Goal: Navigation & Orientation: Find specific page/section

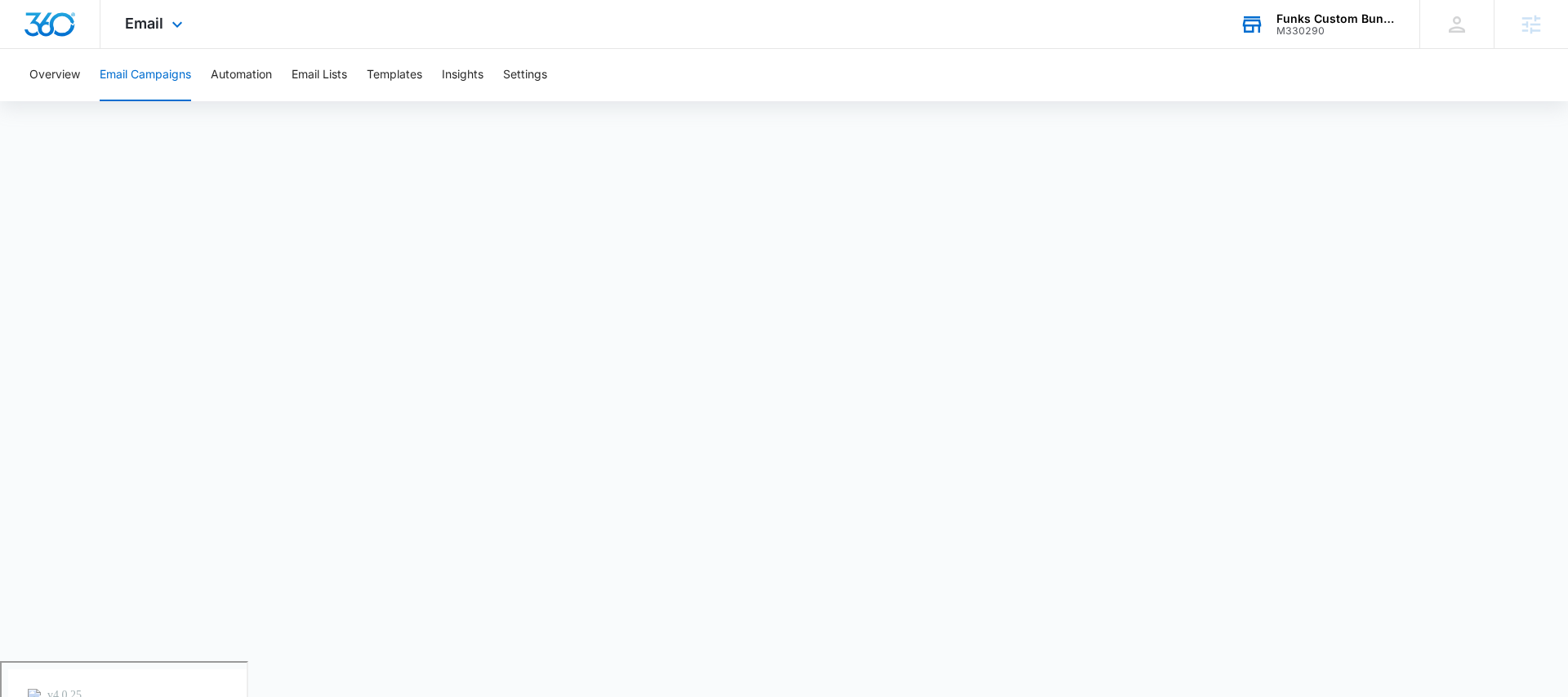
click at [1302, 23] on div "Funks Custom Bunkbeds, Furniture & Sawmill" at bounding box center [1336, 18] width 120 height 13
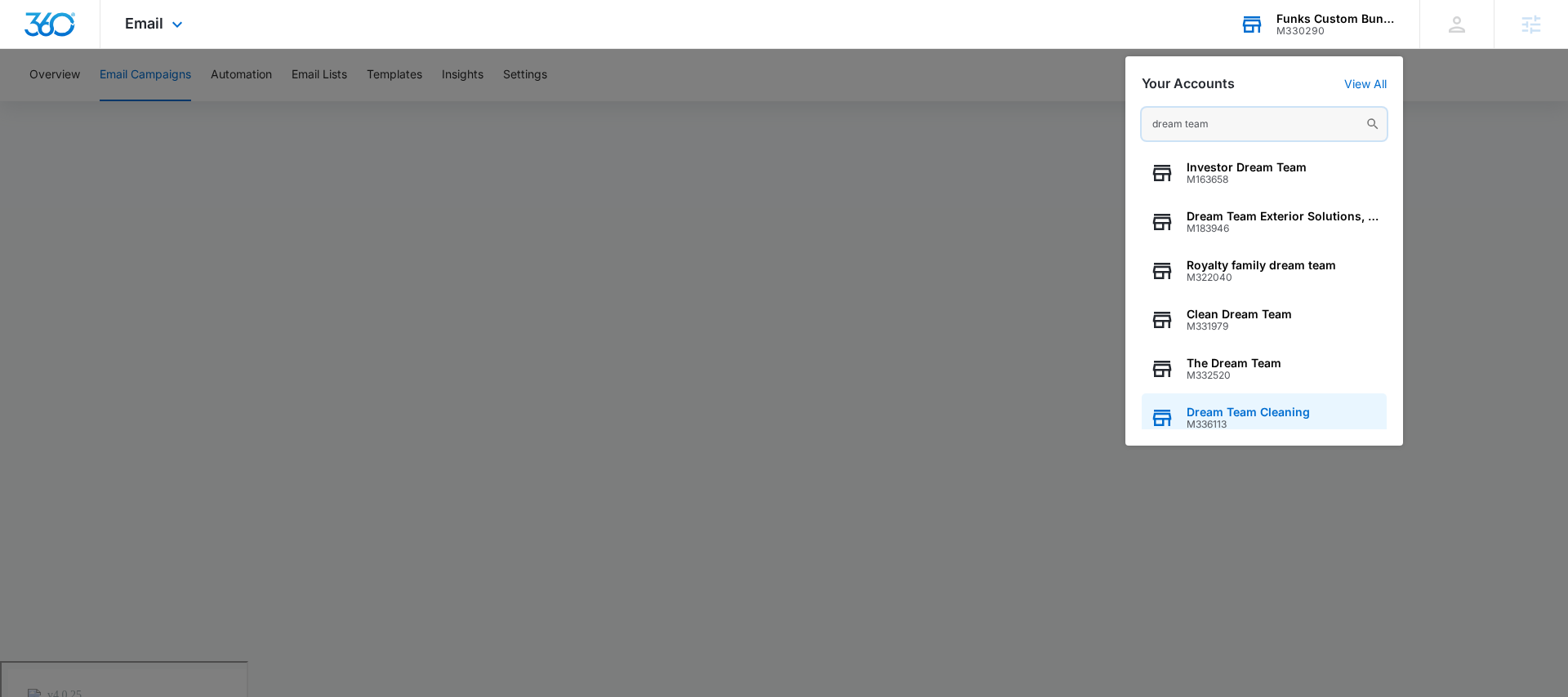
type input "dream team"
click at [1231, 409] on span "Dream Team Cleaning" at bounding box center [1248, 412] width 123 height 13
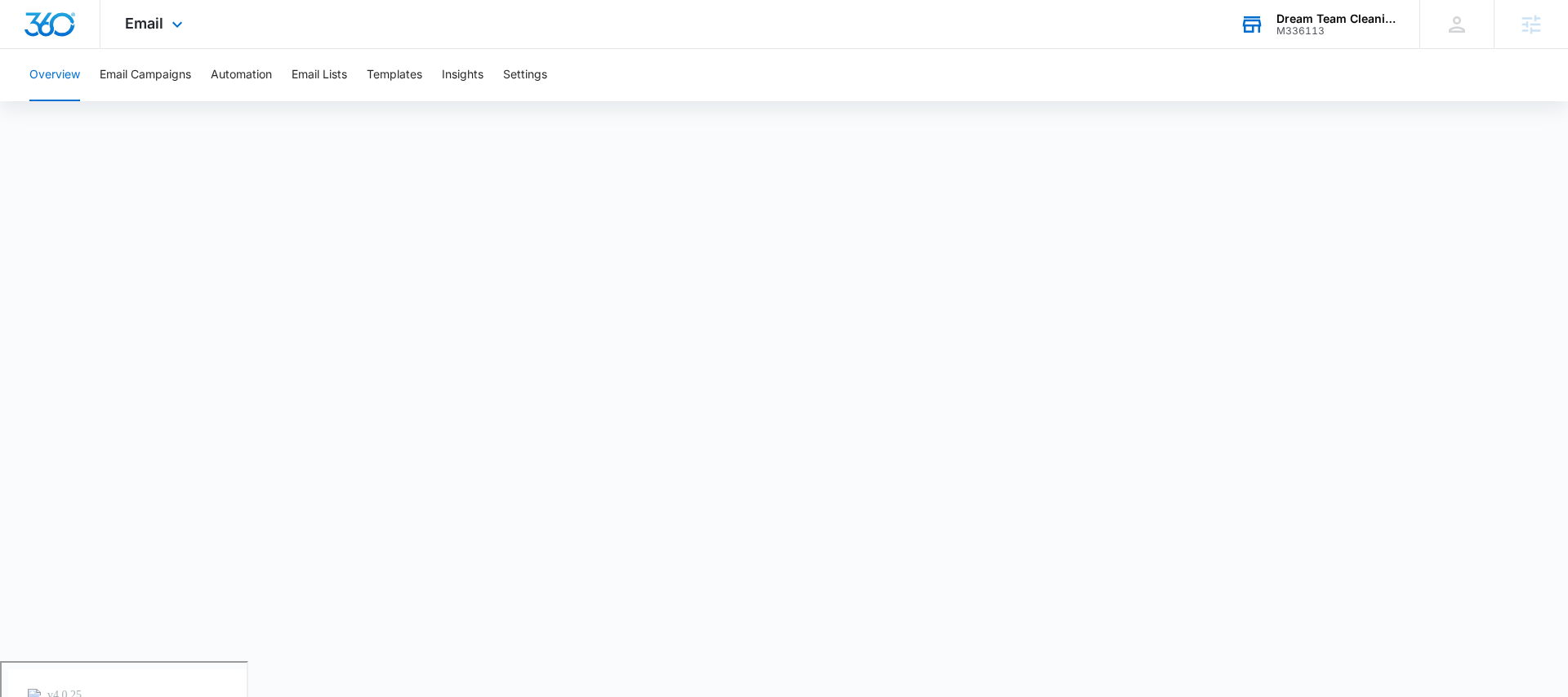
click at [1304, 18] on div "Dream Team Cleaning" at bounding box center [1336, 18] width 120 height 13
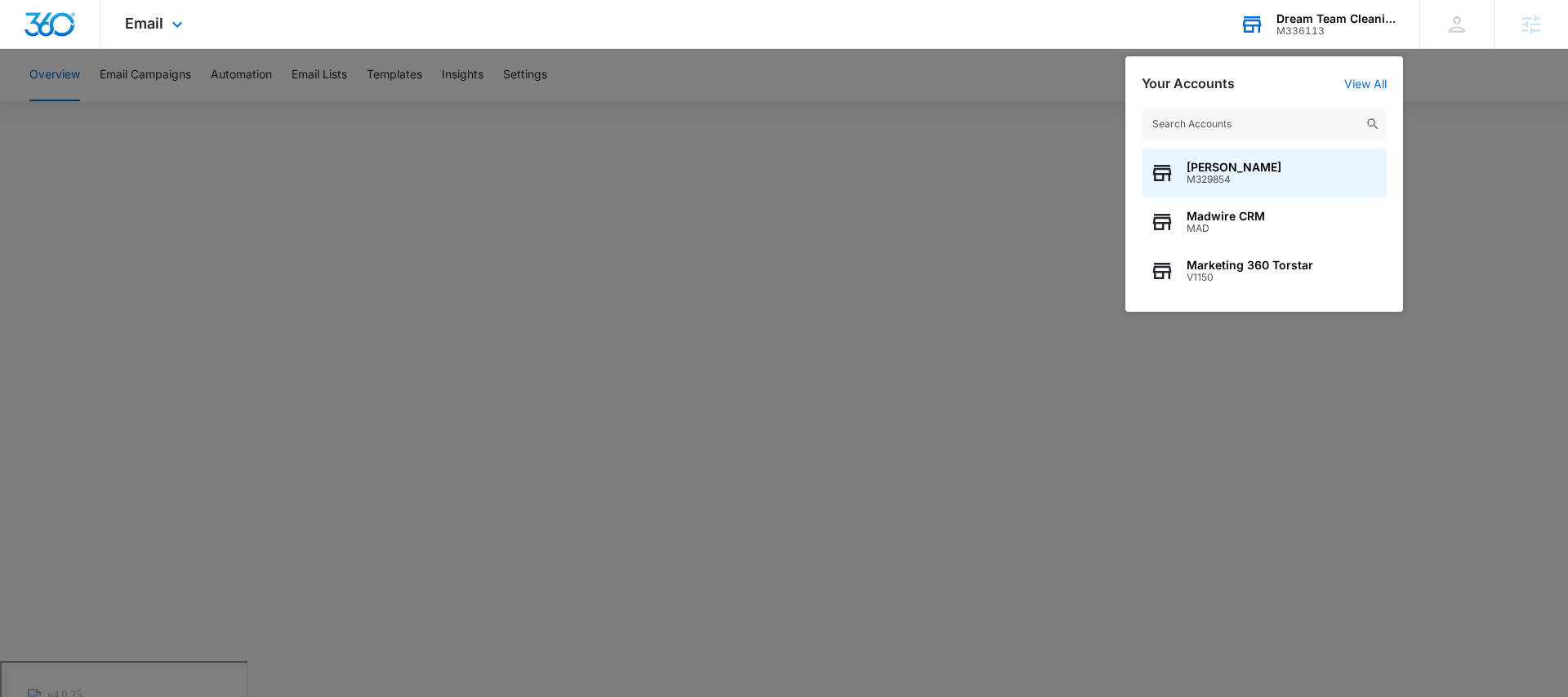
click at [1212, 120] on input "text" at bounding box center [1264, 124] width 245 height 33
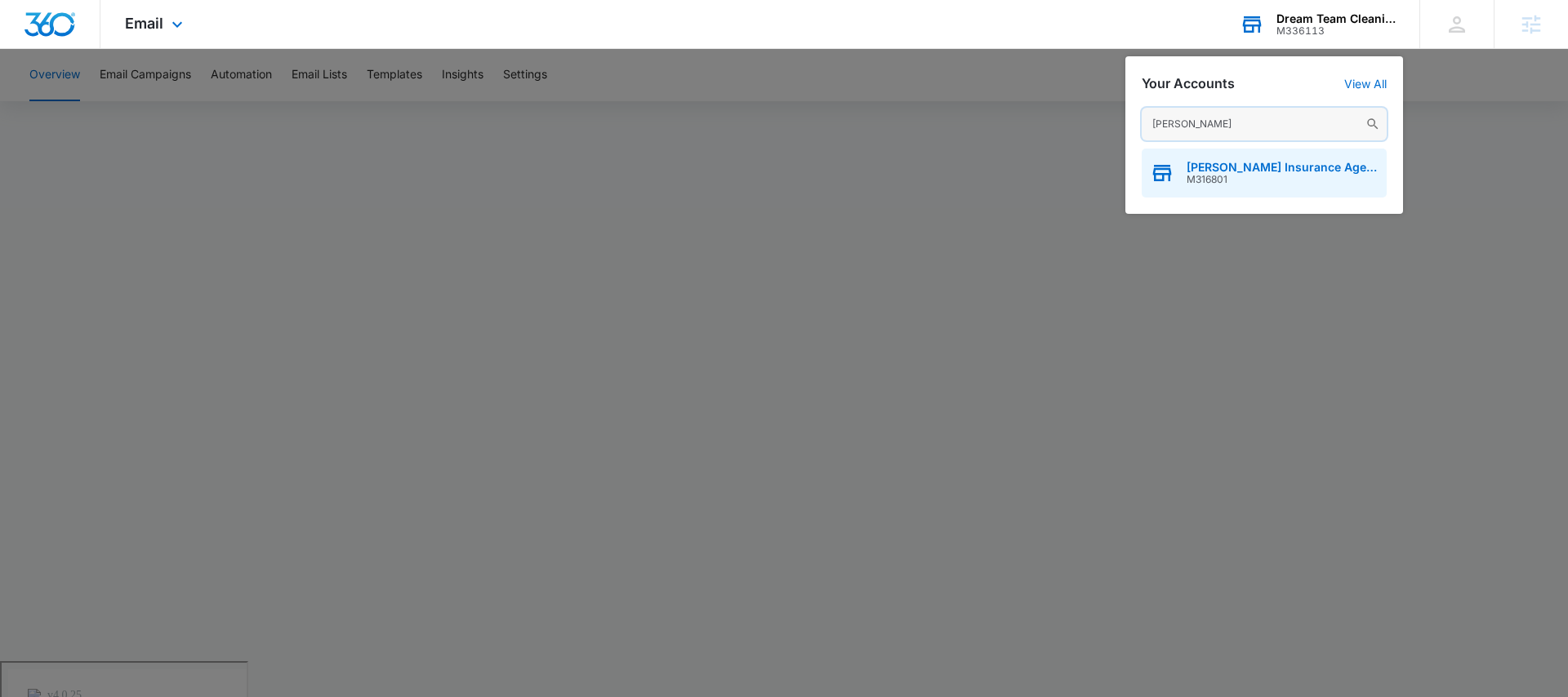
type input "patsel"
click at [1214, 176] on span "M316801" at bounding box center [1282, 179] width 192 height 11
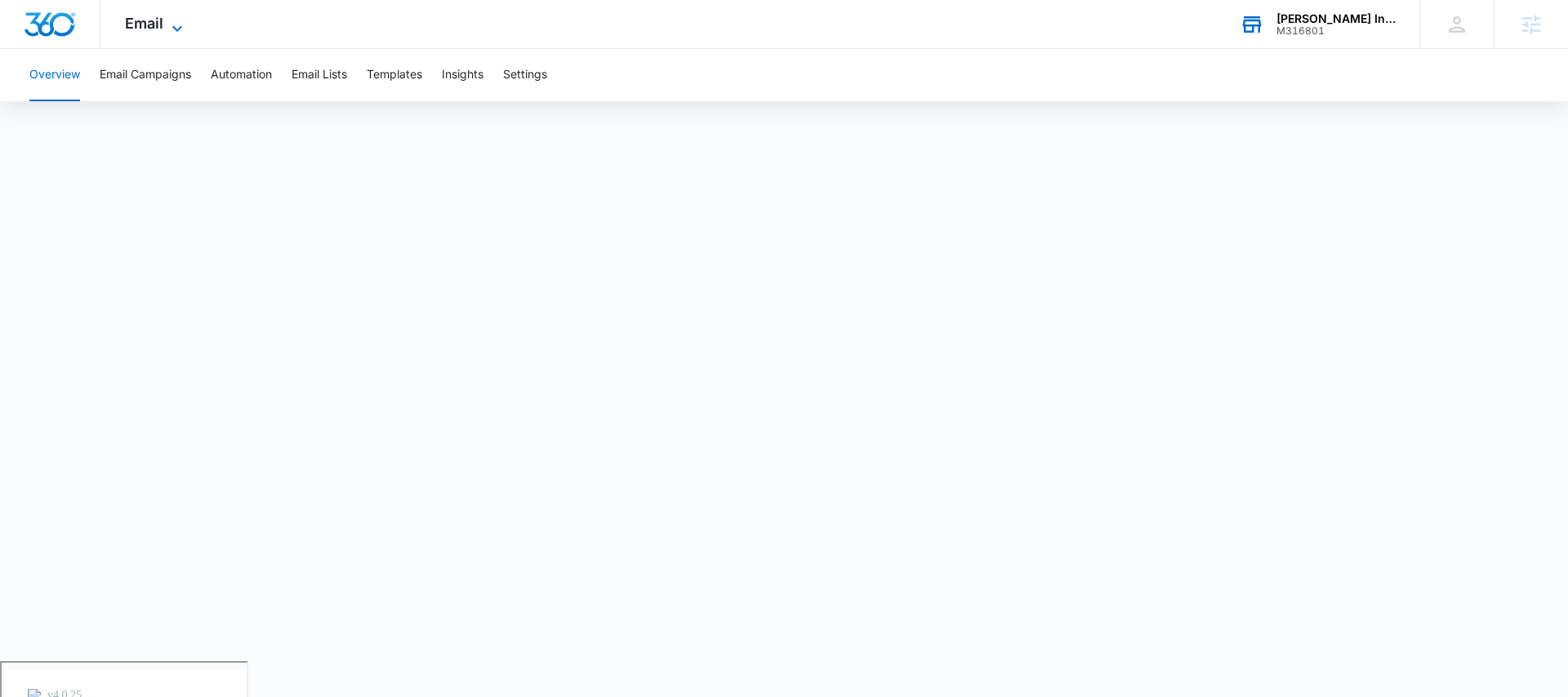
click at [145, 27] on span "Email" at bounding box center [144, 24] width 39 height 18
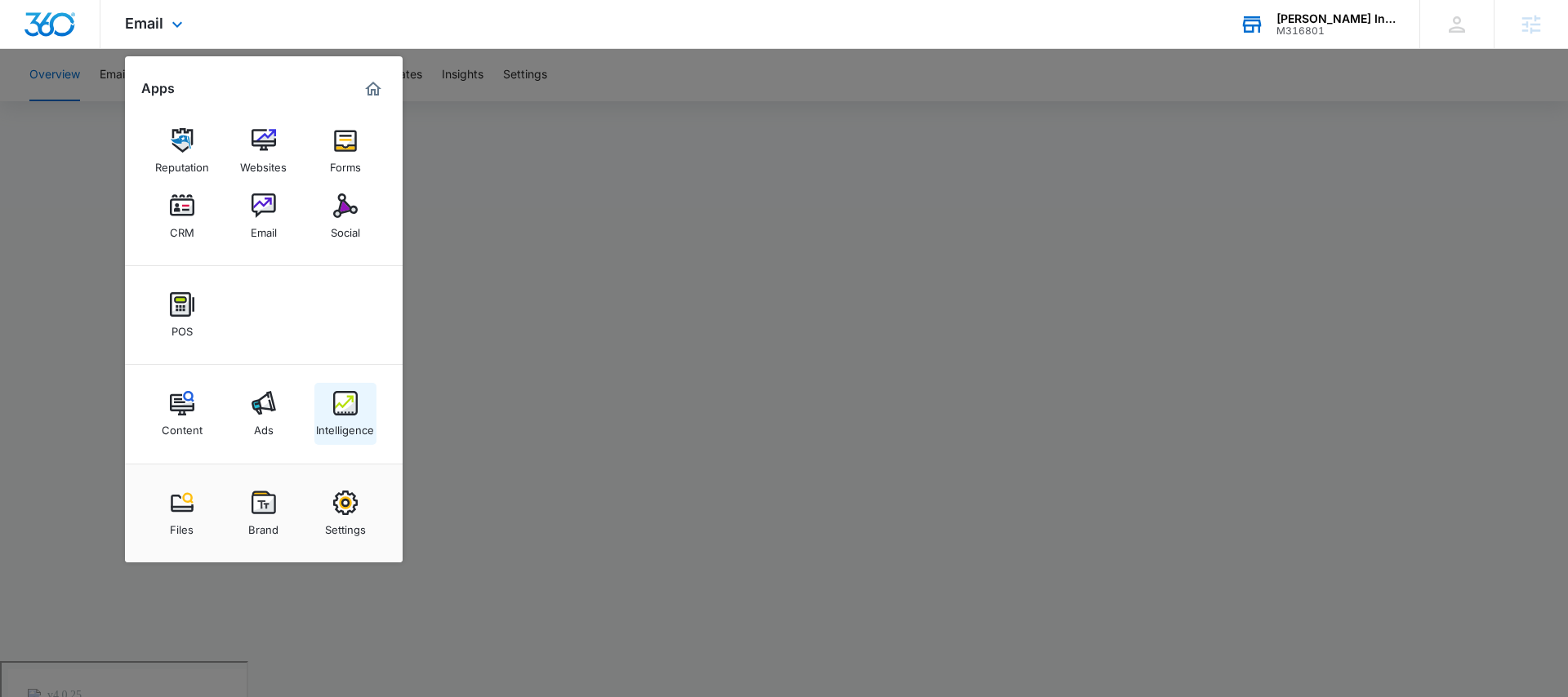
click at [346, 404] on img at bounding box center [346, 403] width 25 height 25
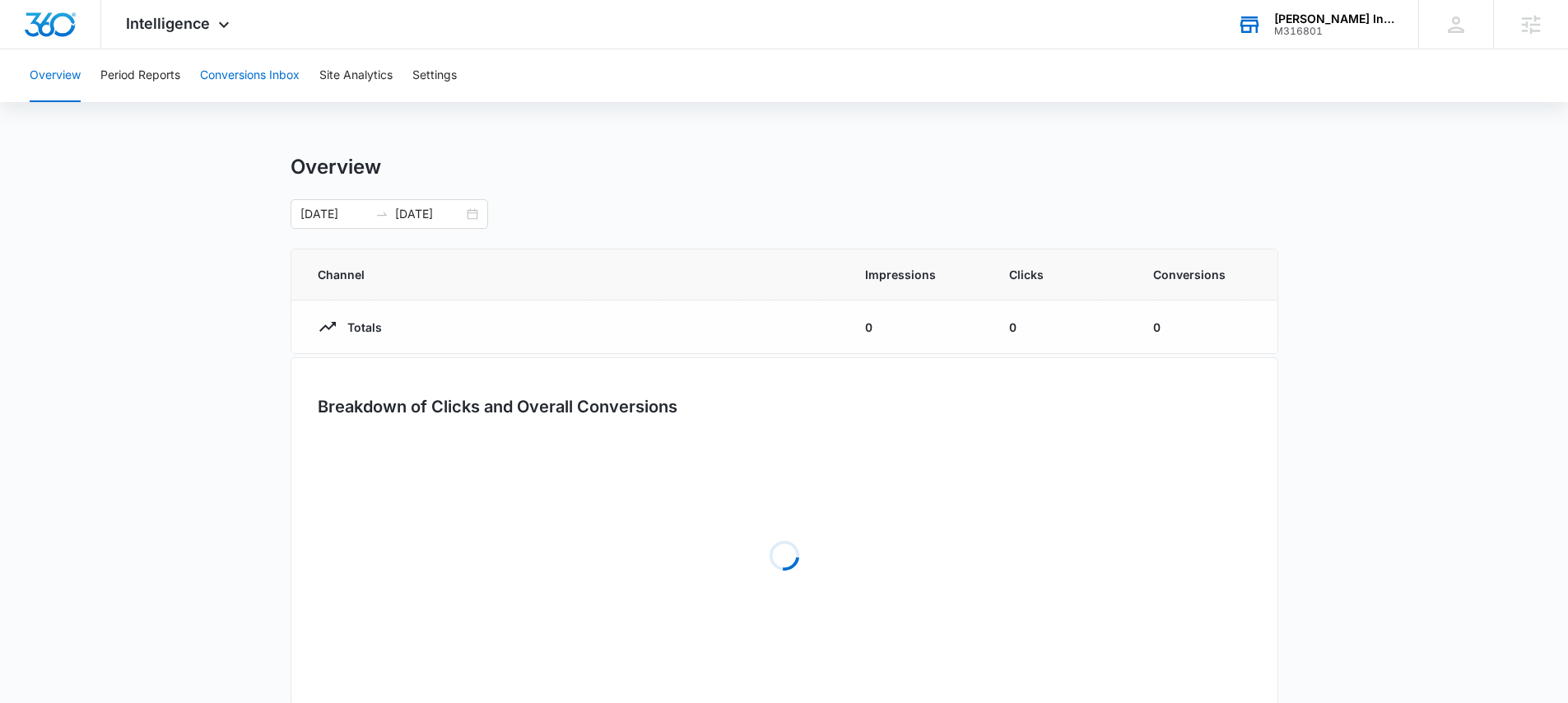
click at [242, 75] on button "Conversions Inbox" at bounding box center [250, 75] width 99 height 52
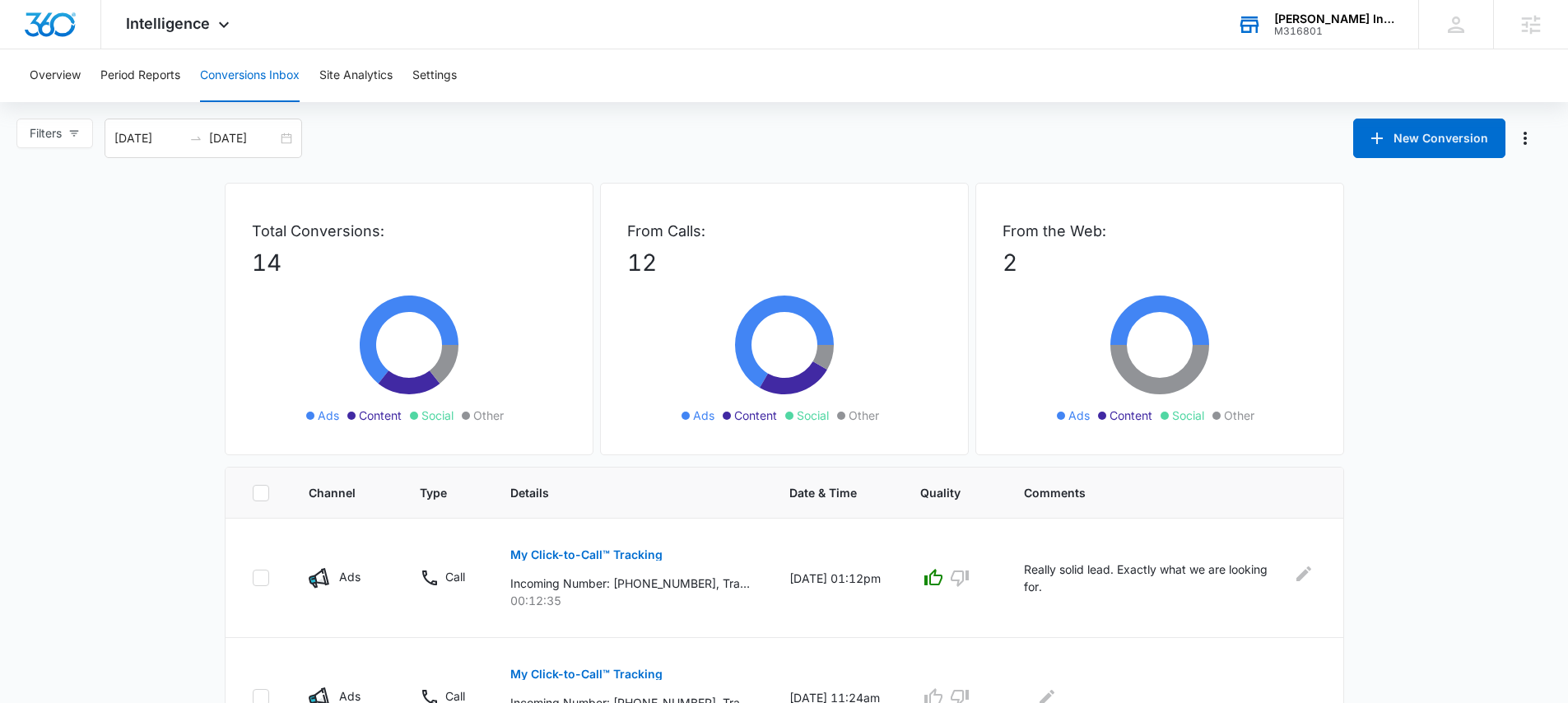
click at [1293, 21] on div "Patsel Insurance Agency" at bounding box center [1334, 19] width 121 height 13
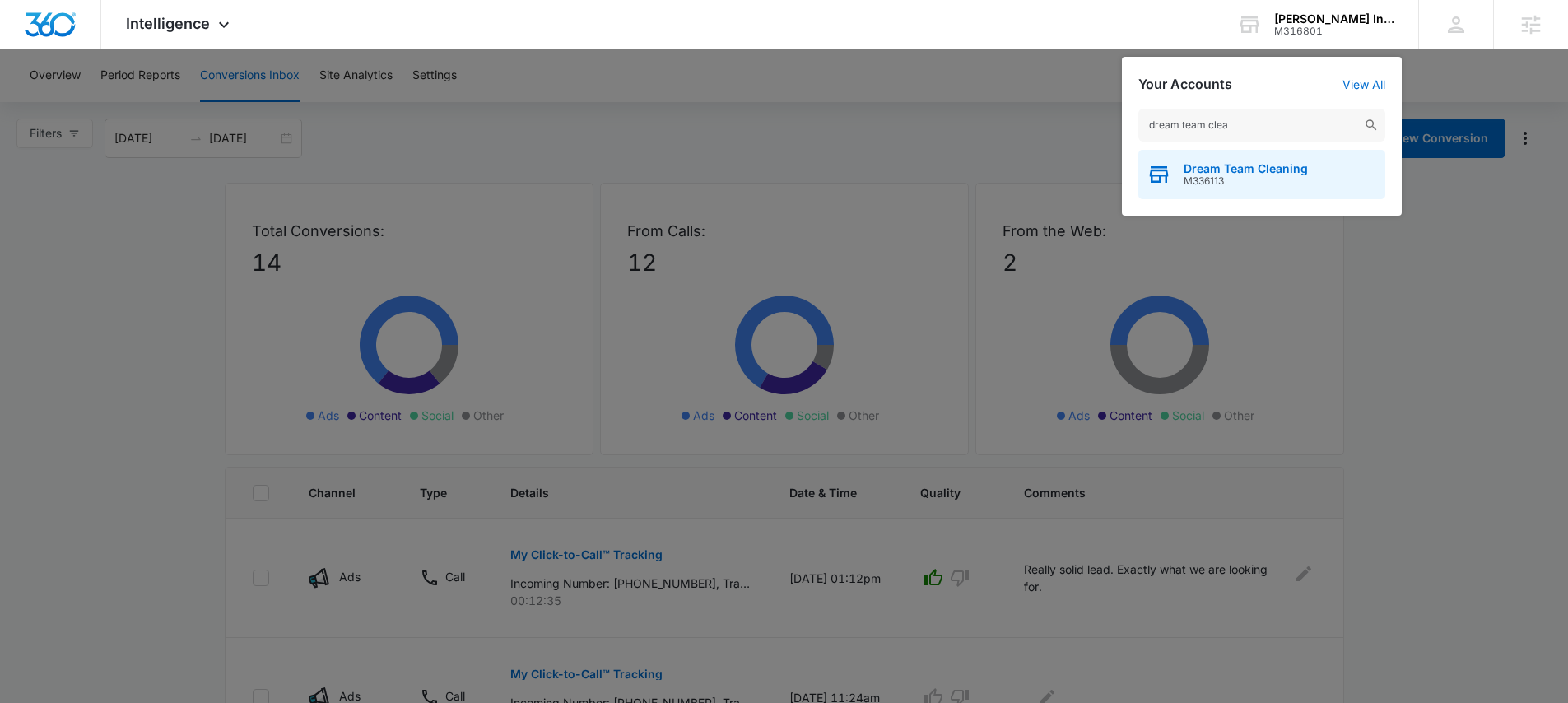
type input "dream team clea"
click at [1262, 183] on span "M336113" at bounding box center [1245, 181] width 124 height 12
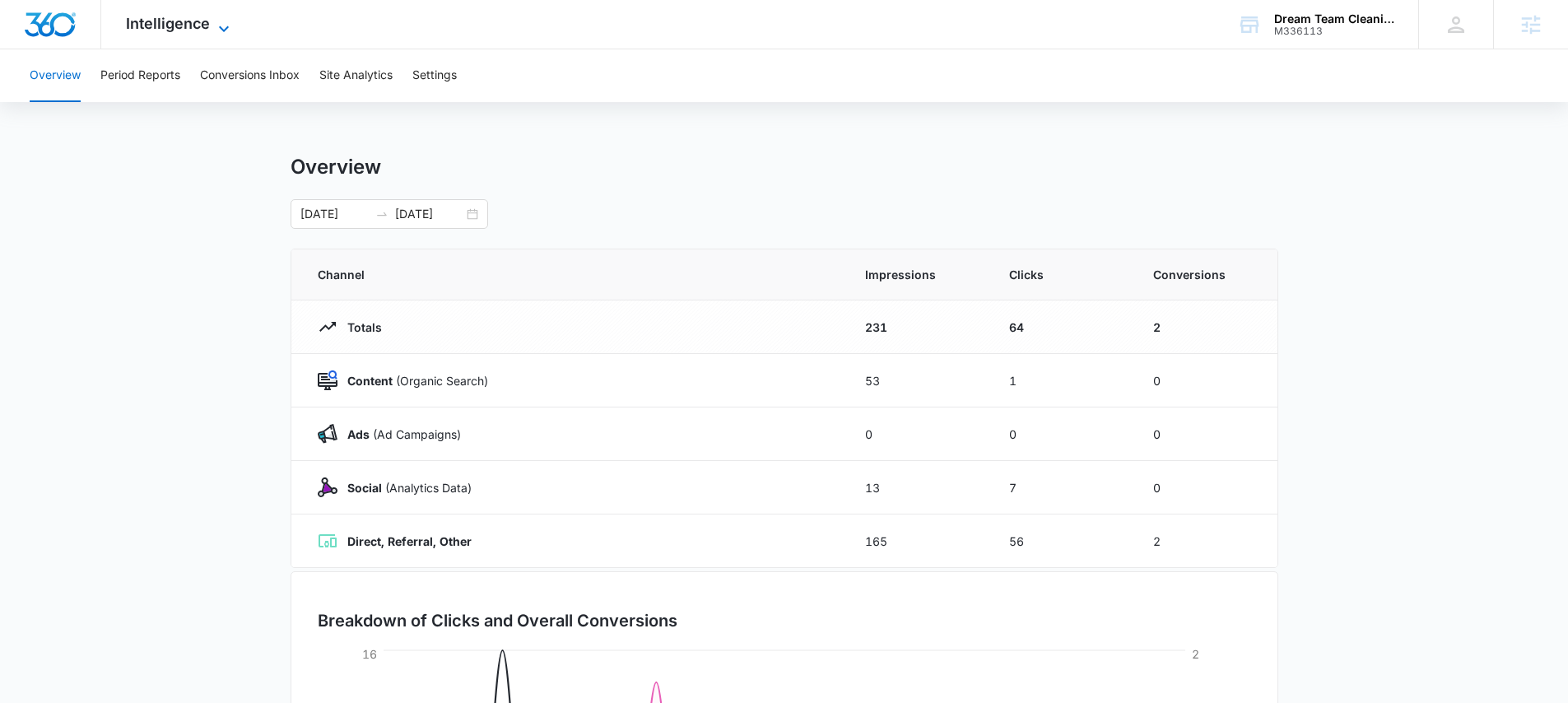
click at [202, 24] on span "Intelligence" at bounding box center [168, 24] width 84 height 18
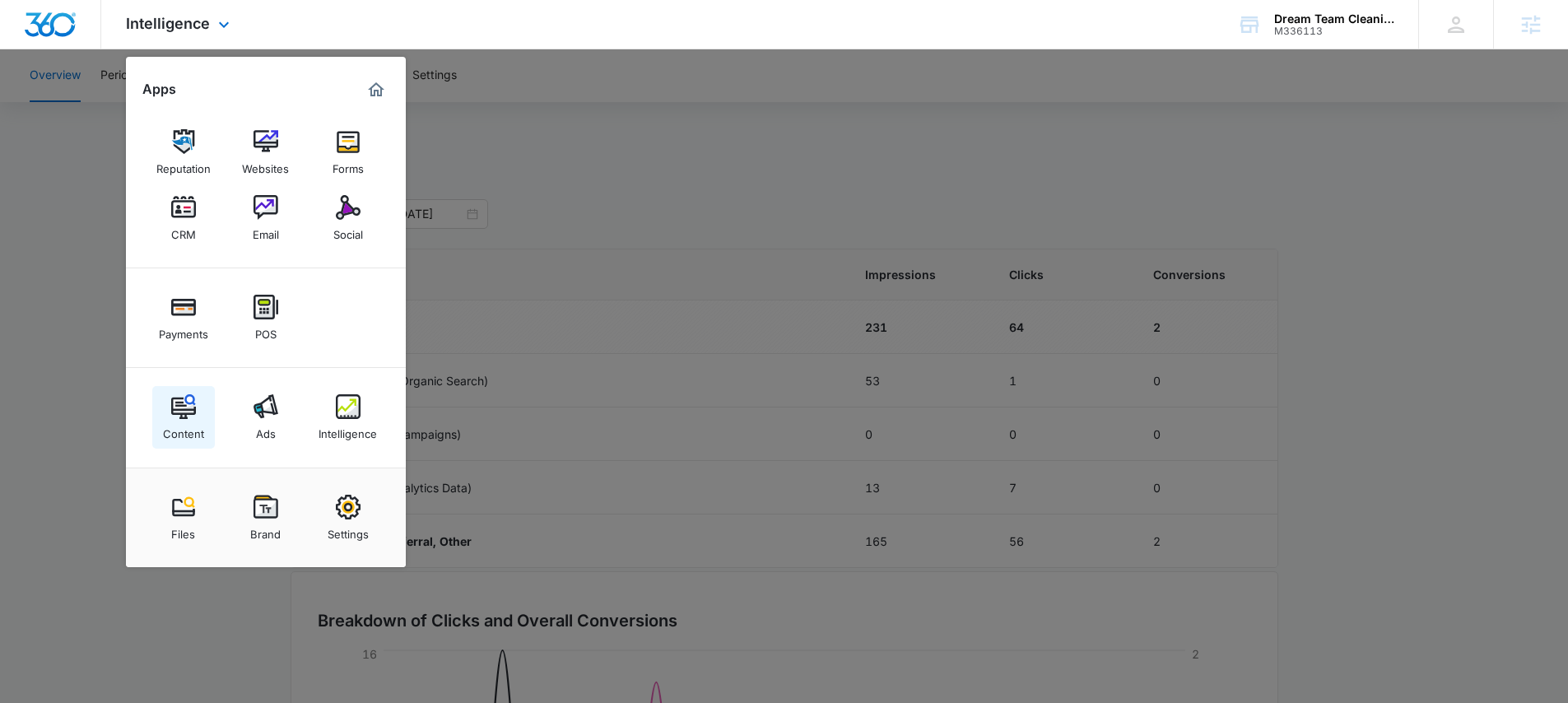
click at [160, 412] on link "Content" at bounding box center [183, 418] width 63 height 63
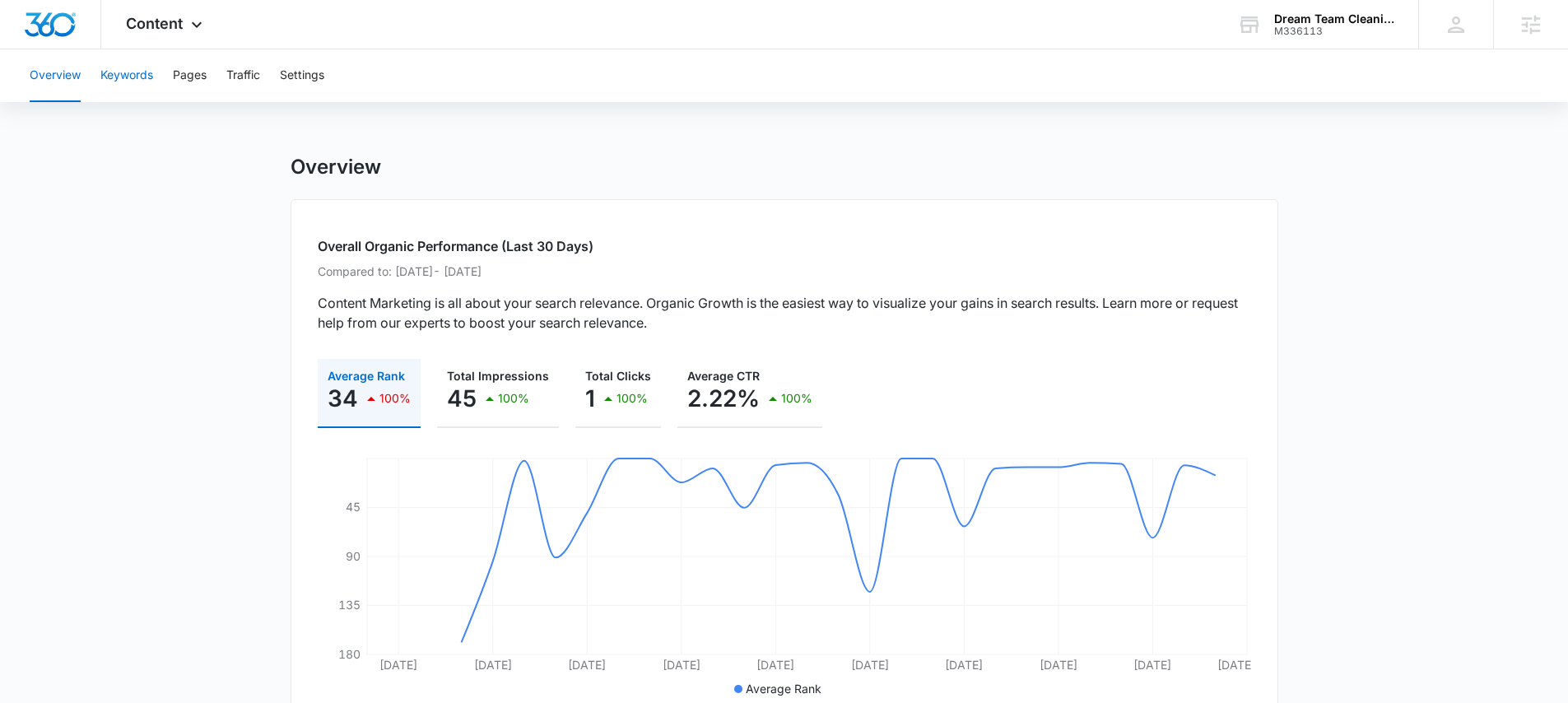
click at [129, 79] on button "Keywords" at bounding box center [126, 75] width 52 height 52
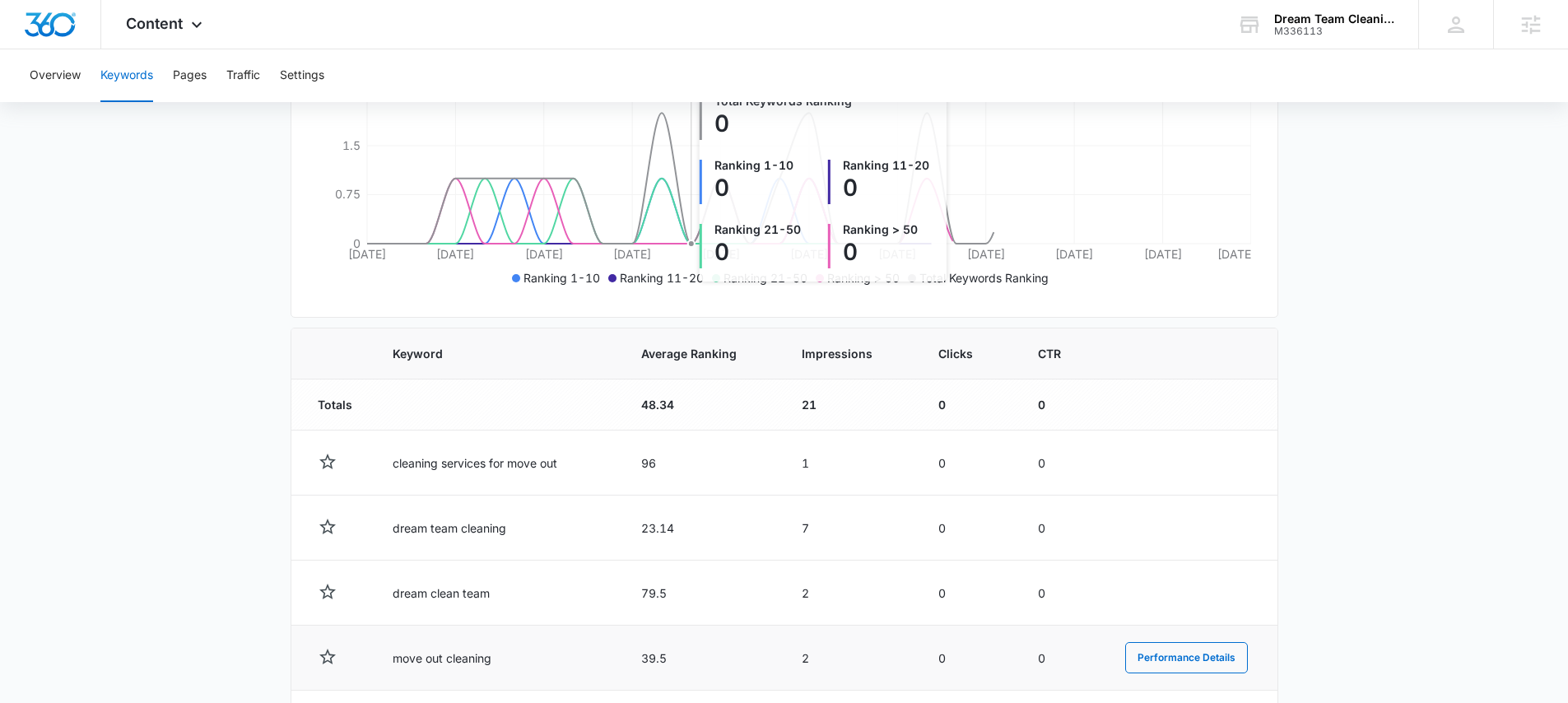
scroll to position [550, 0]
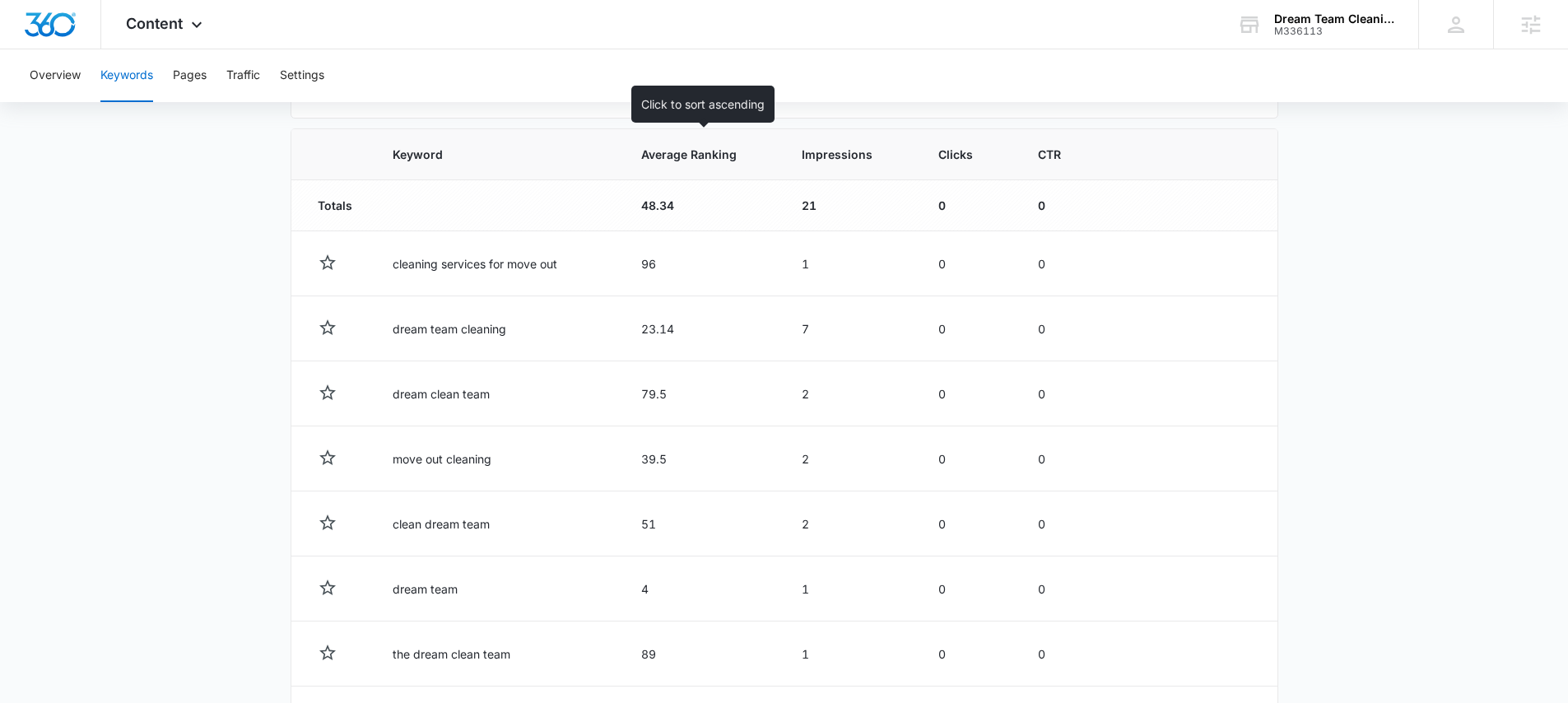
click at [677, 157] on span "Average Ranking" at bounding box center [690, 154] width 98 height 18
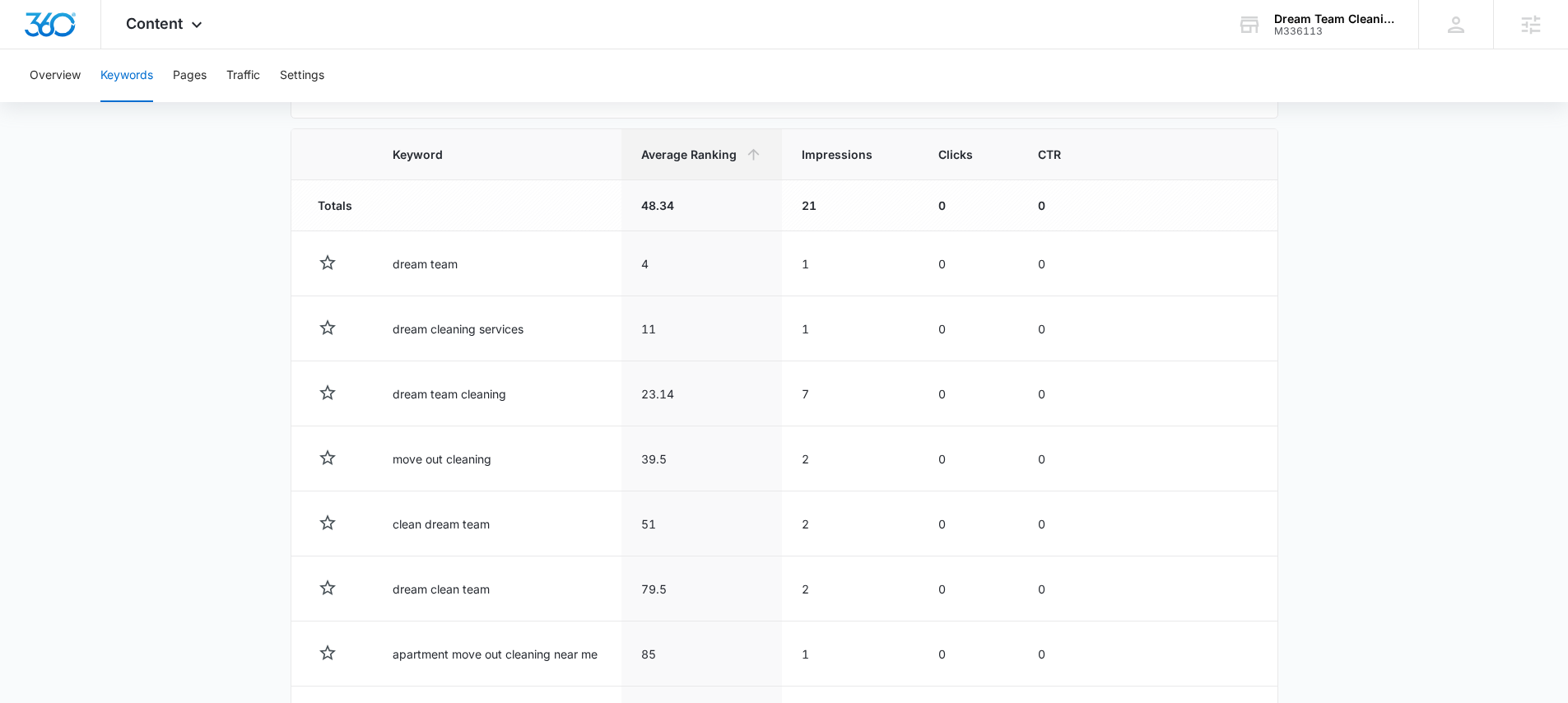
scroll to position [0, 0]
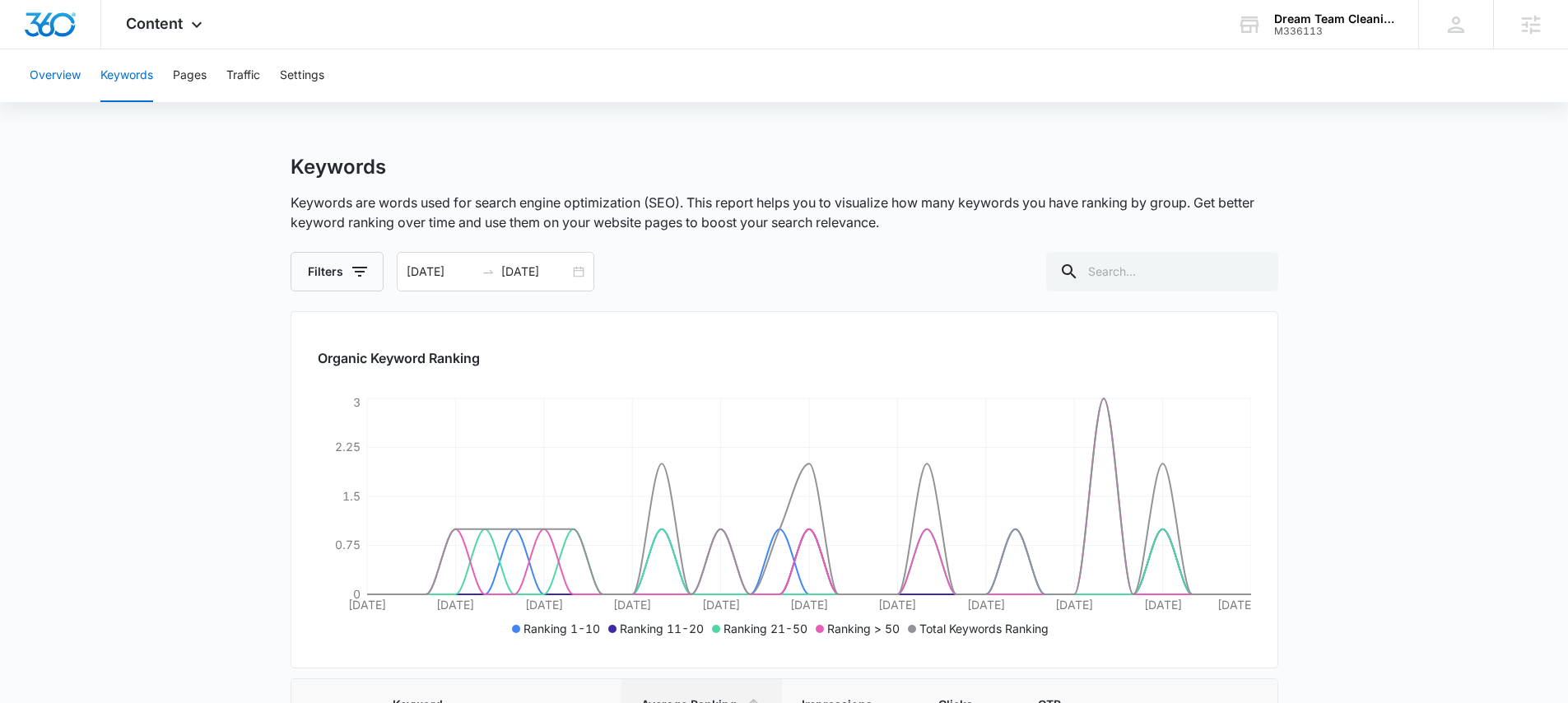
click at [57, 59] on button "Overview" at bounding box center [55, 75] width 51 height 52
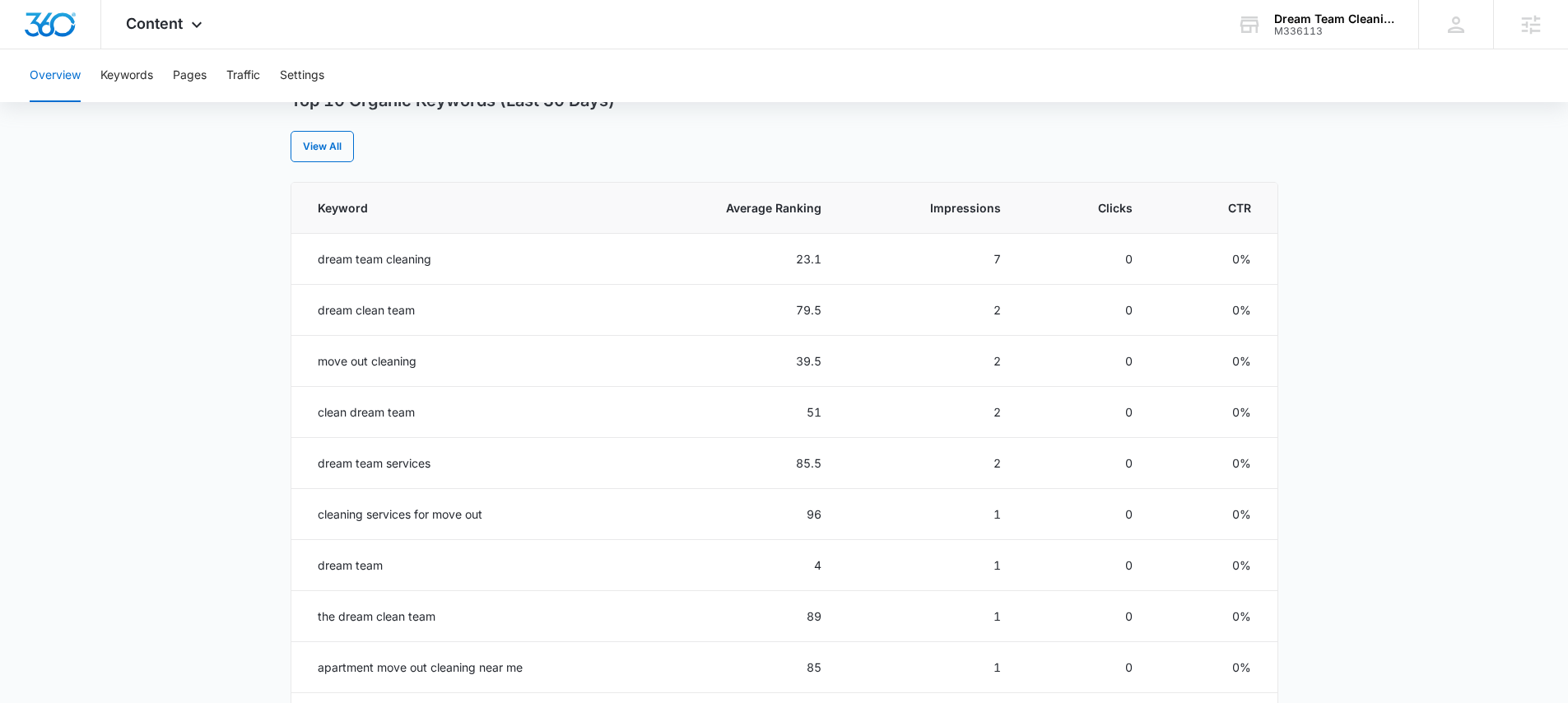
scroll to position [691, 0]
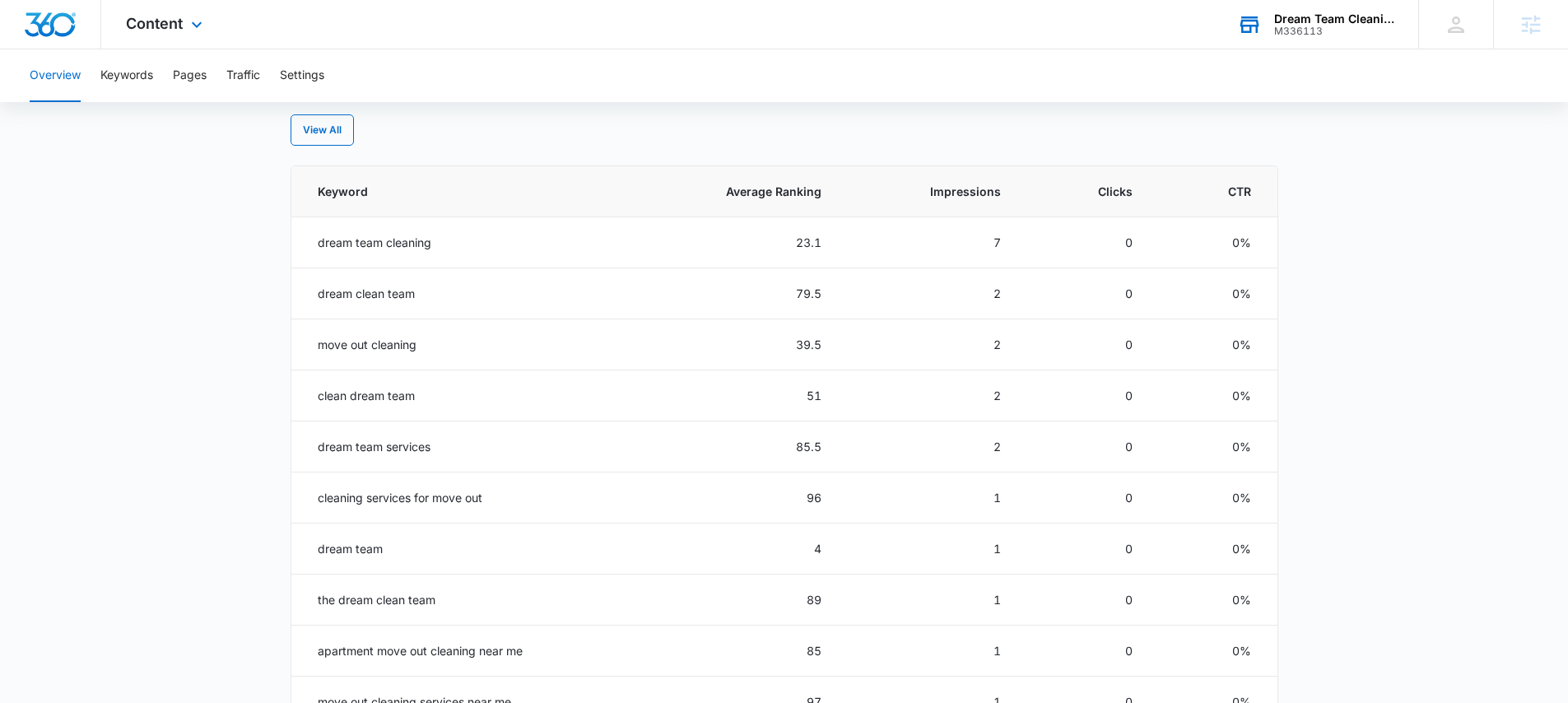
click at [1325, 30] on div "M336113" at bounding box center [1334, 31] width 121 height 12
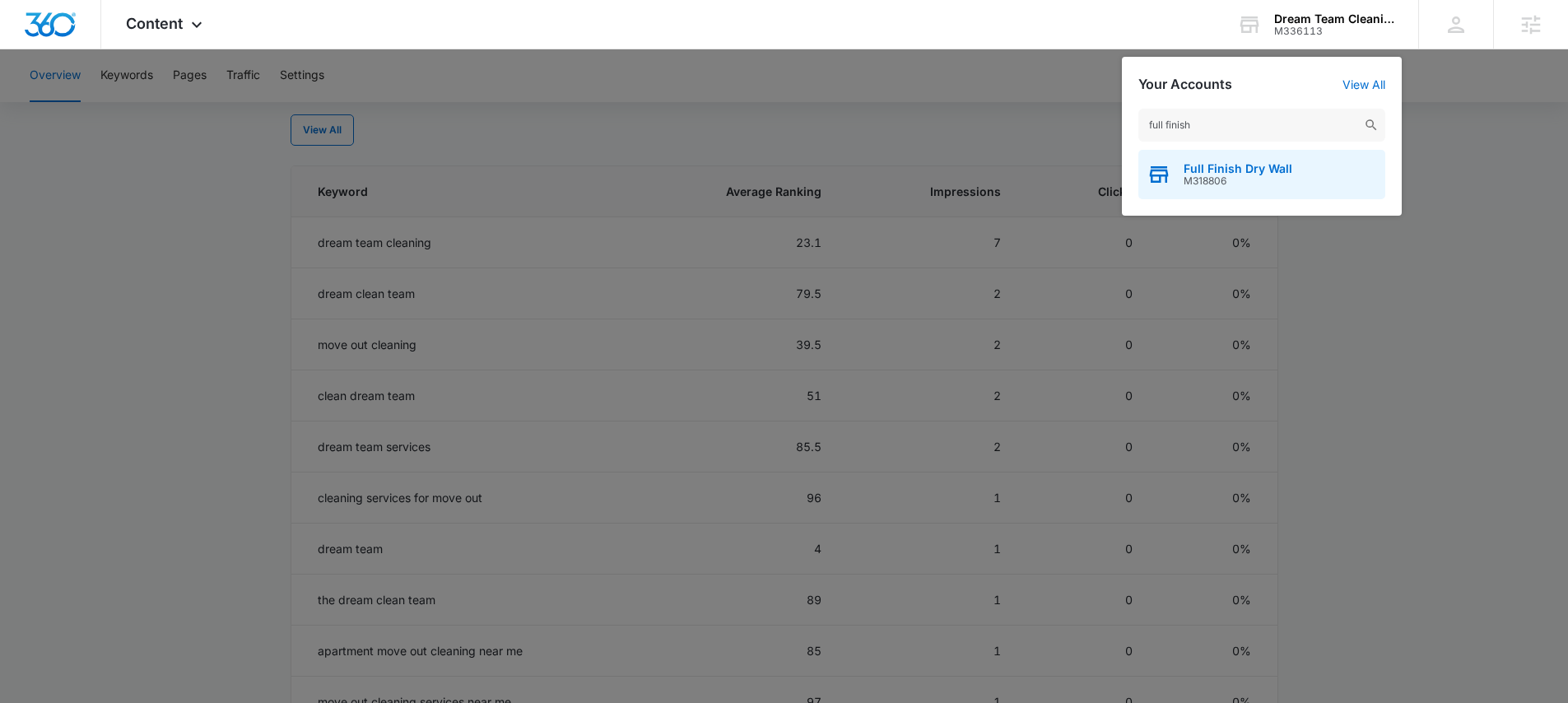
type input "full finish"
click at [1236, 168] on span "Full Finish Dry Wall" at bounding box center [1237, 168] width 109 height 13
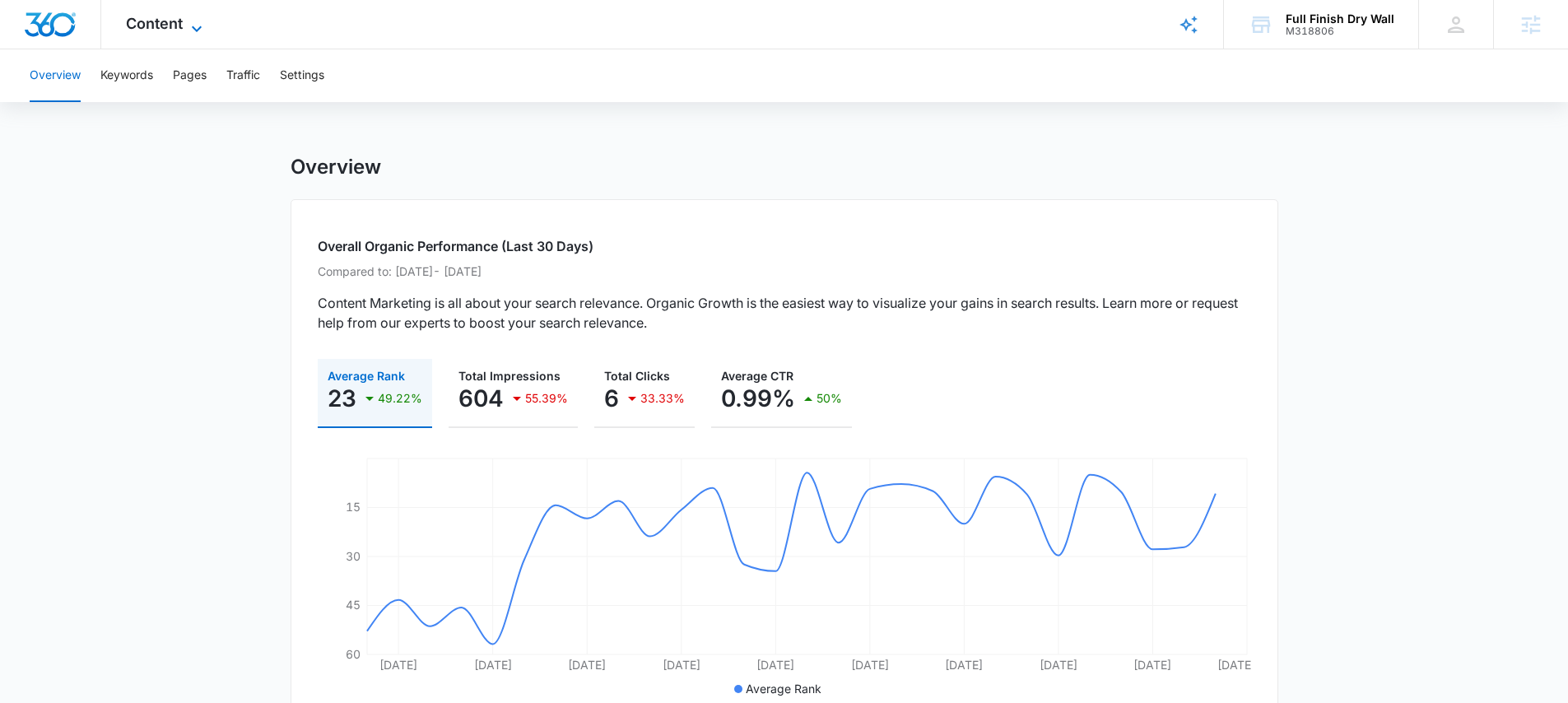
click at [181, 25] on span "Content" at bounding box center [154, 24] width 57 height 18
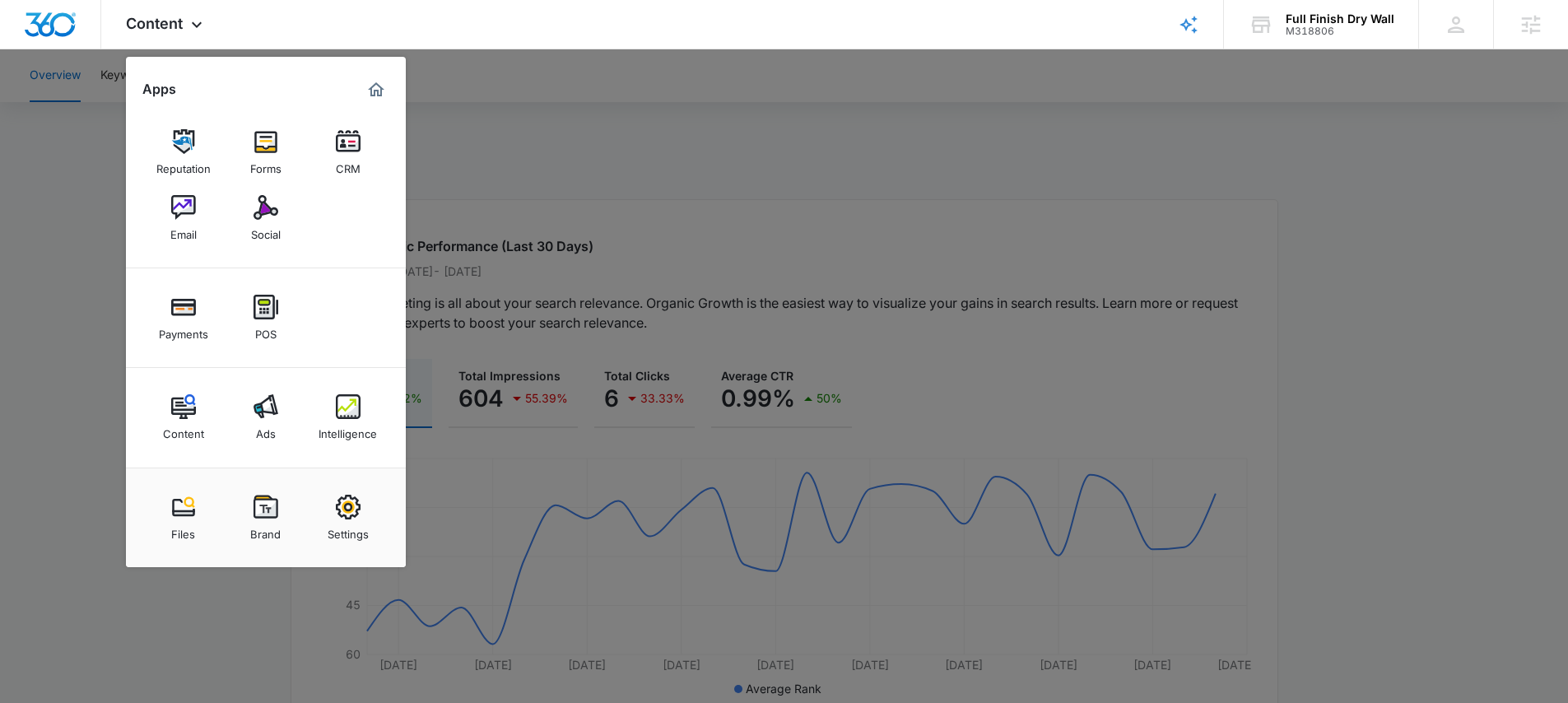
click at [1326, 182] on div at bounding box center [784, 351] width 1568 height 703
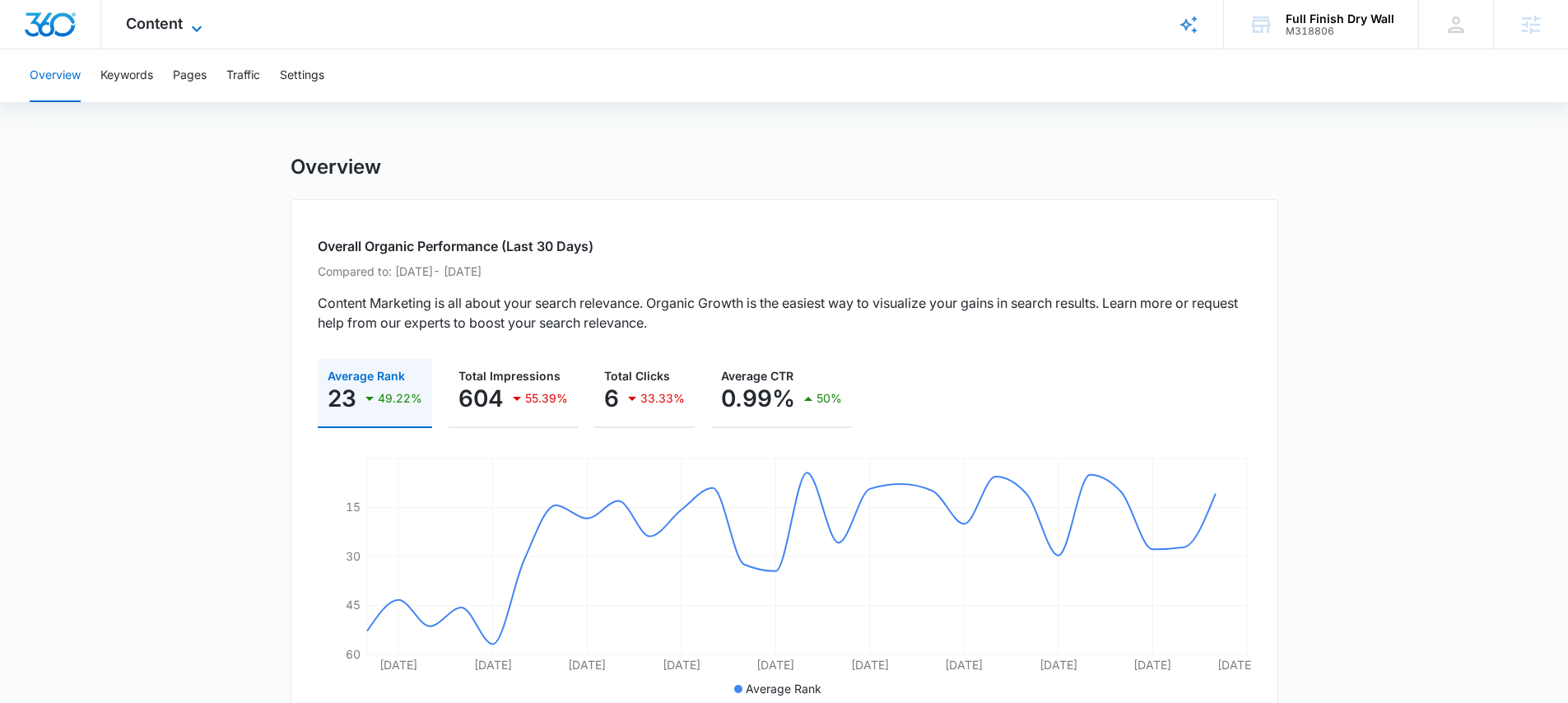
click at [134, 29] on span "Content" at bounding box center [154, 24] width 57 height 18
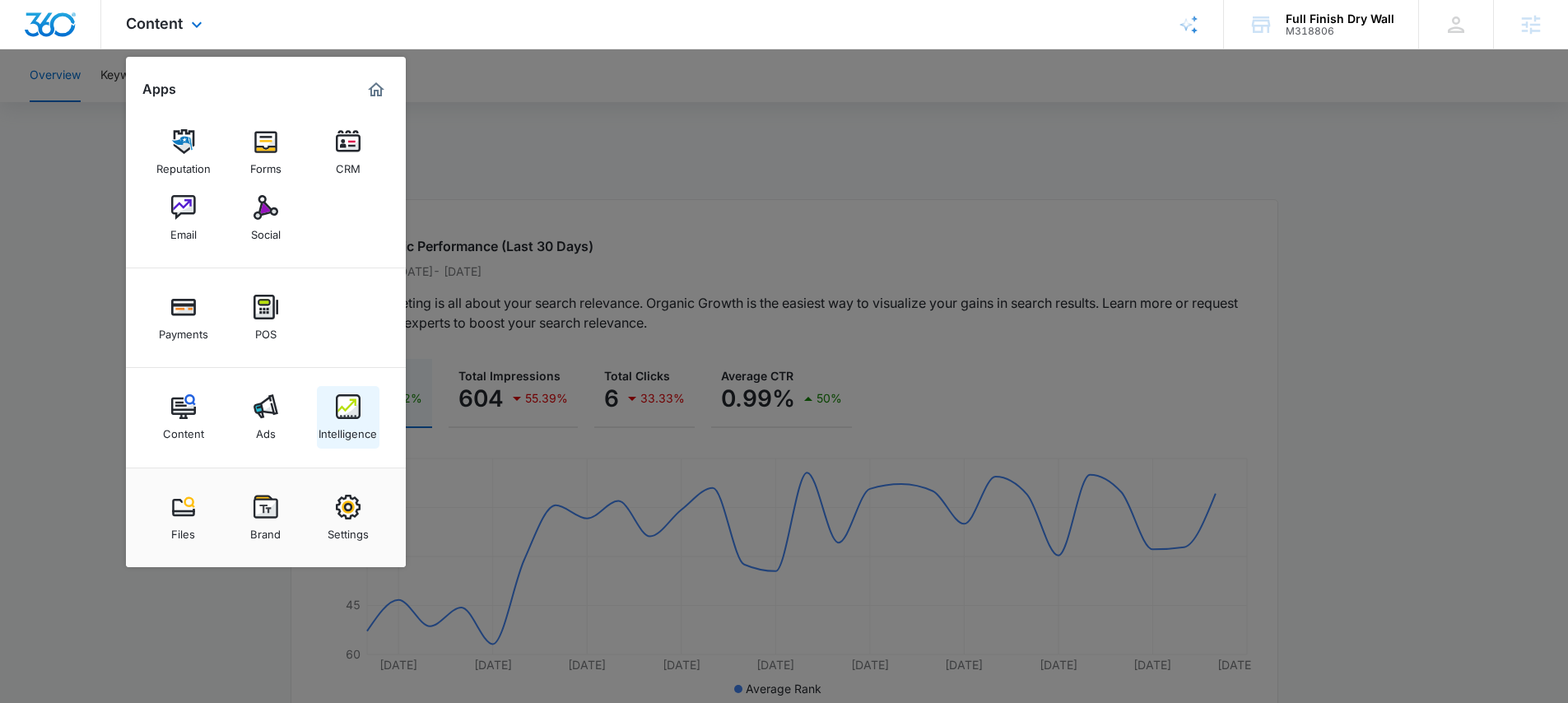
click at [355, 412] on img at bounding box center [348, 407] width 25 height 25
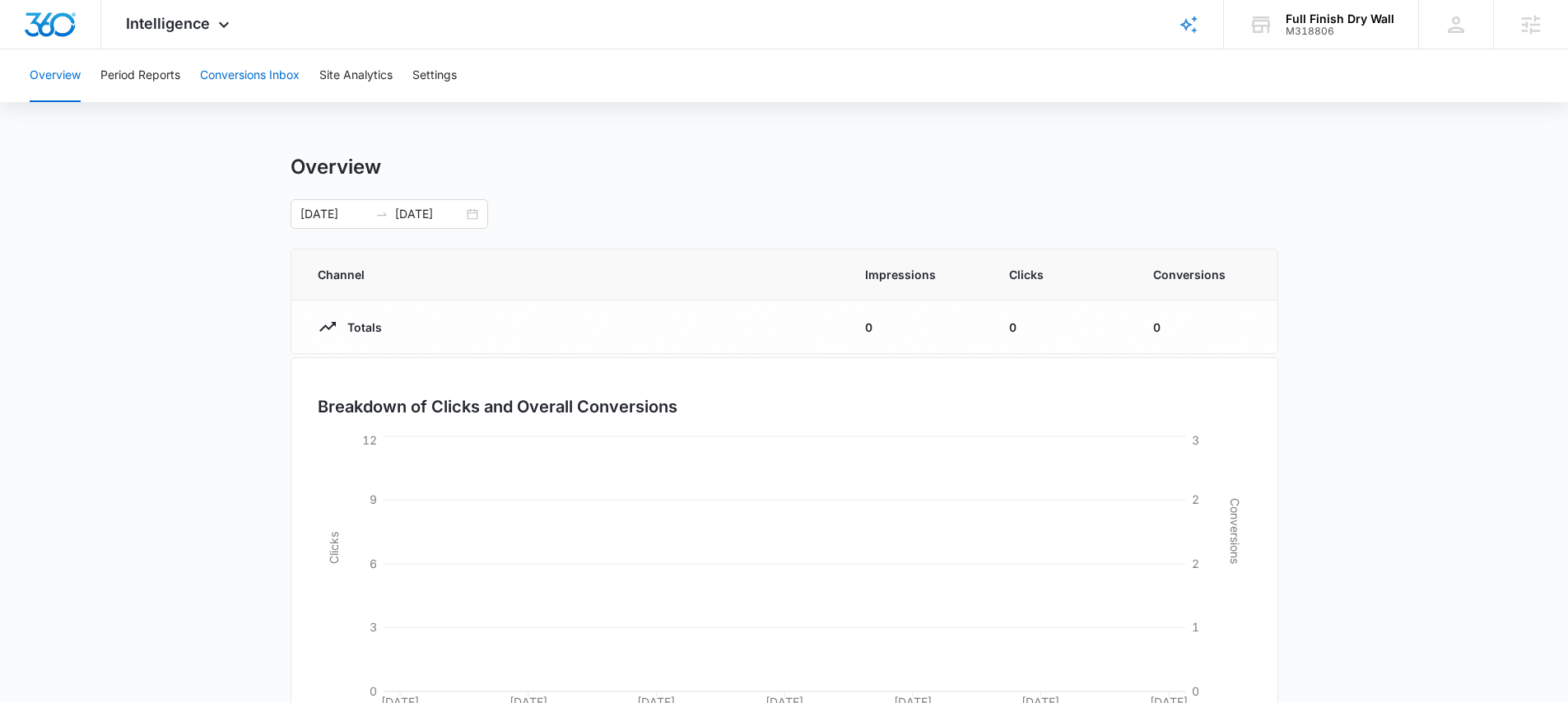
click at [253, 75] on button "Conversions Inbox" at bounding box center [250, 75] width 99 height 52
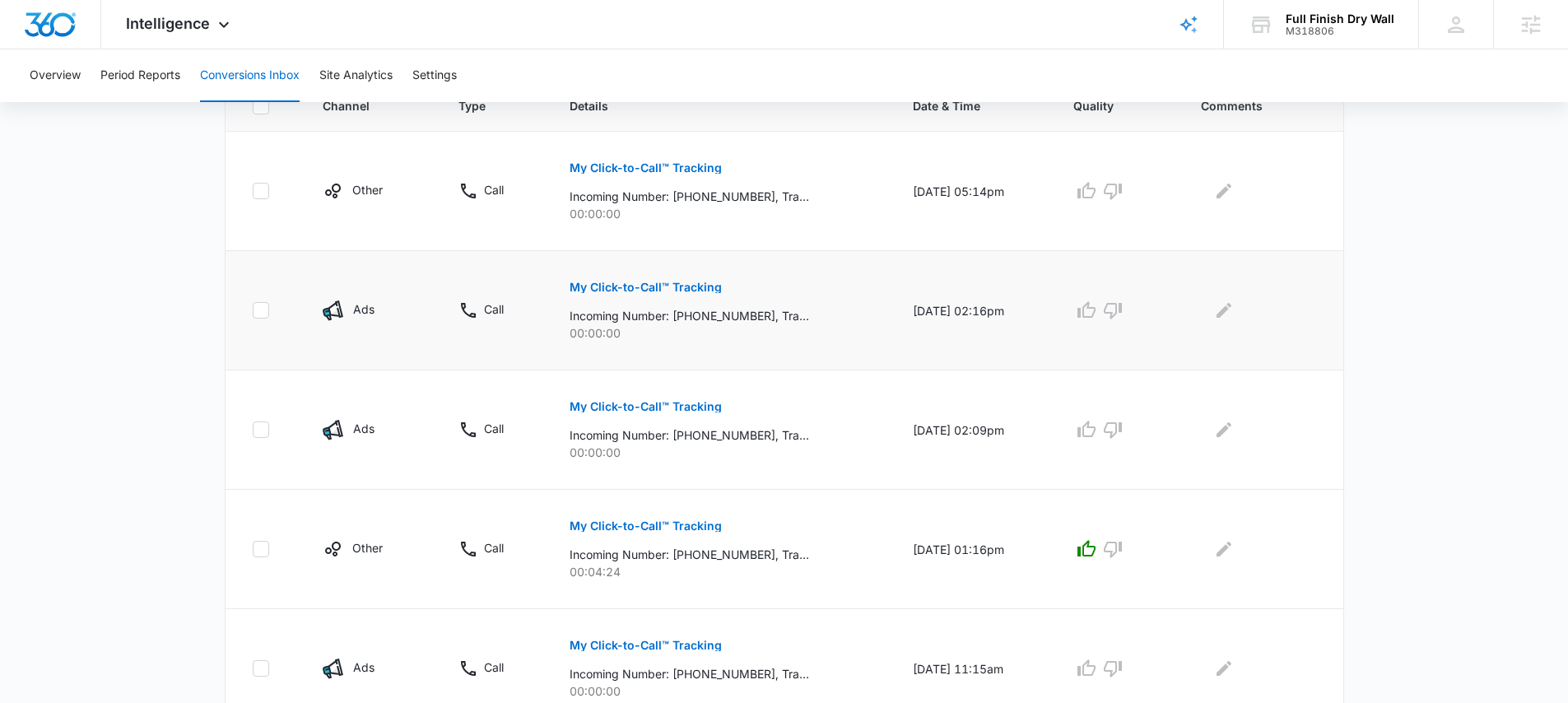
scroll to position [371, 0]
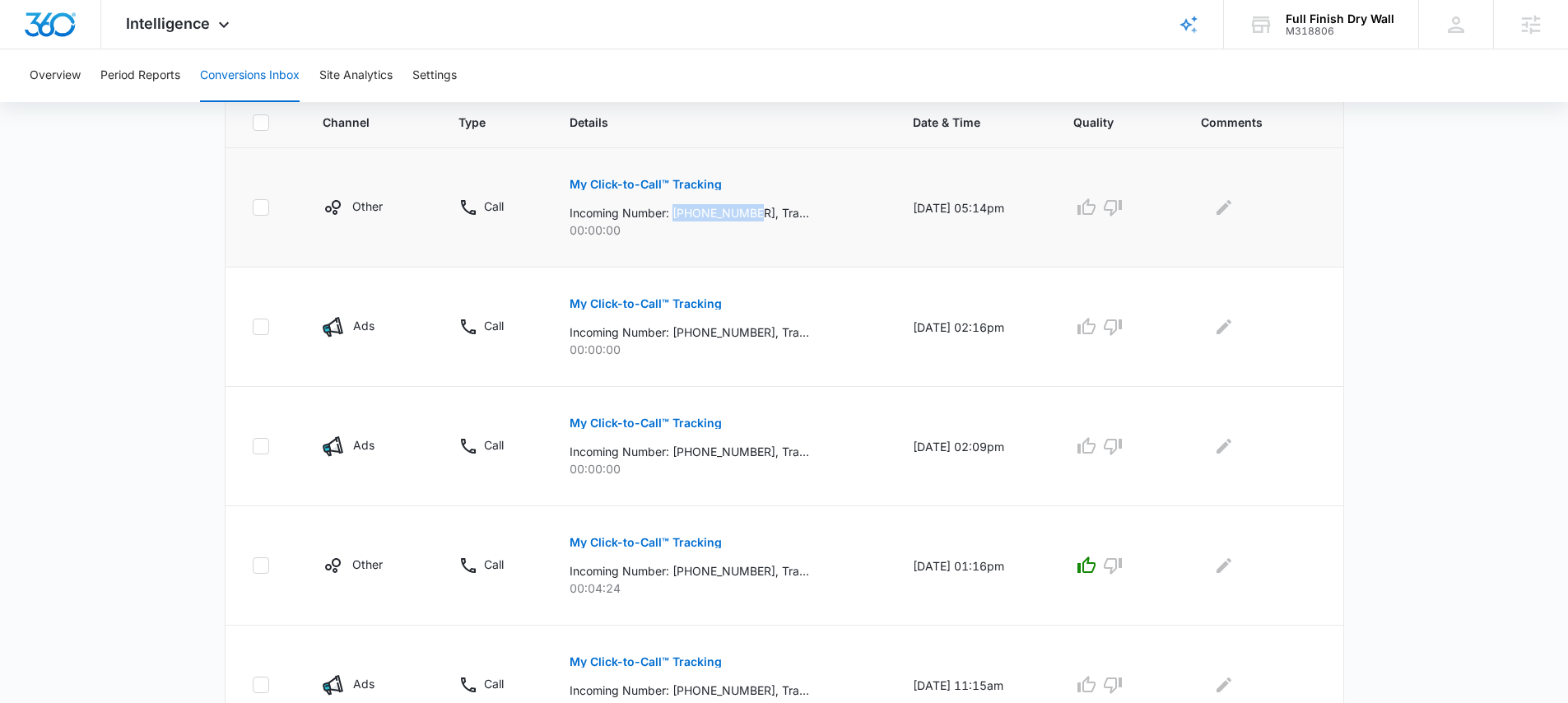
drag, startPoint x: 677, startPoint y: 214, endPoint x: 751, endPoint y: 210, distance: 74.1
click at [751, 210] on p "Incoming Number: +17203343176, Tracking Number: +17202048392, Ring To: +1720371…" at bounding box center [690, 213] width 239 height 18
copy p "+17203343176"
click at [102, 205] on main "Filters 09/08/2025 10/08/2025 New Conversion Total Conversions: 45 Ads Content …" at bounding box center [784, 570] width 1568 height 1644
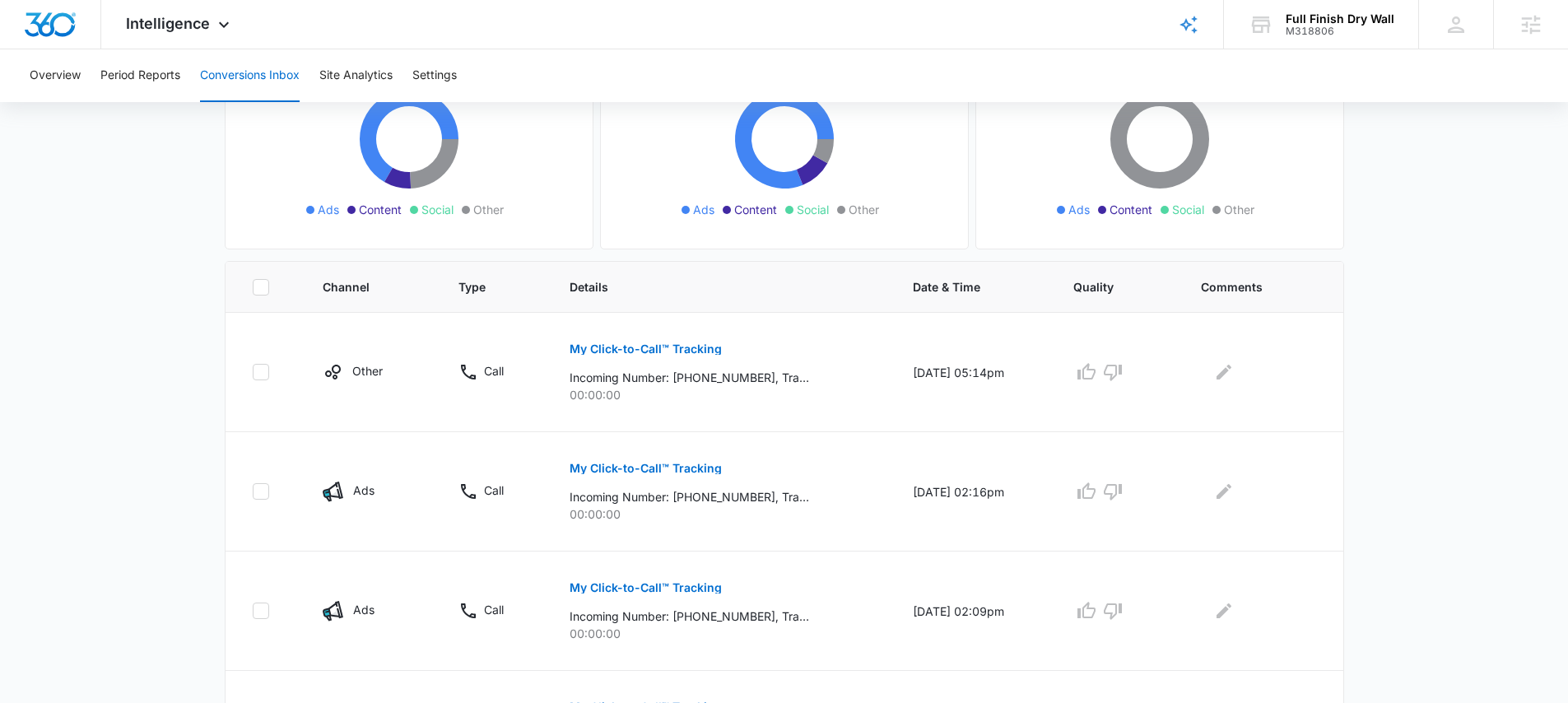
scroll to position [0, 0]
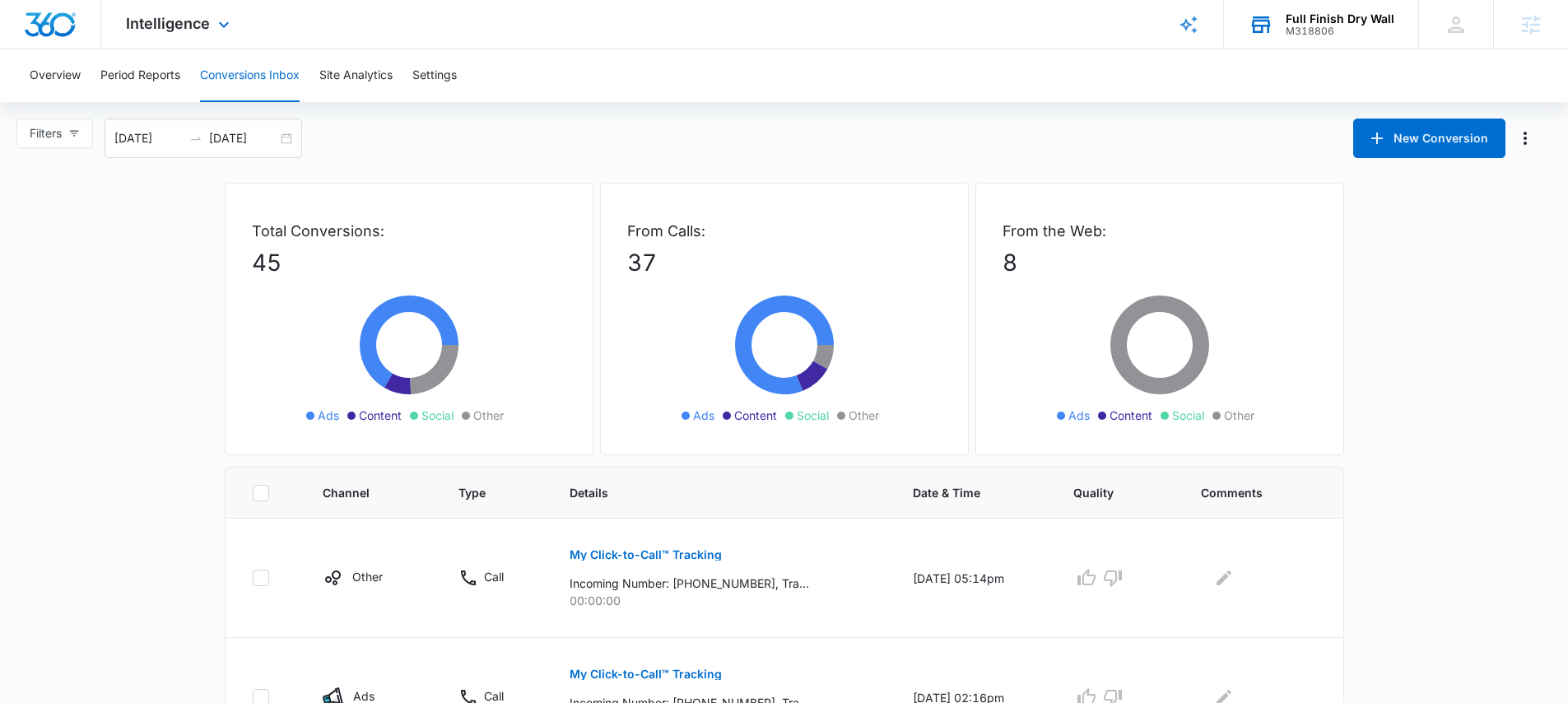
click at [1301, 19] on div "Full Finish Dry Wall" at bounding box center [1339, 19] width 109 height 13
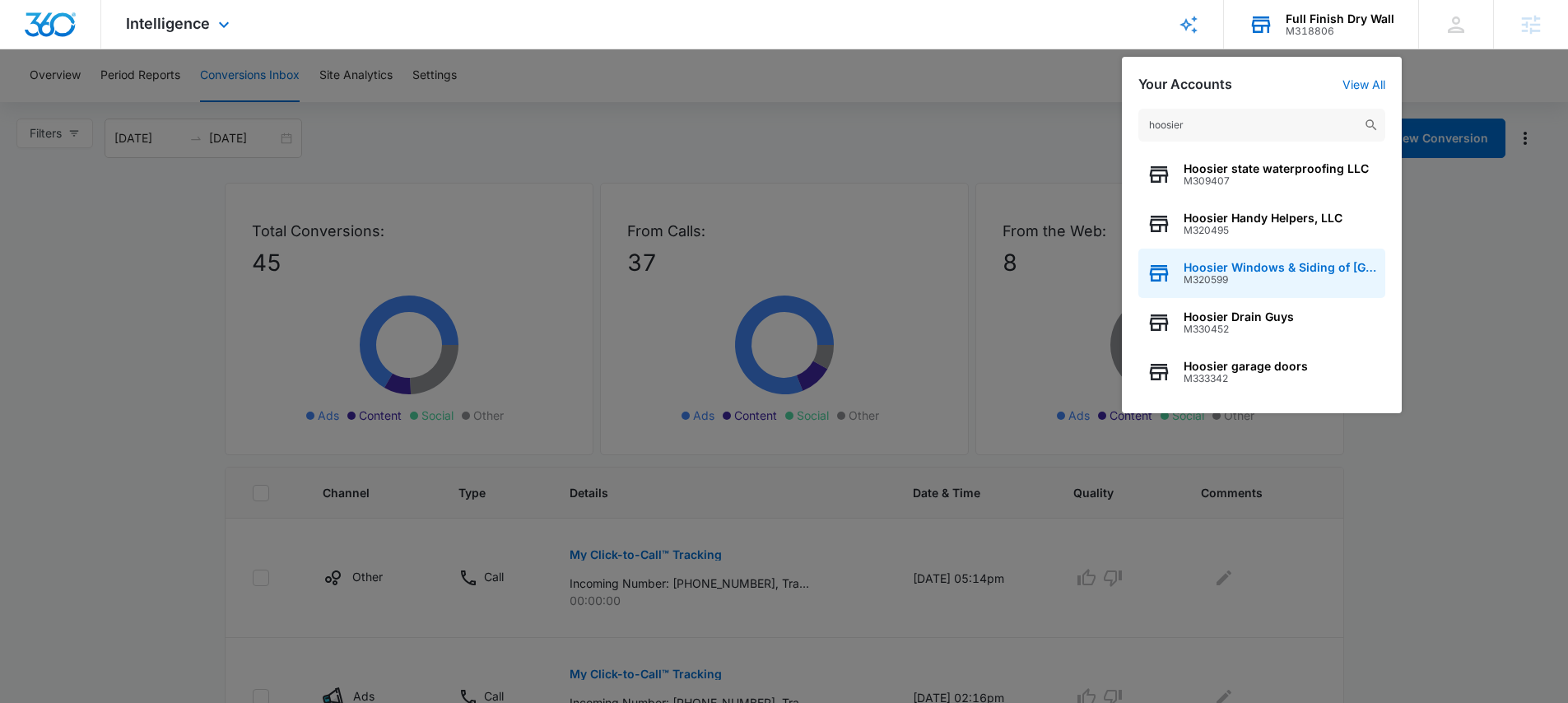
type input "hoosier"
click at [1282, 276] on span "M320599" at bounding box center [1280, 279] width 193 height 12
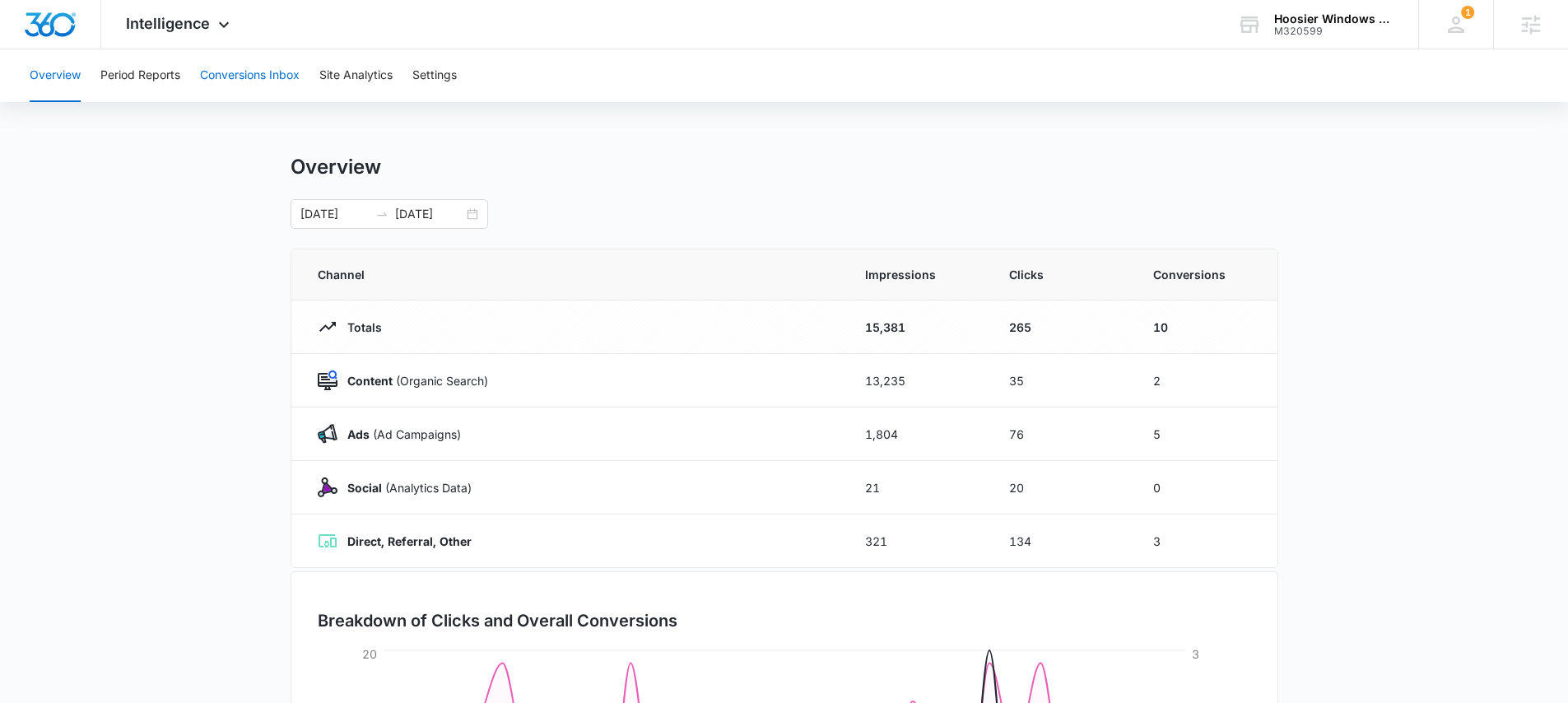
click at [227, 75] on button "Conversions Inbox" at bounding box center [250, 75] width 99 height 52
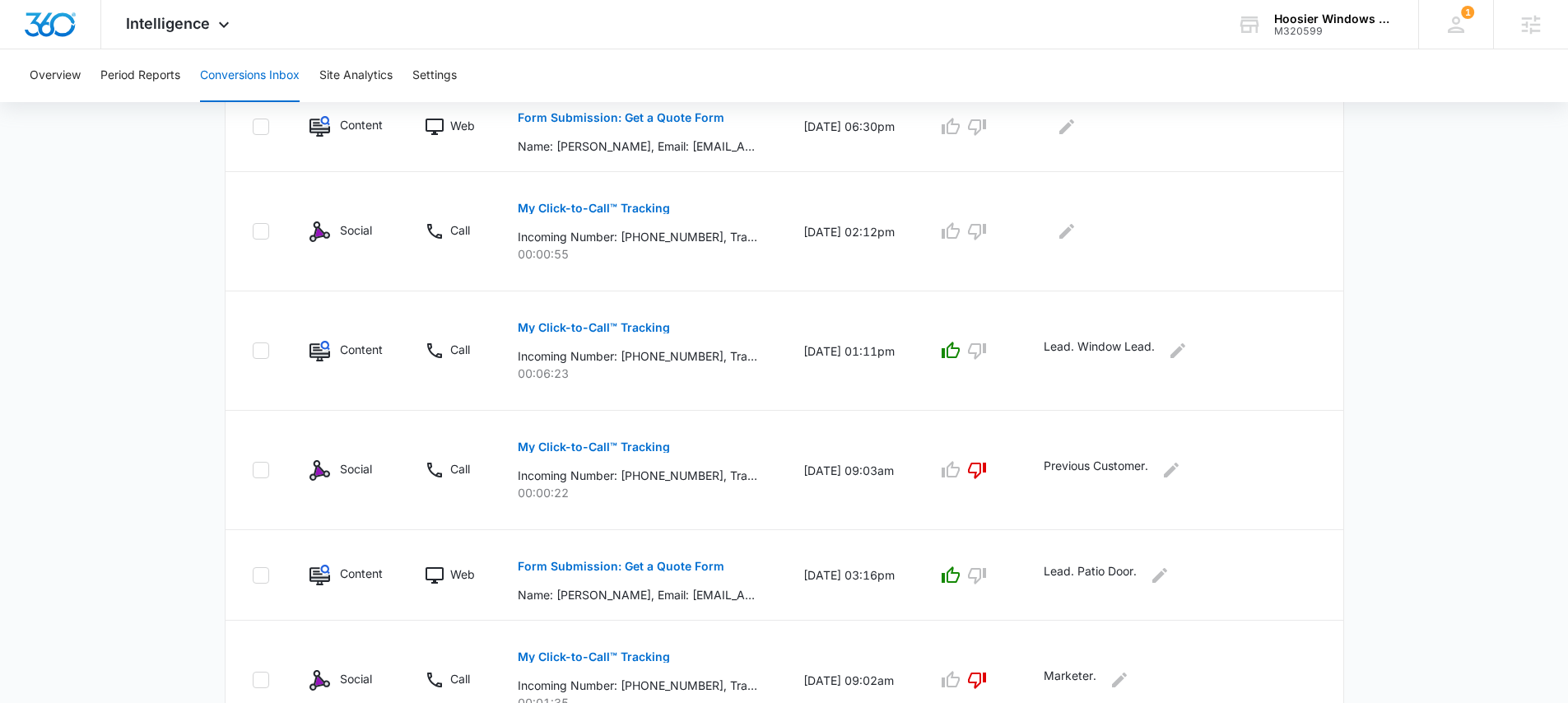
scroll to position [1003, 0]
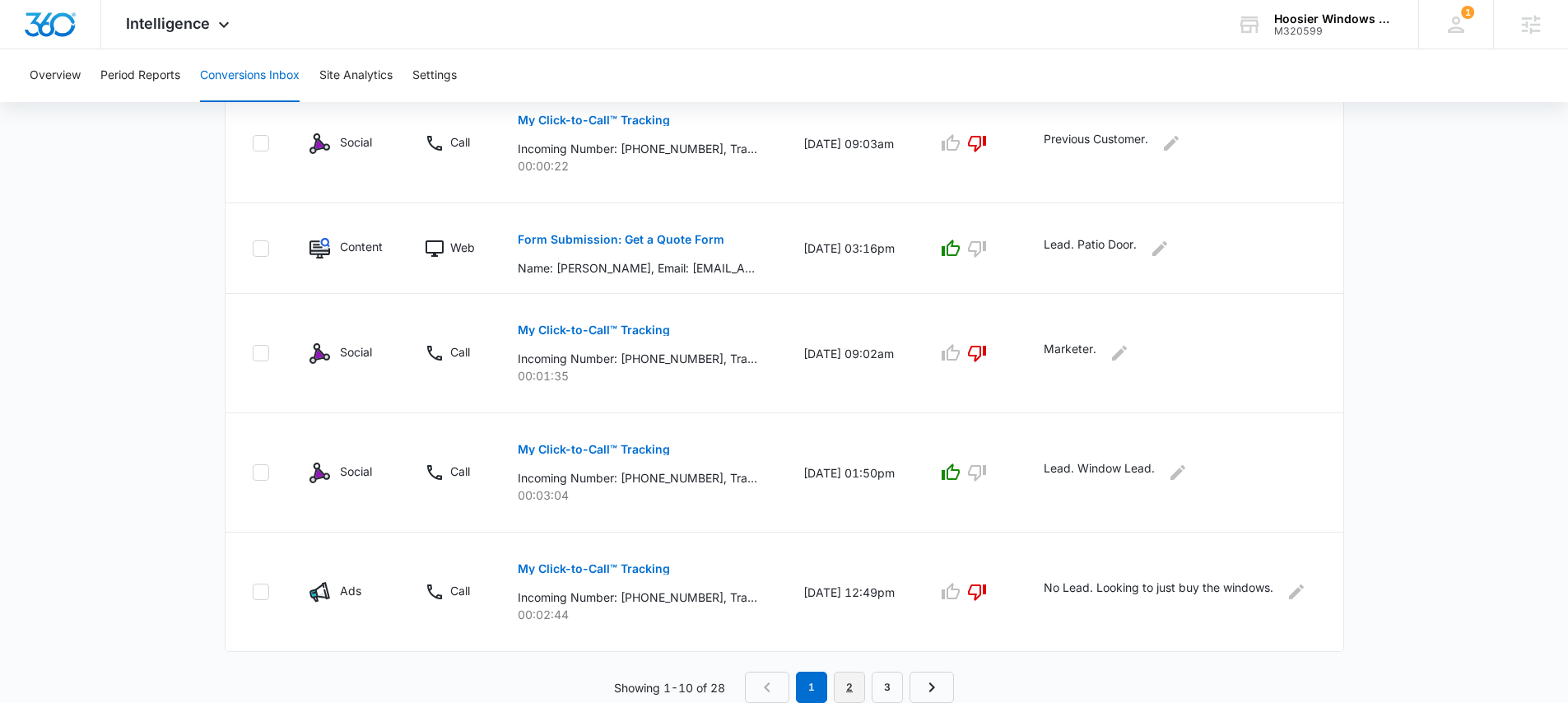
click at [847, 675] on link "2" at bounding box center [849, 687] width 31 height 31
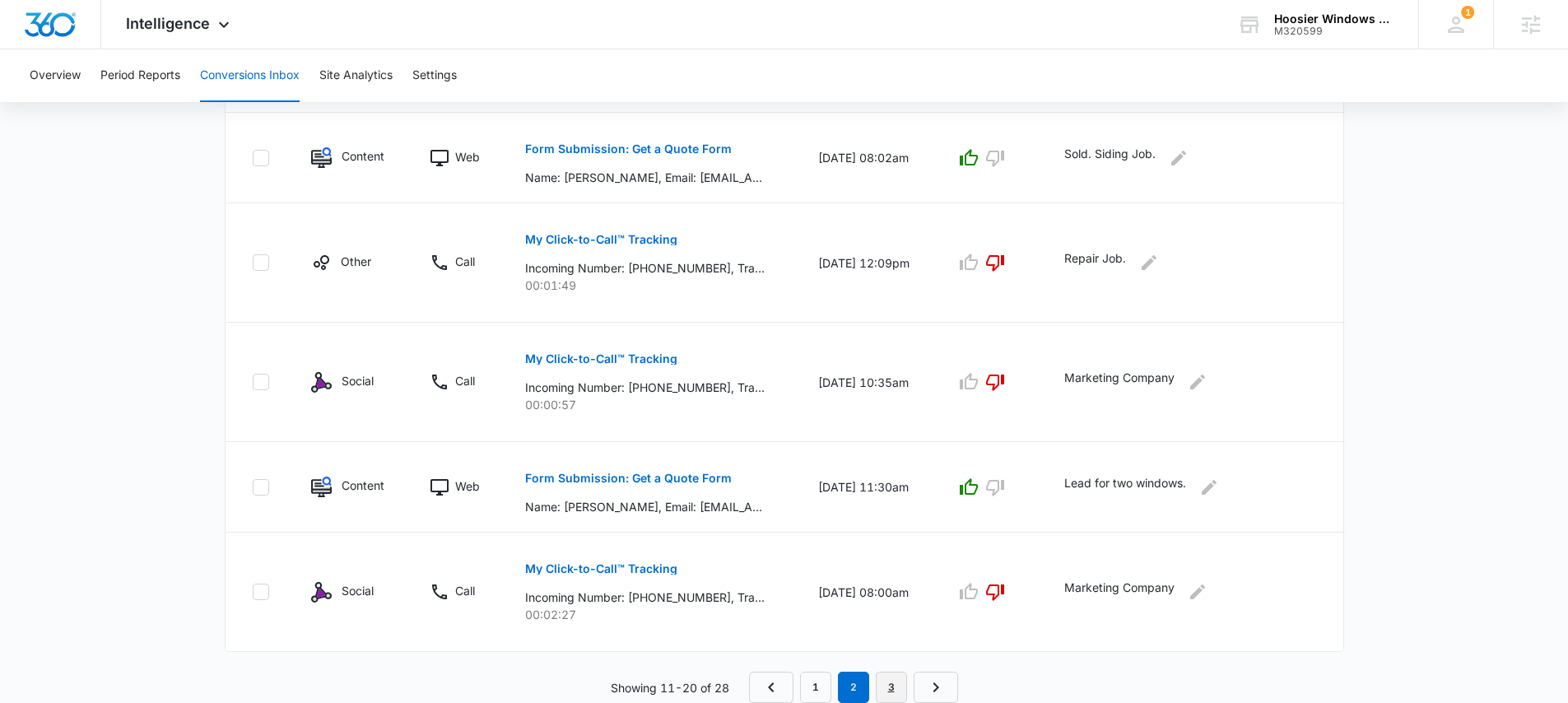
click at [880, 680] on link "3" at bounding box center [891, 687] width 31 height 31
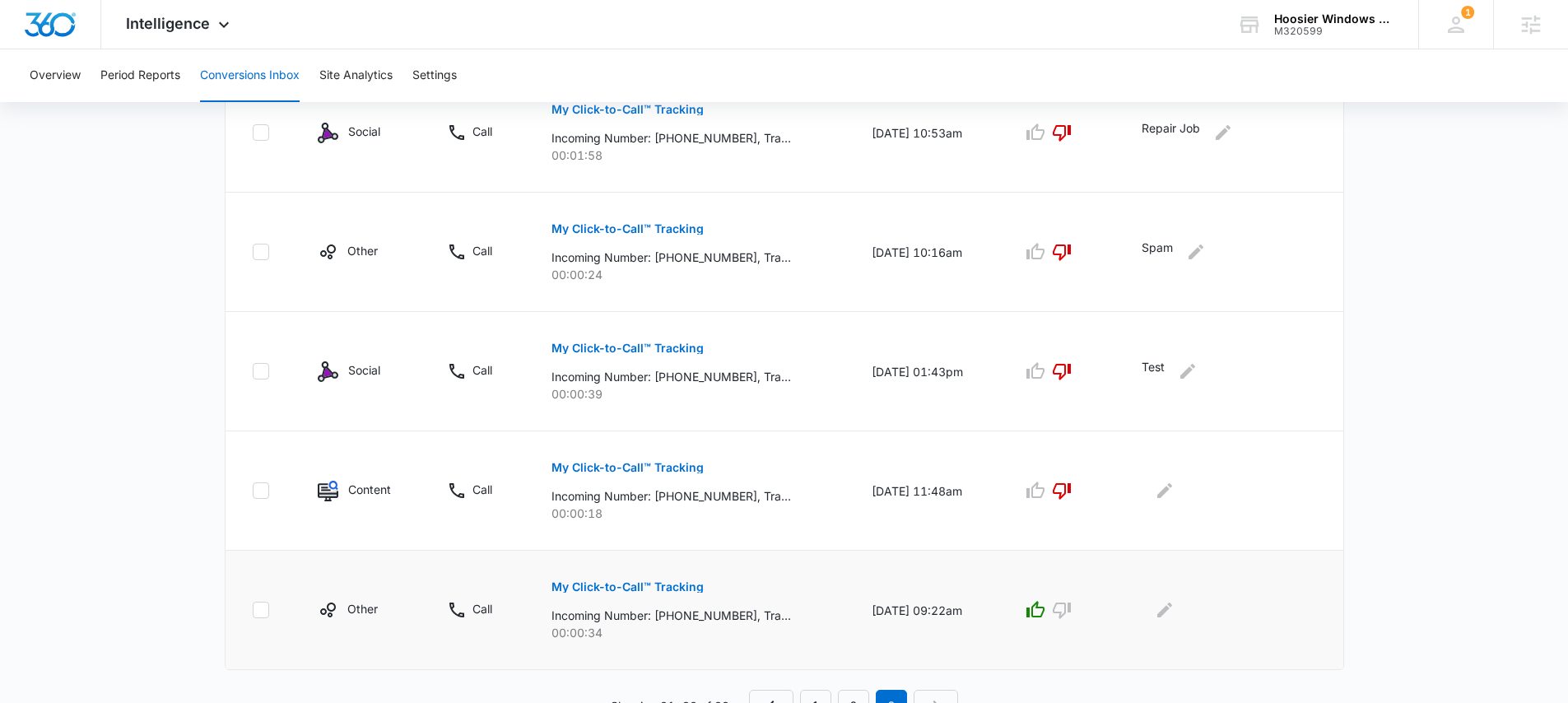
scroll to position [764, 0]
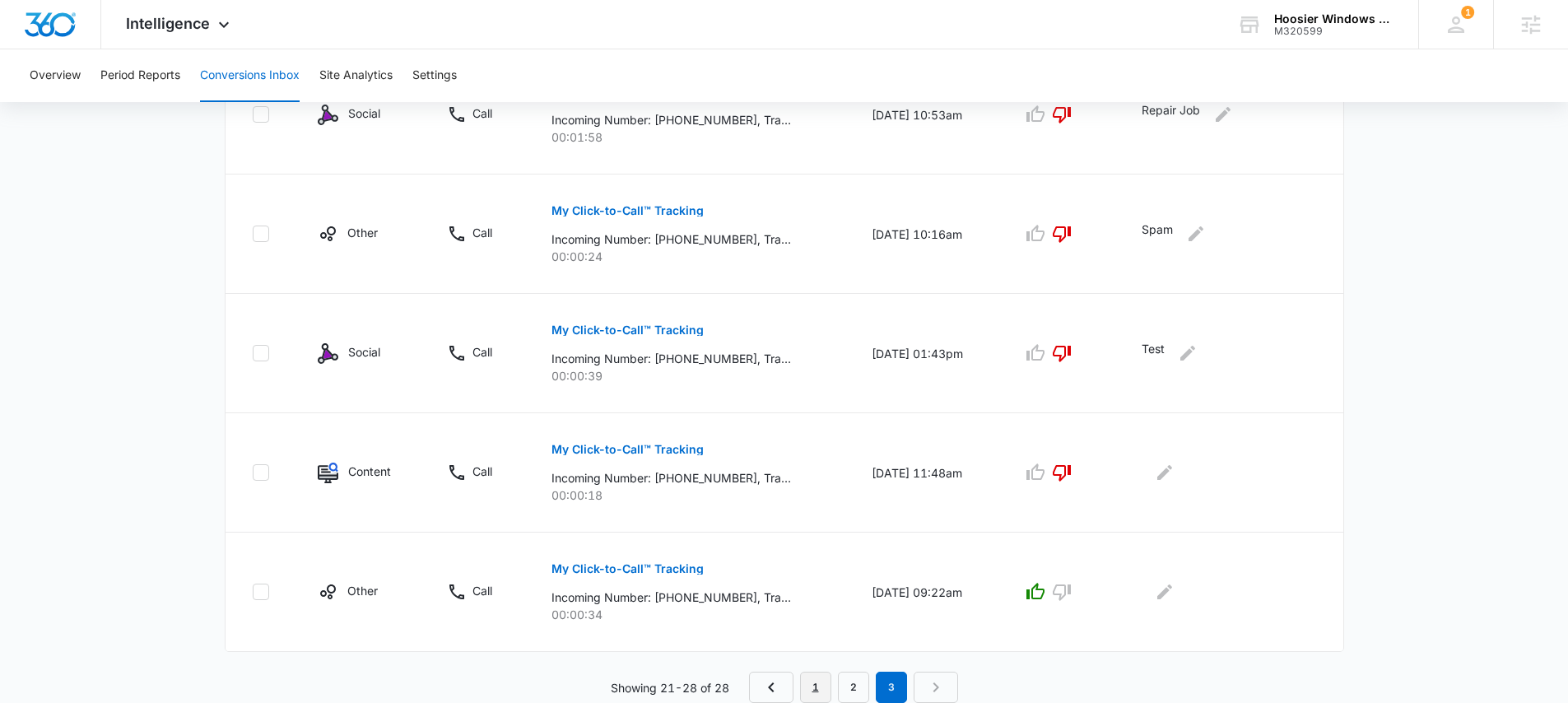
click at [813, 678] on link "1" at bounding box center [815, 687] width 31 height 31
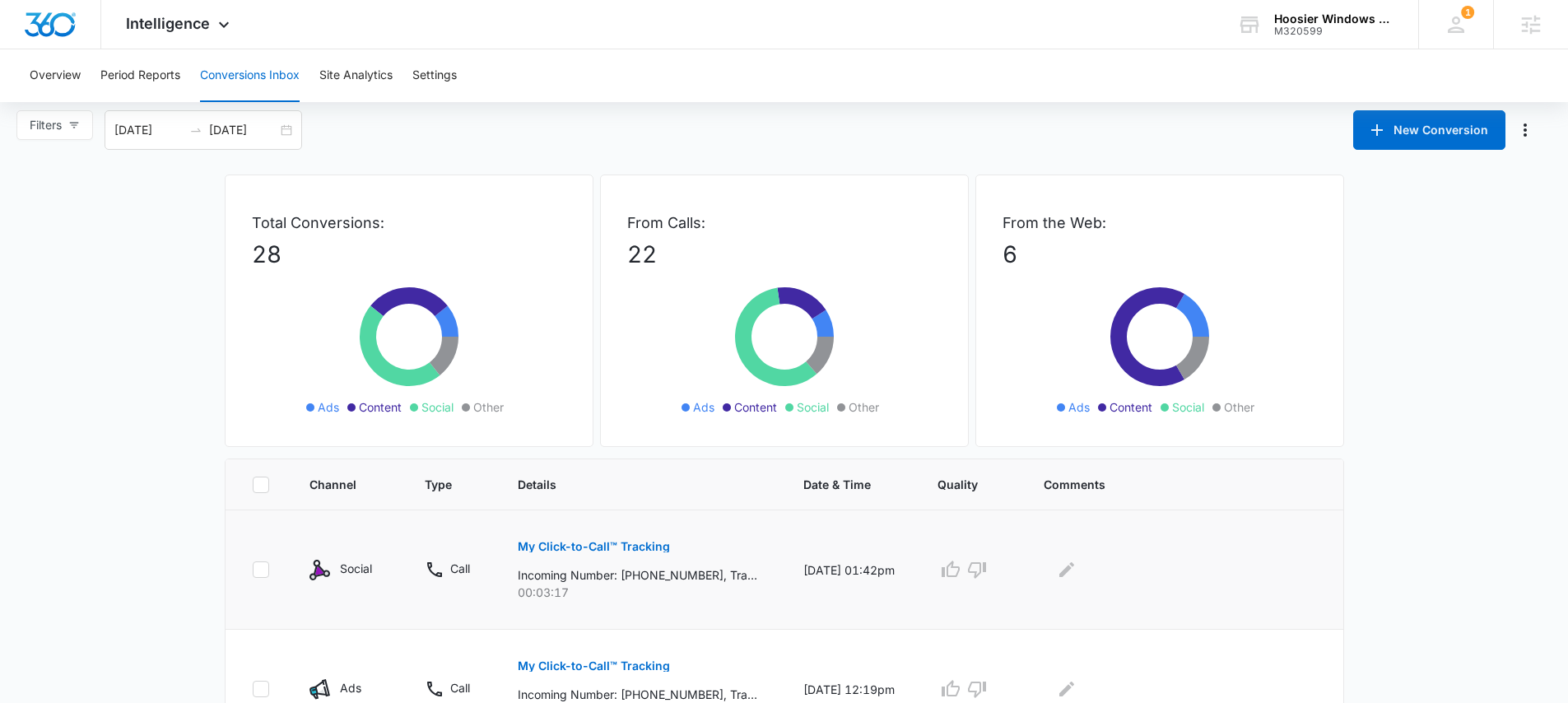
scroll to position [0, 0]
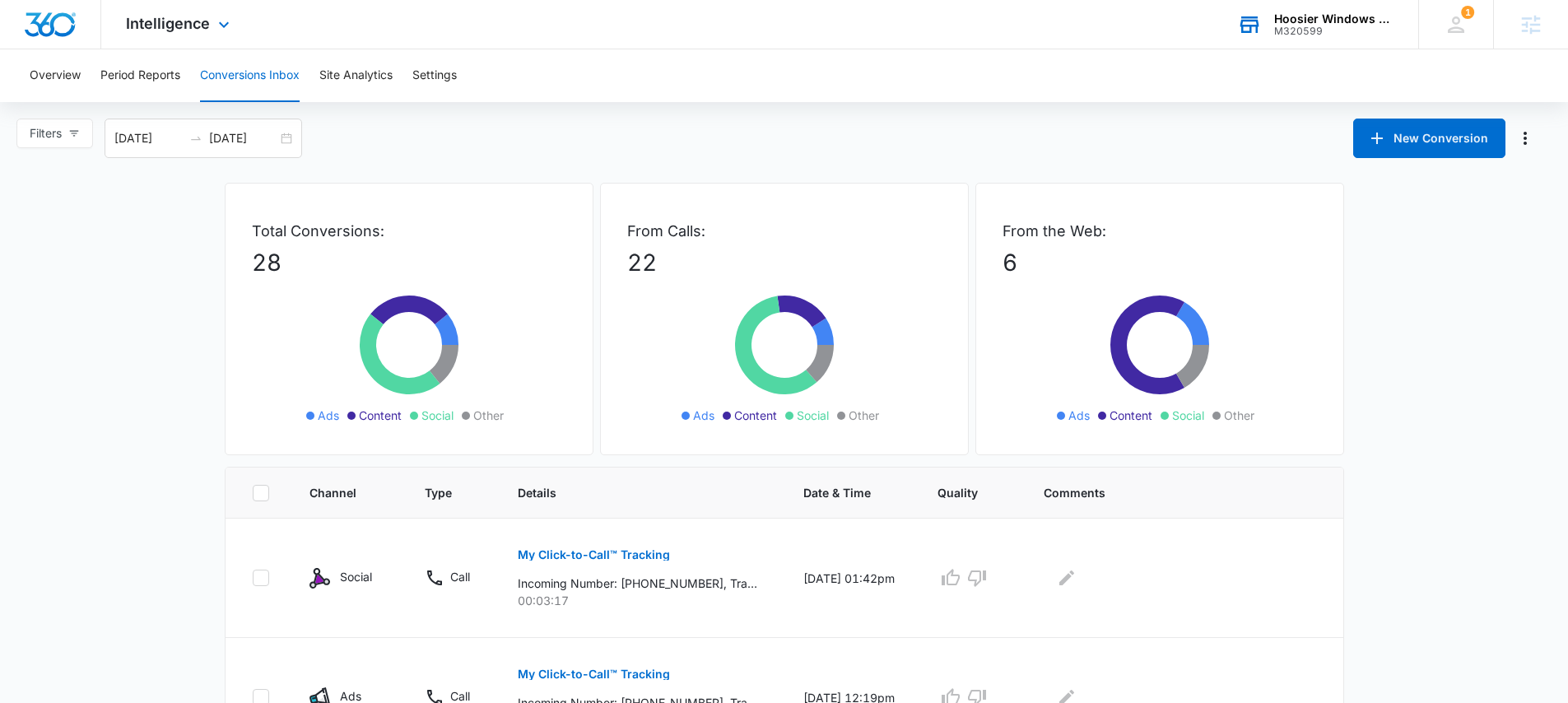
click at [1314, 37] on div "Hoosier Windows & Siding of Indianapolis M320599 Your Accounts View All" at bounding box center [1315, 24] width 206 height 49
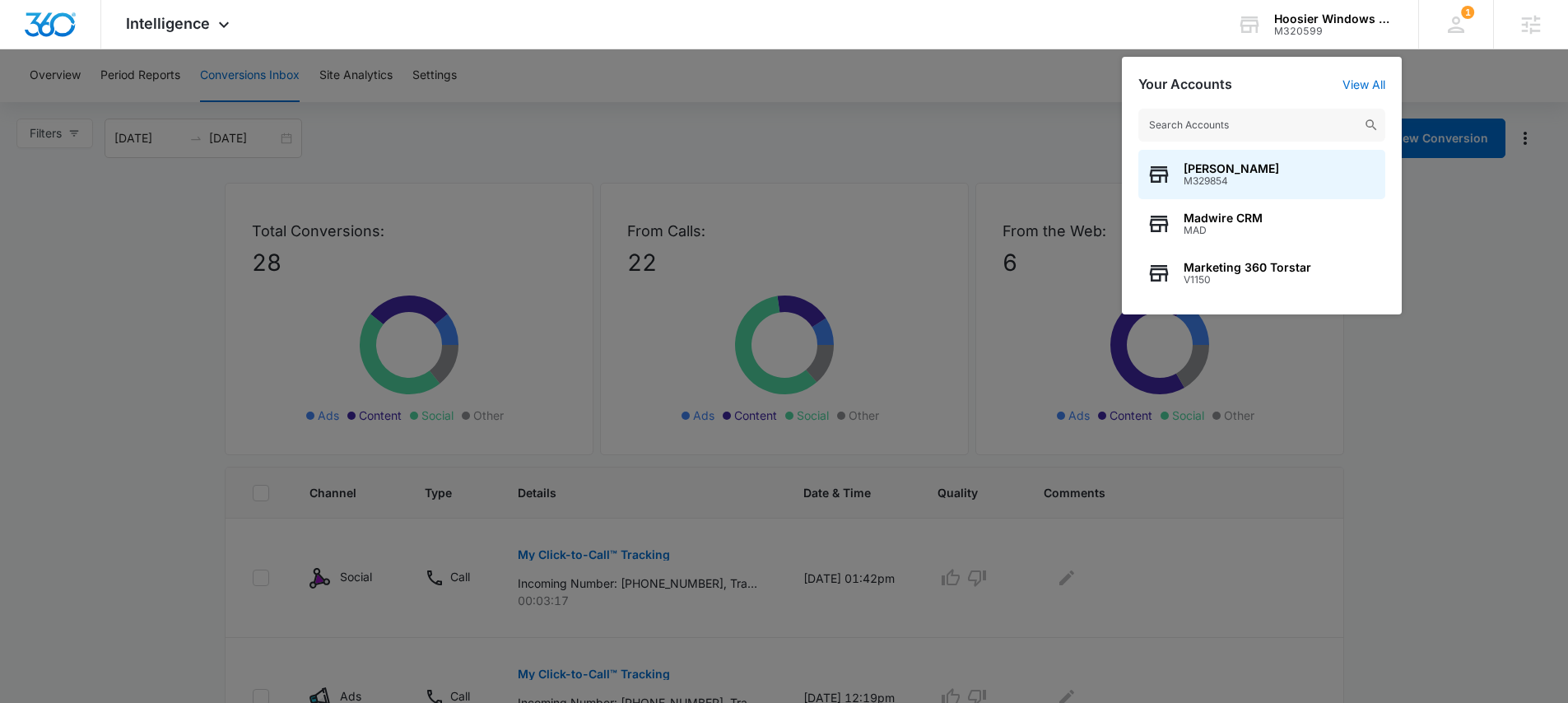
click at [1446, 256] on div at bounding box center [784, 351] width 1568 height 703
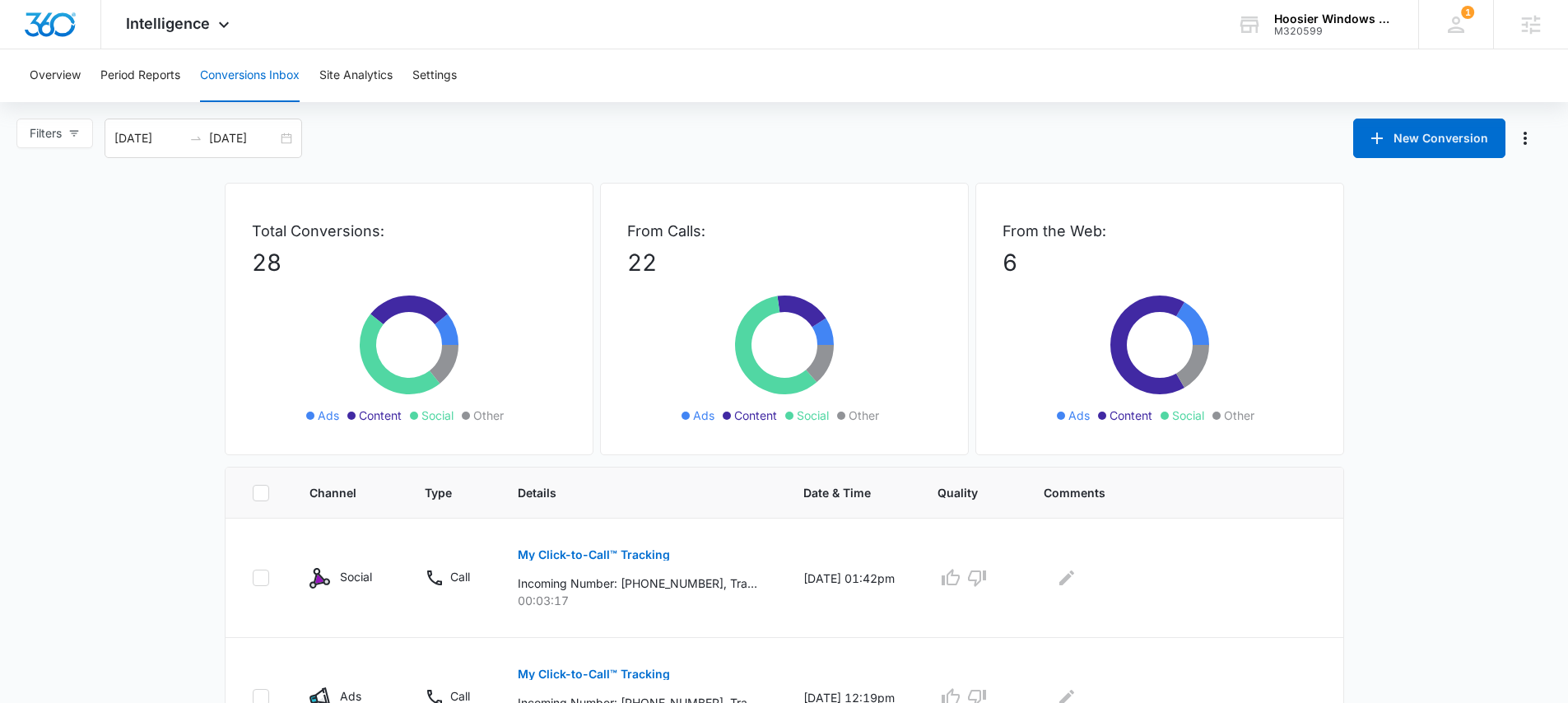
click at [1325, 15] on div "Hoosier Windows & Siding of Indianapolis" at bounding box center [1334, 19] width 121 height 13
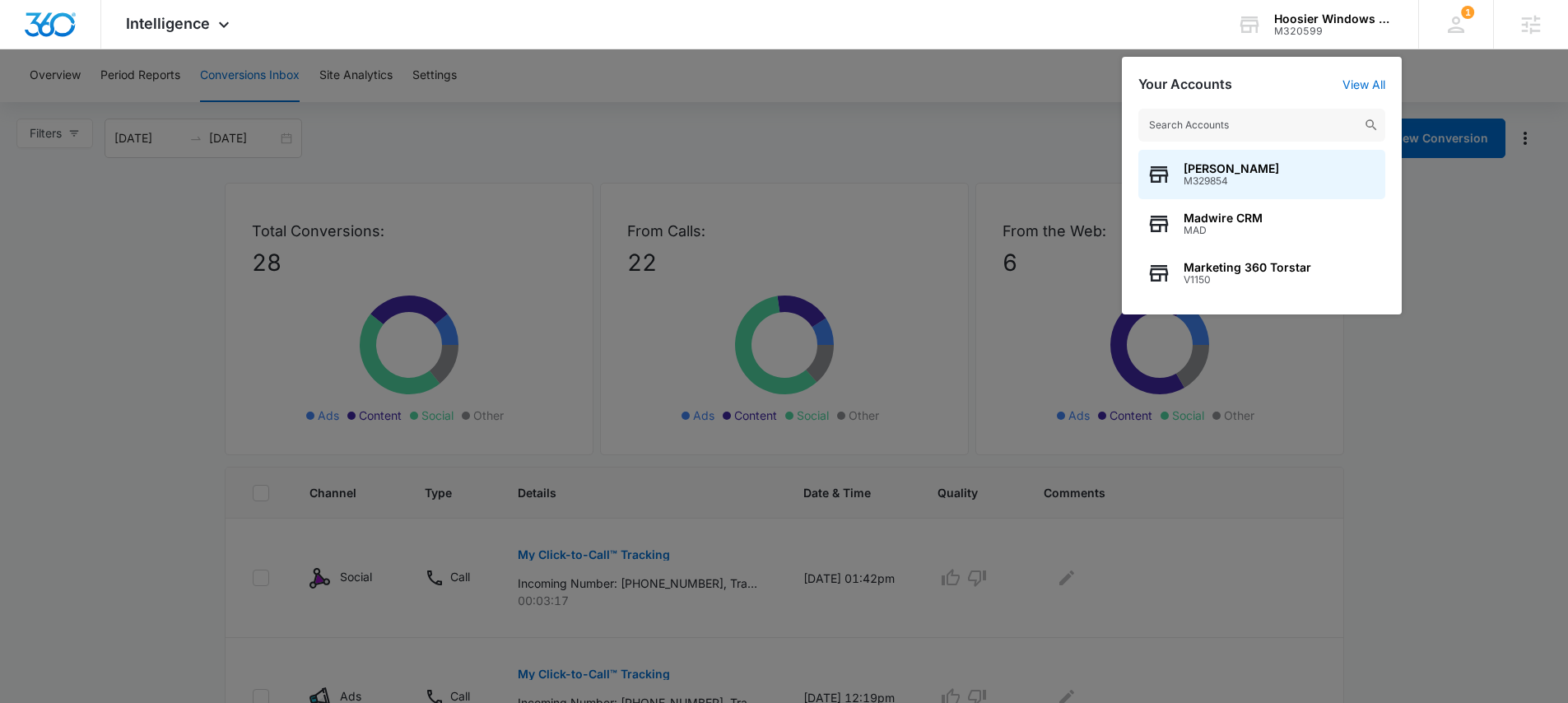
click at [1067, 87] on div at bounding box center [784, 351] width 1568 height 703
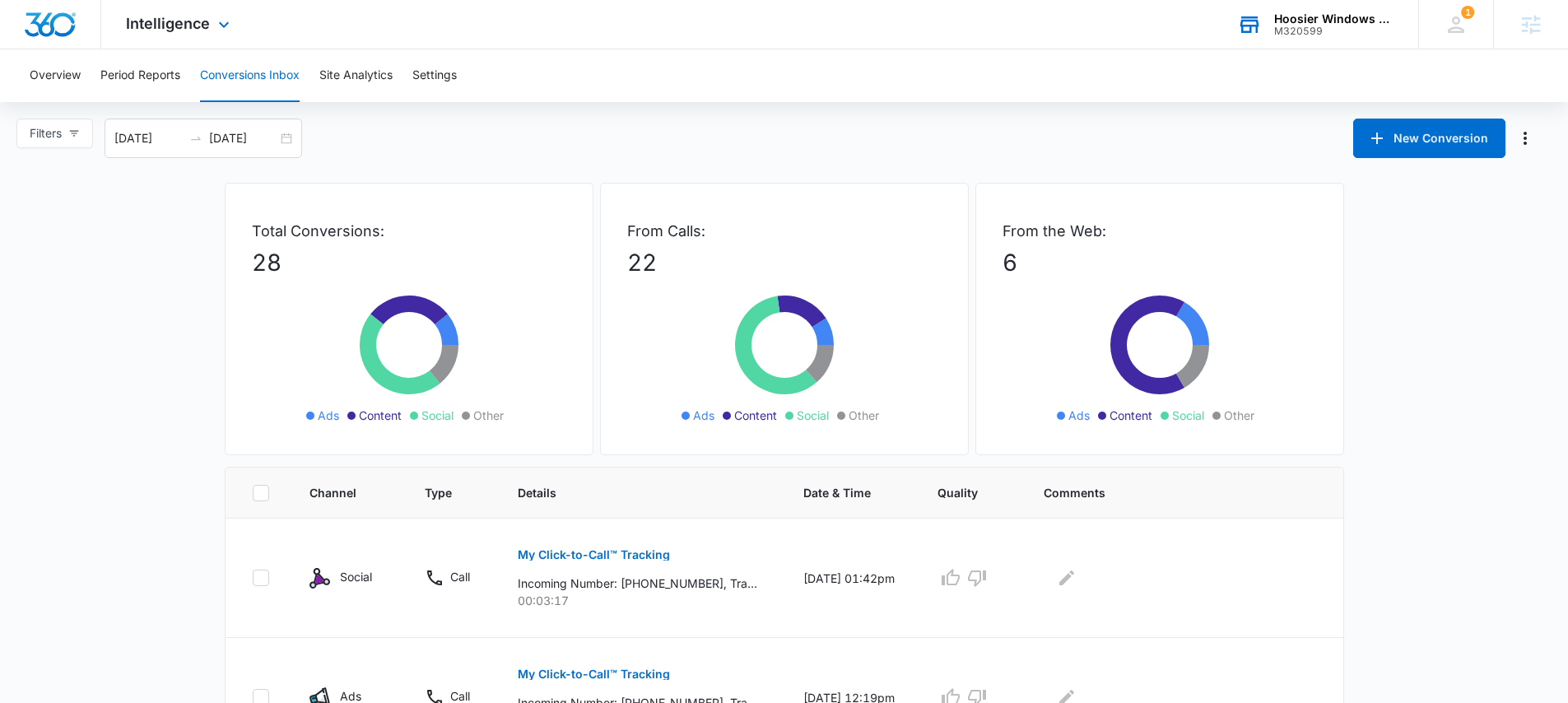
click at [1310, 23] on div "Hoosier Windows & Siding of Indianapolis" at bounding box center [1334, 19] width 121 height 13
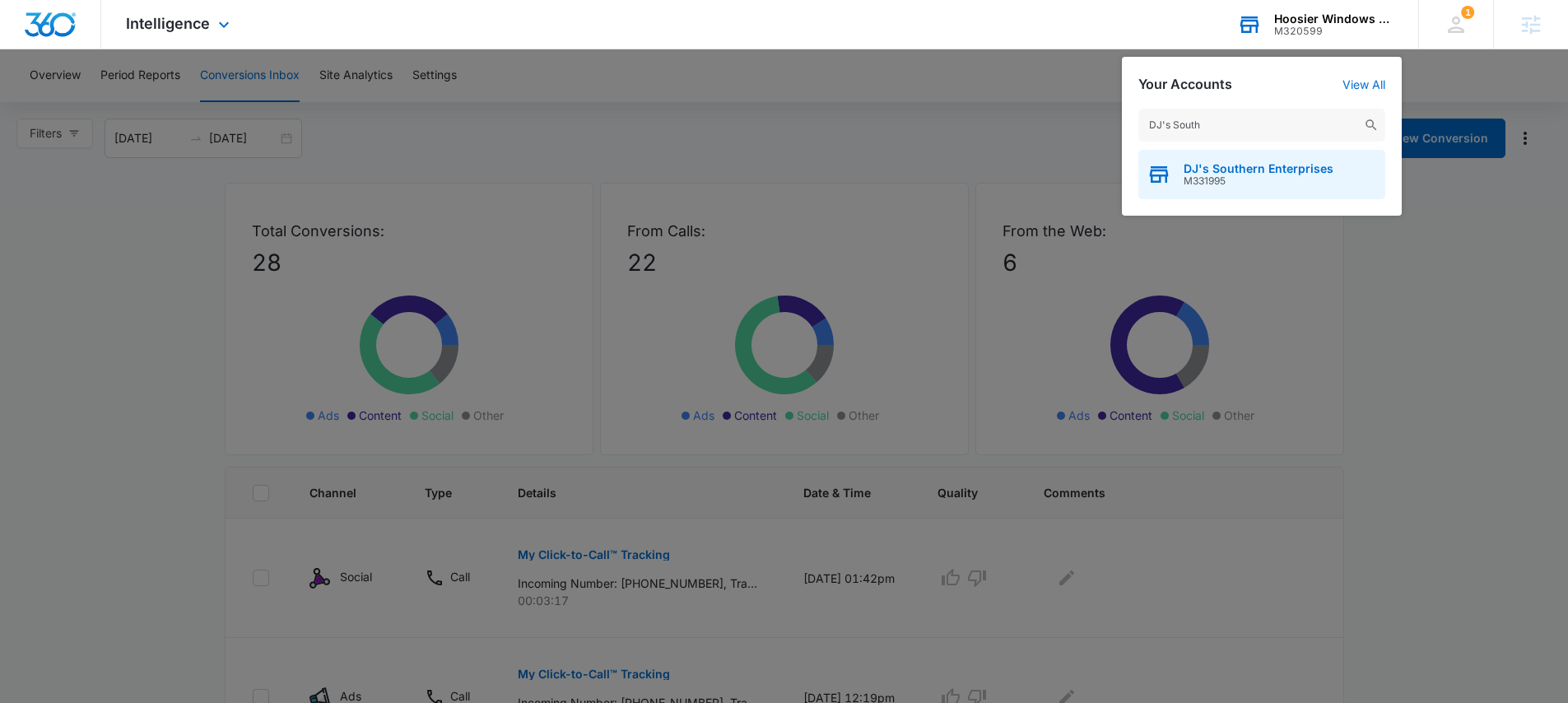
type input "DJ's South"
click at [1204, 168] on span "DJ's Southern Enterprises" at bounding box center [1258, 168] width 150 height 13
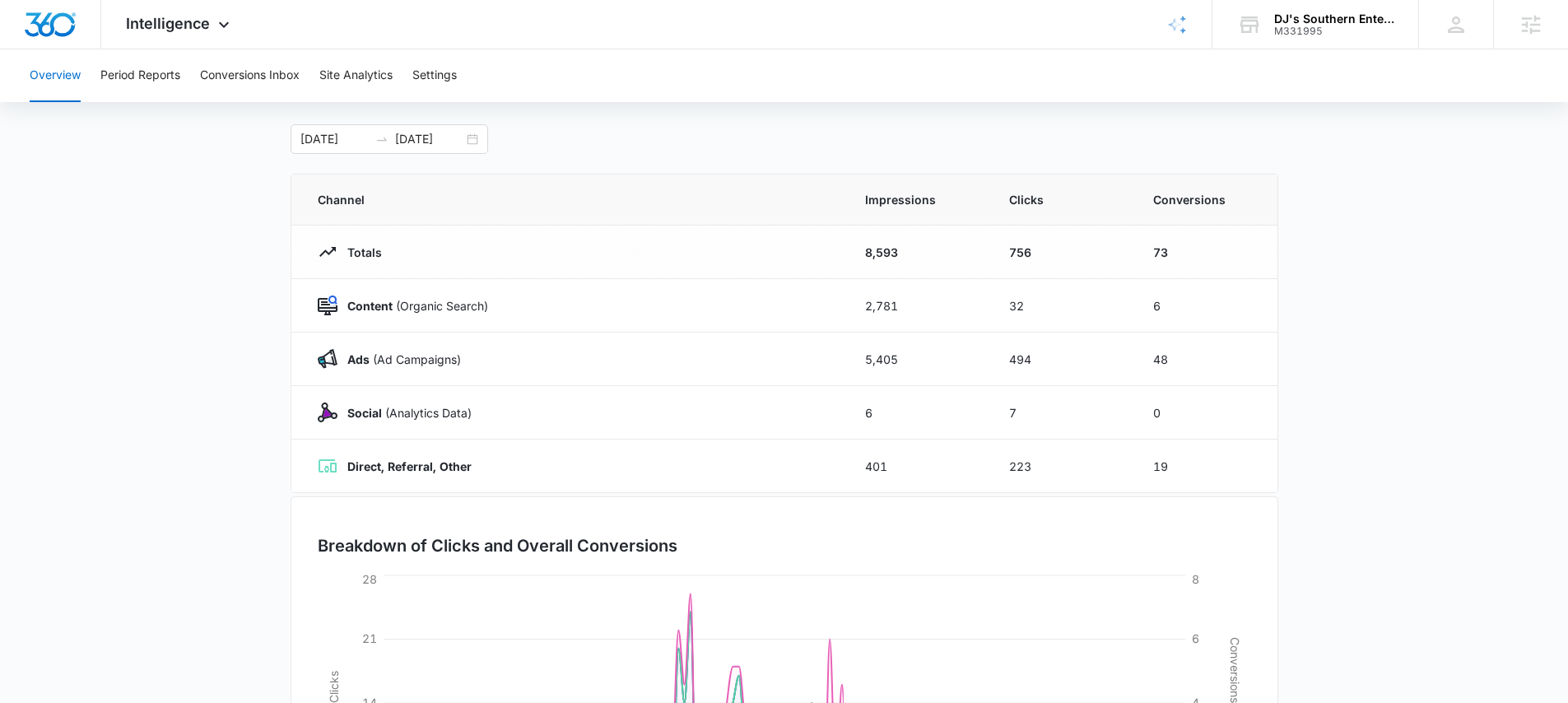
scroll to position [155, 0]
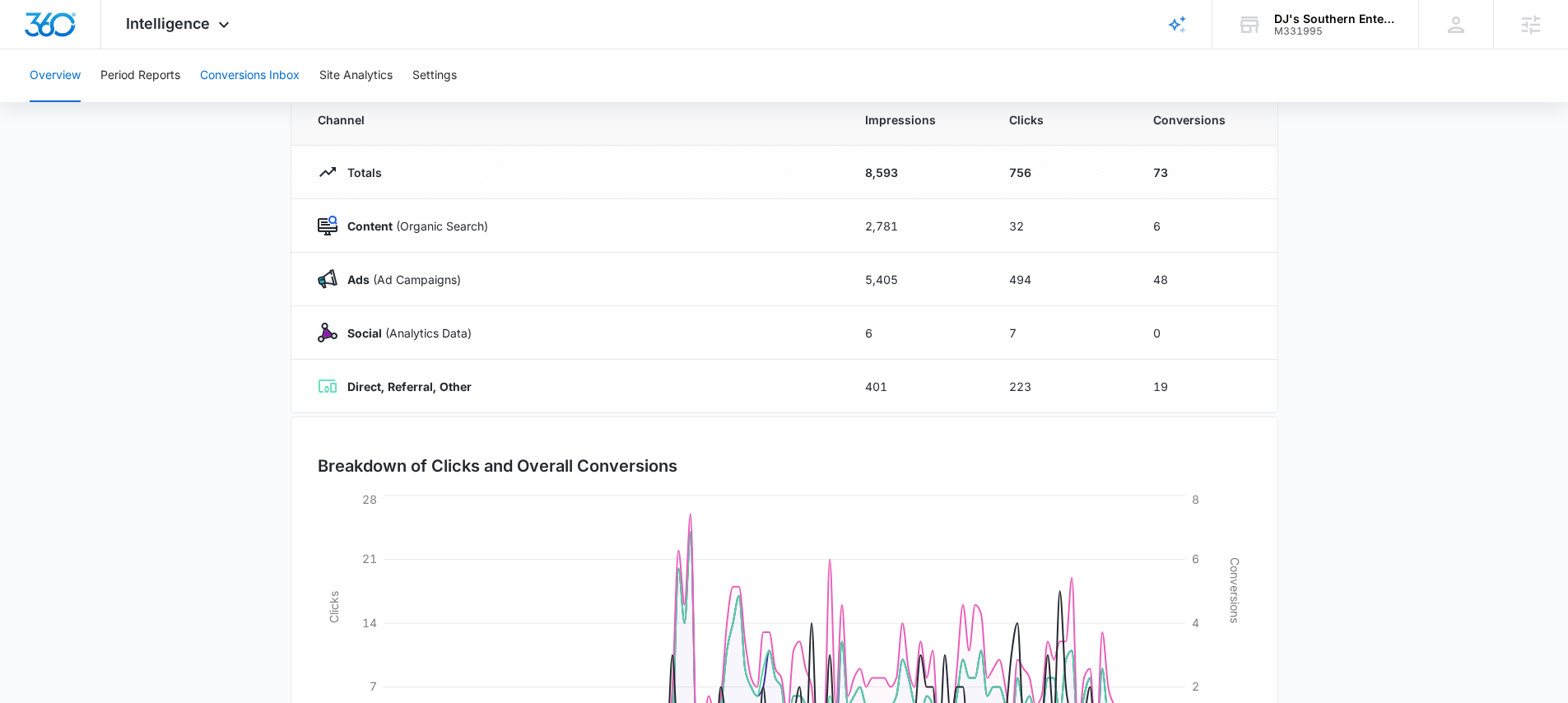
click at [277, 74] on button "Conversions Inbox" at bounding box center [250, 75] width 99 height 52
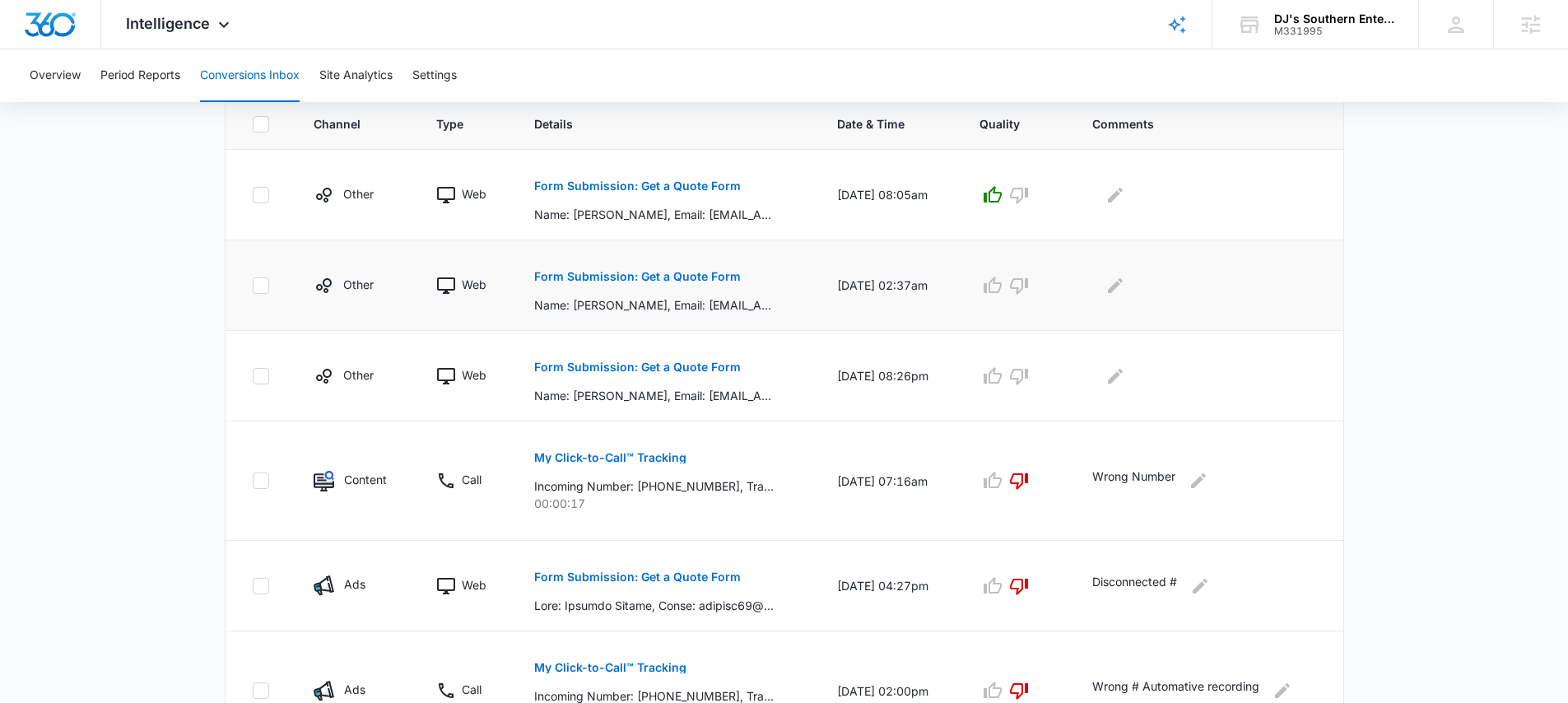
scroll to position [351, 0]
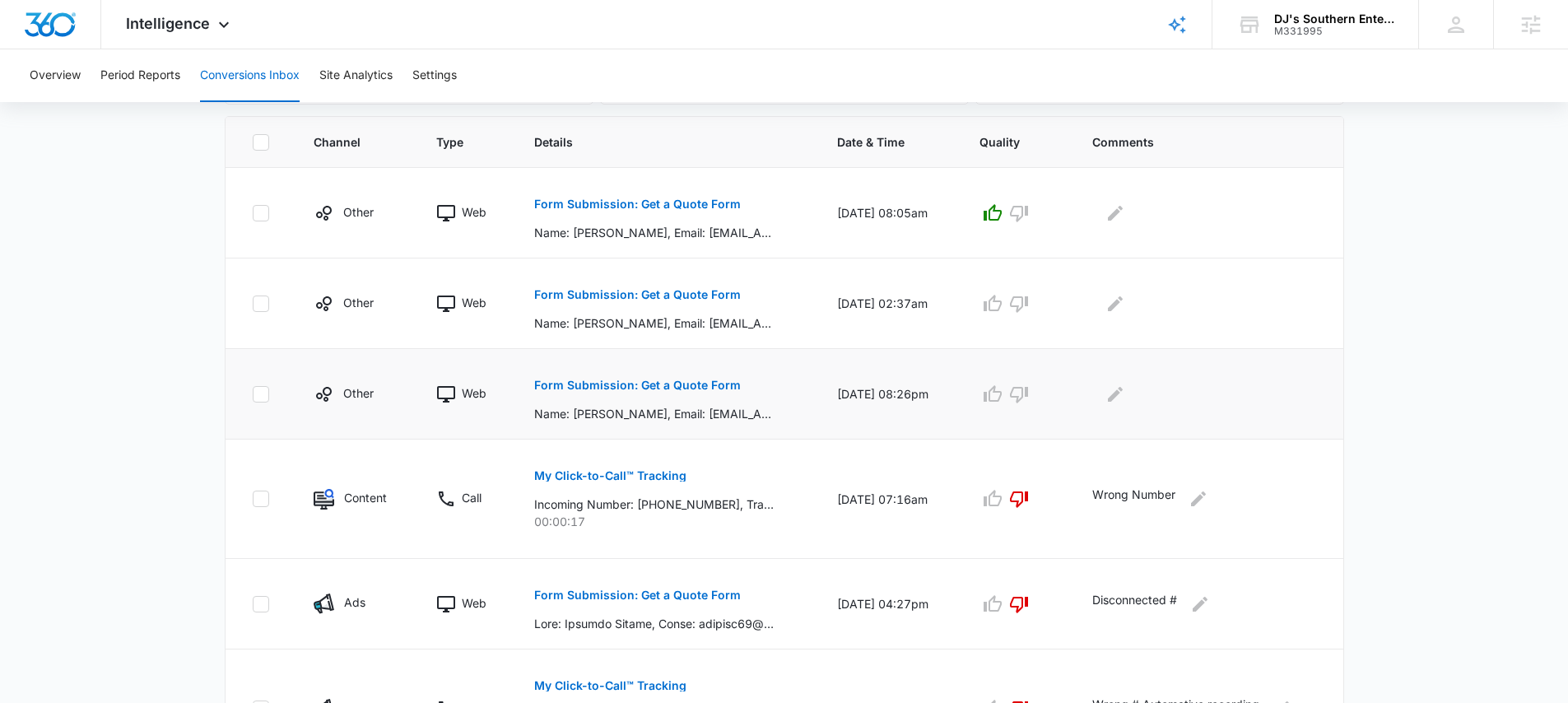
click at [680, 379] on p "Form Submission: Get a Quote Form" at bounding box center [637, 385] width 207 height 12
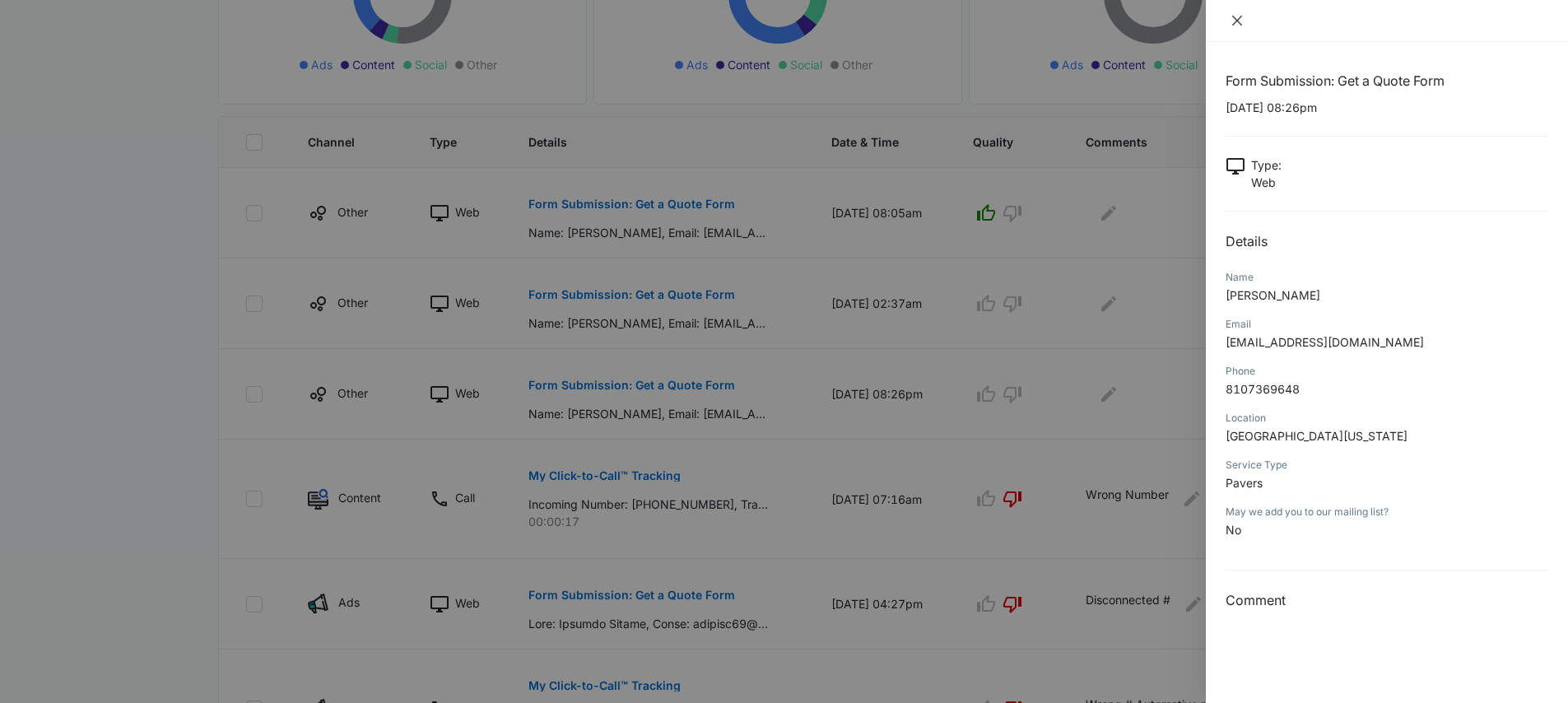
click at [1232, 20] on icon "close" at bounding box center [1236, 20] width 13 height 13
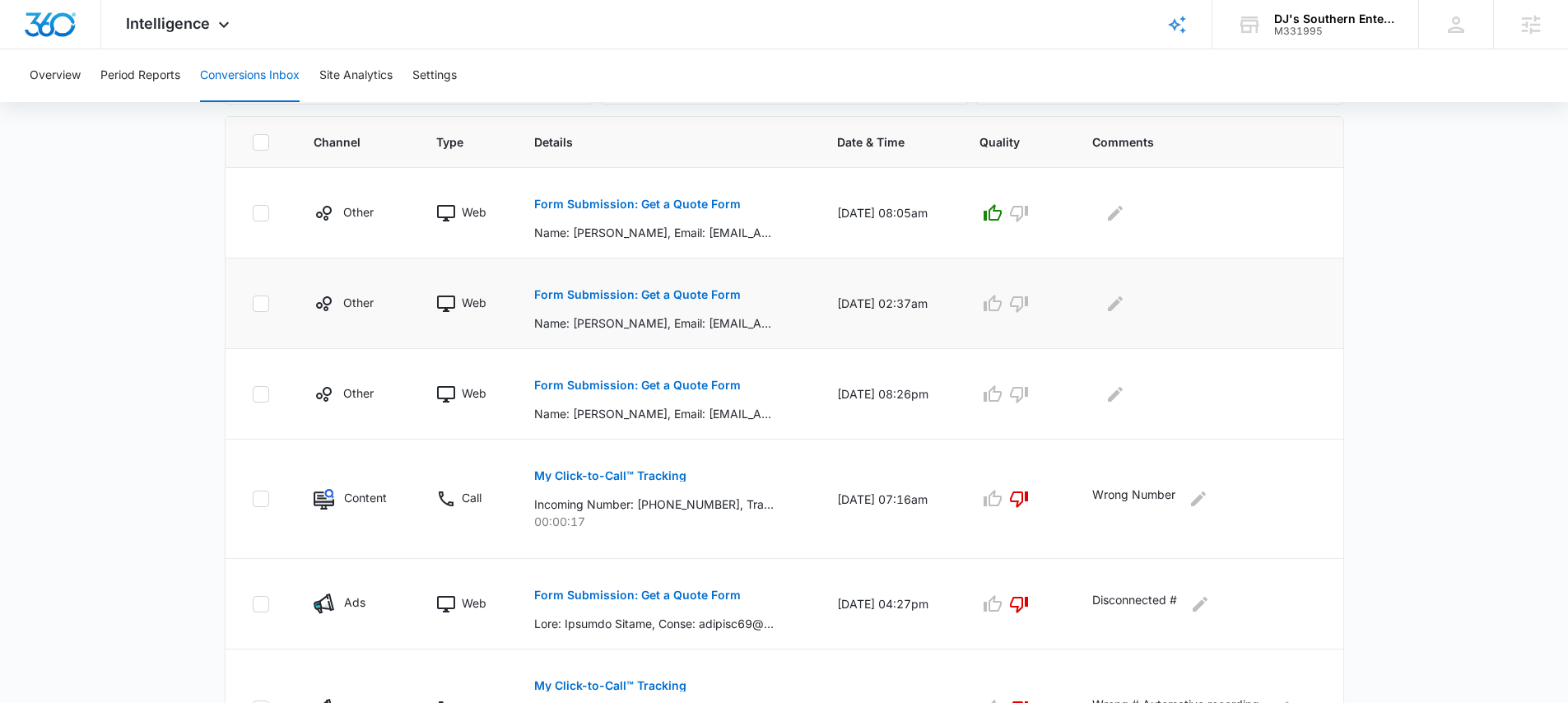
click at [687, 300] on p "Form Submission: Get a Quote Form" at bounding box center [637, 294] width 207 height 12
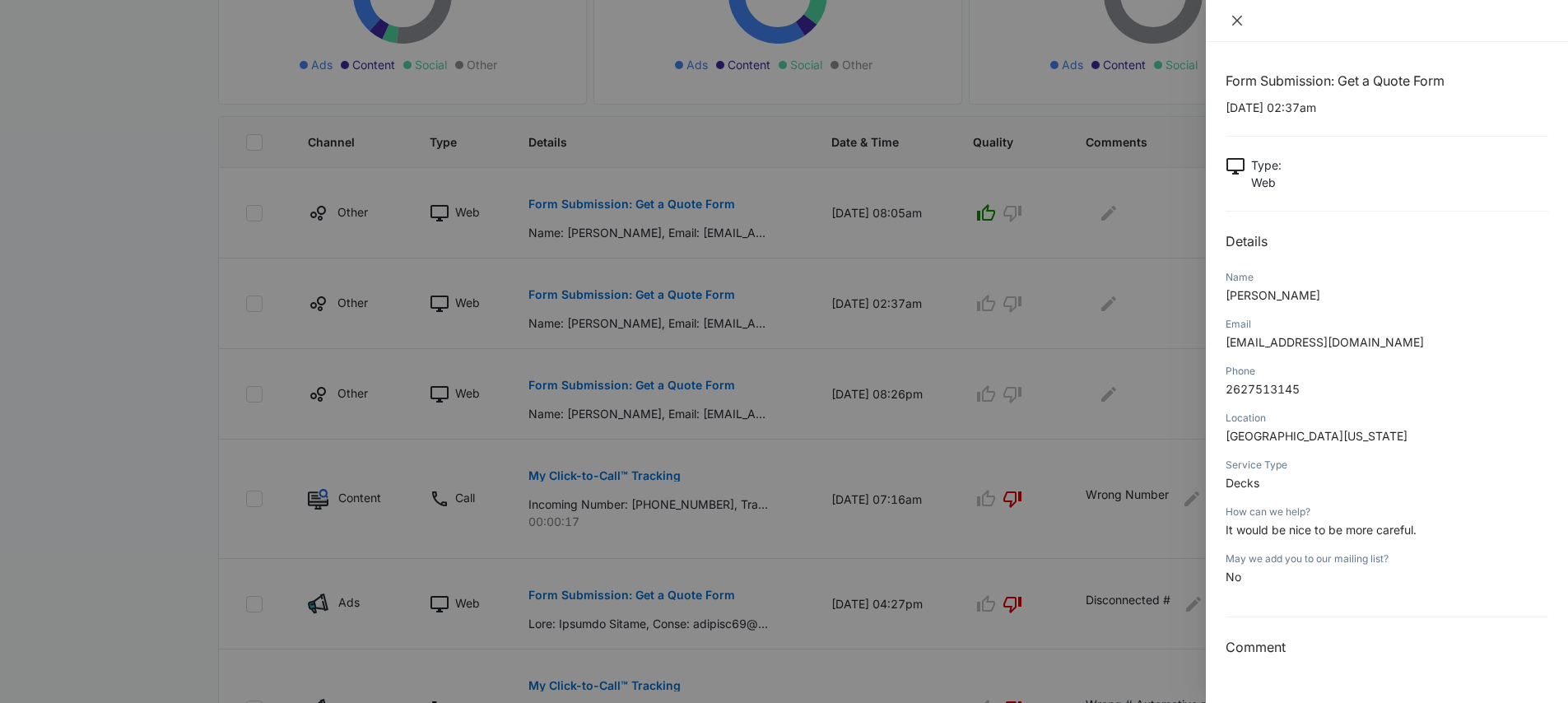
click at [1235, 23] on icon "close" at bounding box center [1236, 20] width 10 height 10
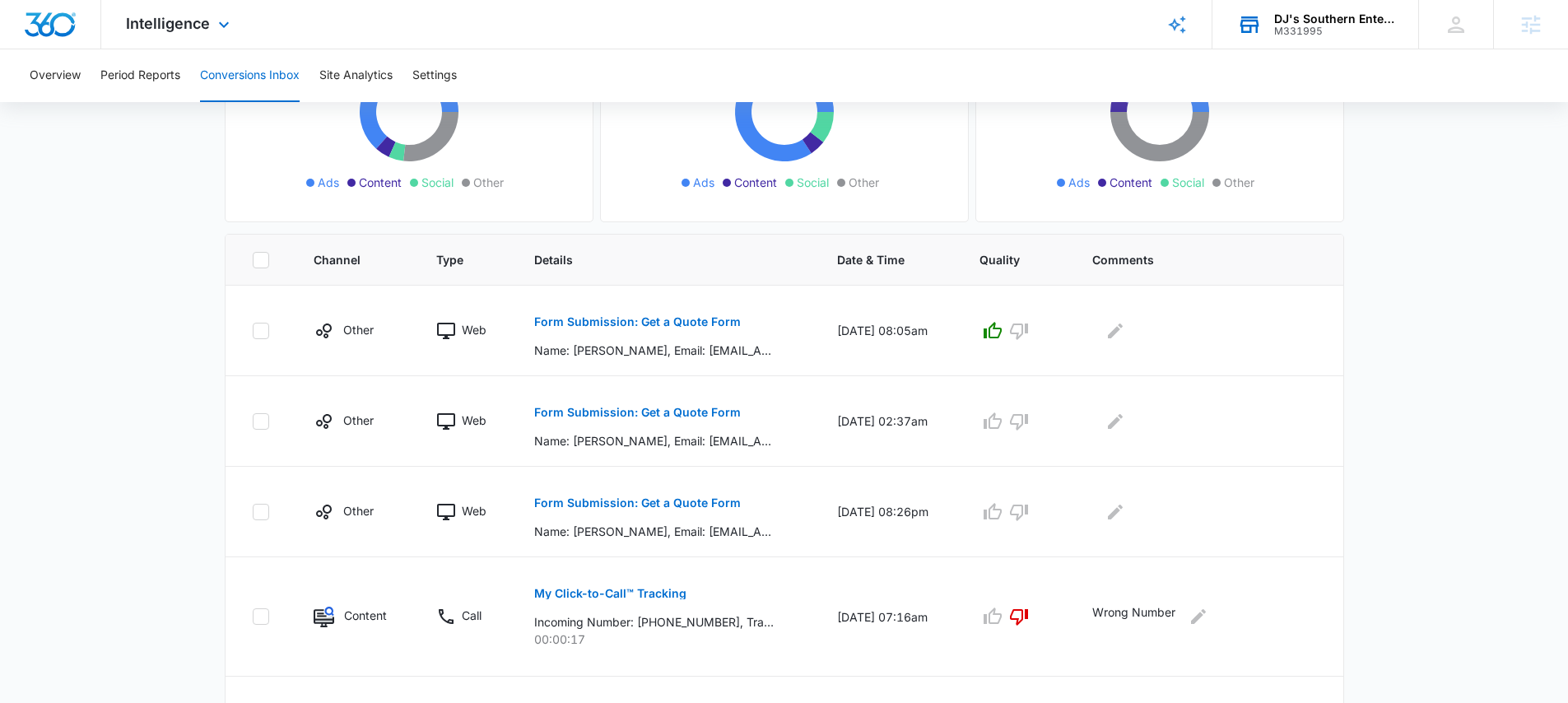
scroll to position [0, 0]
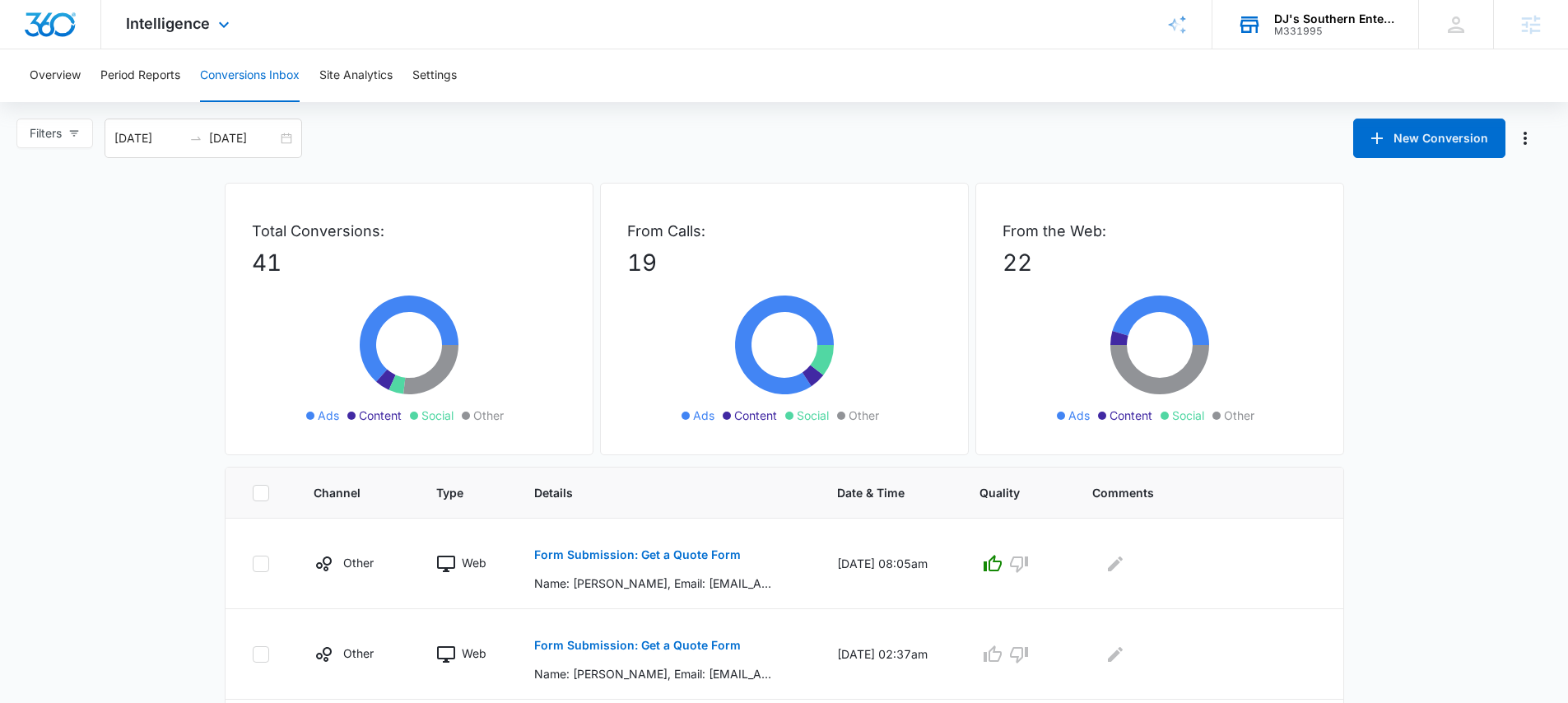
click at [1296, 12] on div "DJ's Southern Enterprises" at bounding box center [1334, 19] width 121 height 13
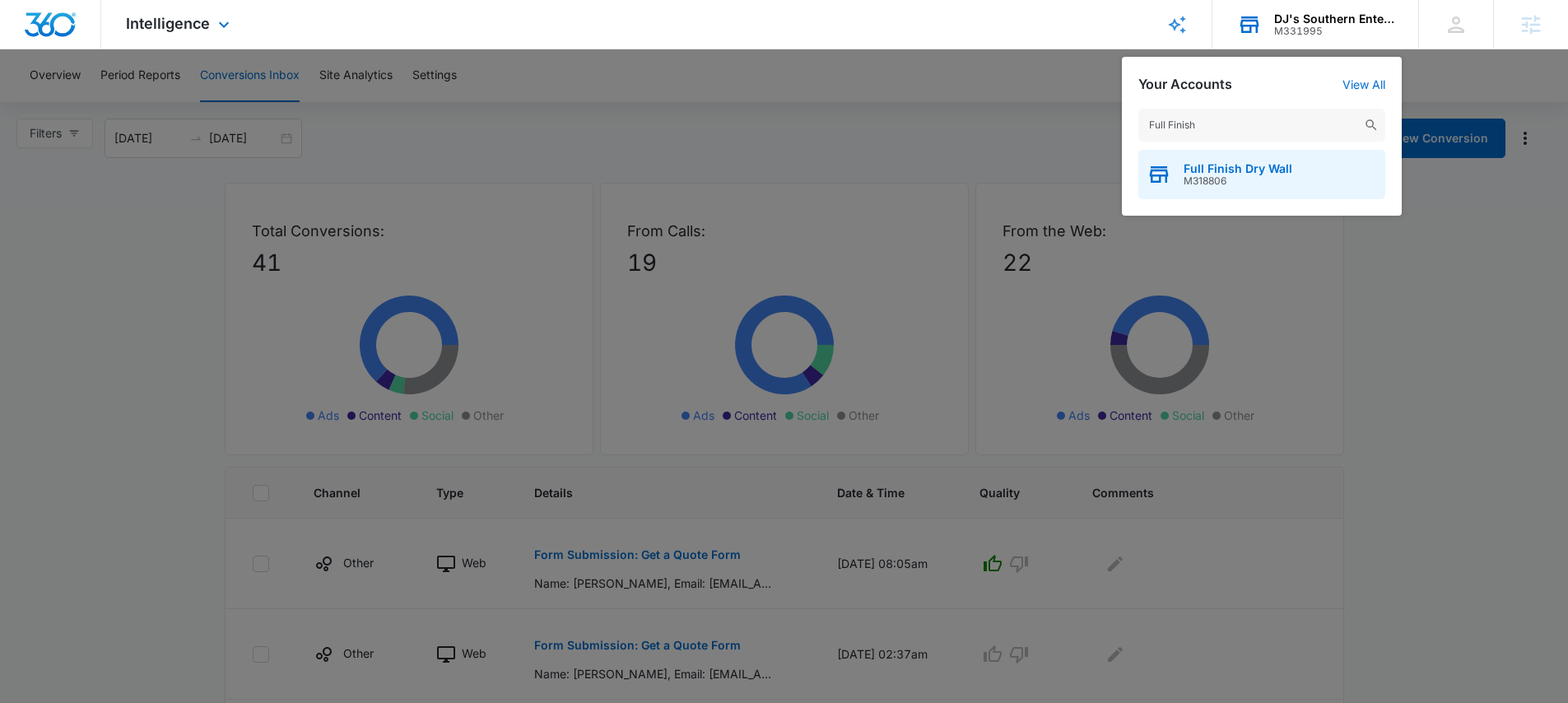
type input "Full Finish"
click at [1179, 162] on div "Full Finish Dry Wall M318806" at bounding box center [1261, 175] width 247 height 50
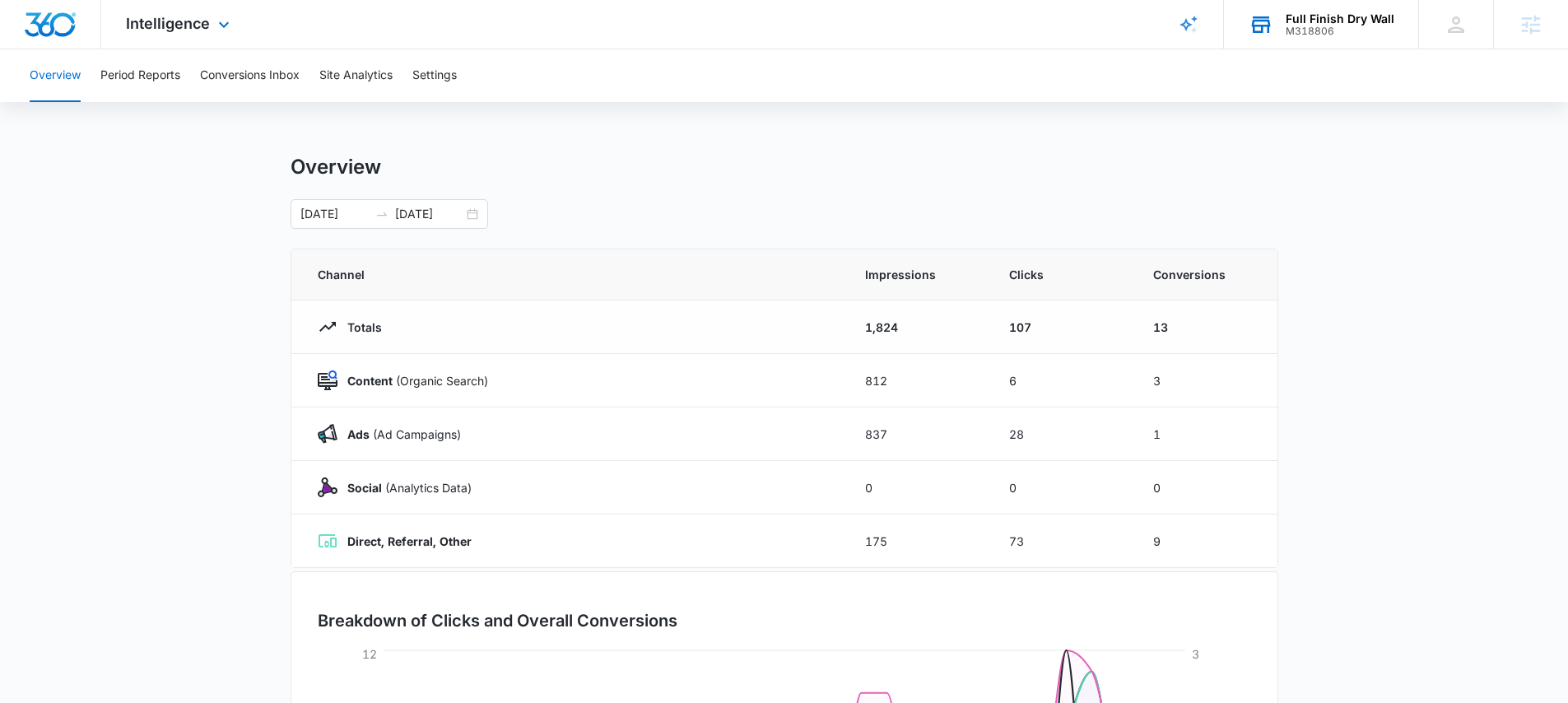
click at [1344, 17] on div "Full Finish Dry Wall" at bounding box center [1339, 19] width 109 height 13
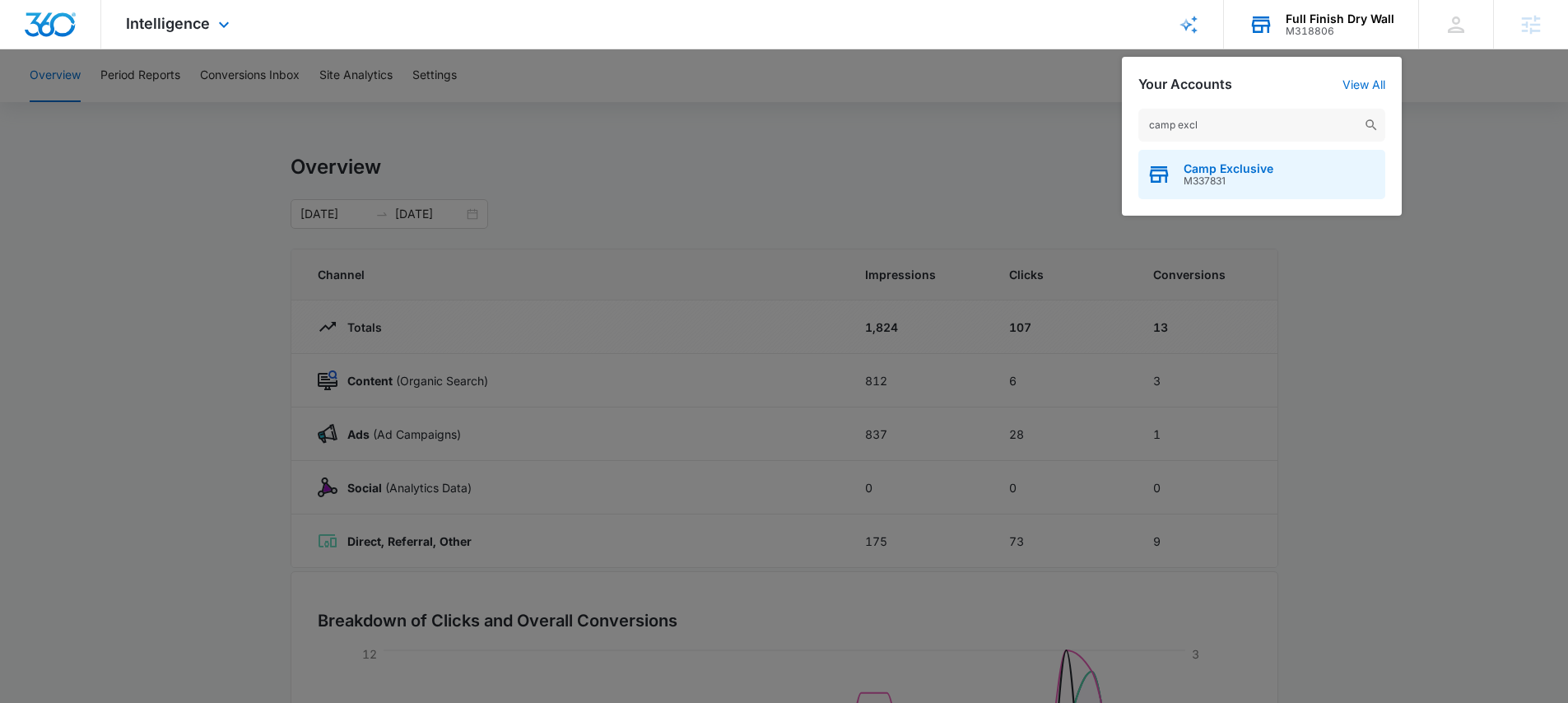
type input "camp excl"
click at [1268, 174] on span "Camp Exclusive" at bounding box center [1228, 168] width 90 height 13
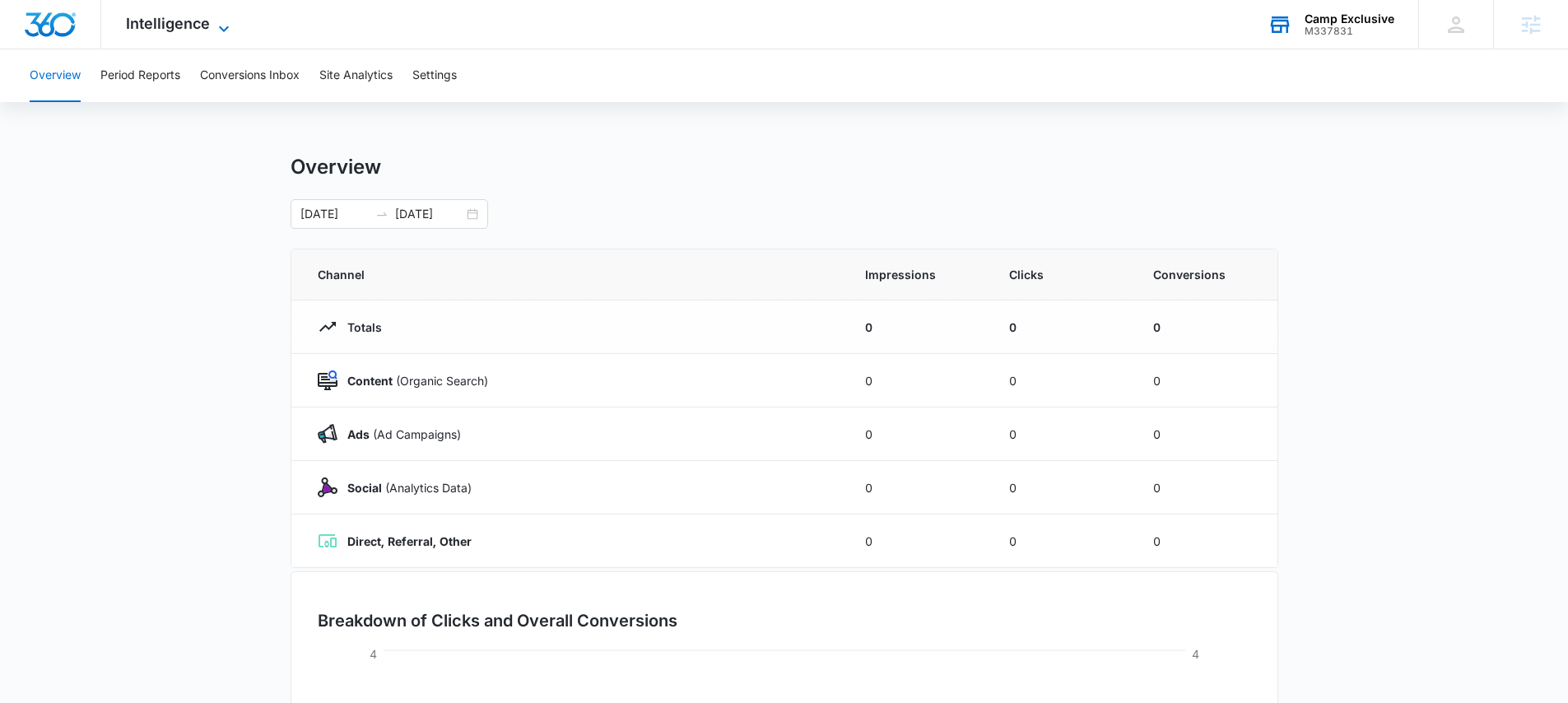
click at [168, 23] on span "Intelligence" at bounding box center [168, 24] width 84 height 18
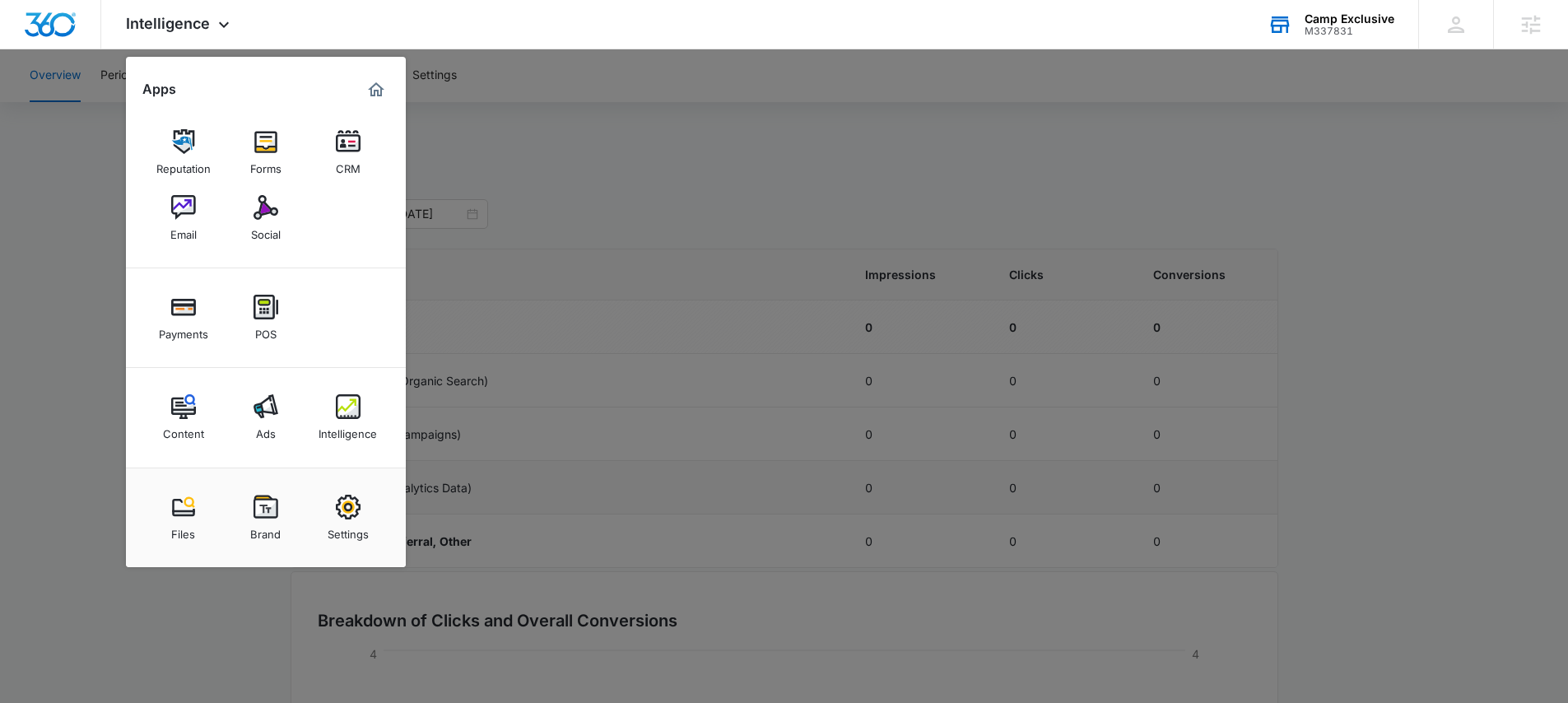
click at [348, 502] on img at bounding box center [348, 507] width 25 height 25
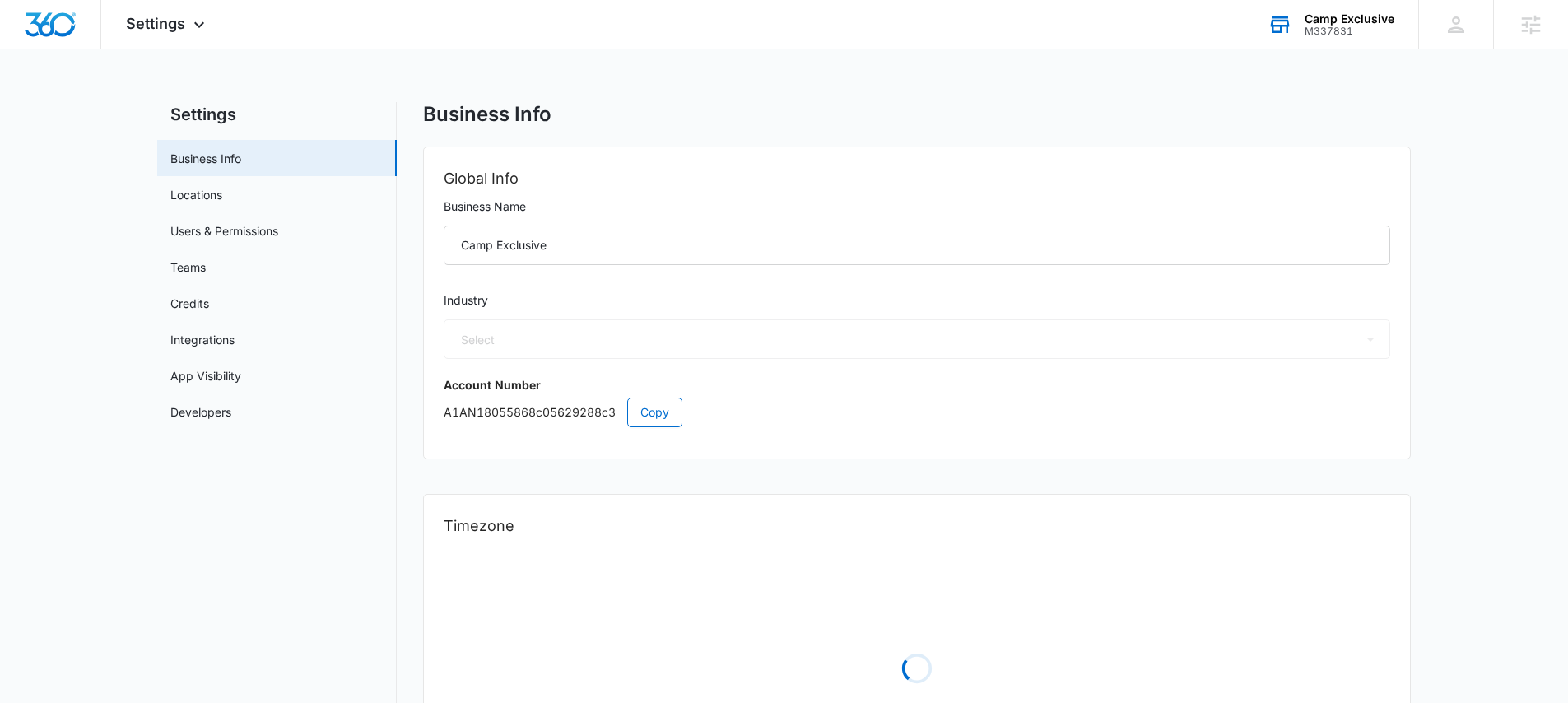
select select "35"
select select "US"
select select "America/Chicago"
click at [263, 228] on link "Users & Permissions" at bounding box center [224, 231] width 108 height 18
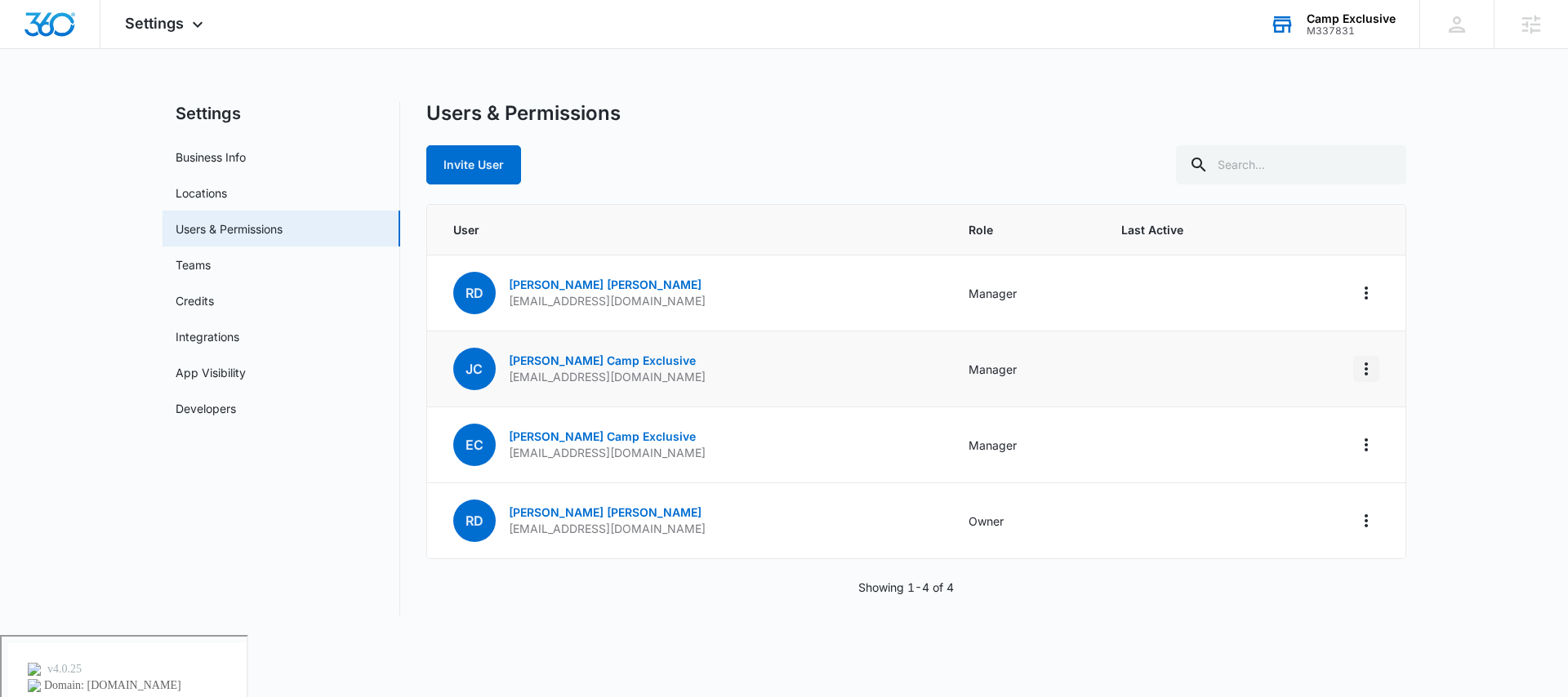
click at [1360, 374] on icon "Actions" at bounding box center [1366, 369] width 19 height 19
click at [1279, 440] on div "Remove User" at bounding box center [1284, 439] width 109 height 11
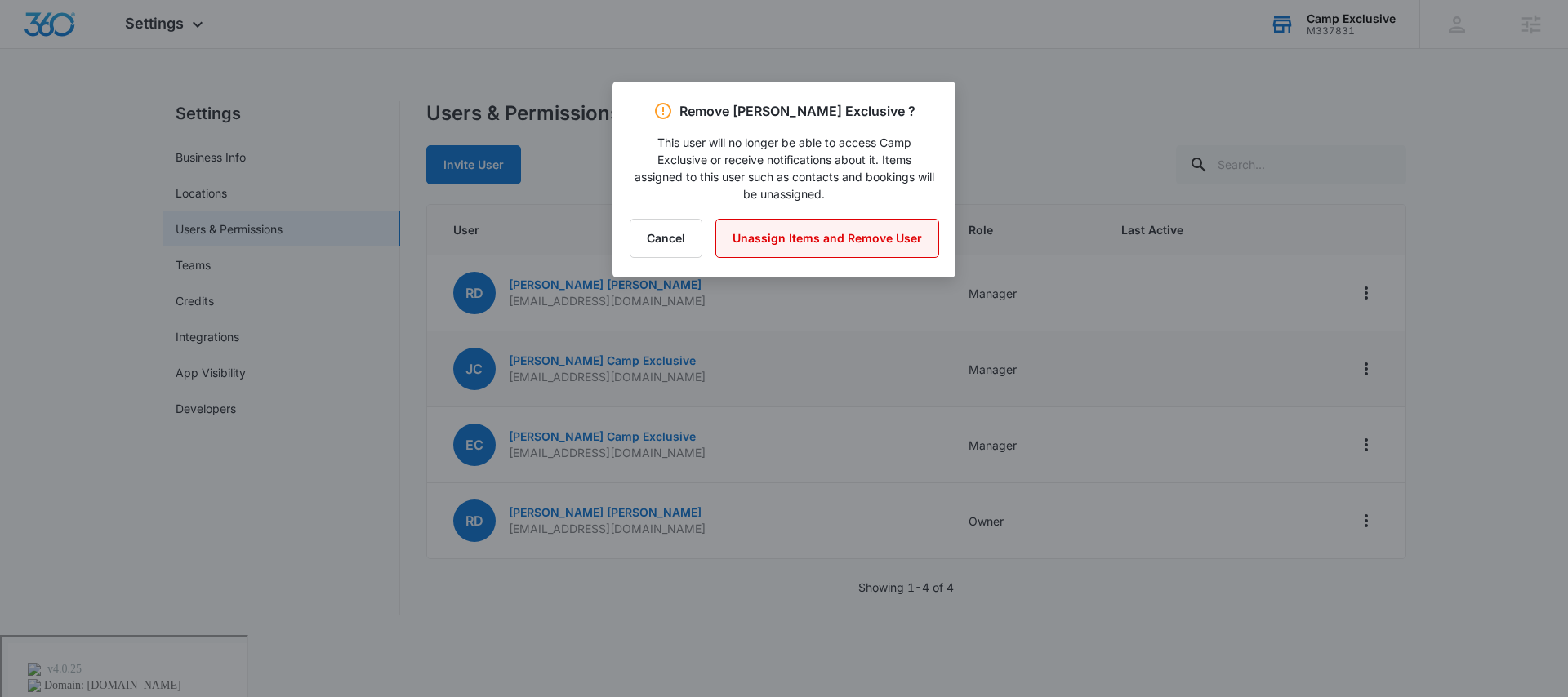
click at [813, 236] on button "Unassign Items and Remove User" at bounding box center [827, 238] width 223 height 40
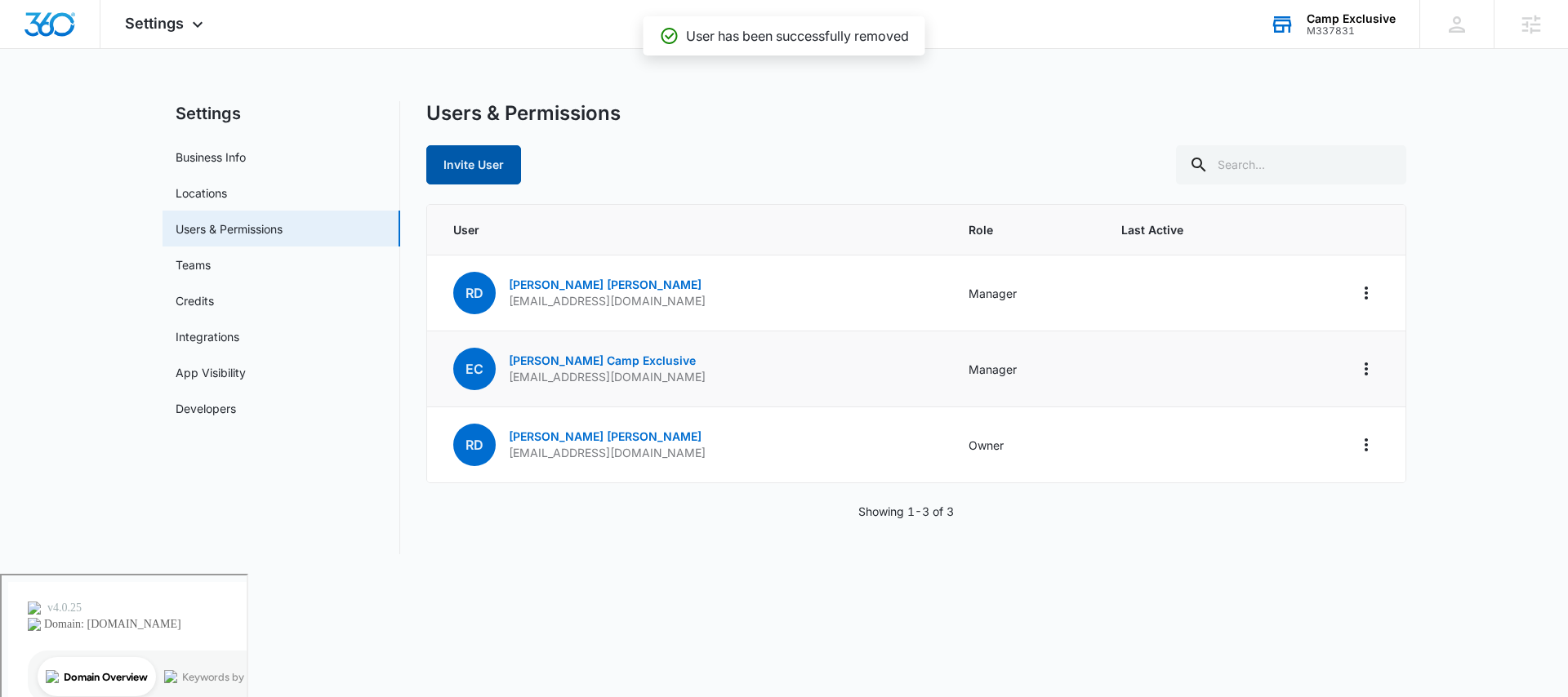
click at [468, 157] on button "Invite User" at bounding box center [474, 164] width 95 height 40
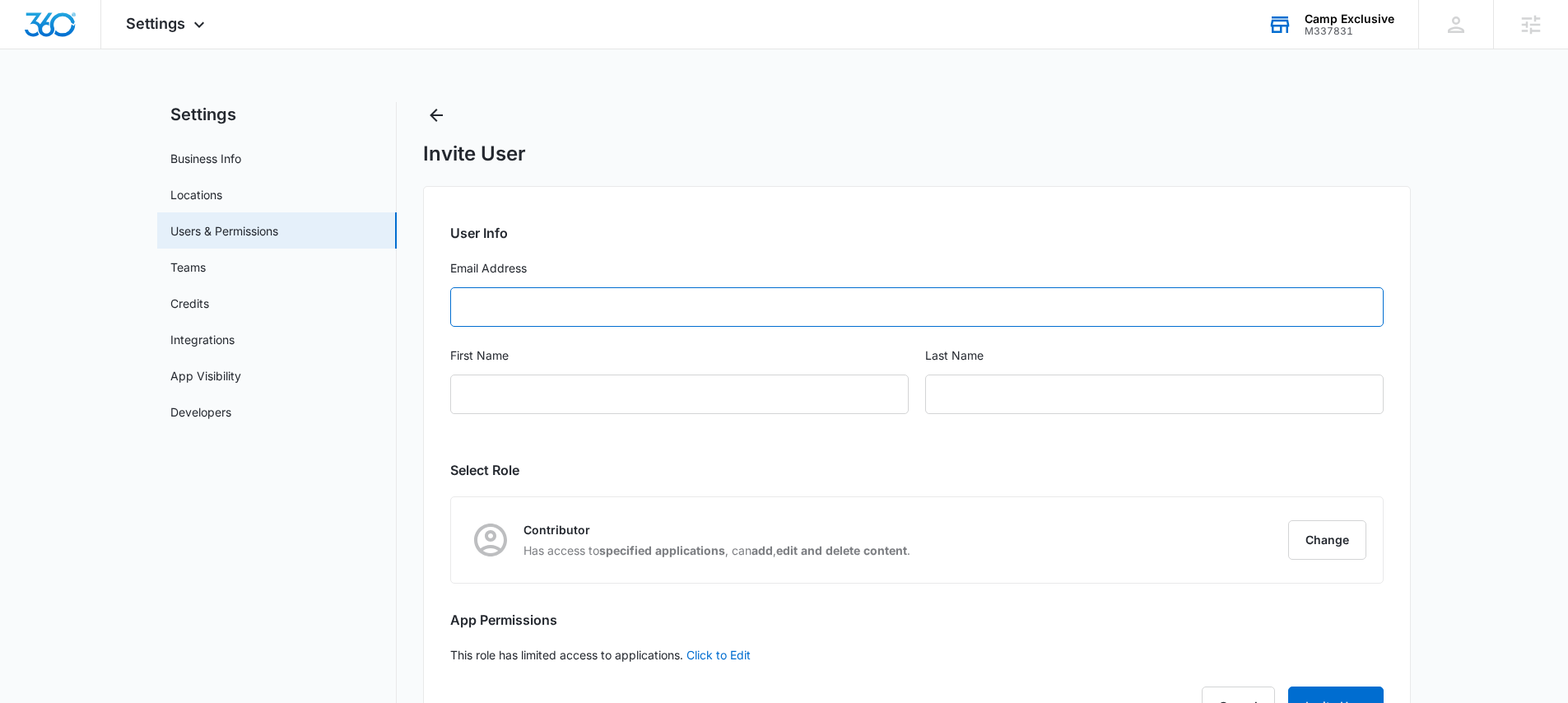
click at [612, 307] on input "Email Address" at bounding box center [917, 307] width 933 height 40
paste input "jruffcorn@campexclusive.com"
type input "jruffcorn@campexclusive.com"
type input "Julia"
type input "Camp Exclusive"
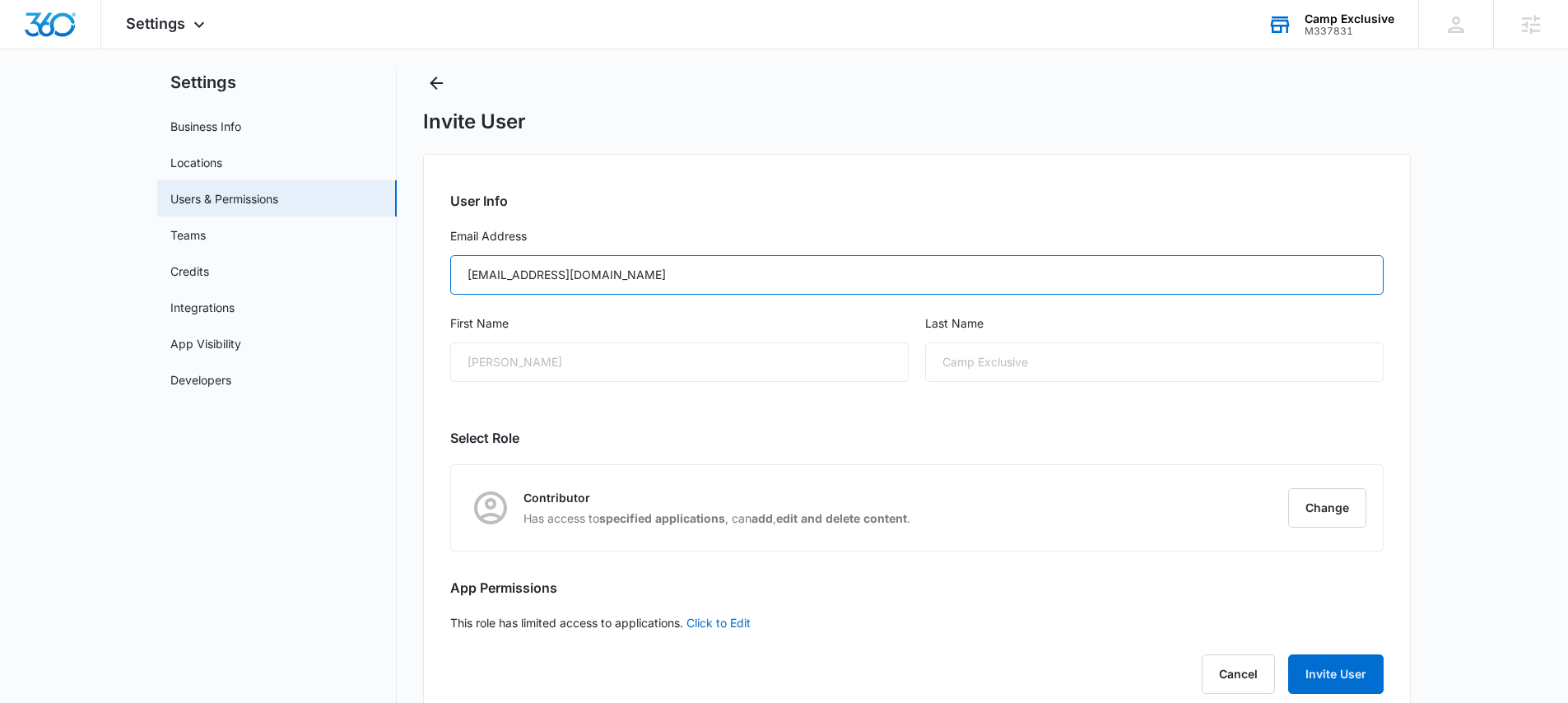
scroll to position [70, 0]
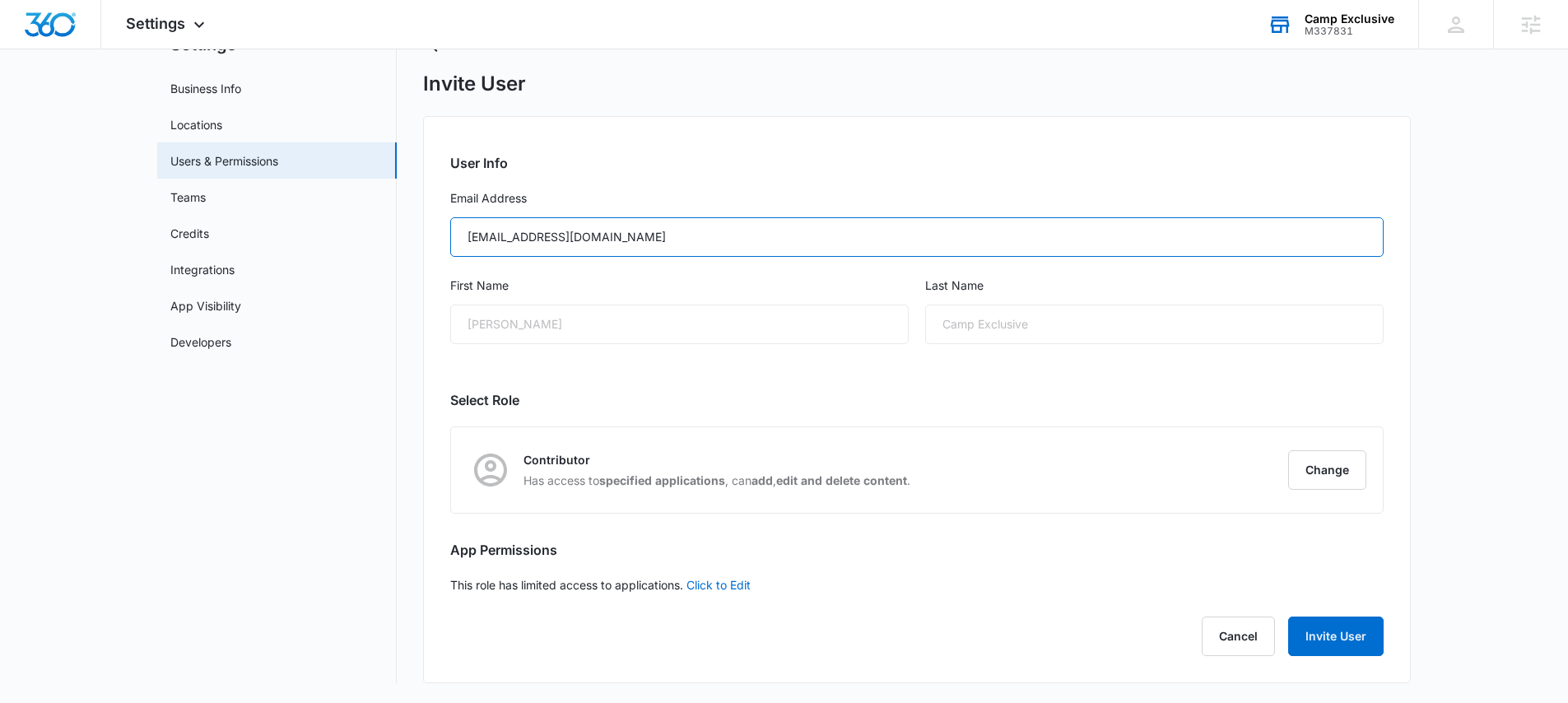
type input "jruffcorn@campexclusive.com"
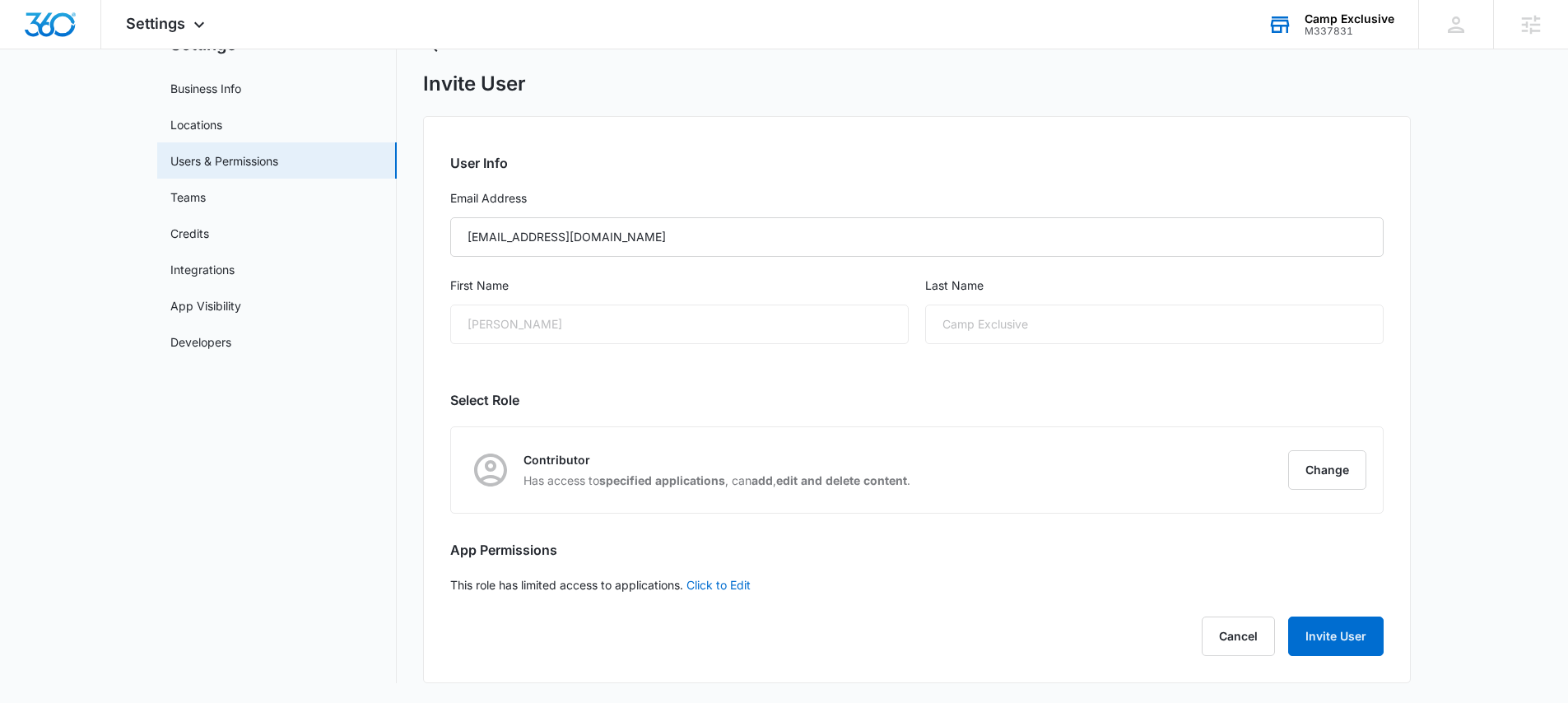
click at [585, 356] on div "First Name Julia" at bounding box center [679, 320] width 458 height 87
click at [578, 329] on div "Julia" at bounding box center [679, 324] width 458 height 40
click at [575, 316] on div "Julia" at bounding box center [679, 324] width 458 height 40
click at [787, 318] on div "Julia" at bounding box center [679, 324] width 458 height 40
click at [784, 318] on div "Julia" at bounding box center [679, 324] width 458 height 40
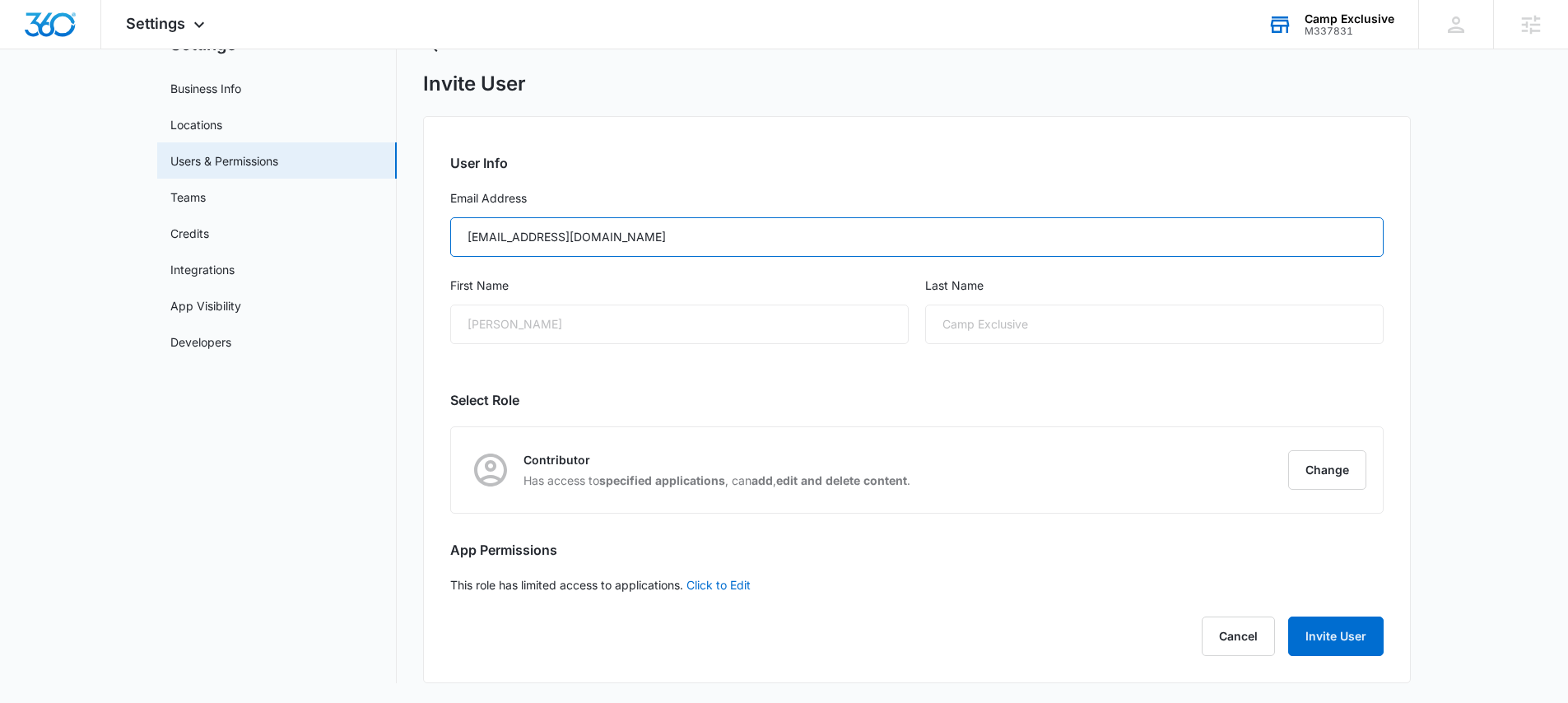
click at [855, 222] on input "jruffcorn@campexclusive.com" at bounding box center [917, 237] width 933 height 40
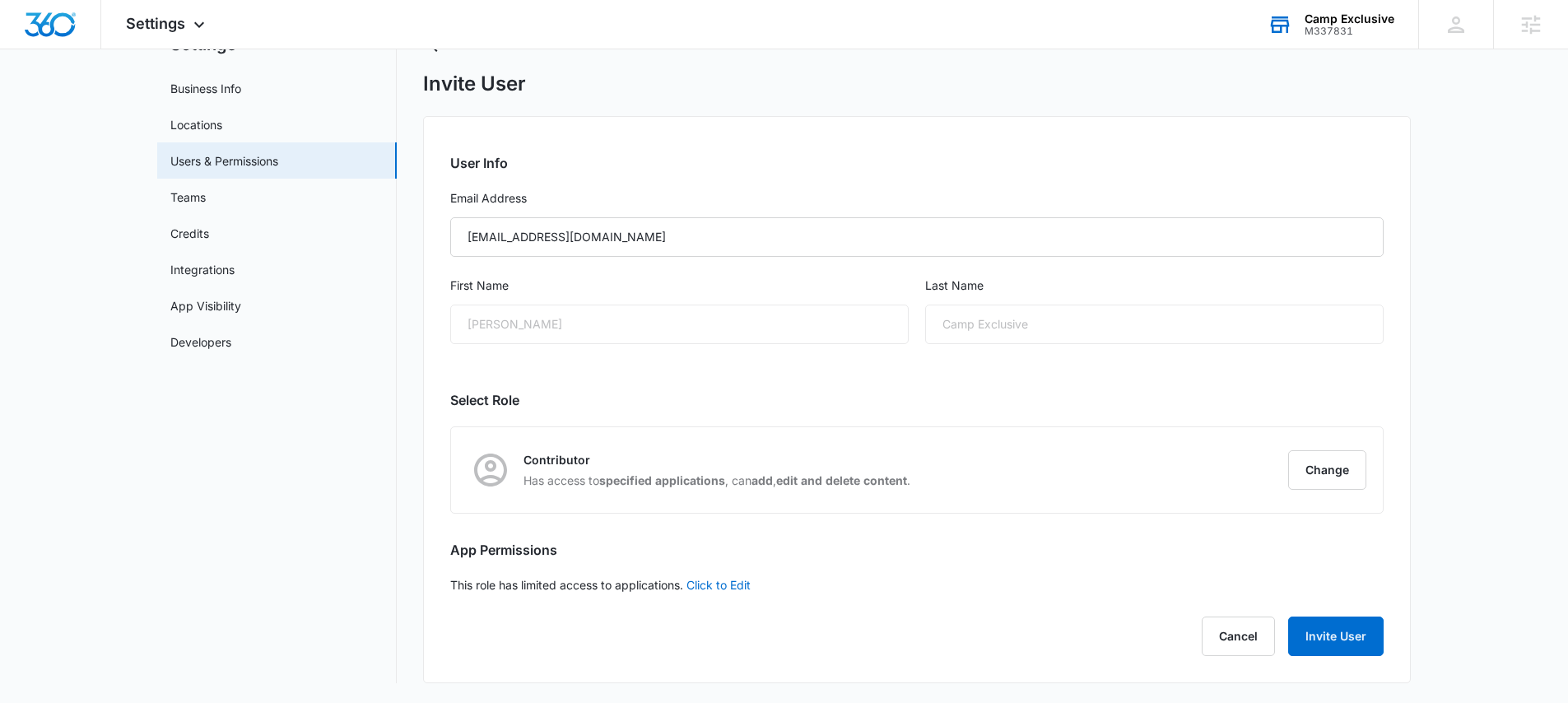
click at [729, 332] on div "Julia" at bounding box center [679, 324] width 458 height 40
click at [1320, 474] on button "Change" at bounding box center [1327, 470] width 78 height 40
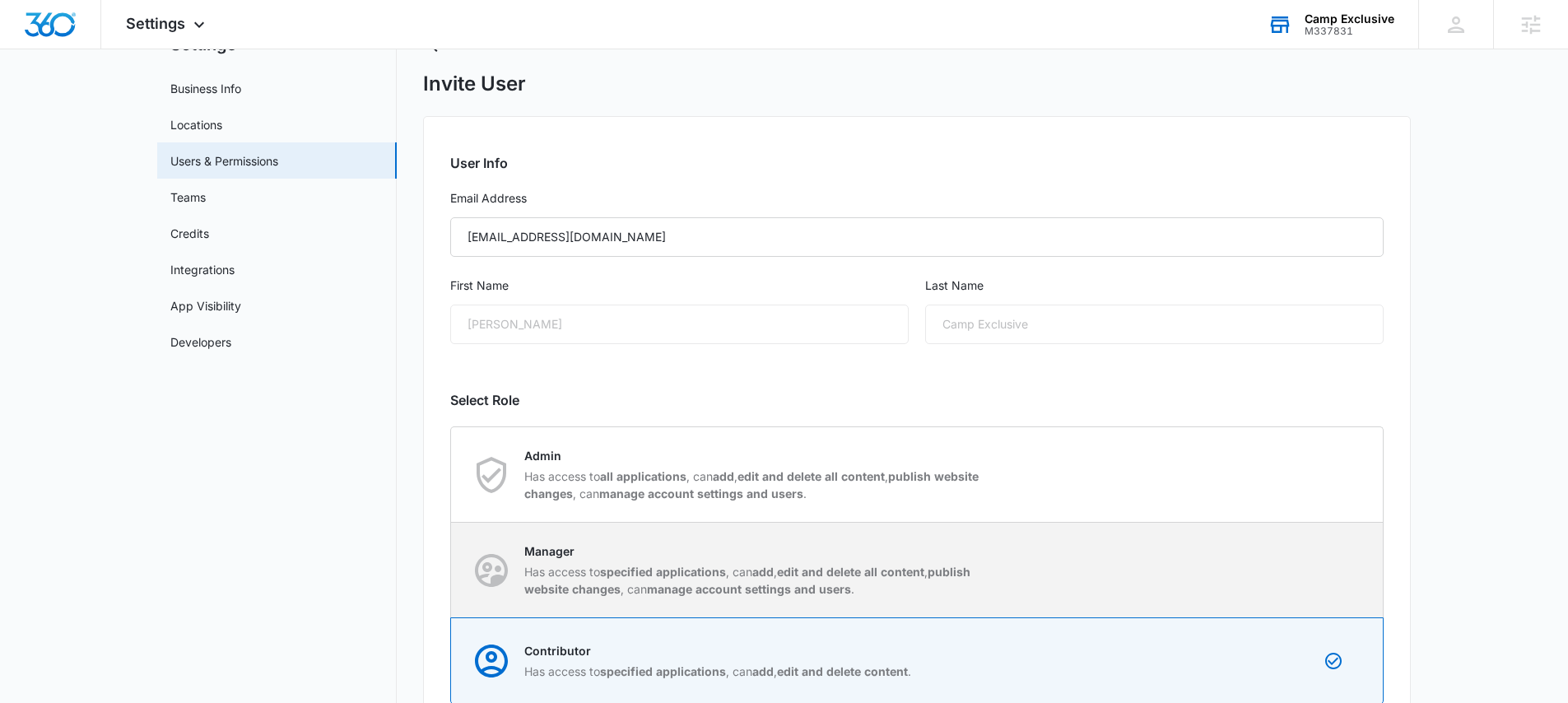
click at [600, 579] on p "Has access to specified applications , can add , edit and delete all content , …" at bounding box center [756, 580] width 463 height 35
click at [452, 571] on input "Manager Has access to specified applications , can add , edit and delete all co…" at bounding box center [451, 570] width 1 height 1
radio input "true"
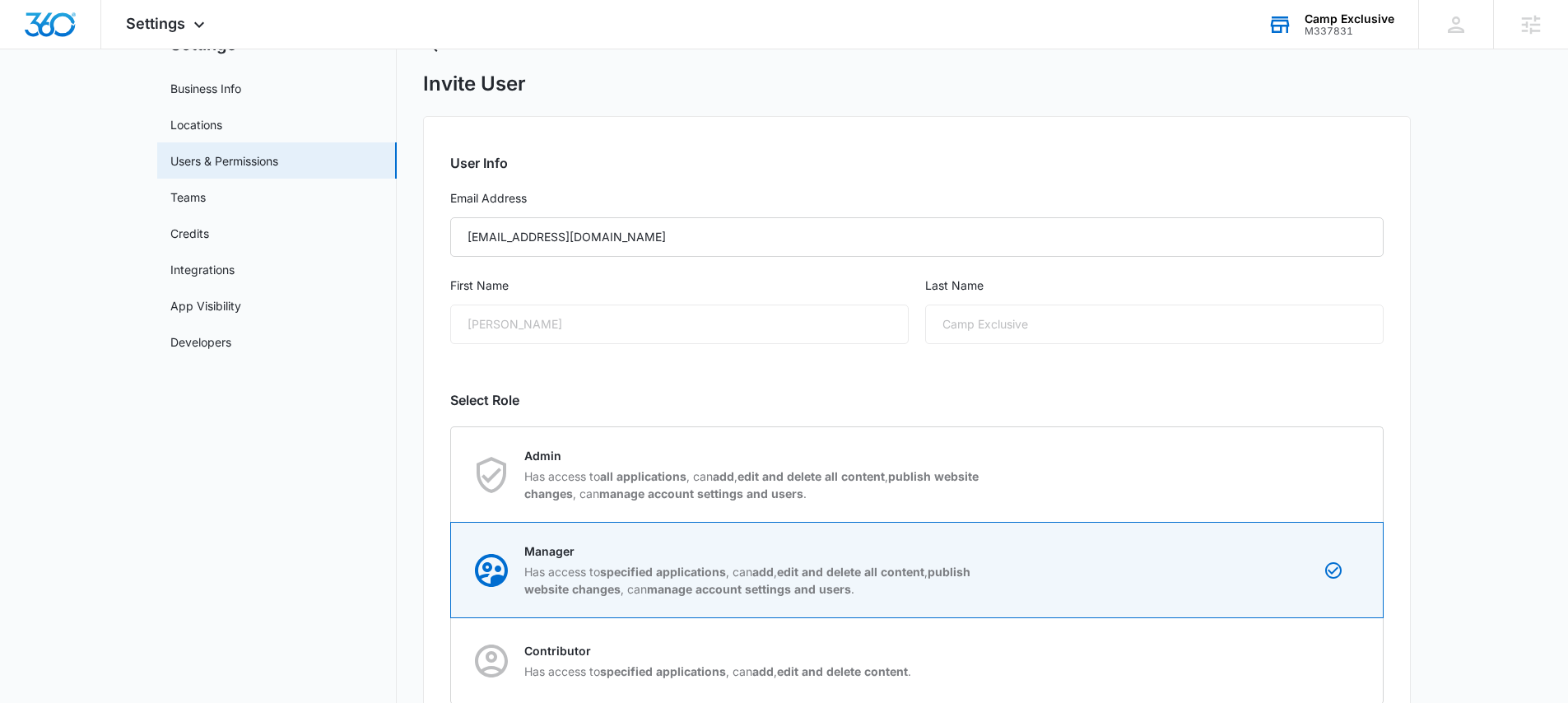
click at [808, 377] on div "User Info Email Address jruffcorn@campexclusive.com First Name Julia Last Name …" at bounding box center [917, 495] width 987 height 758
click at [1095, 325] on div "Camp Exclusive" at bounding box center [1154, 324] width 458 height 40
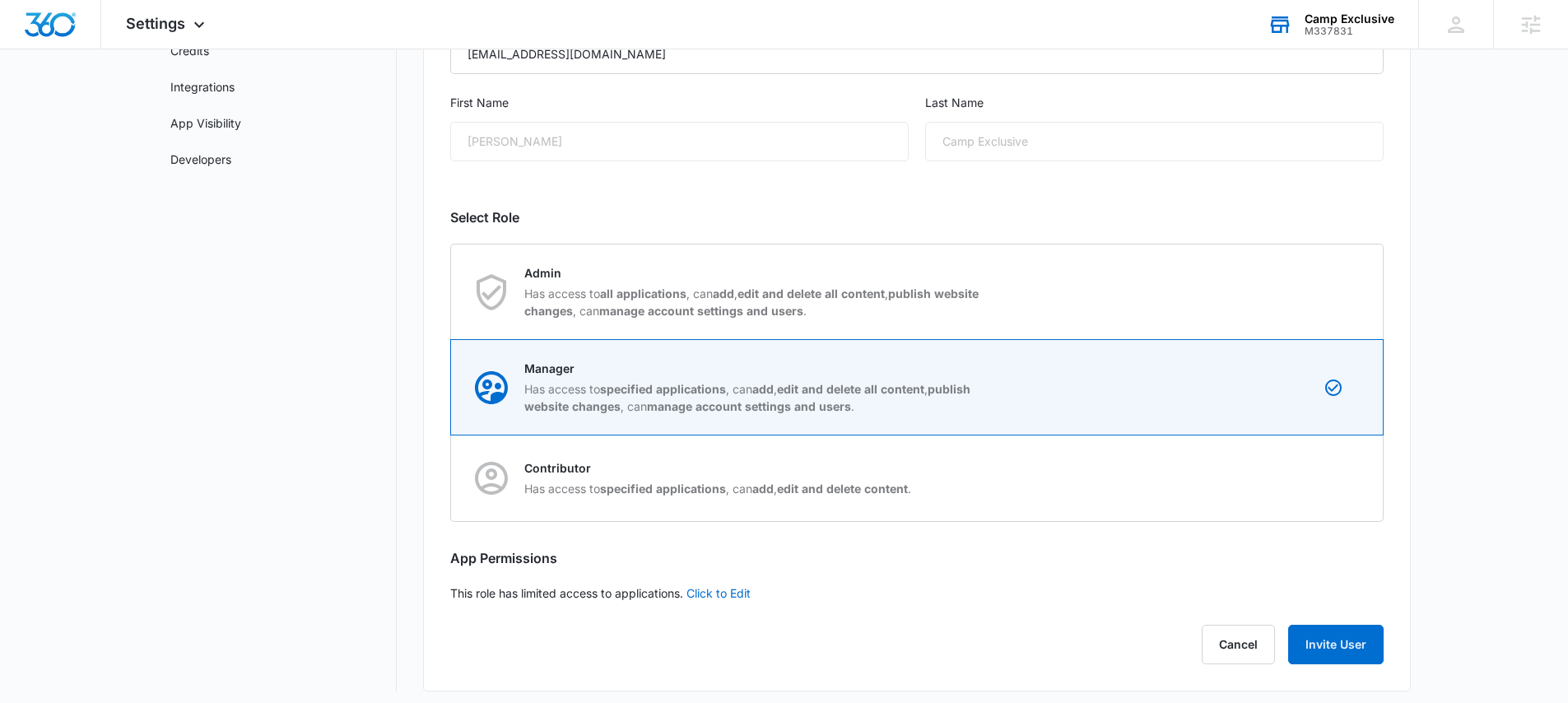
scroll to position [261, 0]
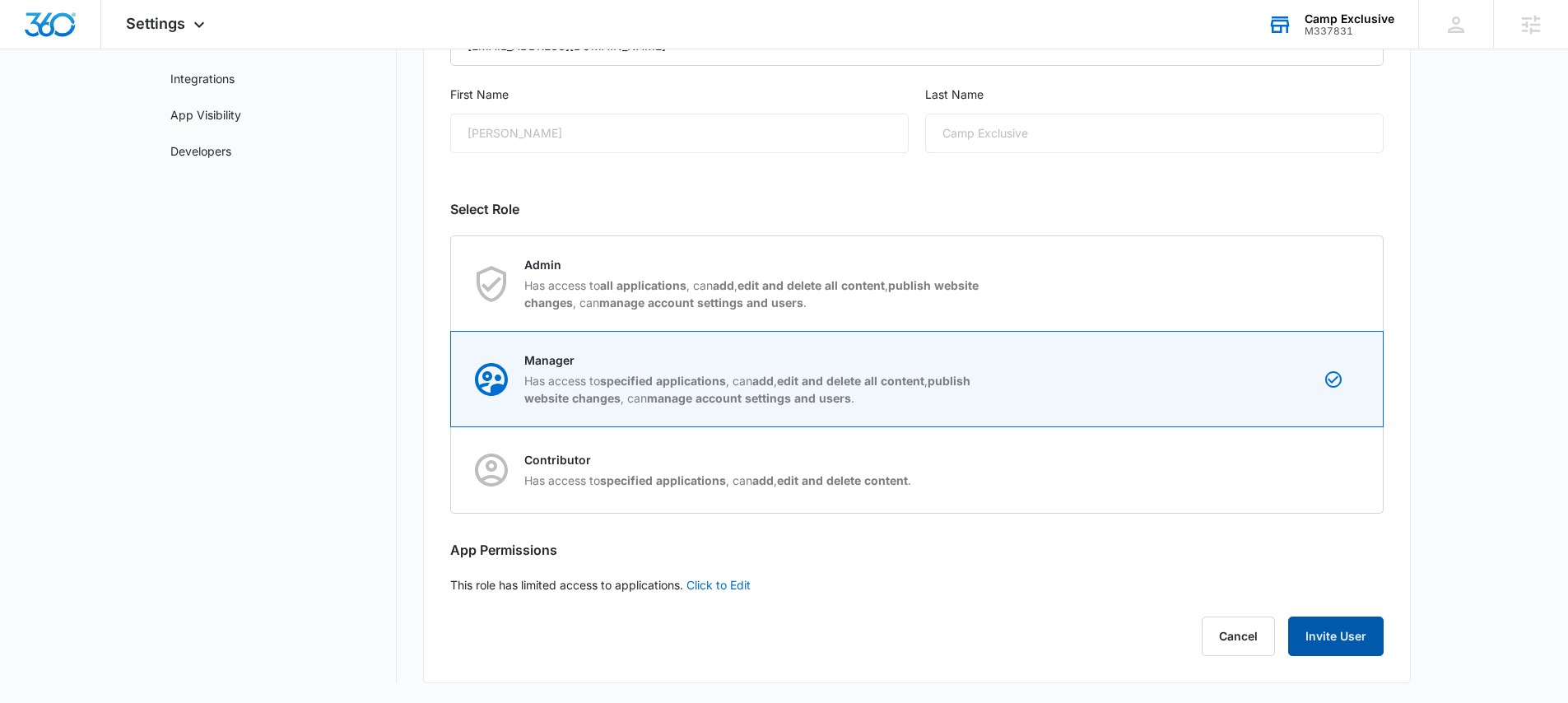
click at [1342, 629] on button "Invite User" at bounding box center [1336, 637] width 96 height 40
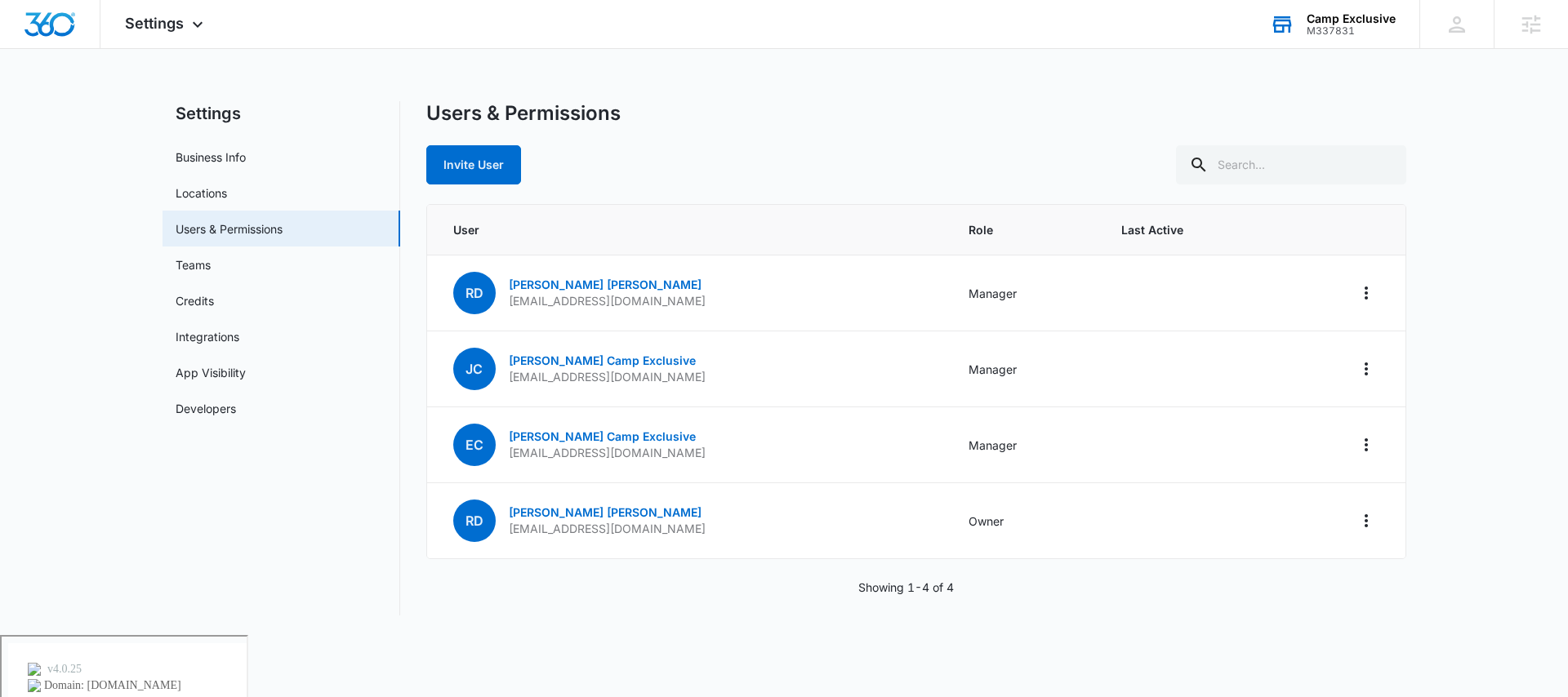
click at [1317, 35] on div "M337831" at bounding box center [1351, 31] width 89 height 11
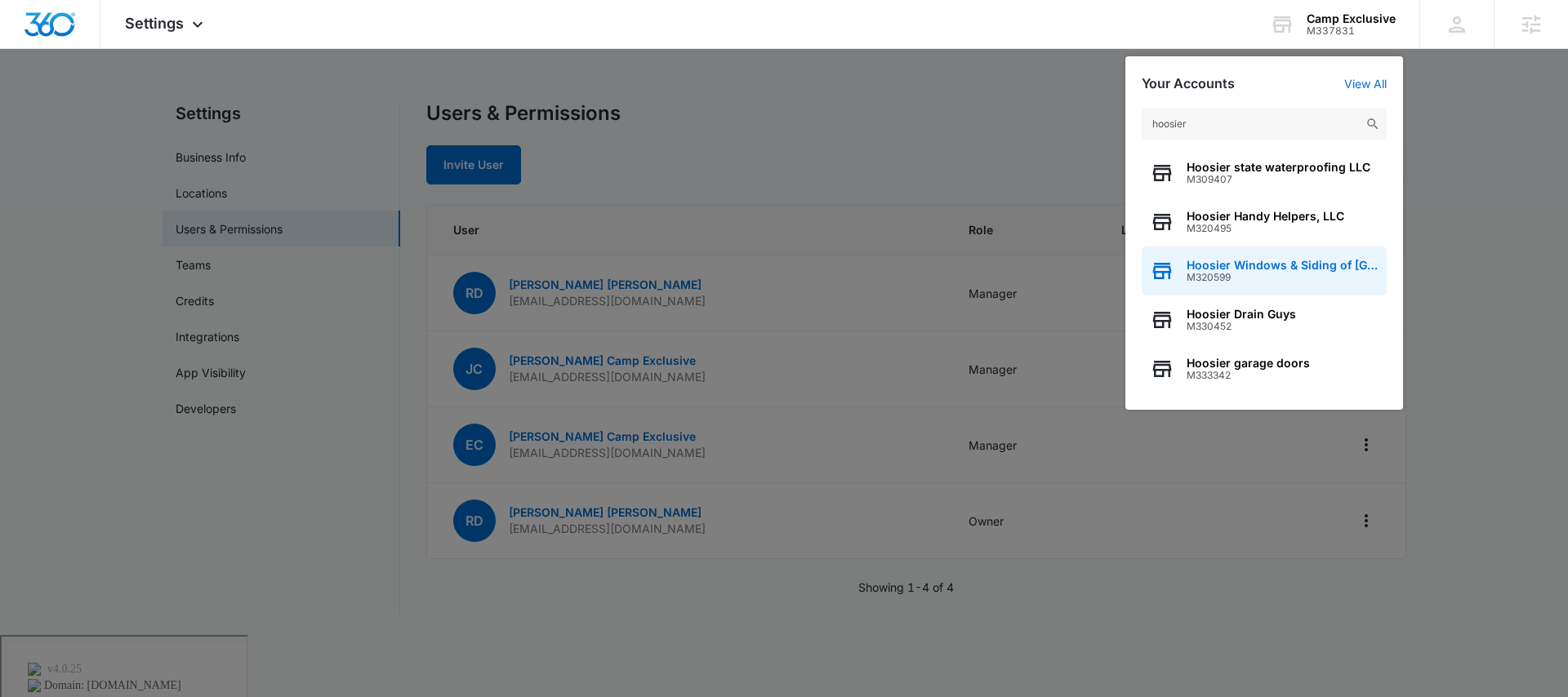
type input "hoosier"
click at [1265, 275] on span "M320599" at bounding box center [1282, 277] width 192 height 11
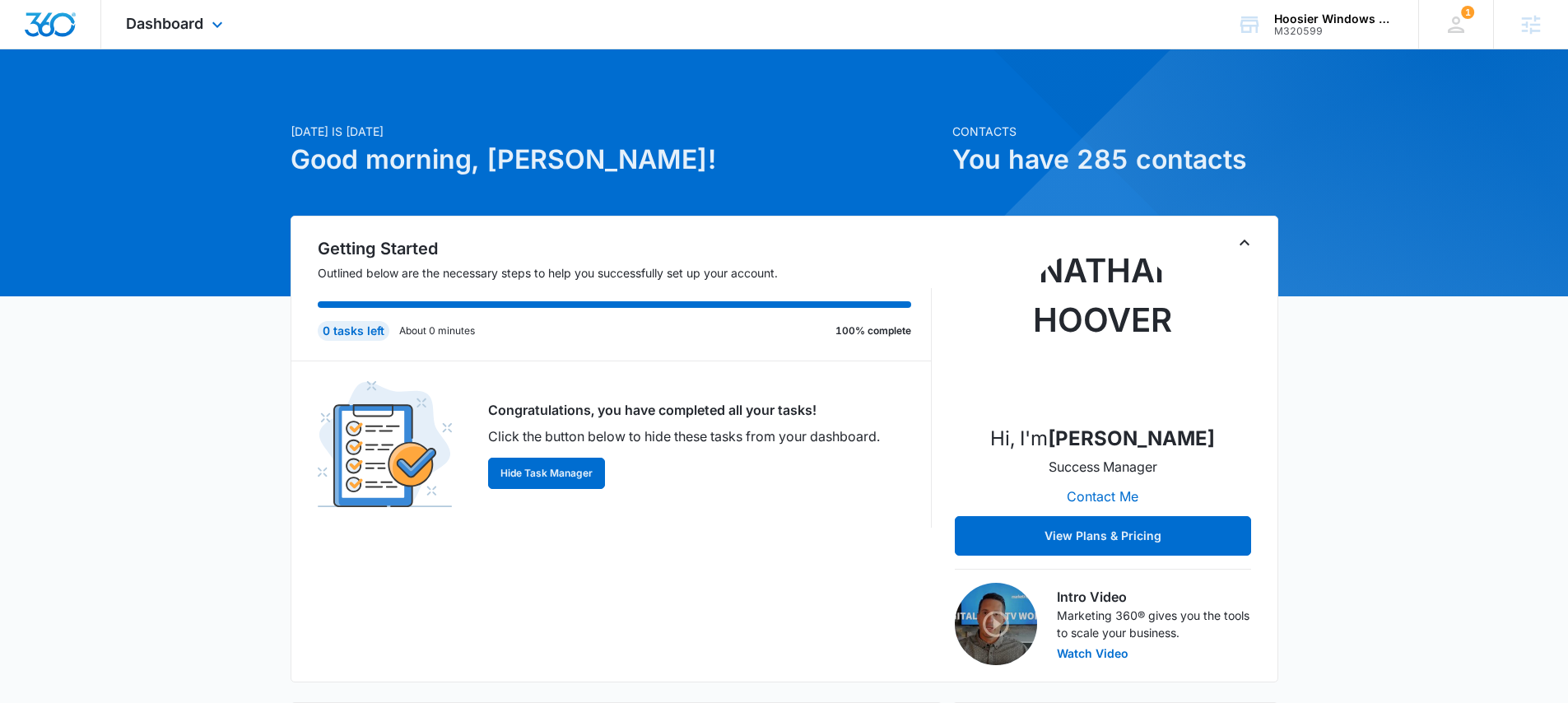
click at [222, 35] on div "Dashboard Apps Reputation Websites Forms CRM Email Social POS Content Ads Intel…" at bounding box center [176, 24] width 151 height 49
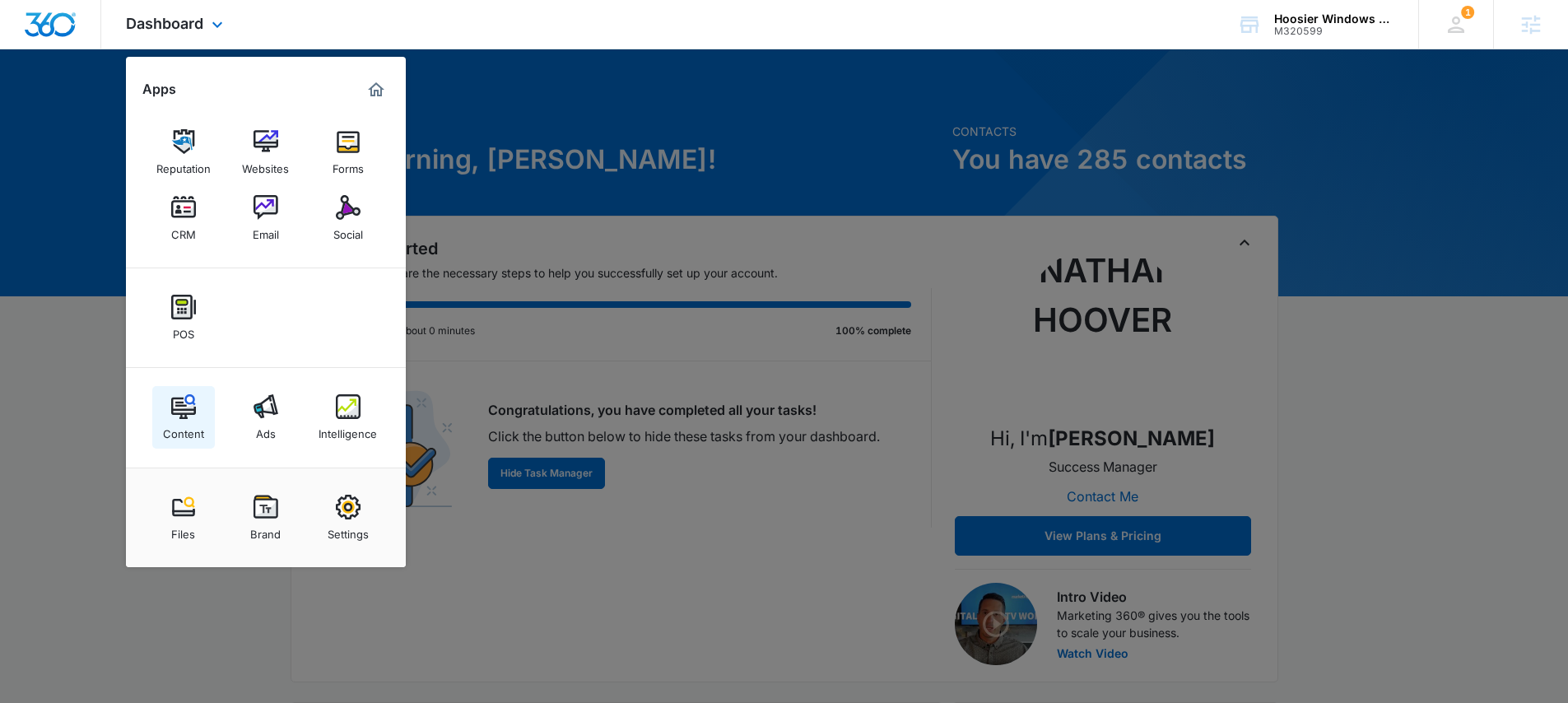
click at [176, 410] on img at bounding box center [183, 407] width 25 height 25
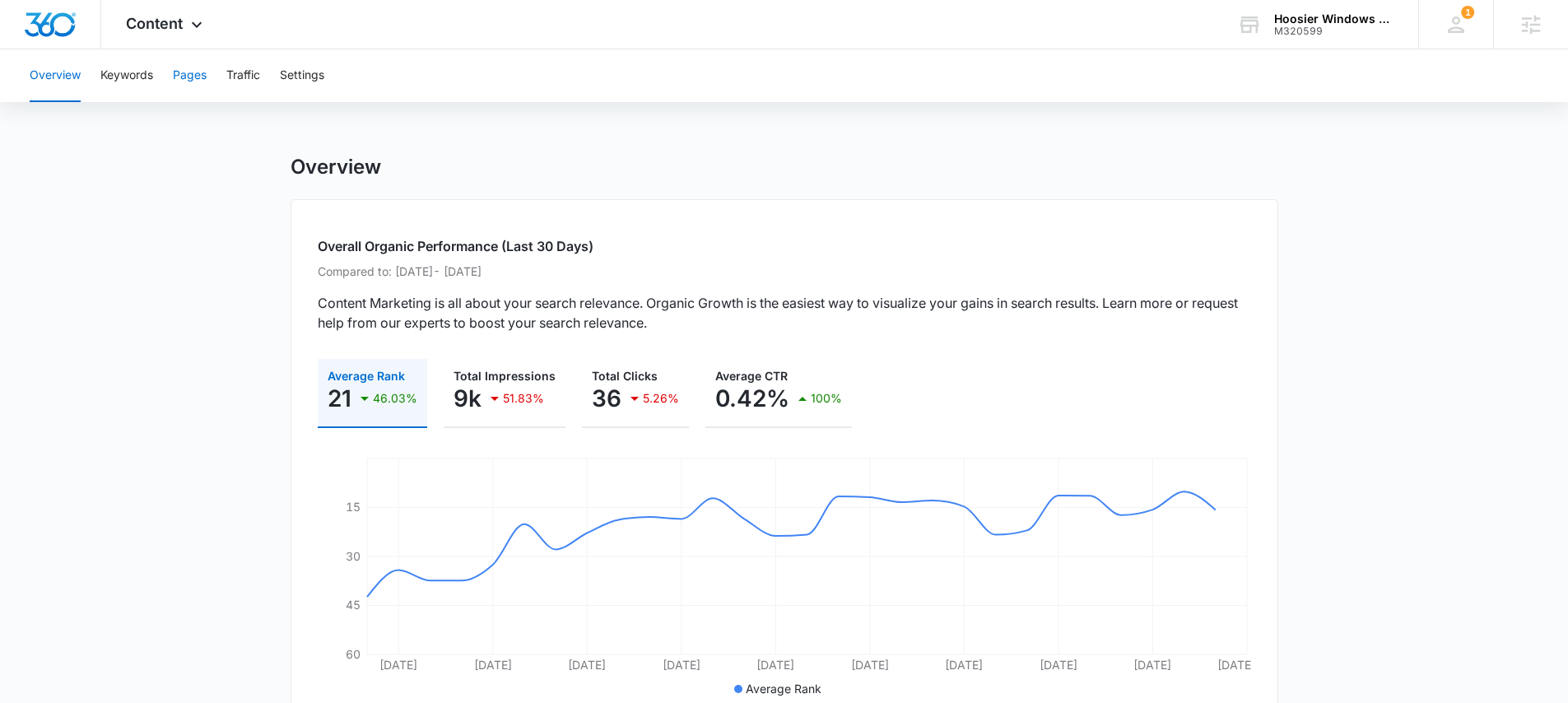
click at [186, 75] on button "Pages" at bounding box center [190, 75] width 34 height 52
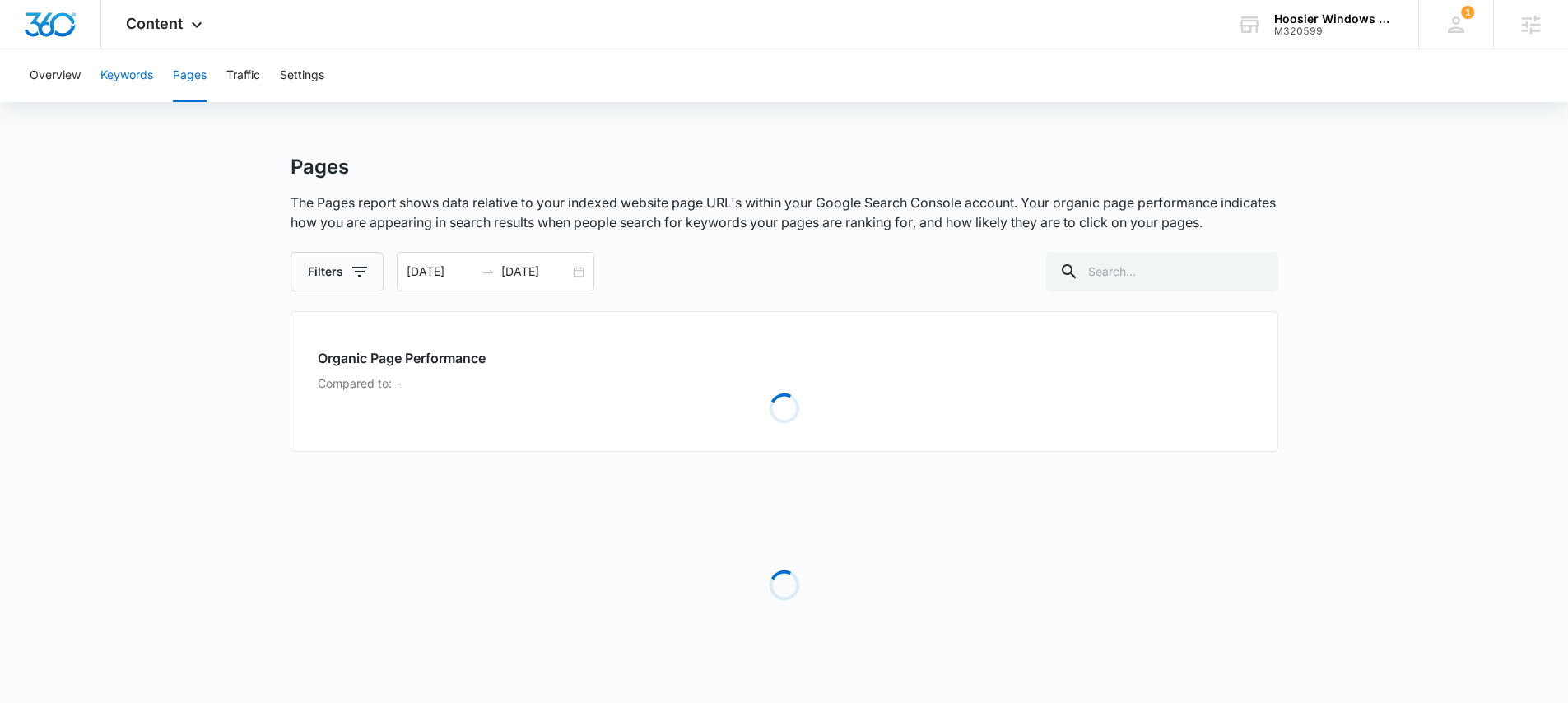
click at [121, 76] on button "Keywords" at bounding box center [126, 75] width 52 height 52
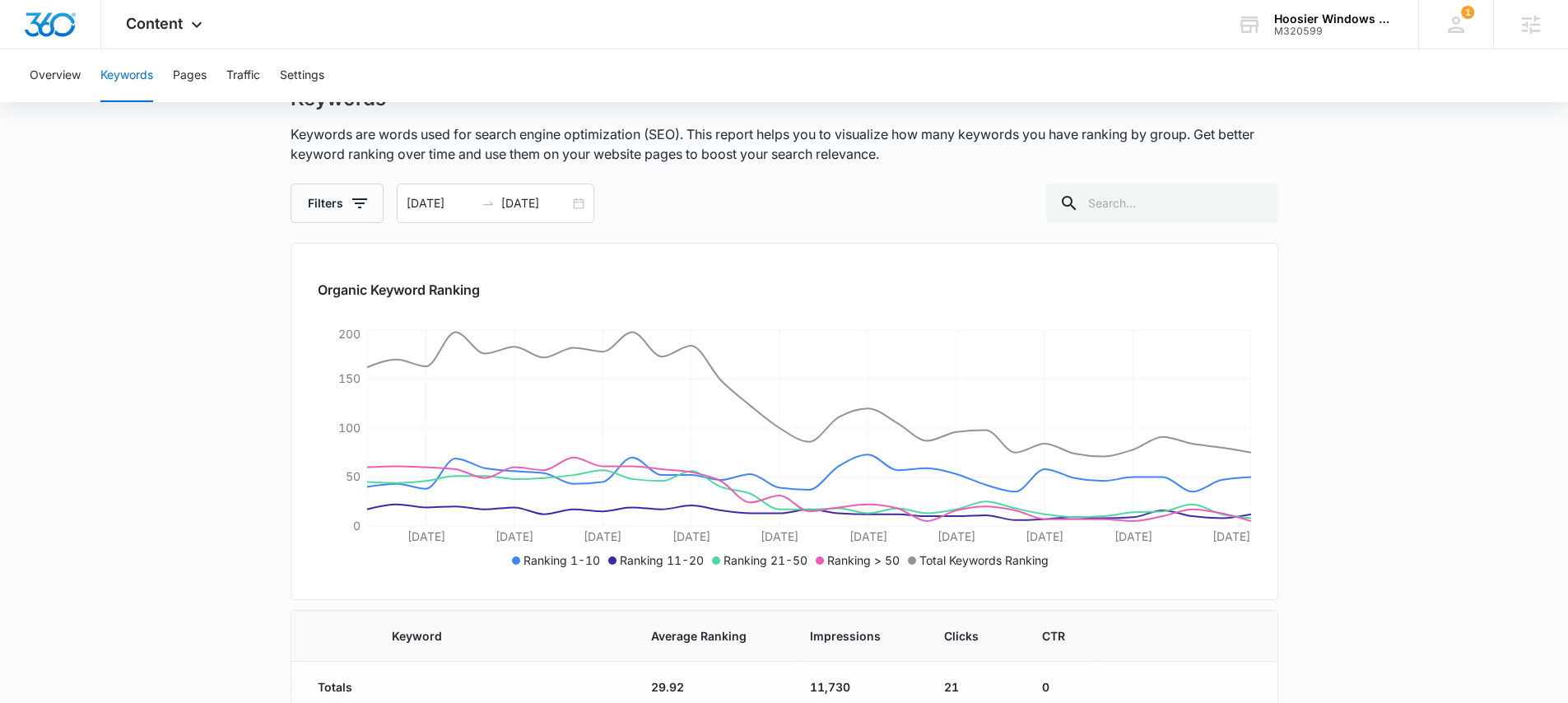
scroll to position [14, 0]
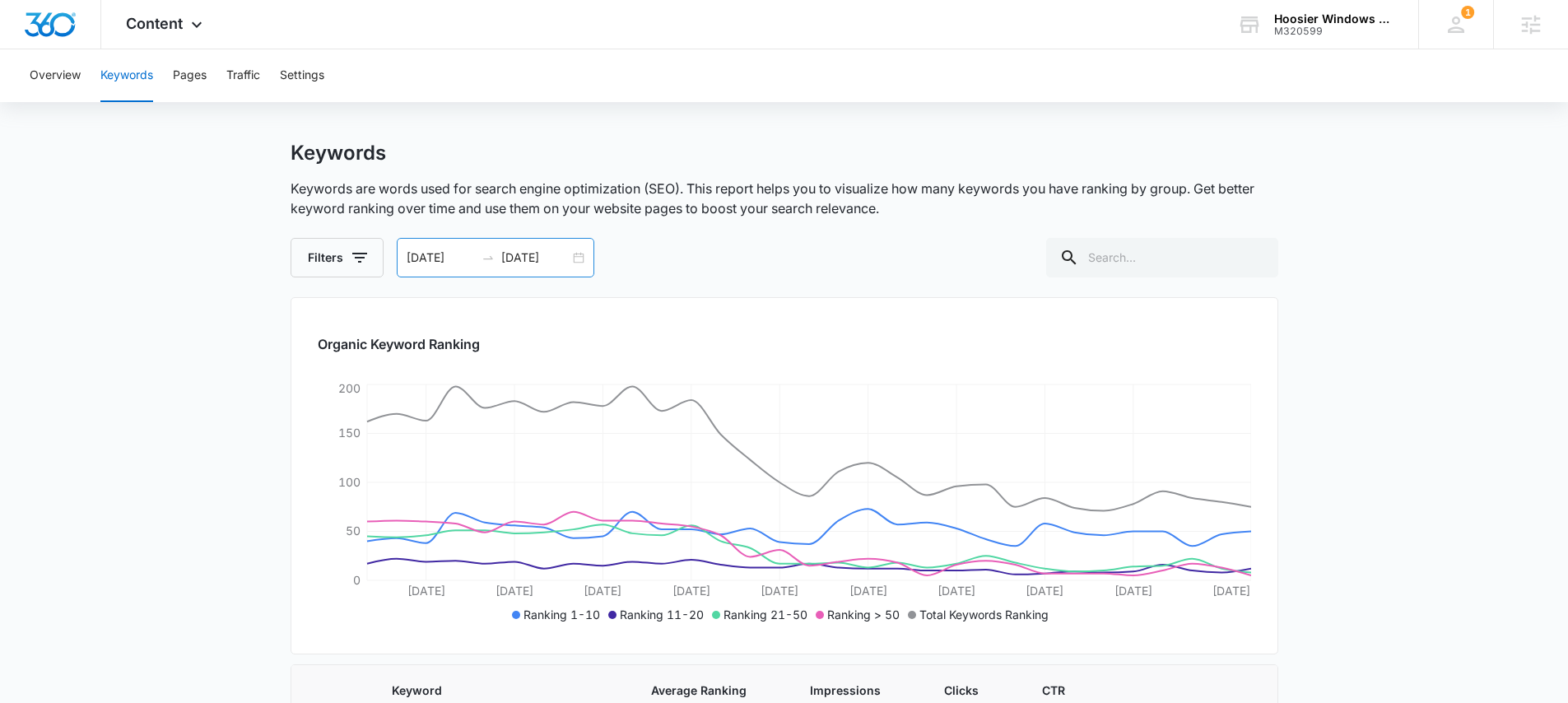
click at [568, 254] on div "08/30/2025 09/29/2025" at bounding box center [495, 257] width 198 height 40
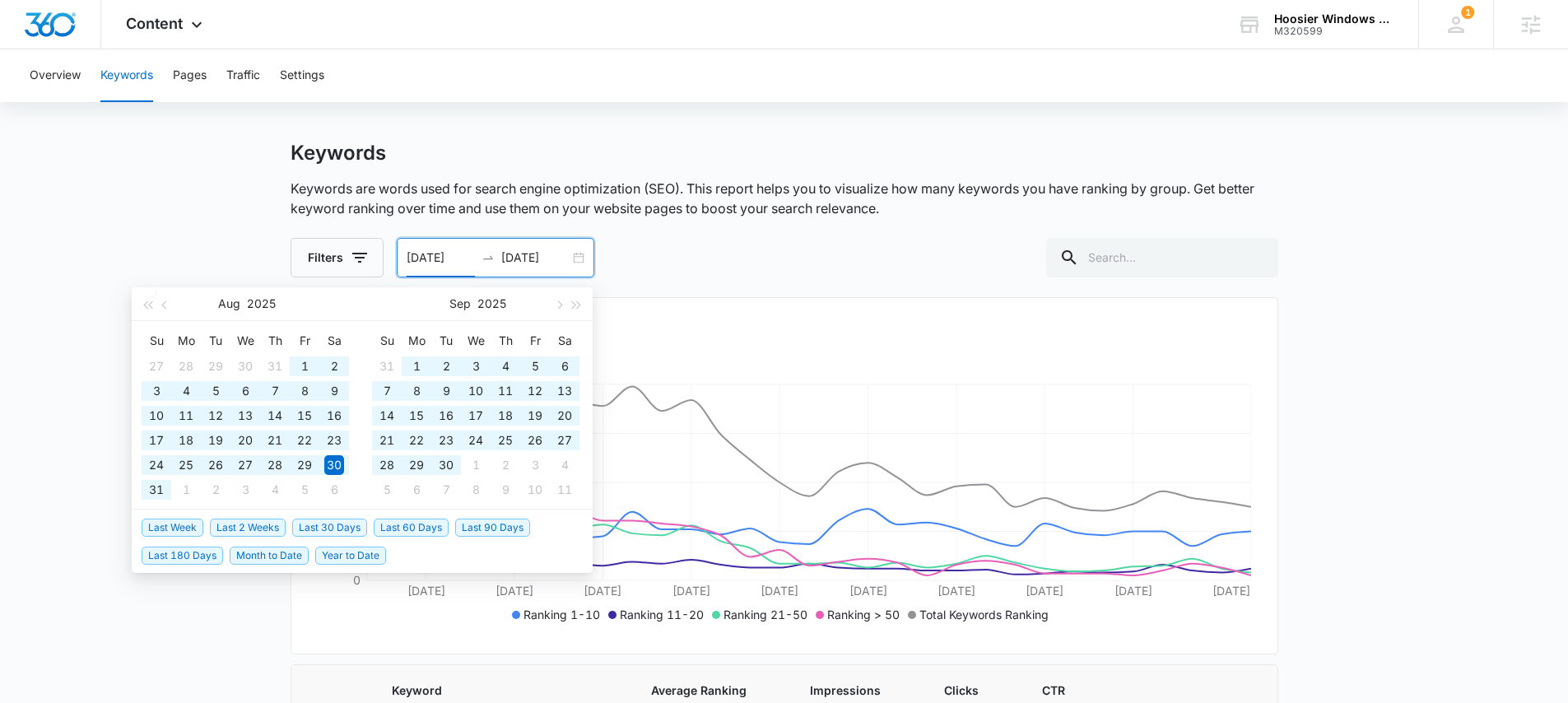
click at [503, 526] on span "Last 90 Days" at bounding box center [493, 527] width 75 height 18
type input "07/07/2025"
type input "10/05/2025"
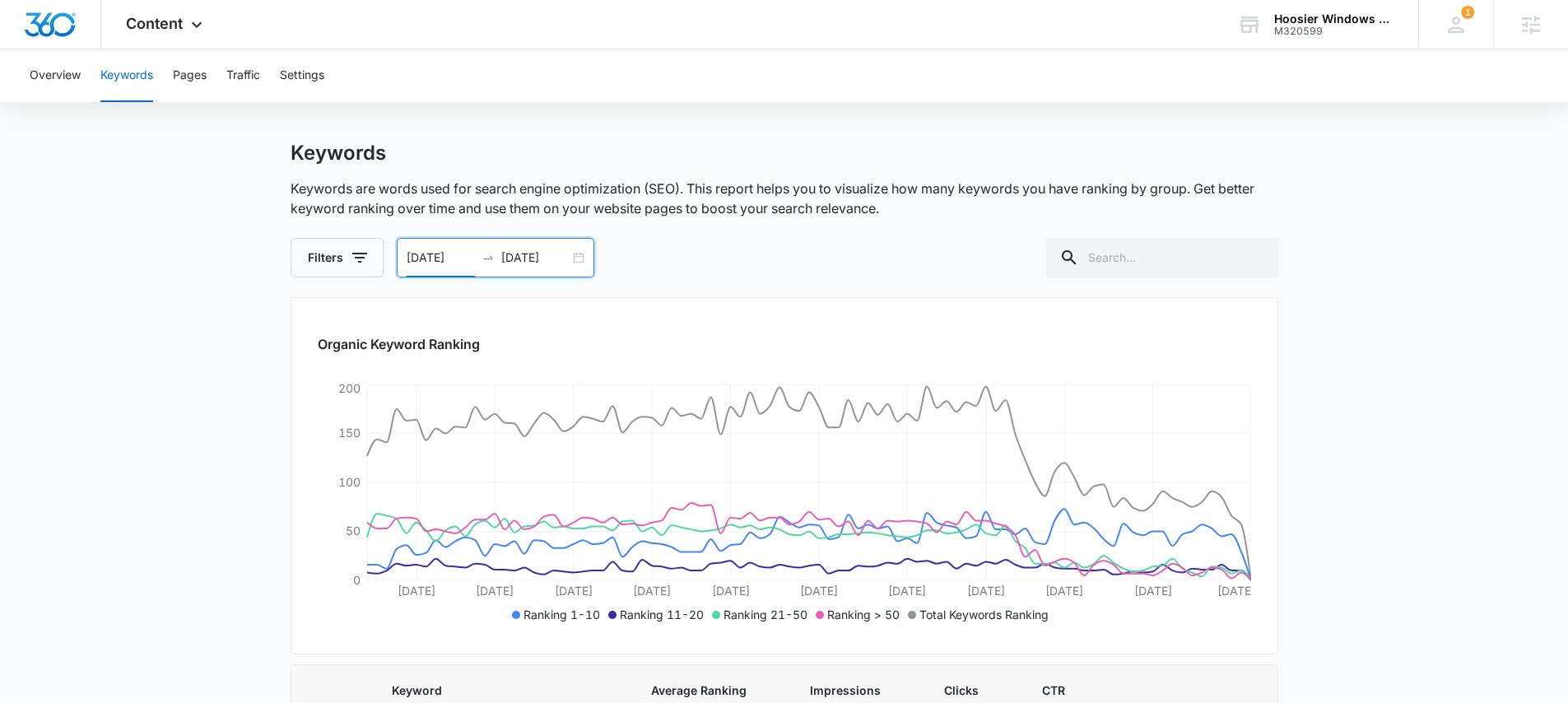
click at [578, 258] on div "07/07/2025 10/05/2025" at bounding box center [495, 257] width 198 height 40
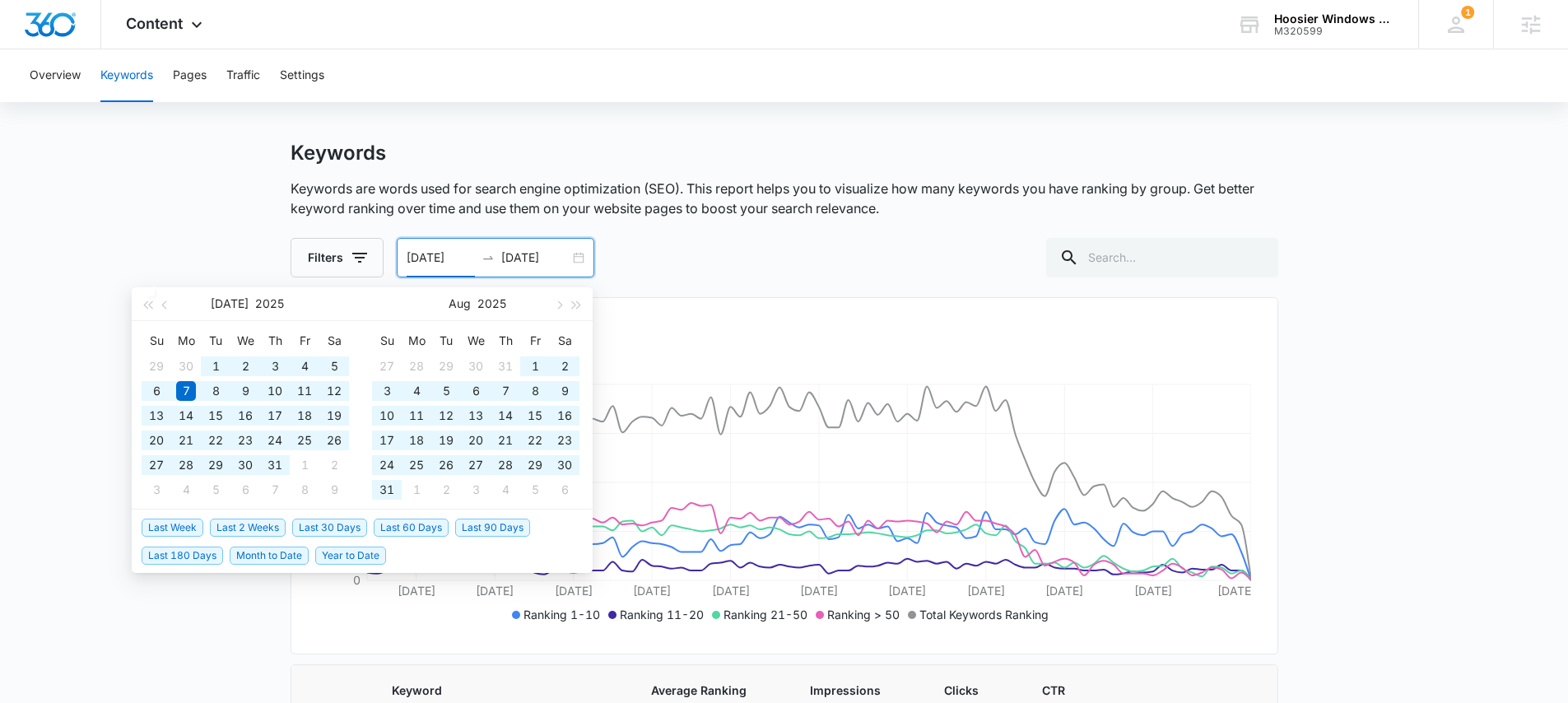
click at [346, 555] on span "Year to Date" at bounding box center [351, 556] width 71 height 18
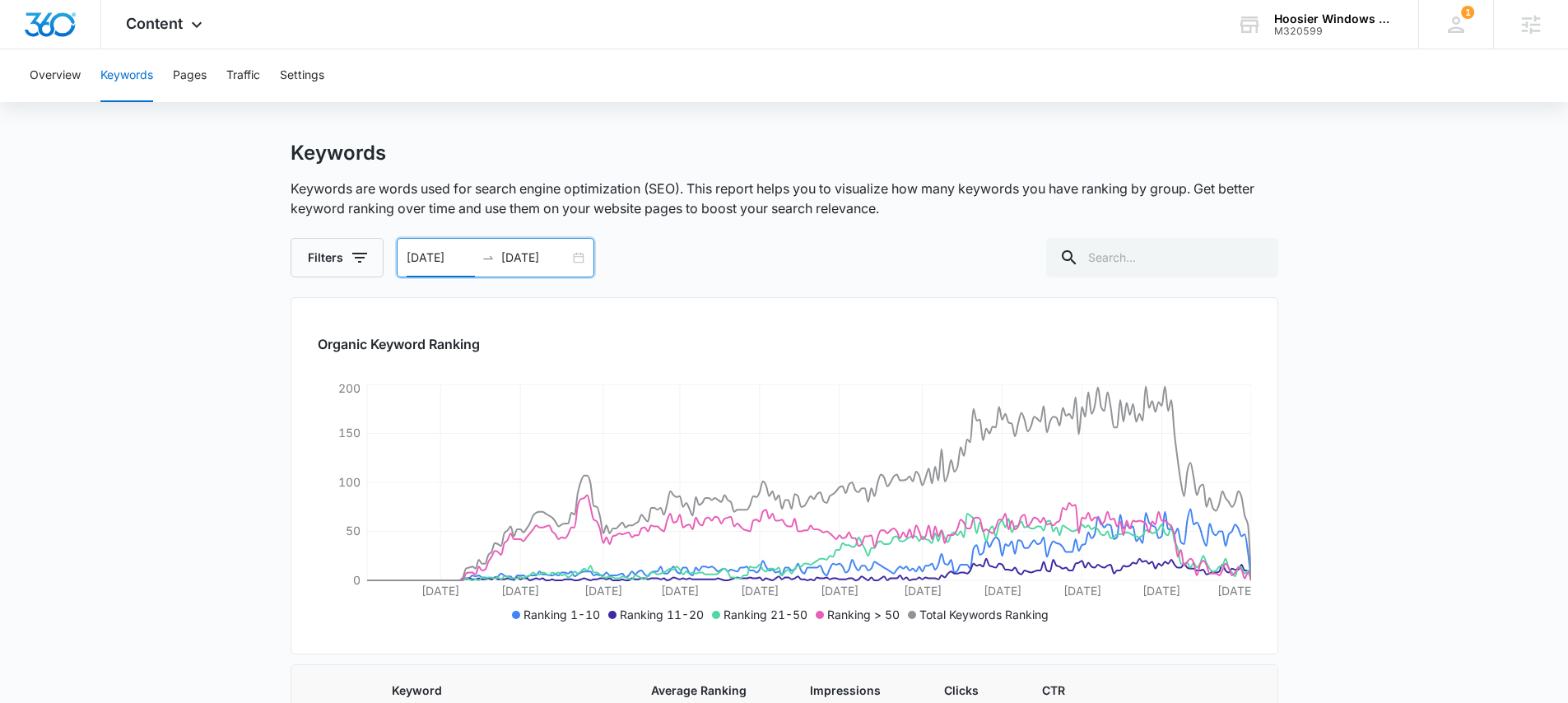
click at [575, 249] on div "01/01/2025 10/05/2025" at bounding box center [495, 257] width 198 height 40
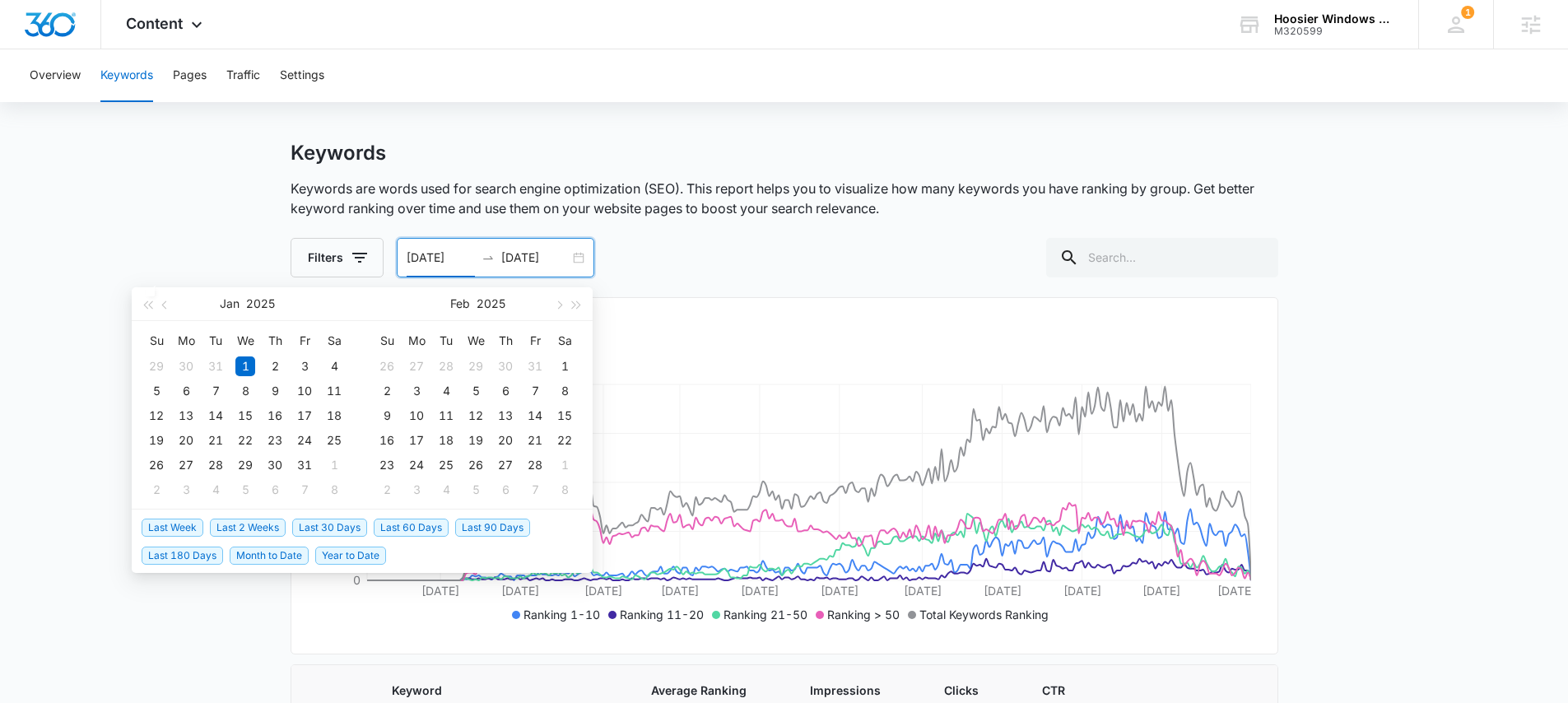
click at [514, 525] on span "Last 90 Days" at bounding box center [493, 527] width 75 height 18
type input "07/07/2025"
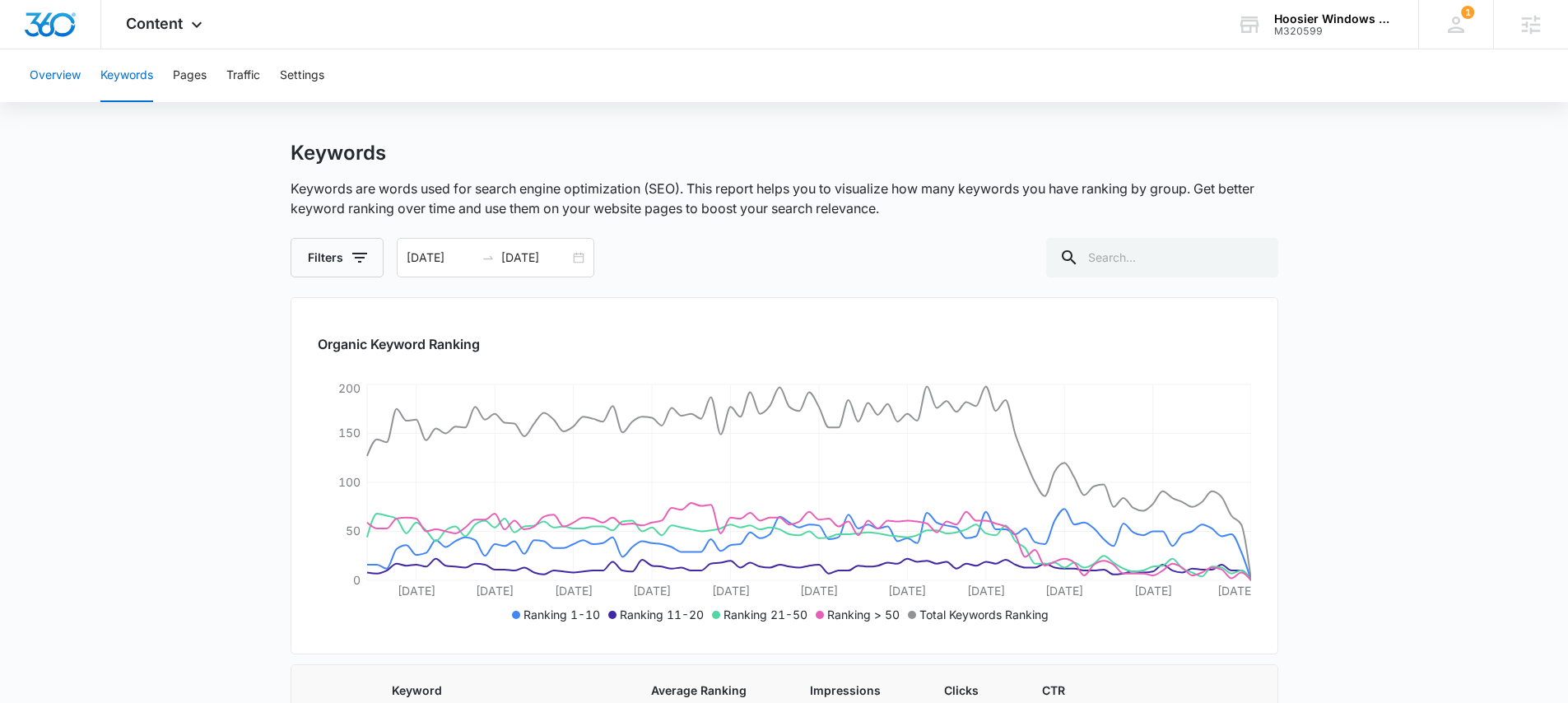
click at [59, 79] on button "Overview" at bounding box center [55, 75] width 51 height 52
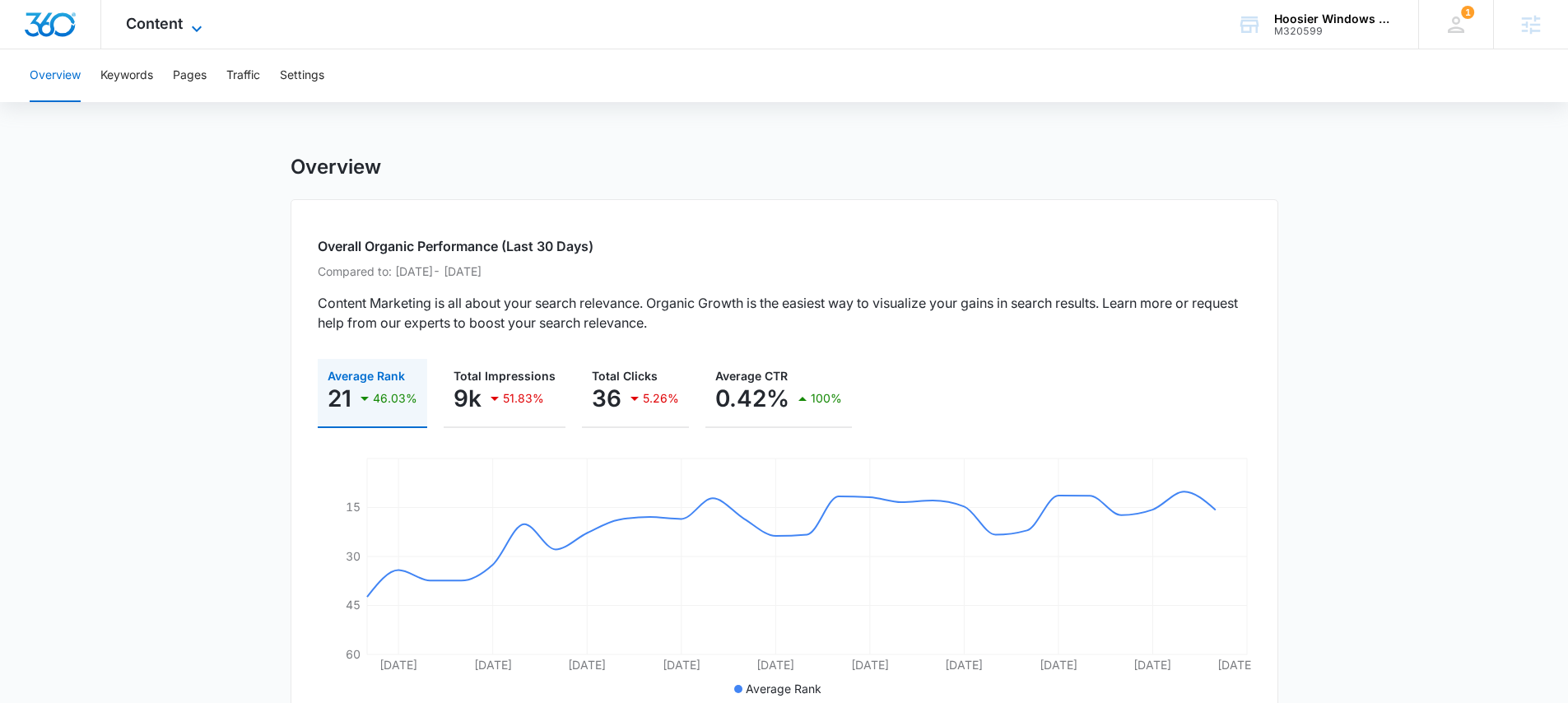
click at [173, 23] on span "Content" at bounding box center [154, 24] width 57 height 18
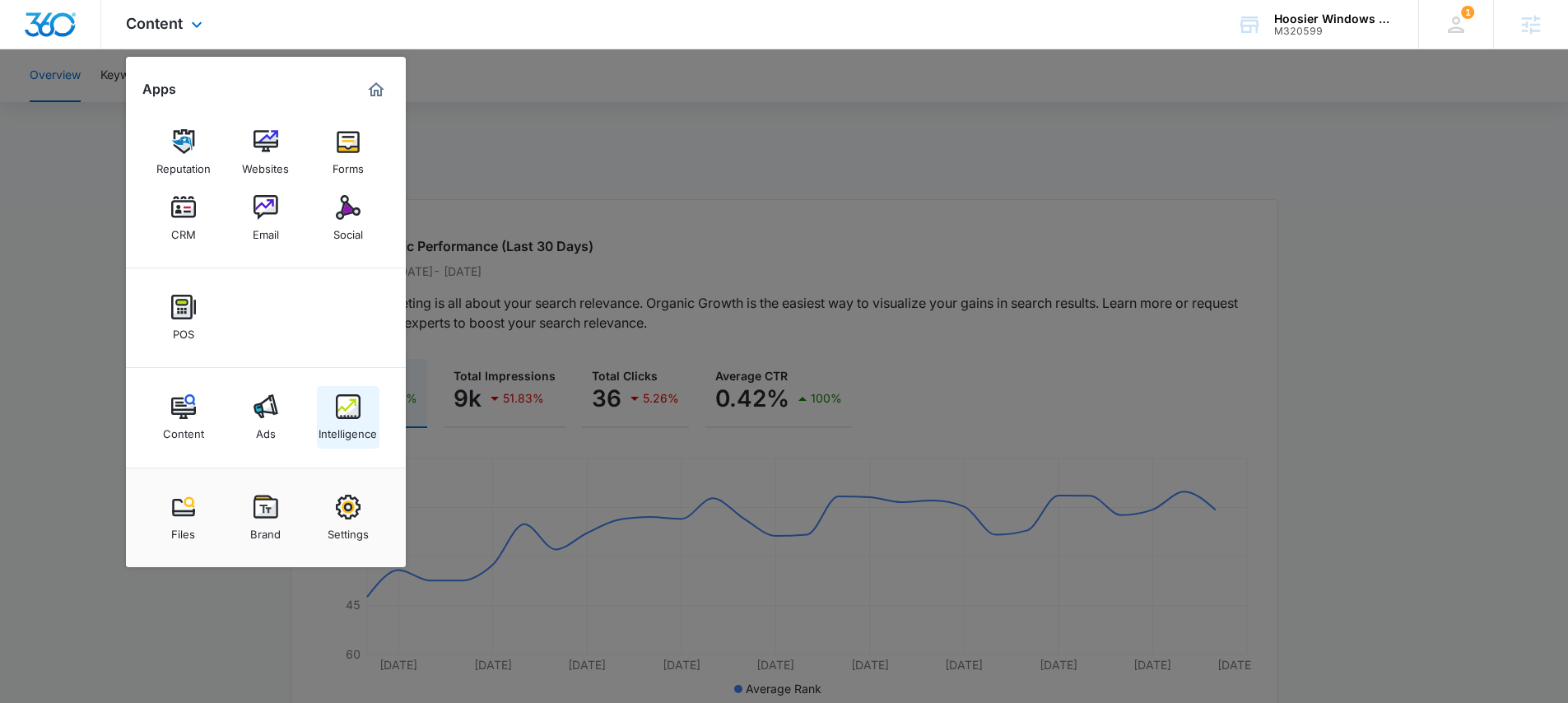
click at [355, 410] on img at bounding box center [348, 407] width 25 height 25
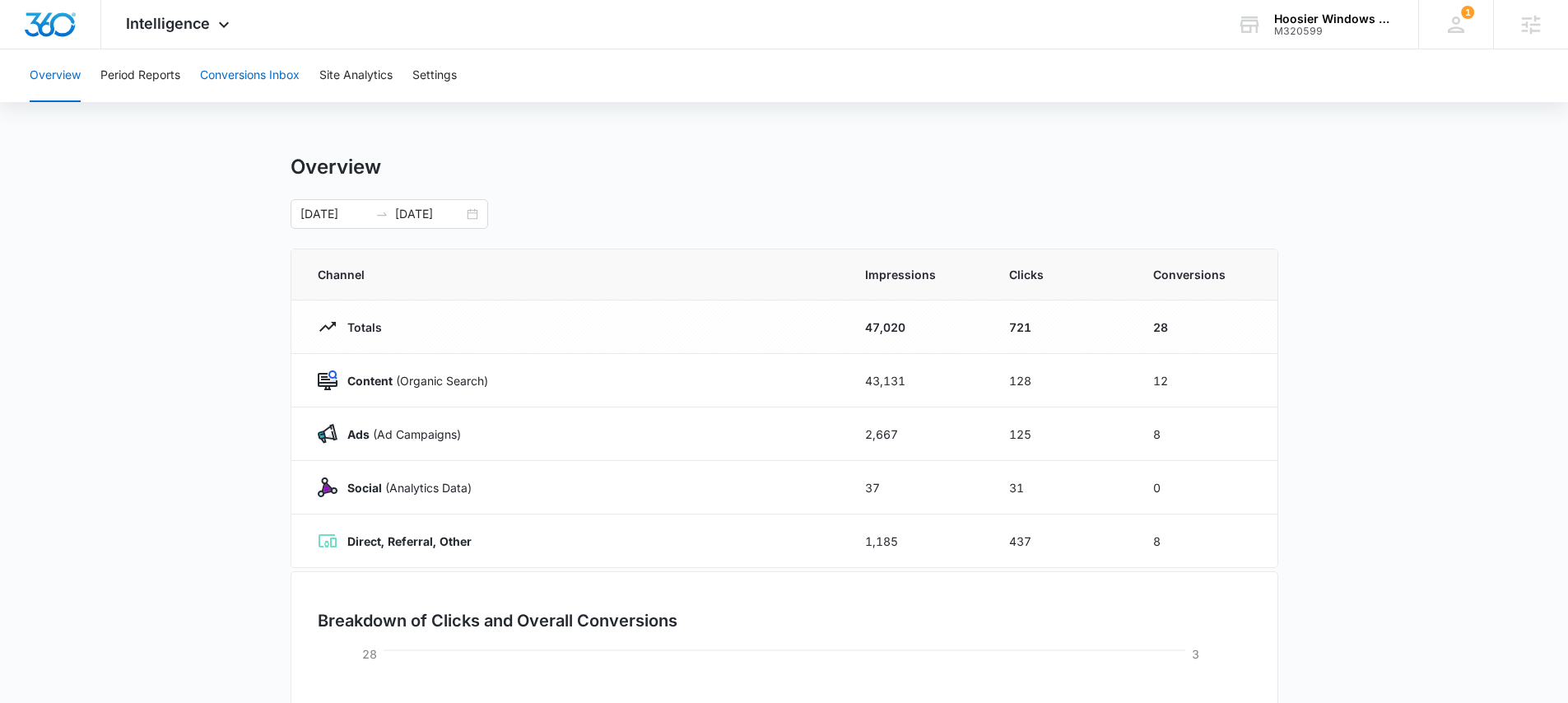
click at [273, 74] on button "Conversions Inbox" at bounding box center [250, 75] width 99 height 52
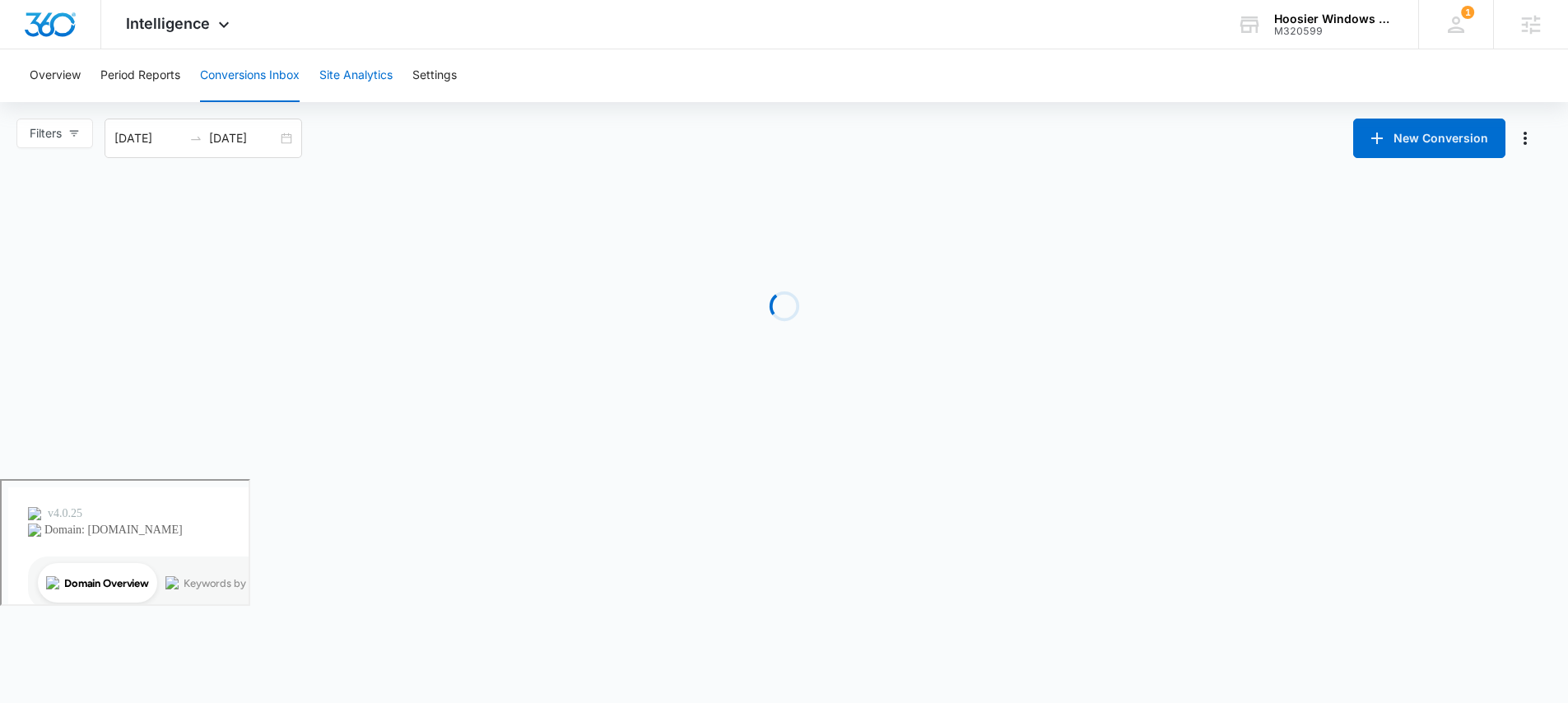
click at [341, 73] on button "Site Analytics" at bounding box center [355, 75] width 74 height 52
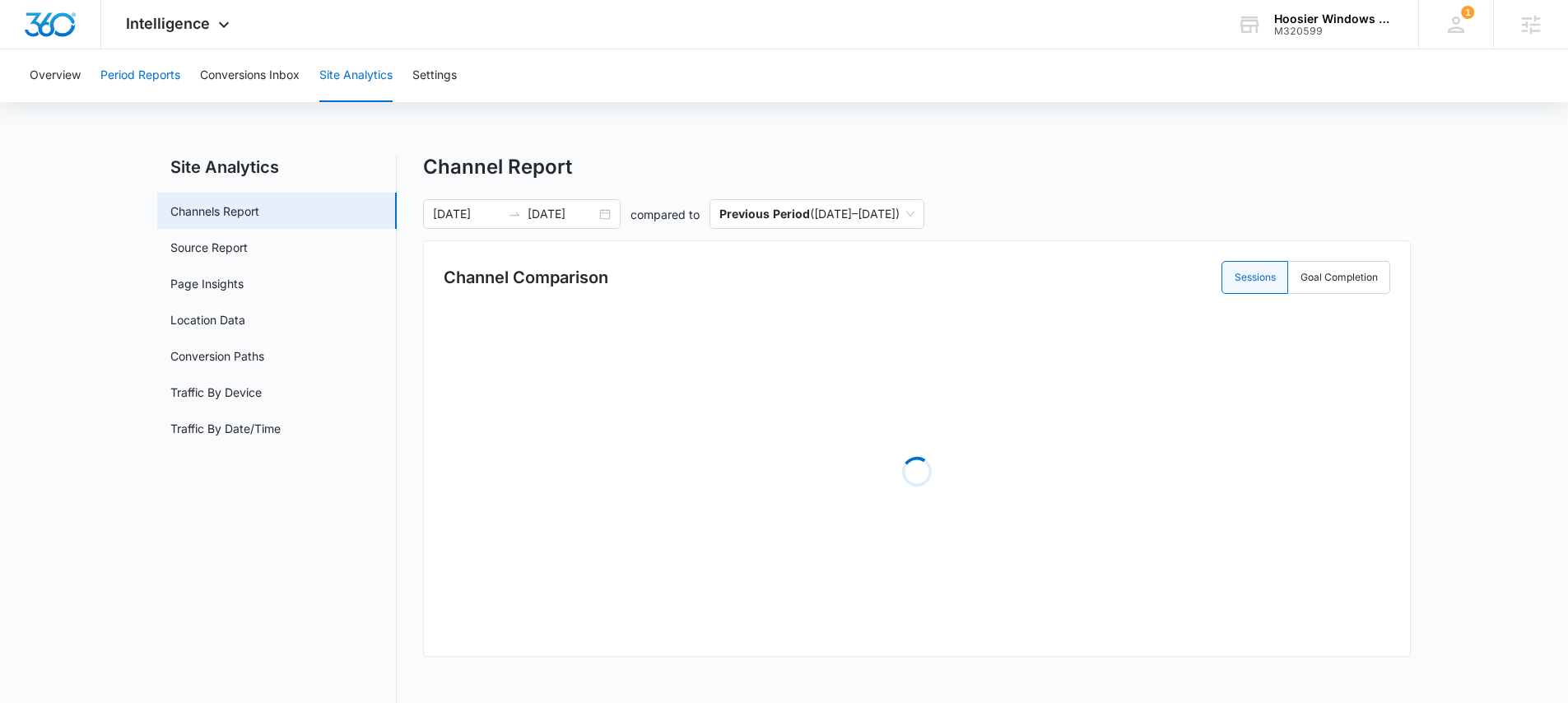
click at [140, 75] on button "Period Reports" at bounding box center [140, 75] width 80 height 52
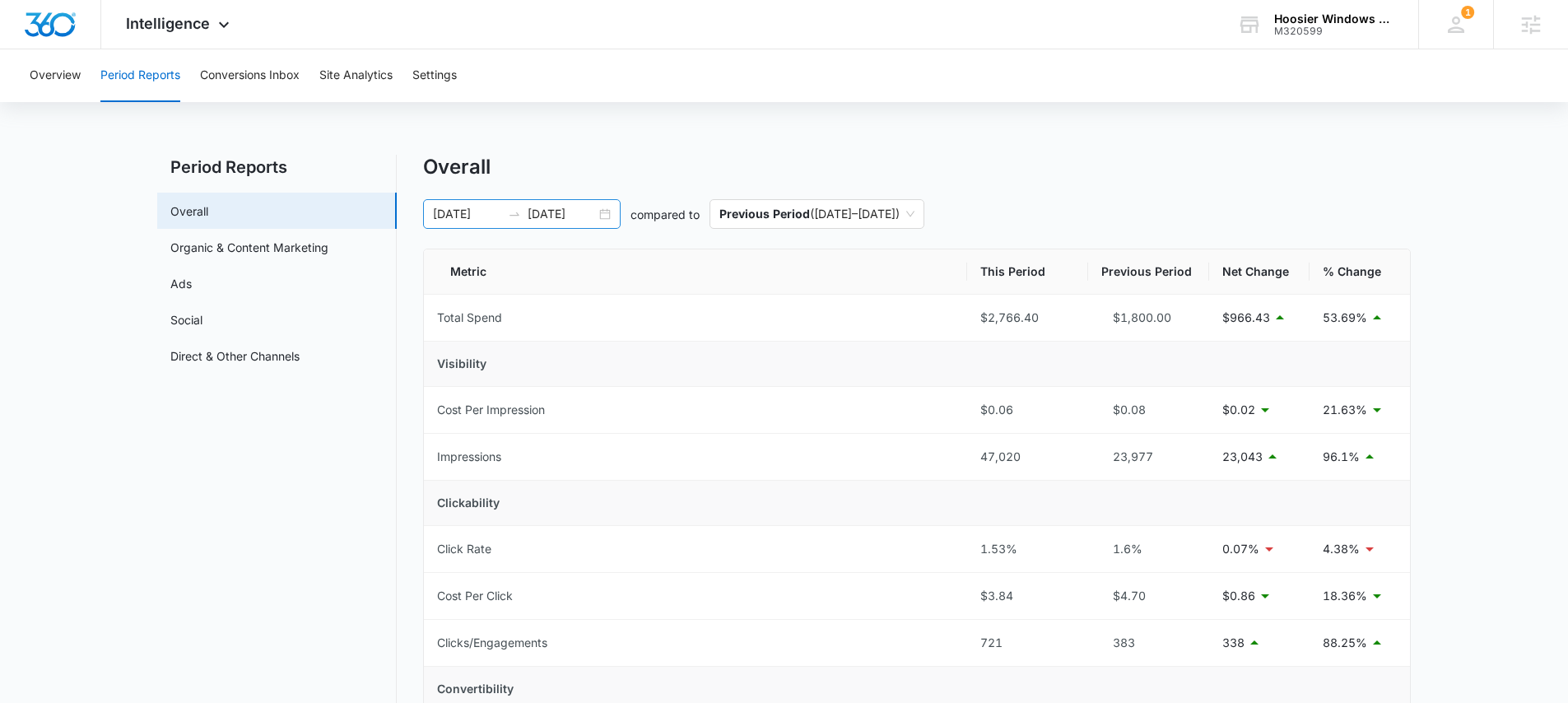
click at [600, 217] on div "07/07/2025 10/05/2025" at bounding box center [521, 214] width 198 height 29
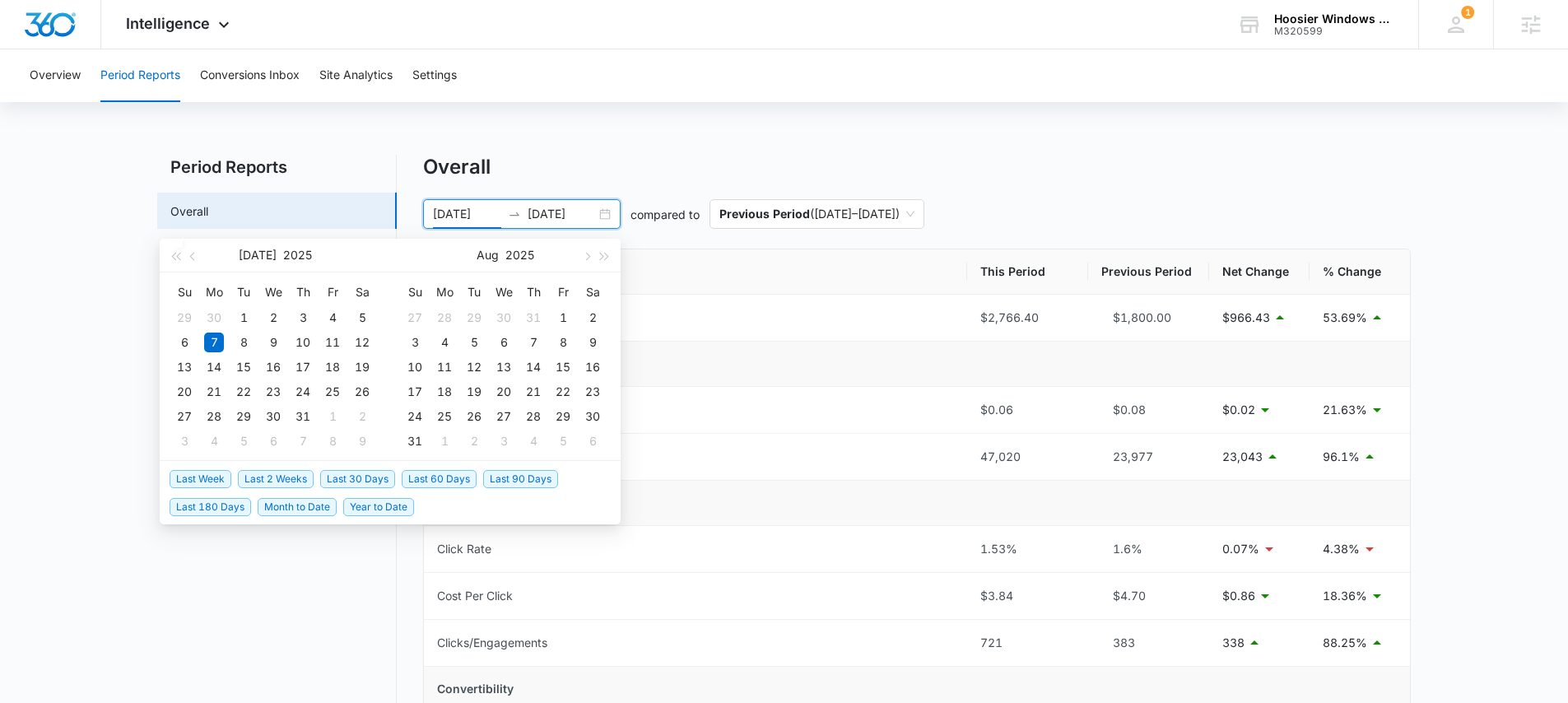
click at [347, 475] on span "Last 30 Days" at bounding box center [357, 479] width 75 height 18
type input "[DATE]"
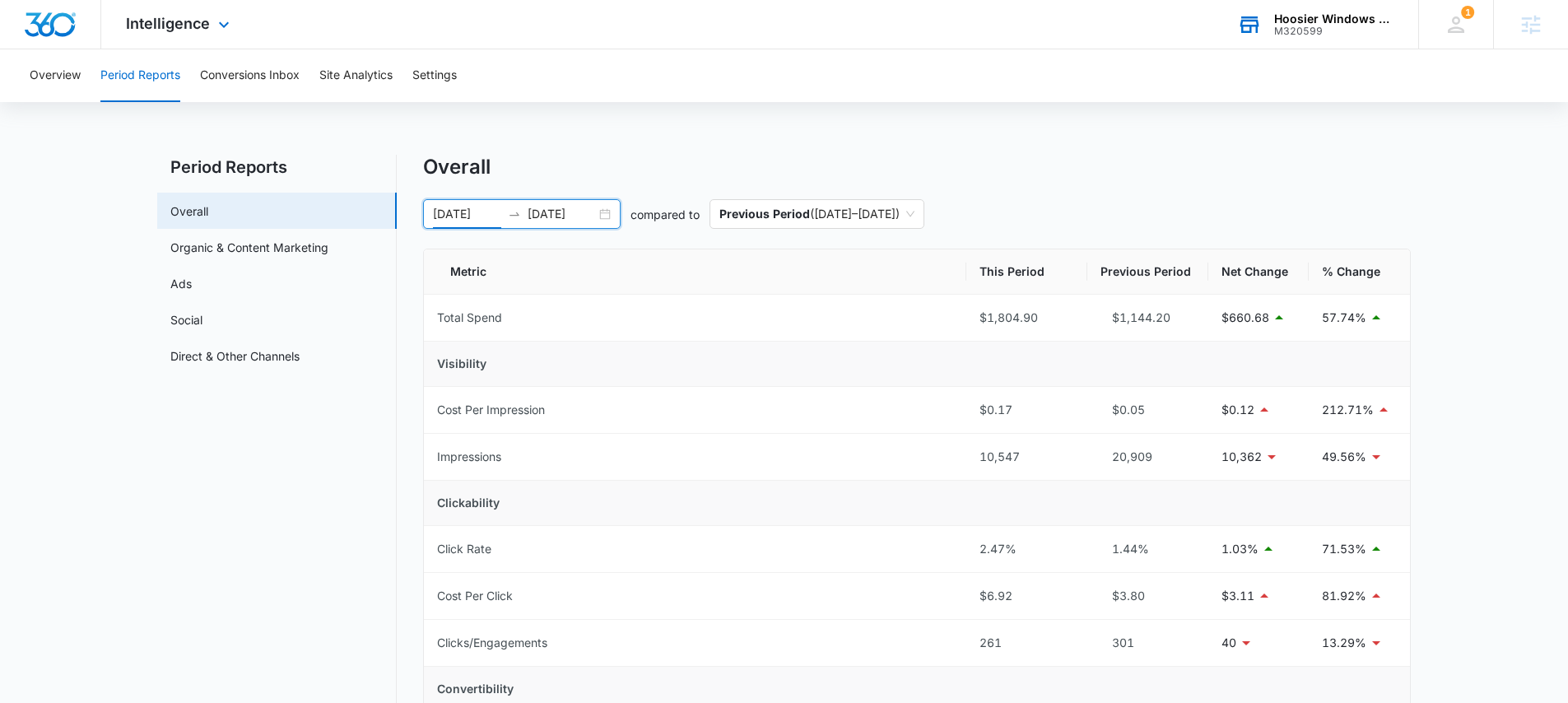
click at [1334, 19] on div "Hoosier Windows & Siding of Indianapolis" at bounding box center [1334, 19] width 121 height 13
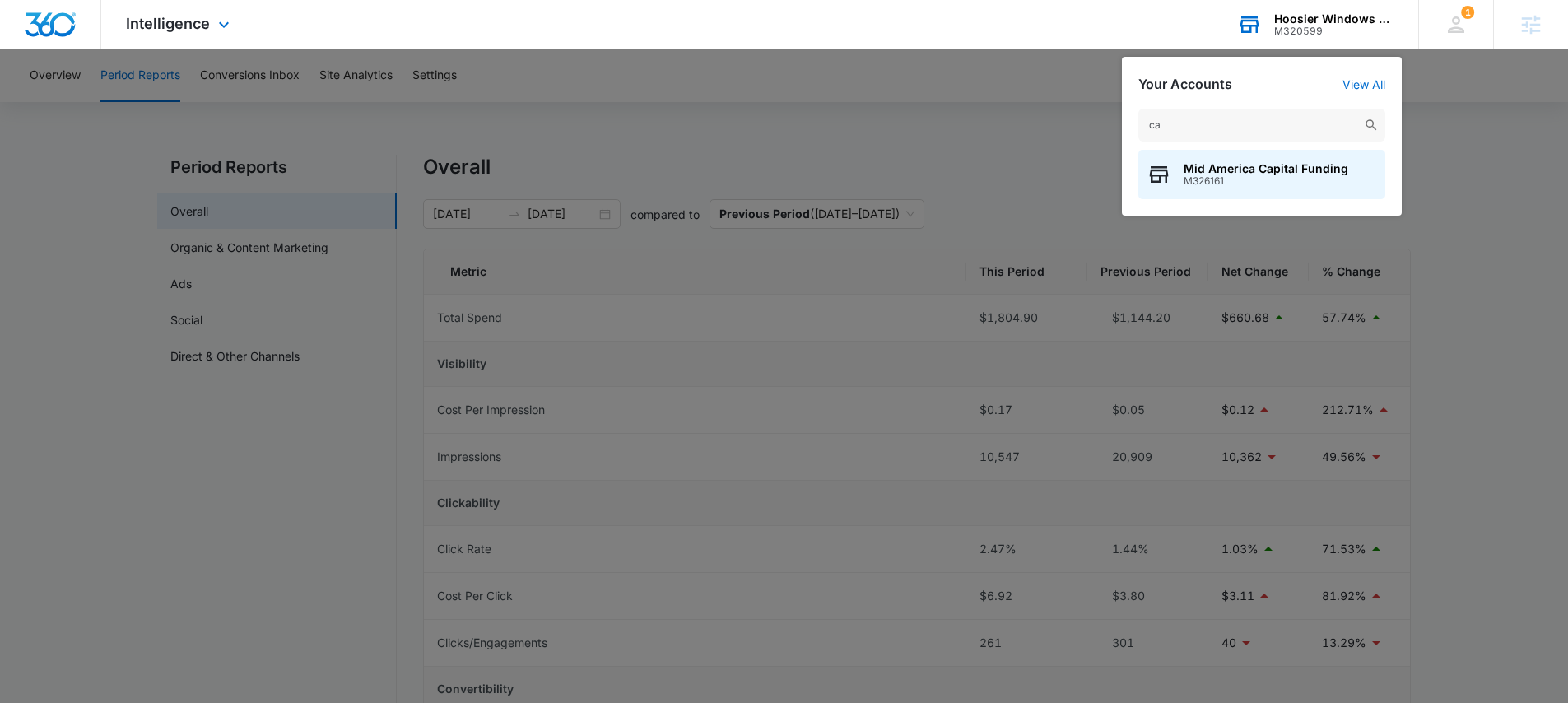
type input "c"
type input "Capital So"
click at [1245, 174] on span "Capital Solution Group Funding" at bounding box center [1273, 168] width 179 height 13
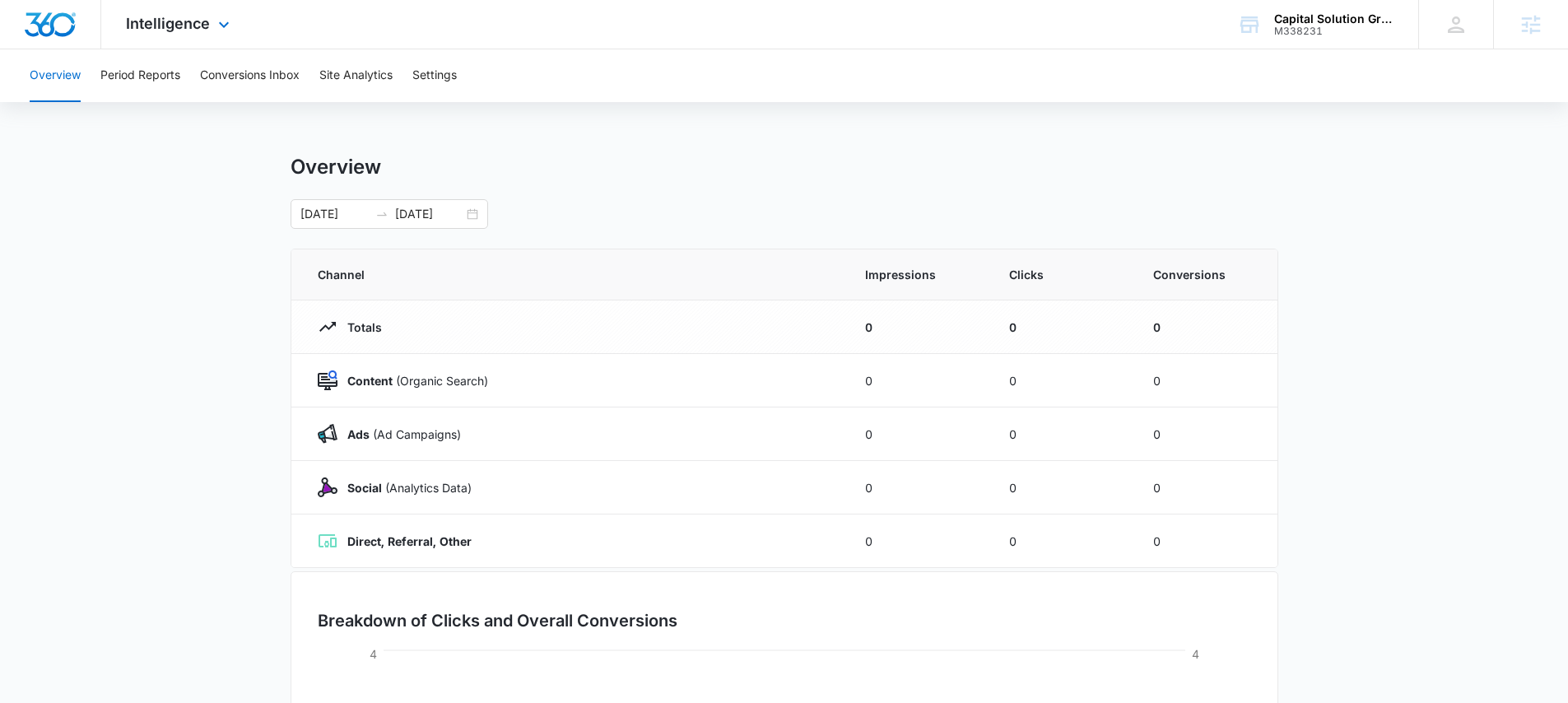
click at [147, 35] on div "Intelligence Apps Reputation Websites Forms CRM Email Social POS Content Ads In…" at bounding box center [179, 24] width 157 height 49
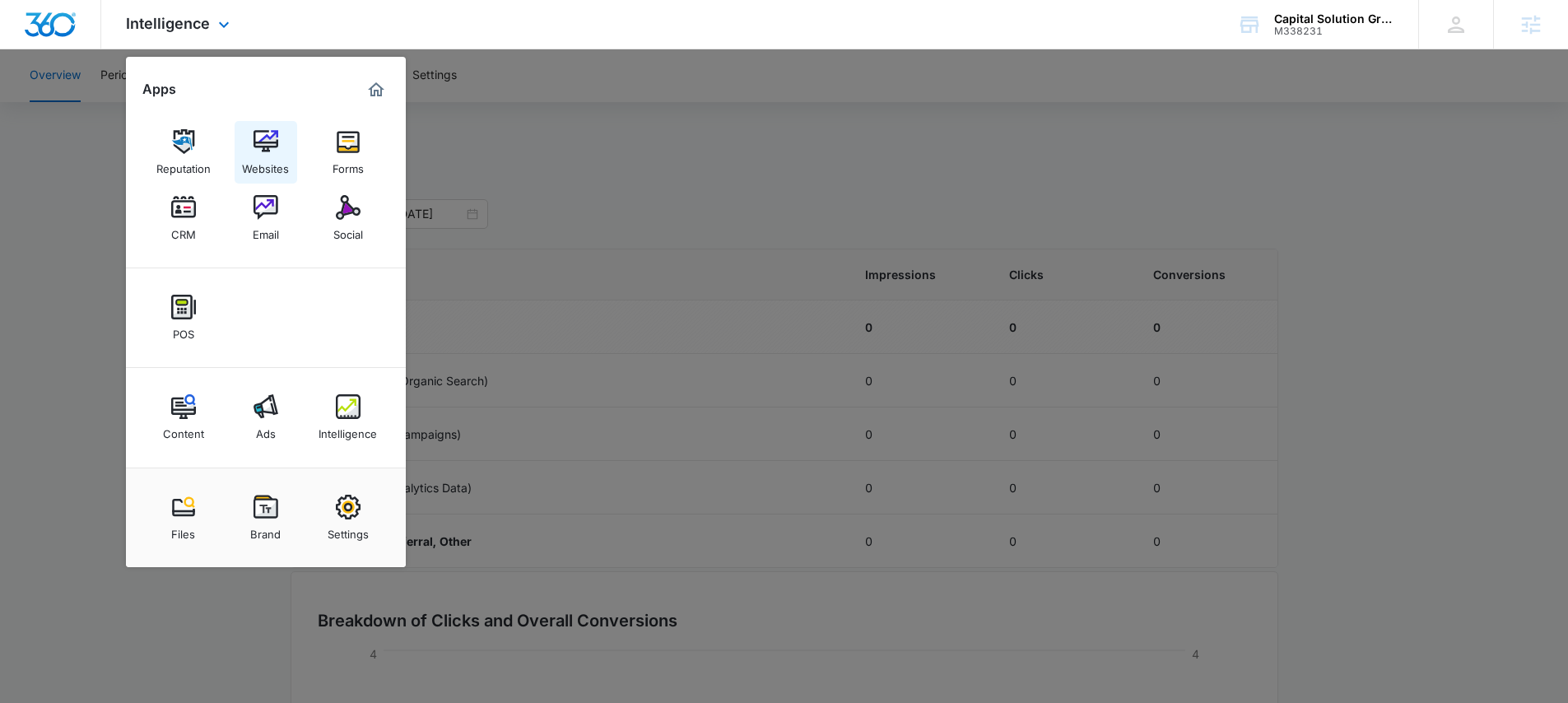
click at [271, 153] on img at bounding box center [266, 142] width 25 height 25
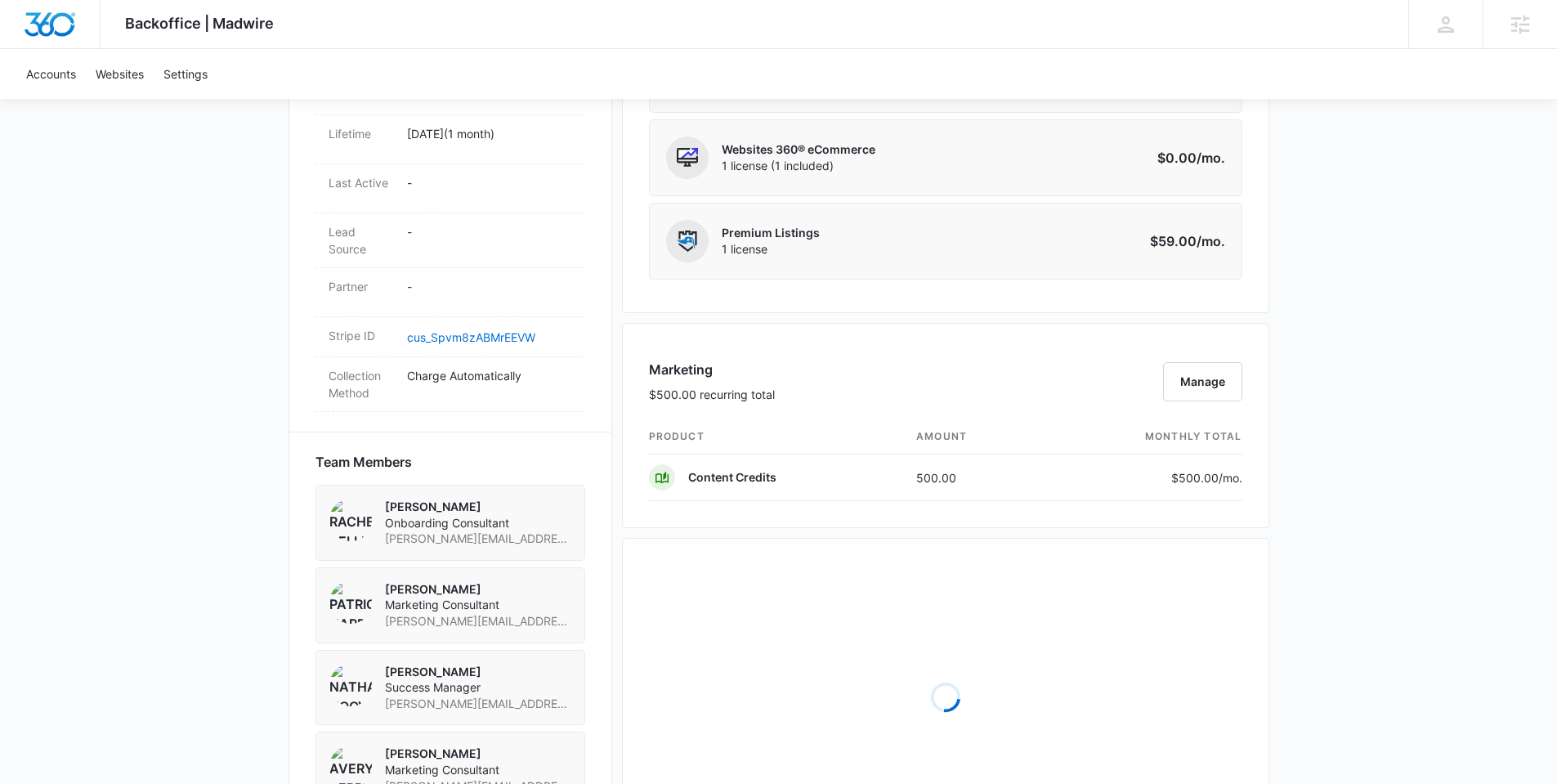
scroll to position [1388, 0]
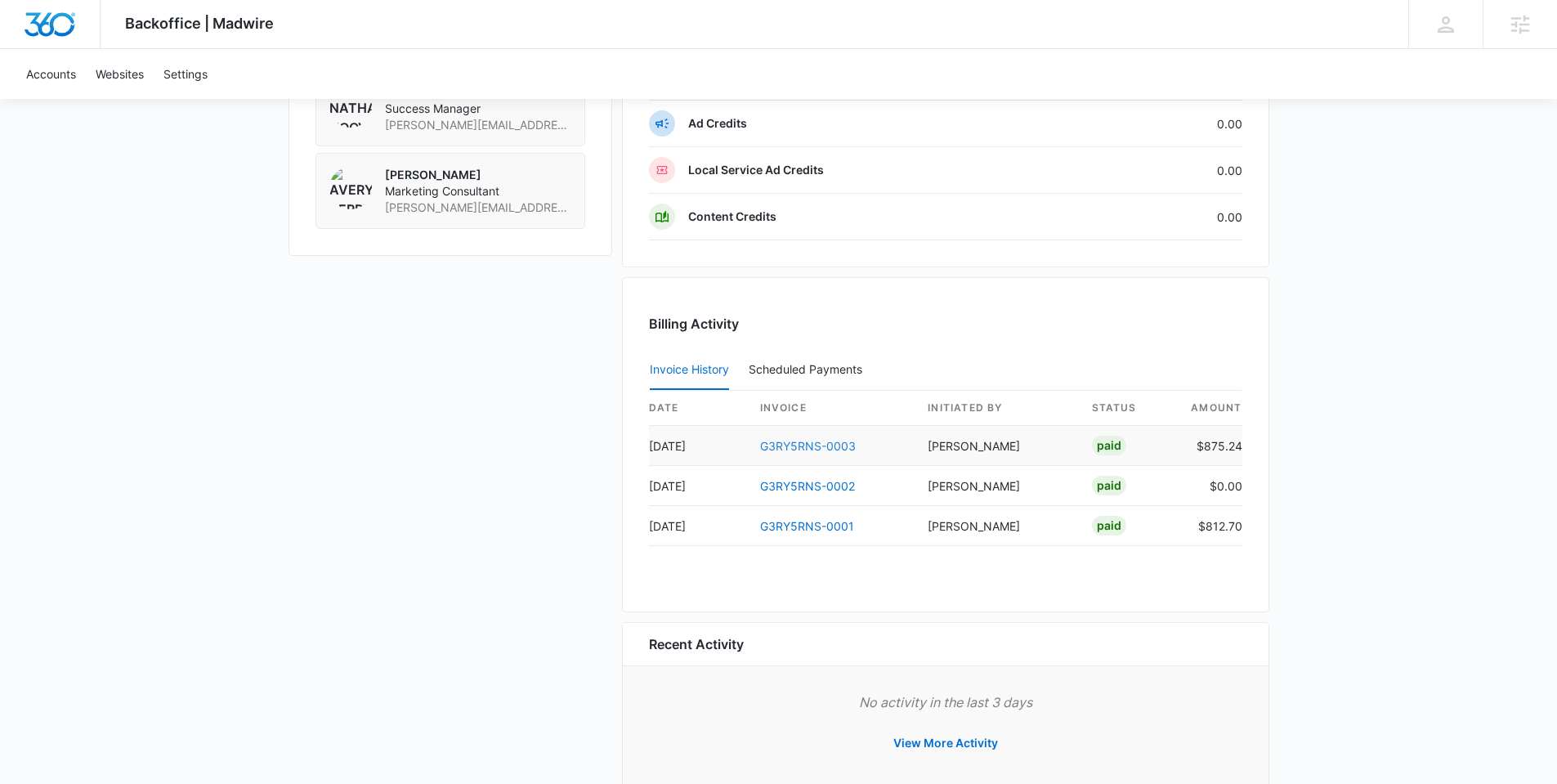
click at [800, 450] on link "G3RY5RNS-0003" at bounding box center [808, 446] width 96 height 14
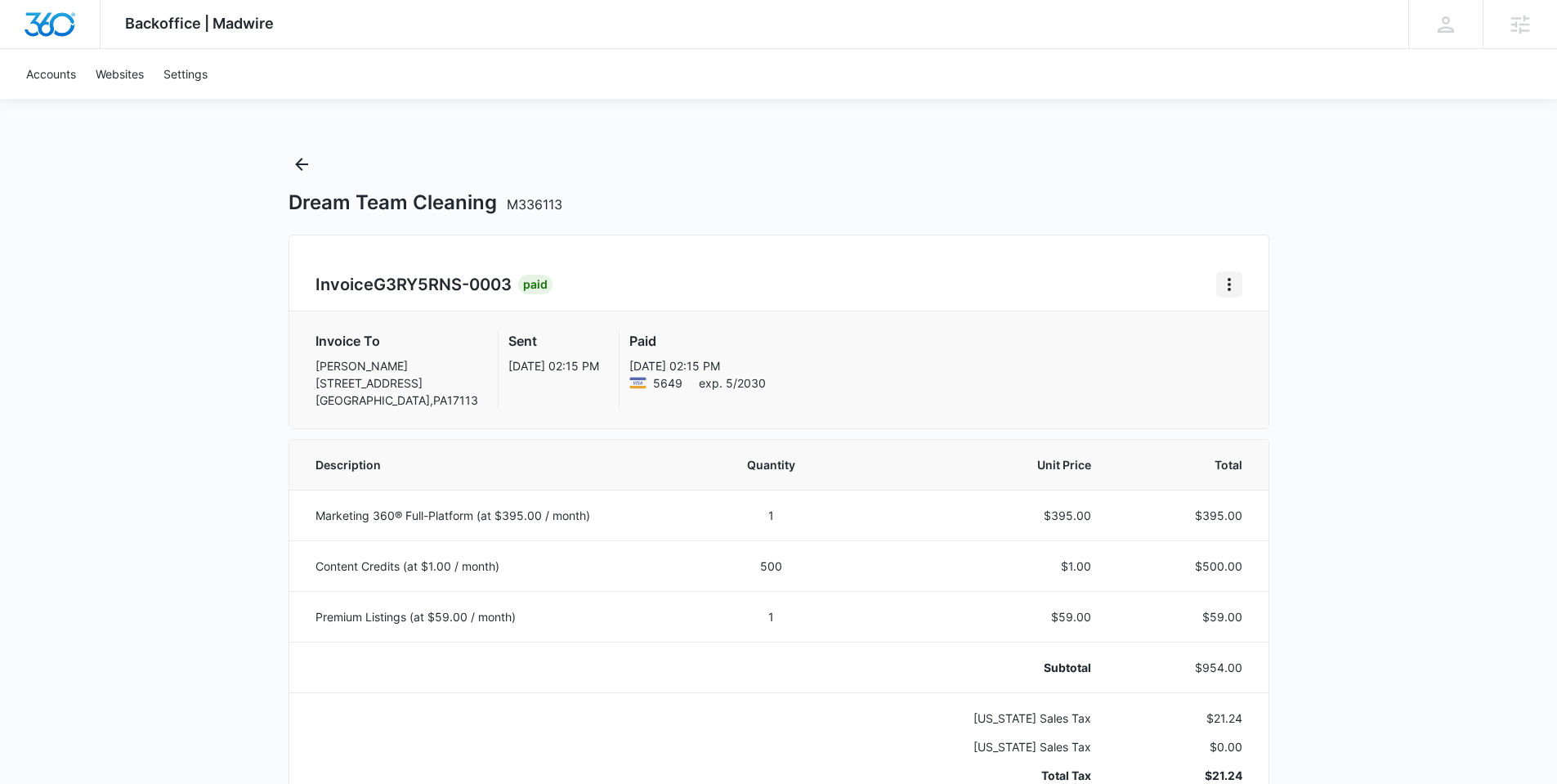
click at [1225, 279] on icon "Home" at bounding box center [1229, 284] width 19 height 19
click at [1275, 325] on link "Download Invoice" at bounding box center [1284, 330] width 95 height 14
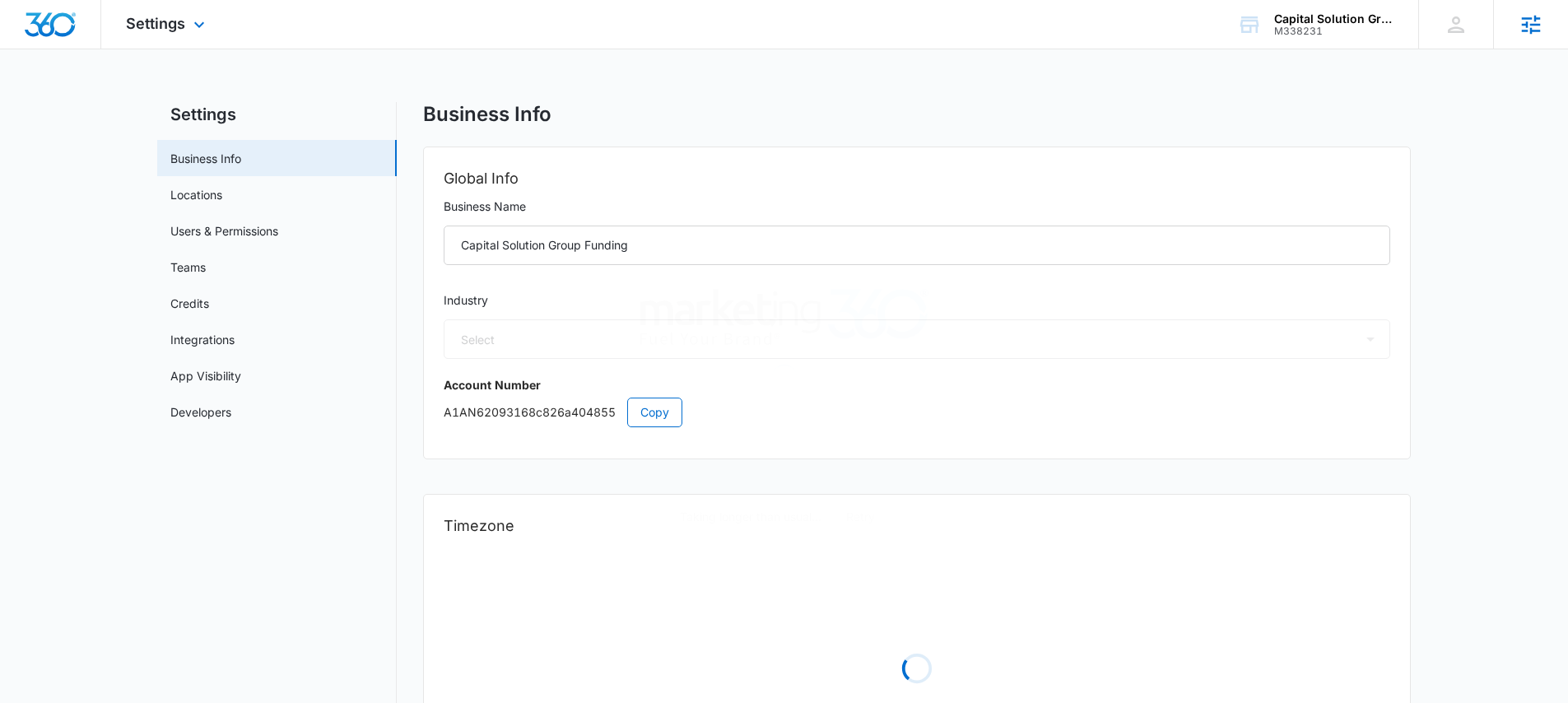
select select "32"
select select "US"
select select "America/New_York"
click at [168, 20] on span "Settings" at bounding box center [155, 24] width 59 height 18
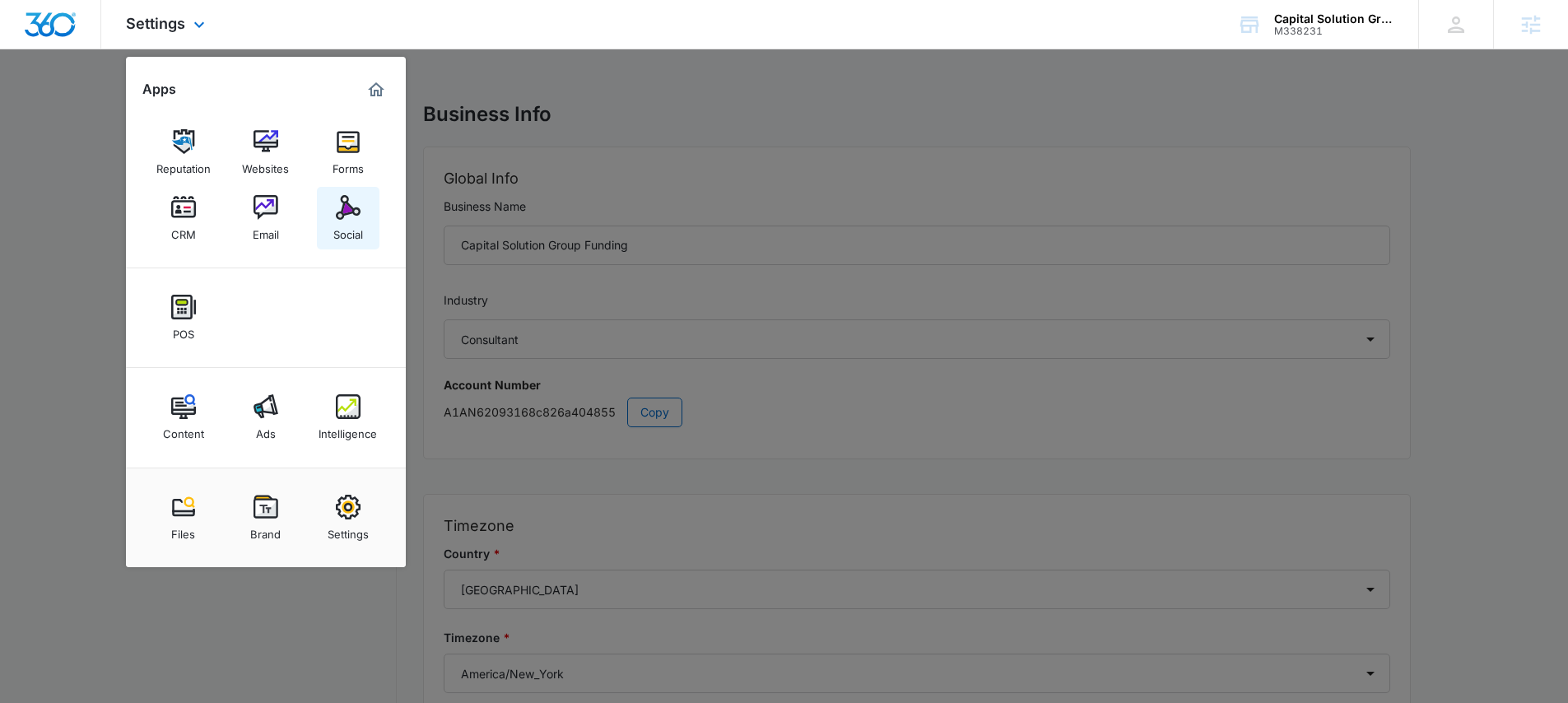
click at [346, 243] on link "Social" at bounding box center [348, 218] width 63 height 63
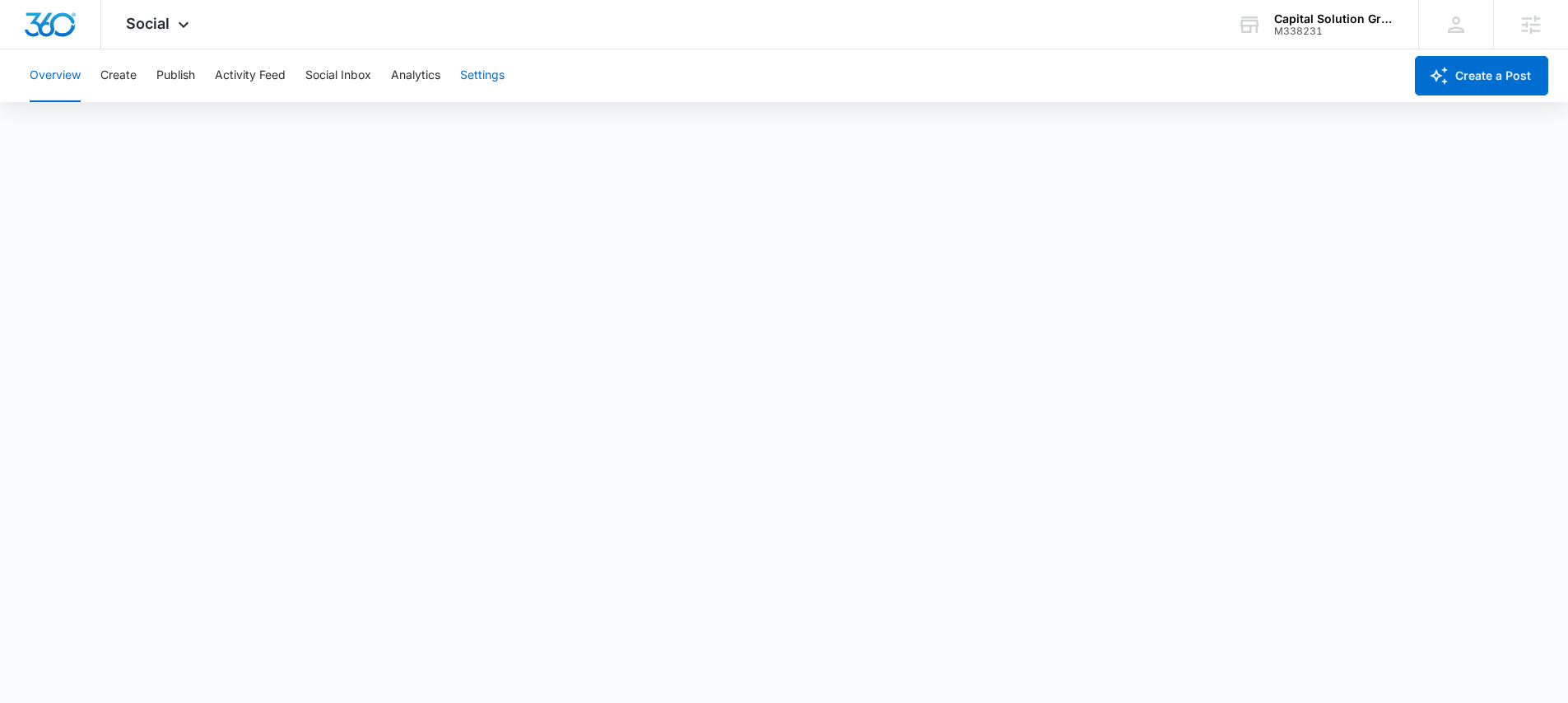
click at [498, 69] on button "Settings" at bounding box center [482, 75] width 44 height 52
click at [59, 74] on button "Overview" at bounding box center [55, 75] width 51 height 52
click at [117, 71] on button "Create" at bounding box center [118, 75] width 36 height 52
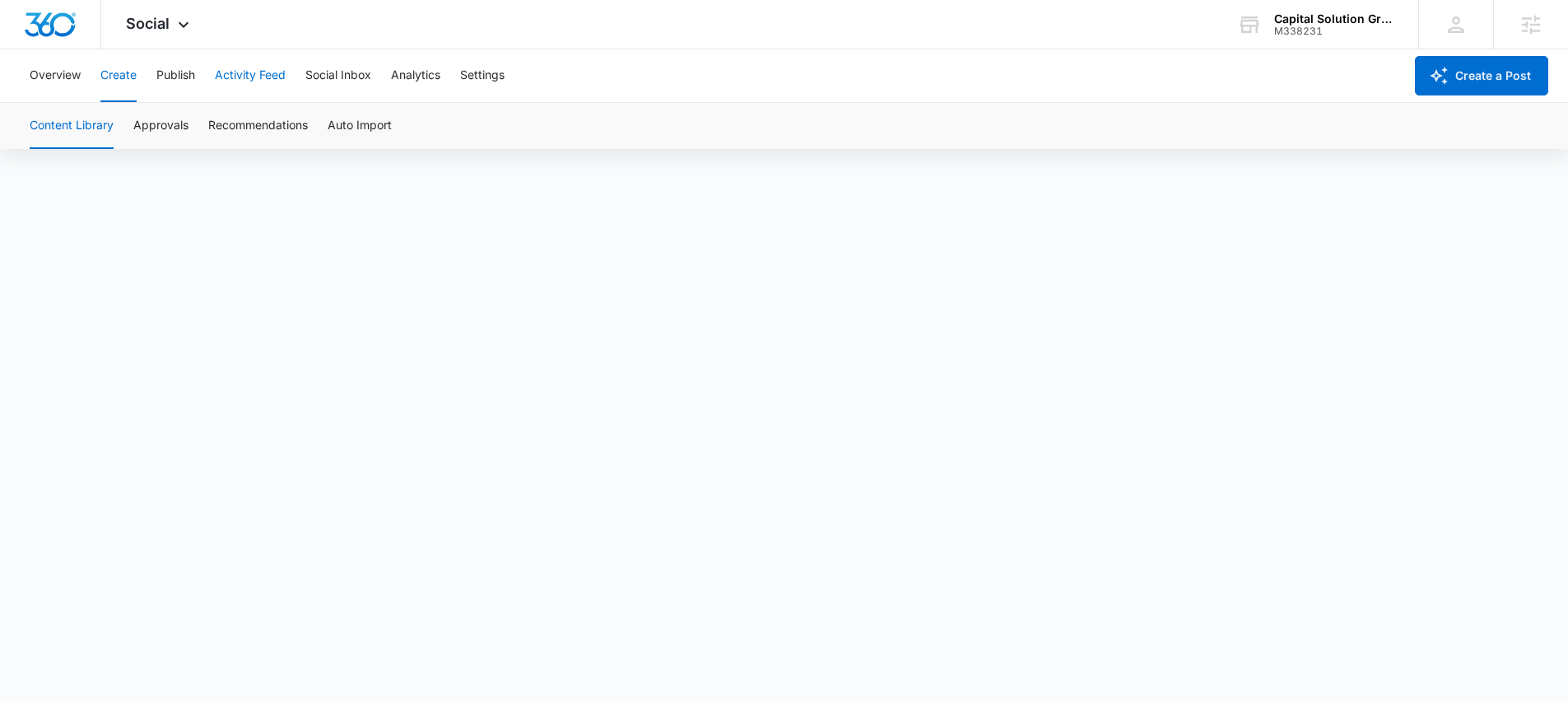
click at [265, 73] on button "Activity Feed" at bounding box center [250, 75] width 71 height 52
click at [162, 74] on button "Publish" at bounding box center [176, 75] width 39 height 52
click at [132, 124] on button "Schedules" at bounding box center [126, 126] width 56 height 46
click at [75, 127] on button "Calendar" at bounding box center [53, 126] width 49 height 46
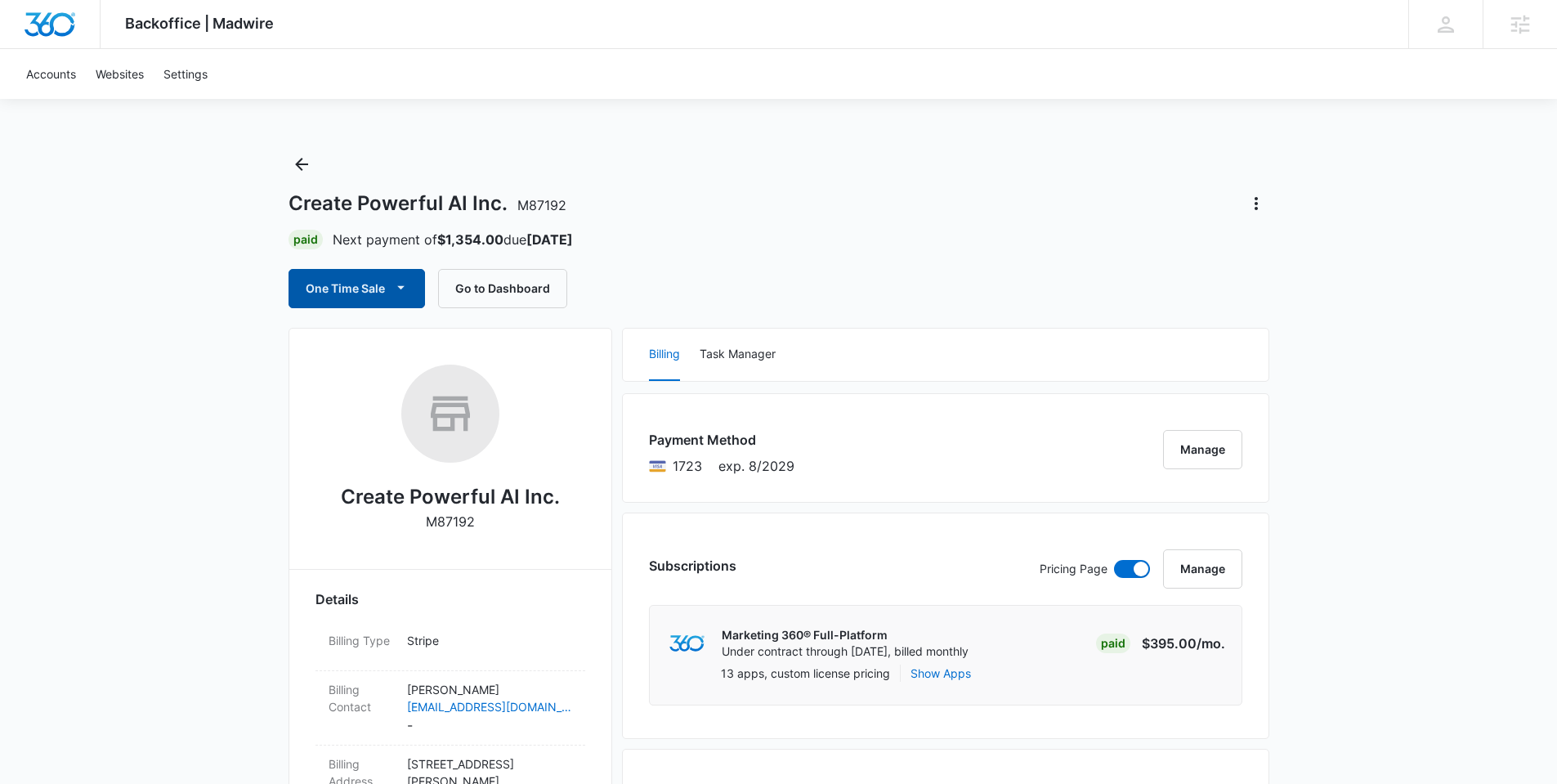
click at [395, 289] on icon "button" at bounding box center [401, 288] width 18 height 18
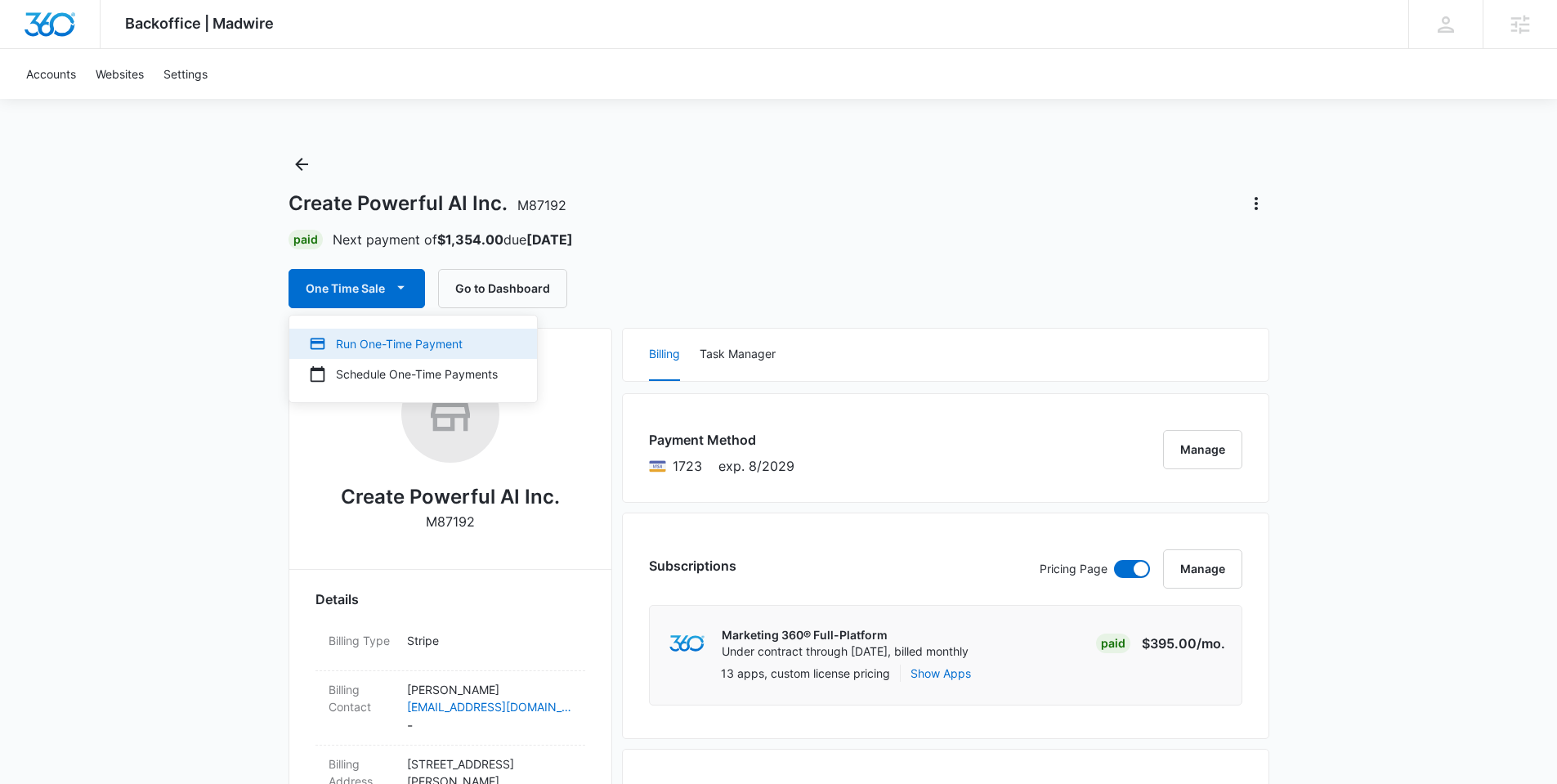
click at [356, 346] on div "Run One-Time Payment" at bounding box center [403, 344] width 189 height 18
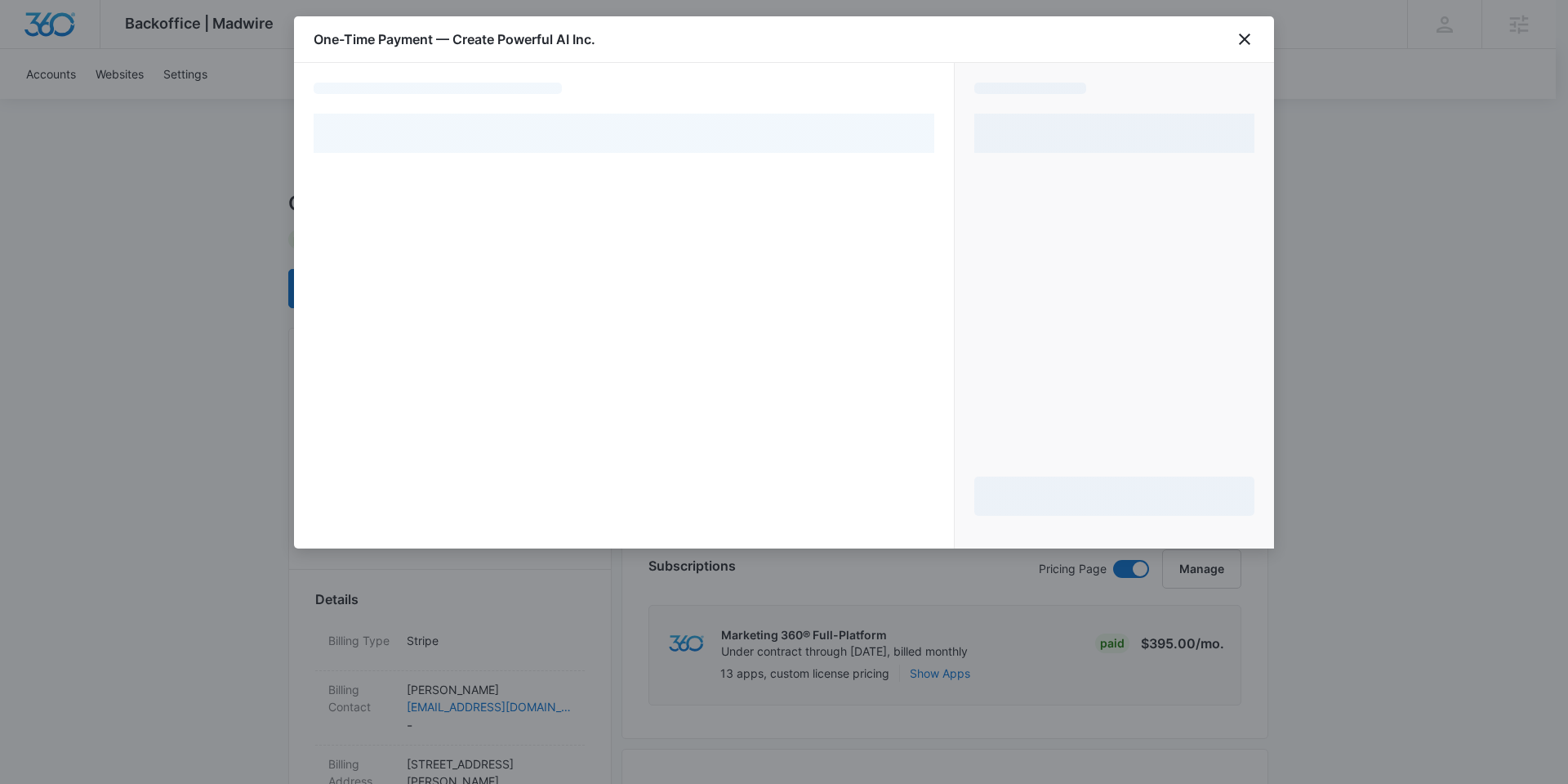
select select "pm_1S04CPA4n8RTgNjUX9LlSTm9"
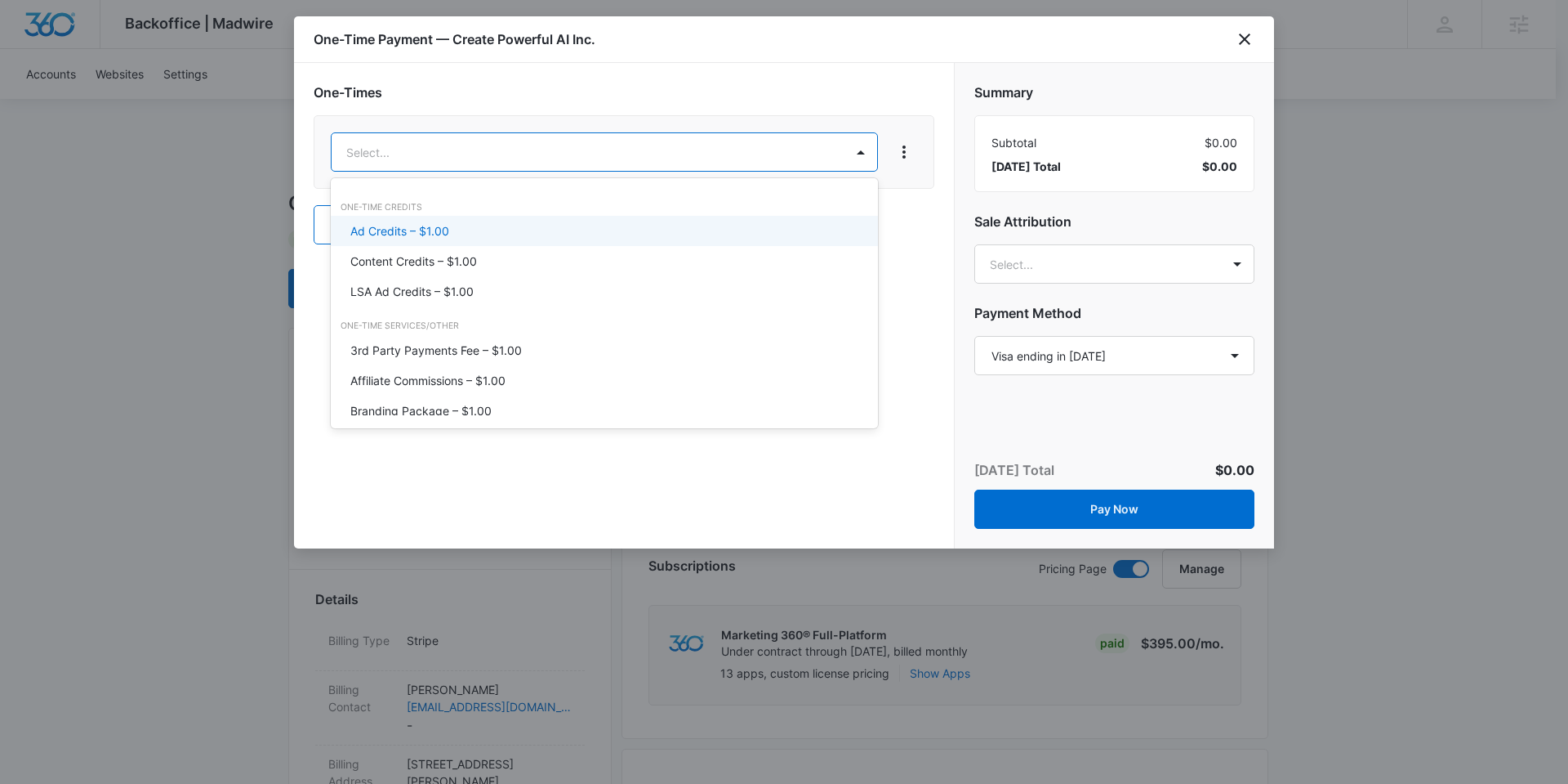
click at [1066, 356] on div at bounding box center [784, 392] width 1568 height 784
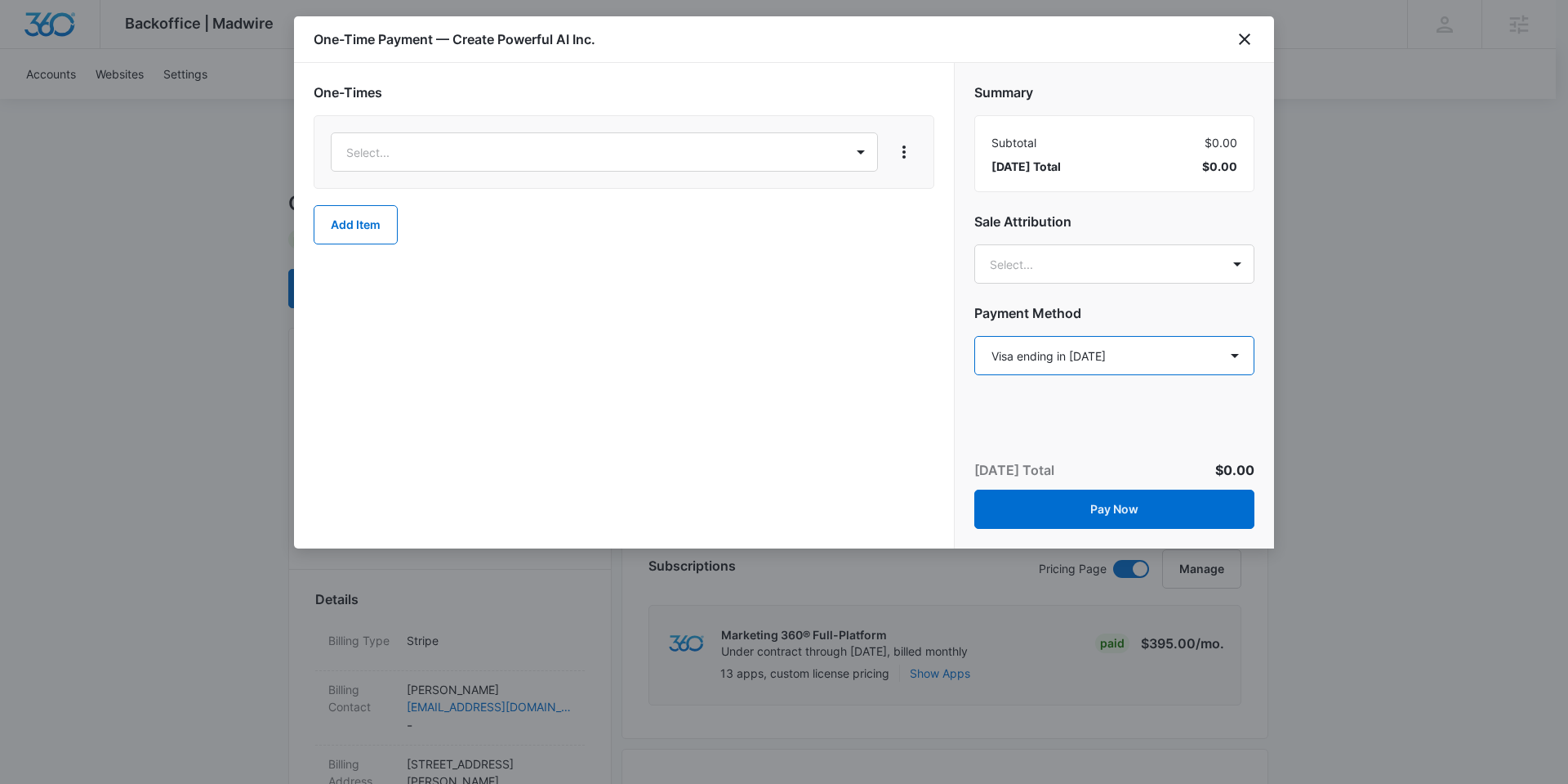
click at [1076, 361] on select "Select a payment method Visa ending in 1723 Visa ending in 8310 New payment met…" at bounding box center [1114, 355] width 281 height 40
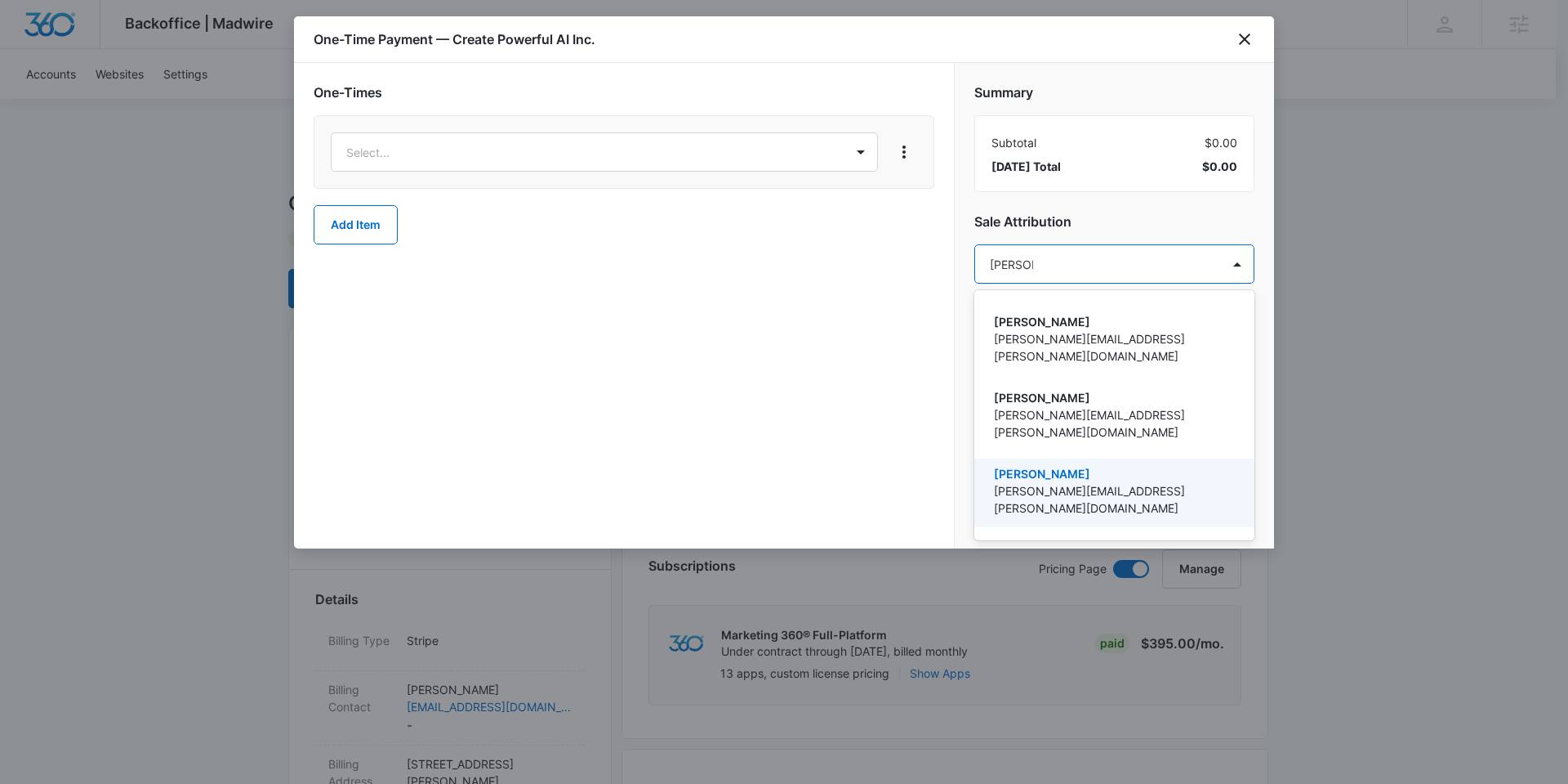
type input "nathan ho"
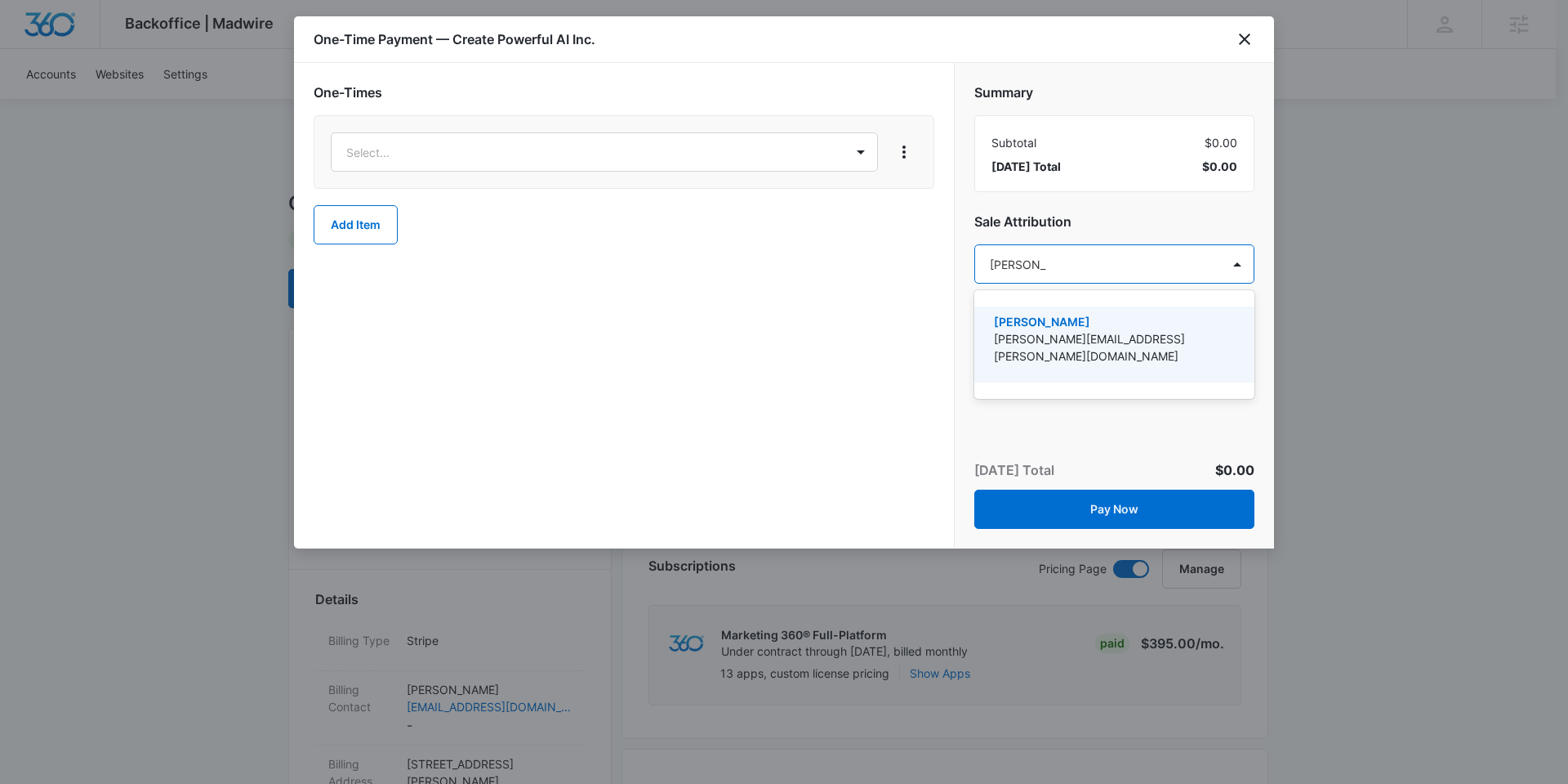
click at [1059, 327] on p "[PERSON_NAME]" at bounding box center [1112, 322] width 237 height 18
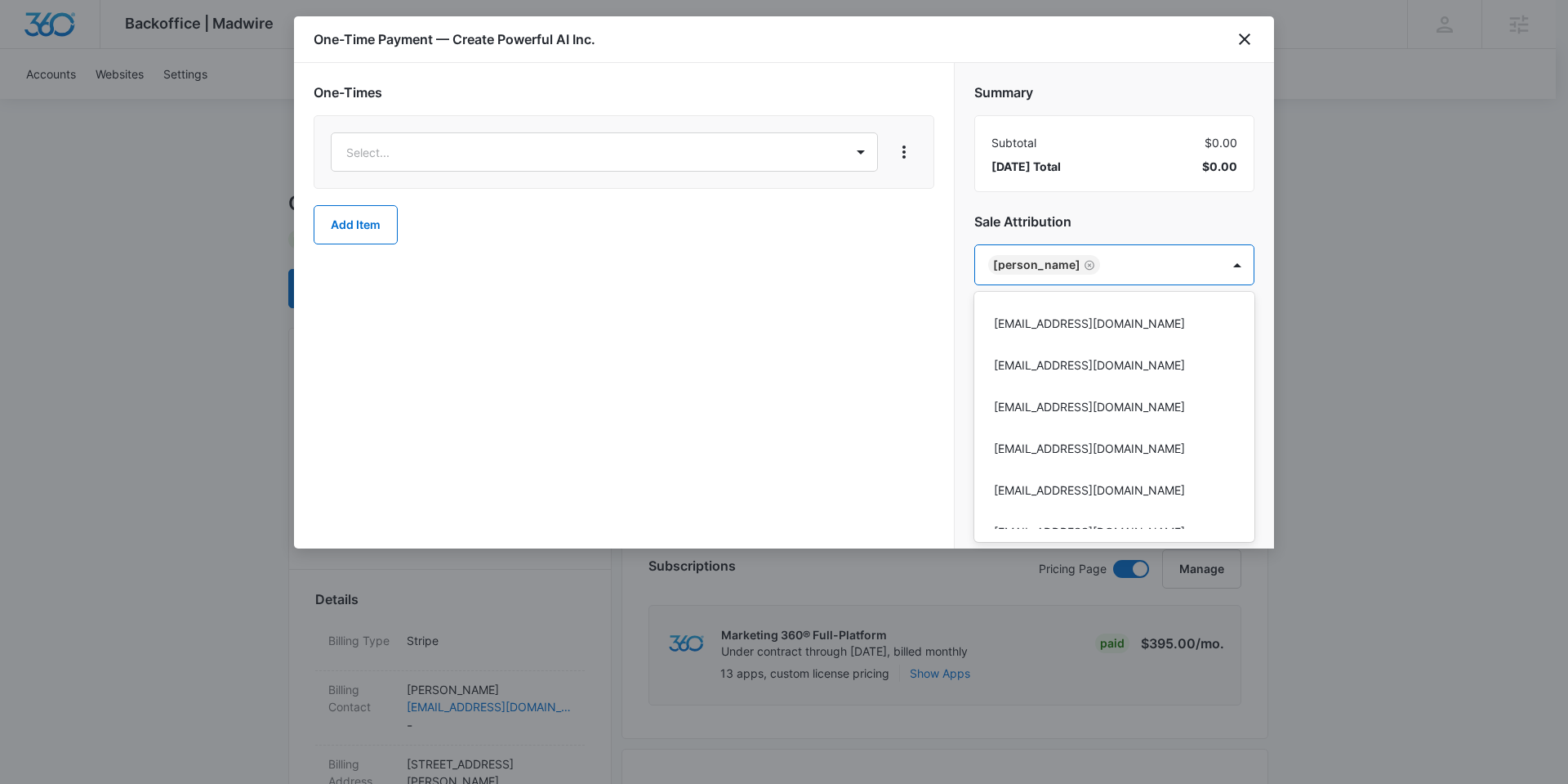
click at [505, 145] on div at bounding box center [784, 392] width 1568 height 784
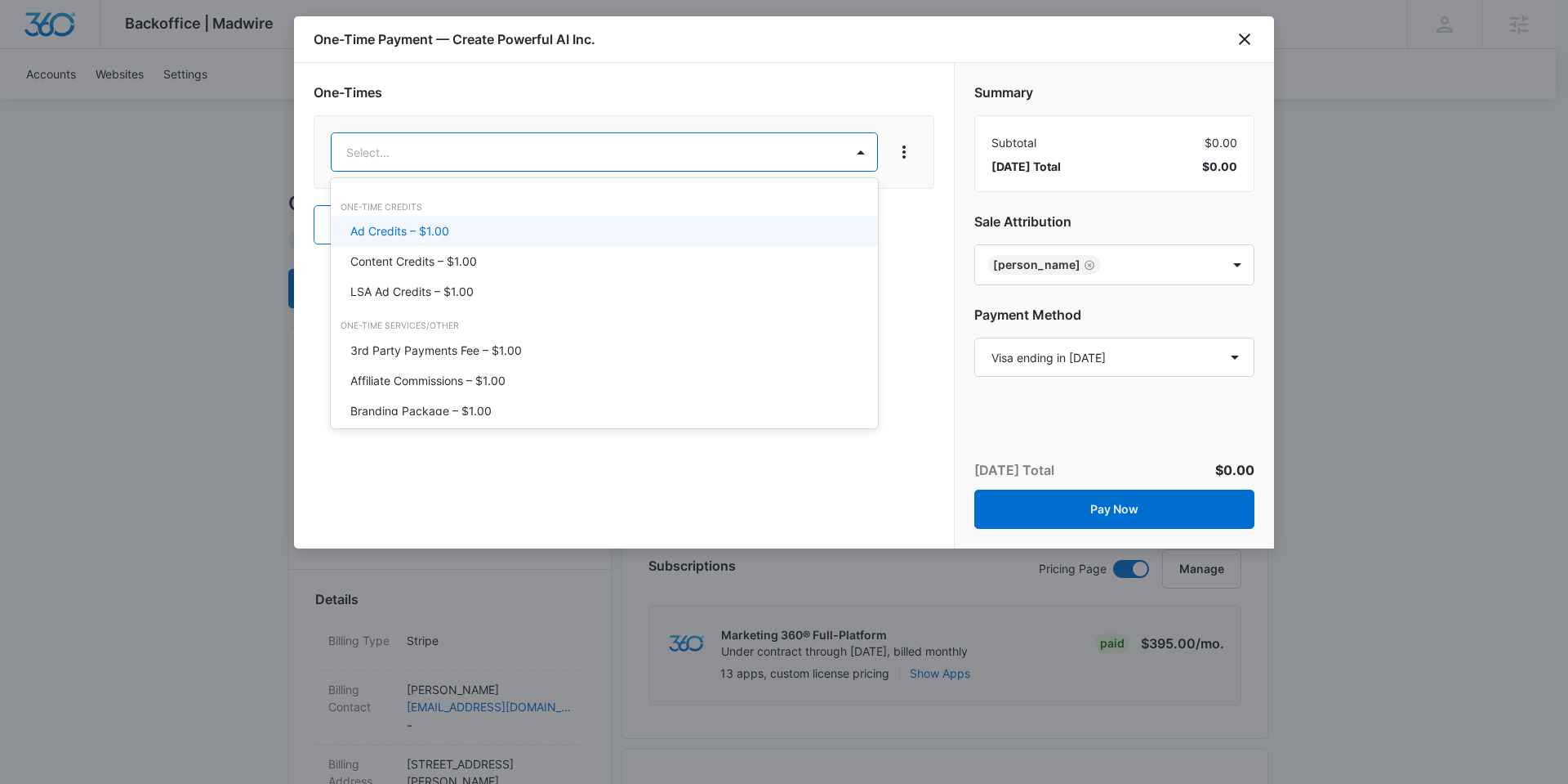
click at [478, 229] on div "Ad Credits – $1.00" at bounding box center [602, 231] width 505 height 18
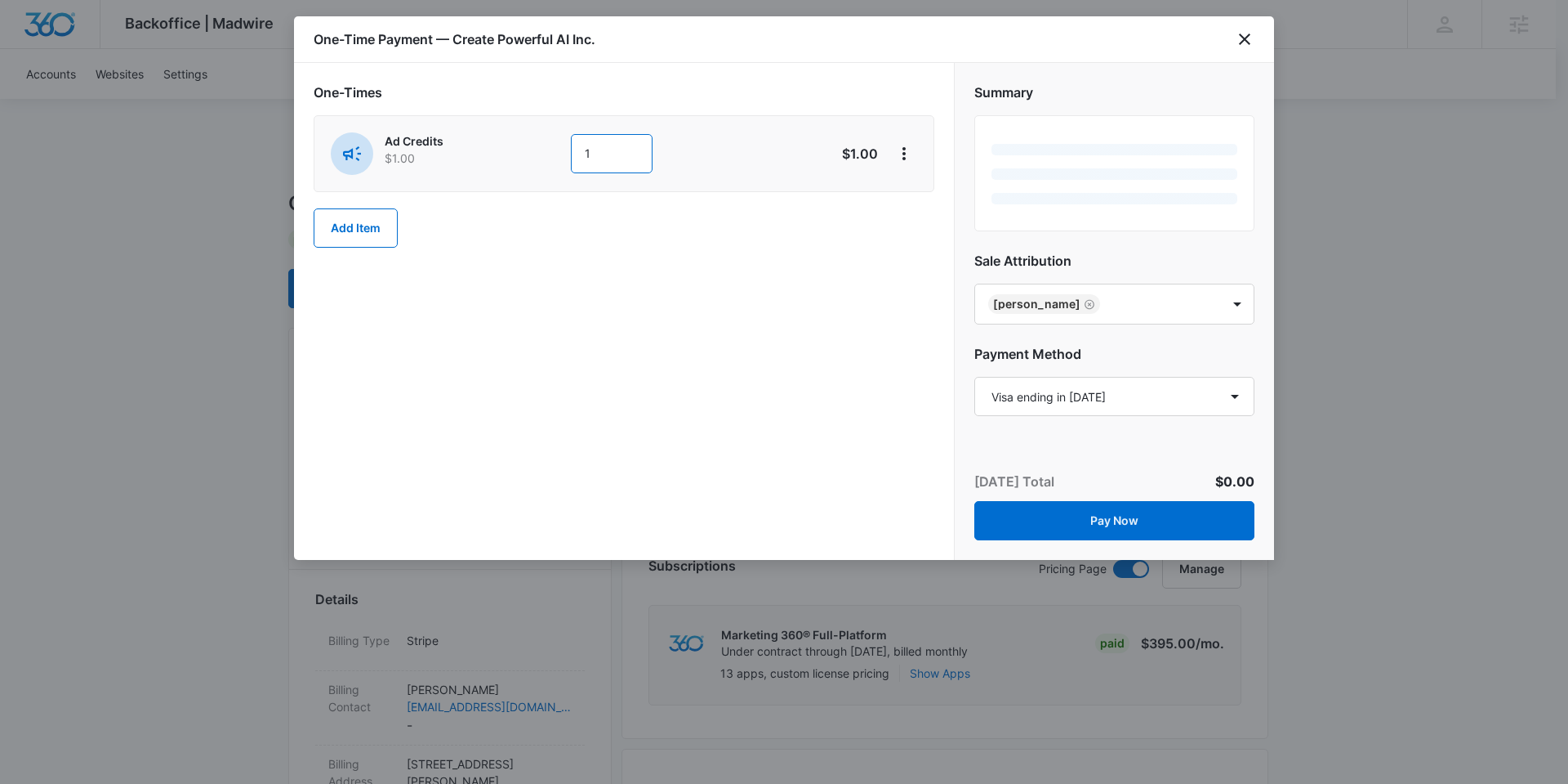
click at [595, 150] on input "1" at bounding box center [611, 153] width 82 height 40
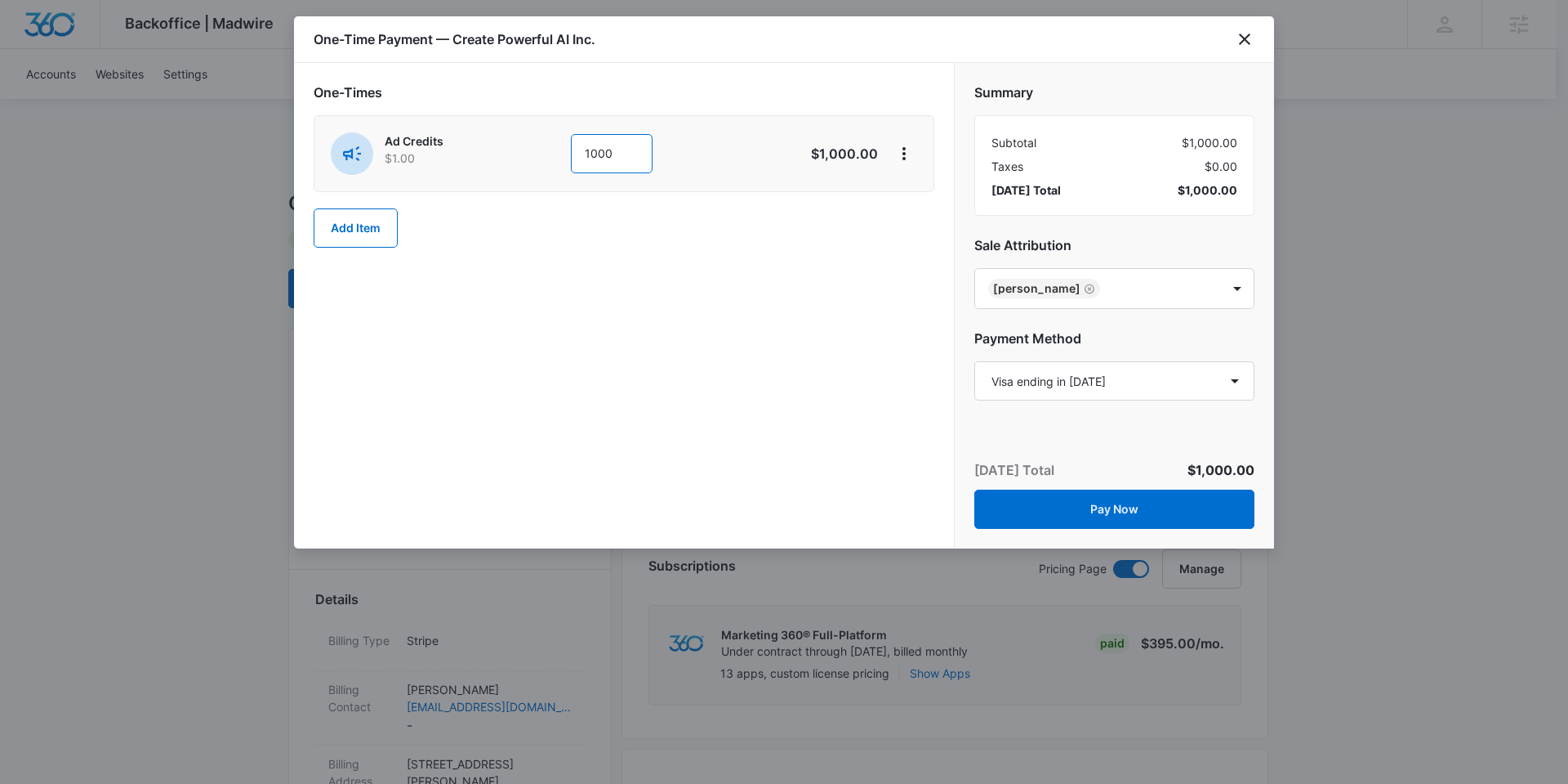
type input "1000"
drag, startPoint x: 575, startPoint y: 372, endPoint x: 567, endPoint y: 363, distance: 12.0
click at [575, 372] on div "One-Times Ad Credits $1.00 1000 $1,000.00 Add Item" at bounding box center [624, 306] width 660 height 486
click at [367, 231] on button "Add Item" at bounding box center [356, 228] width 84 height 40
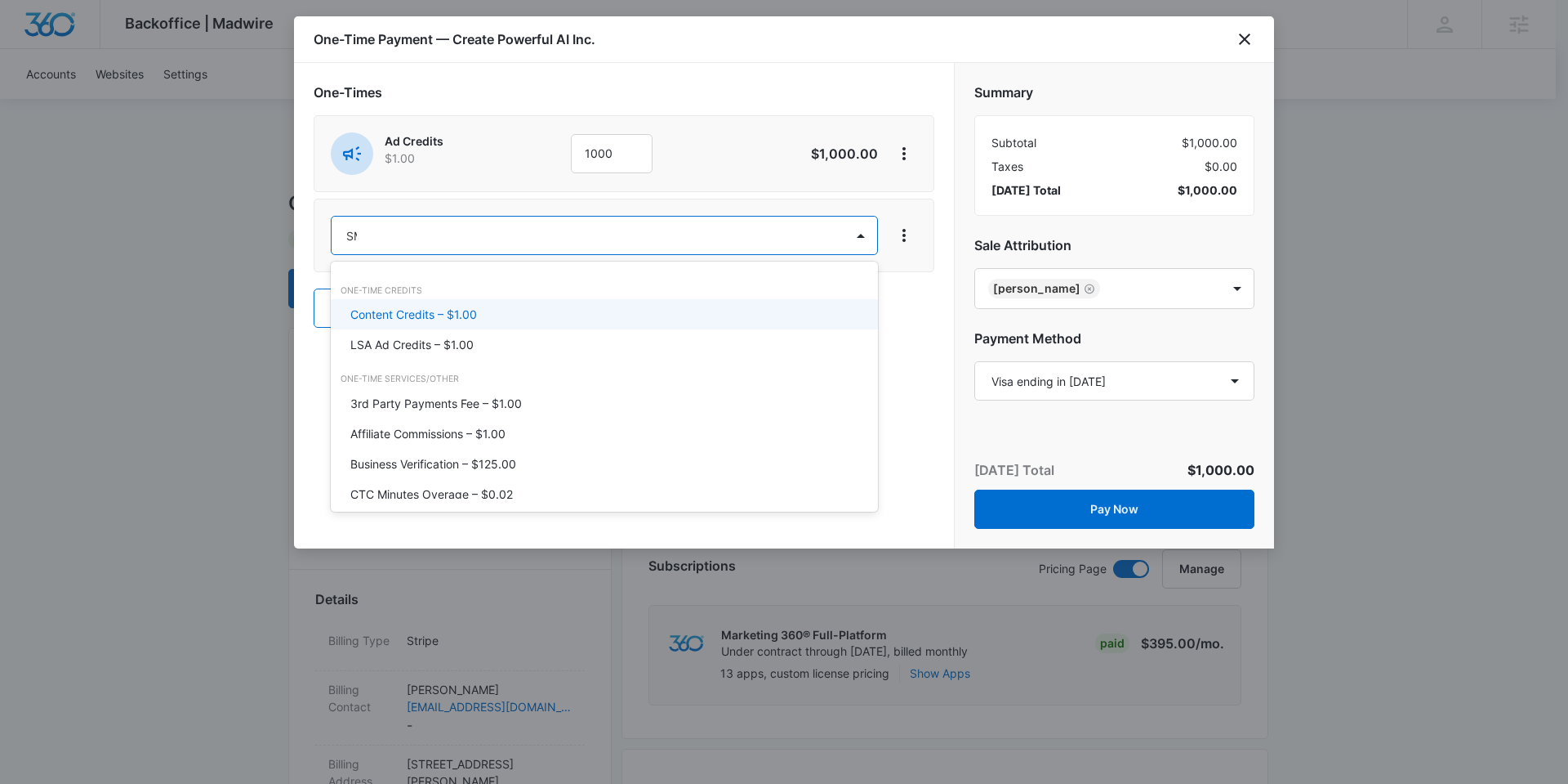
type input "SMM"
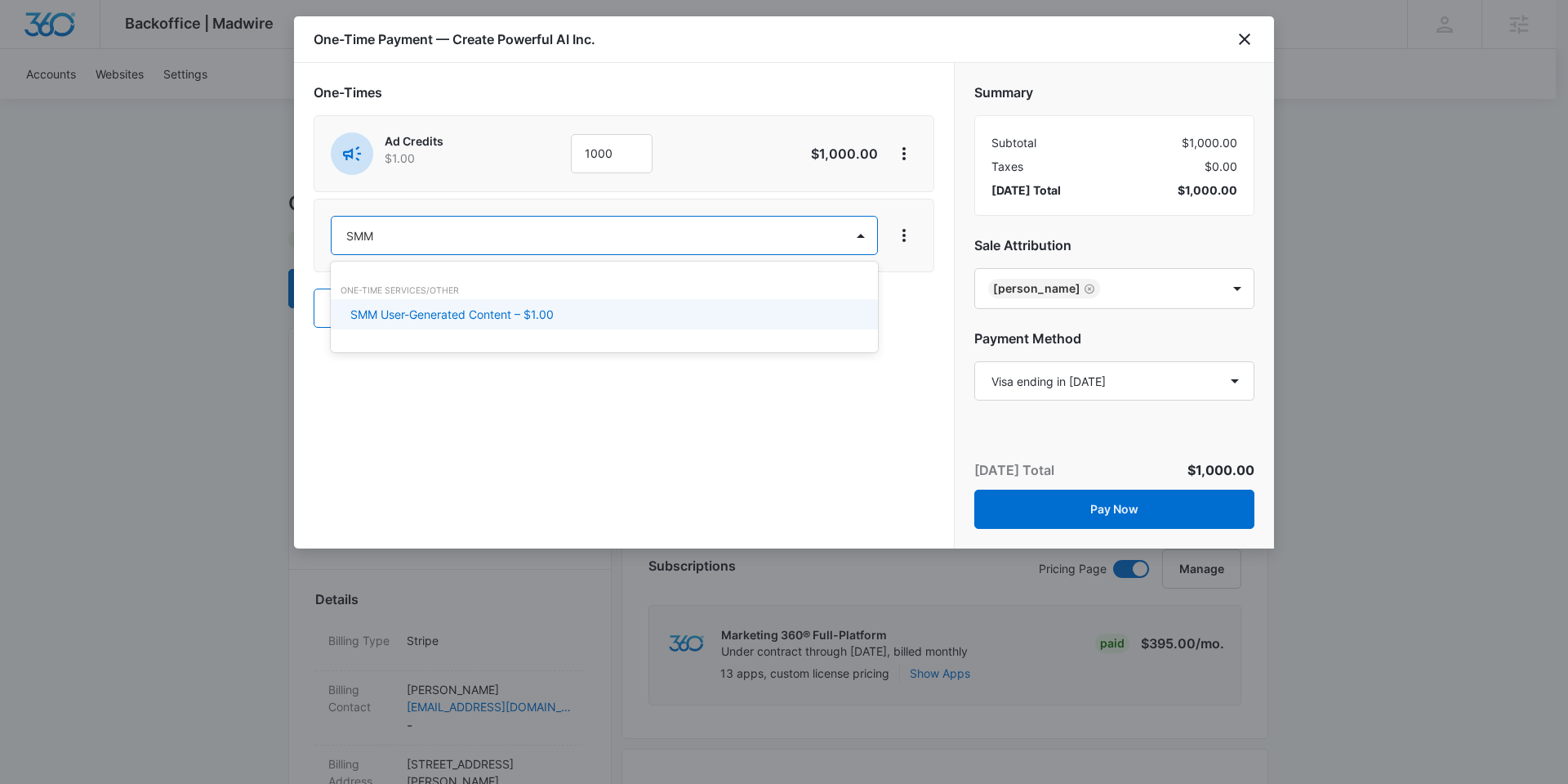
click at [570, 314] on div "SMM User-Generated Content – $1.00" at bounding box center [602, 314] width 505 height 18
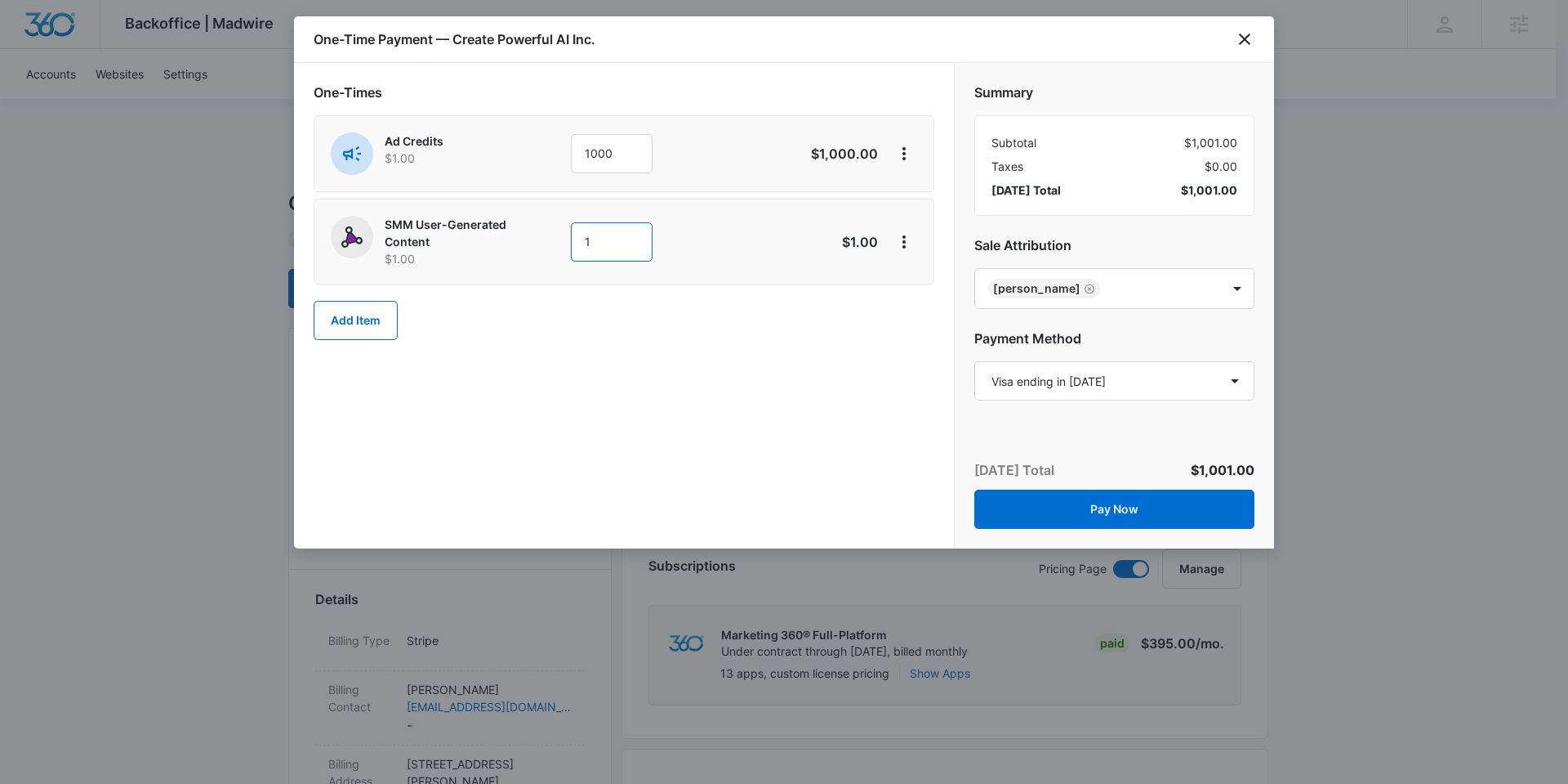
click at [597, 236] on input "1" at bounding box center [611, 242] width 82 height 40
type input "550"
drag, startPoint x: 1132, startPoint y: 509, endPoint x: 729, endPoint y: 449, distance: 407.4
click at [729, 449] on div "One-Times Ad Credits $1.00 1000 $1,000.00 SMM User-Generated Content $1.00 550 …" at bounding box center [784, 306] width 980 height 486
click at [1113, 507] on button "Pay Now" at bounding box center [1114, 509] width 281 height 40
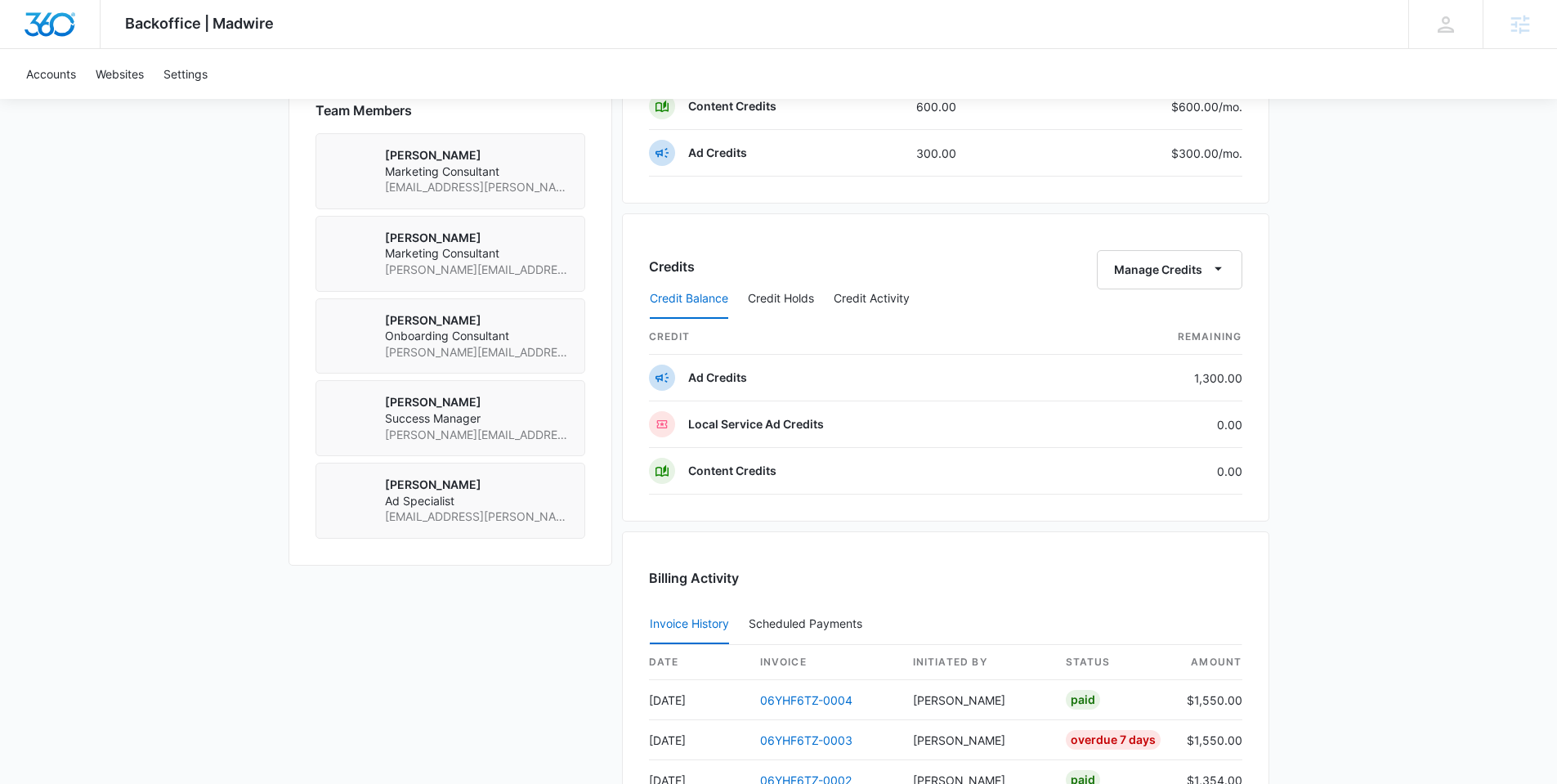
scroll to position [1059, 0]
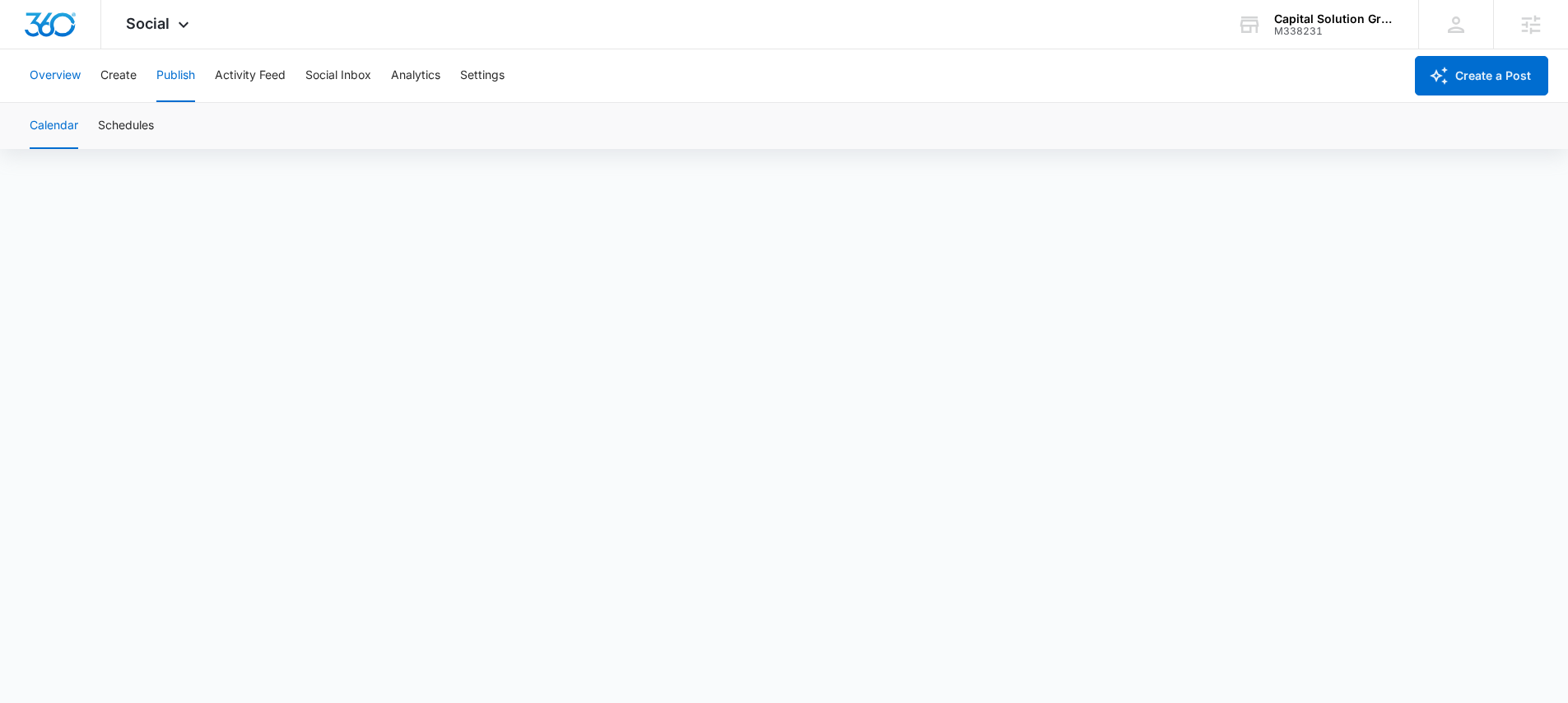
click at [67, 74] on button "Overview" at bounding box center [55, 75] width 51 height 52
click at [494, 73] on button "Settings" at bounding box center [482, 75] width 44 height 52
click at [161, 30] on span "Social" at bounding box center [147, 24] width 43 height 18
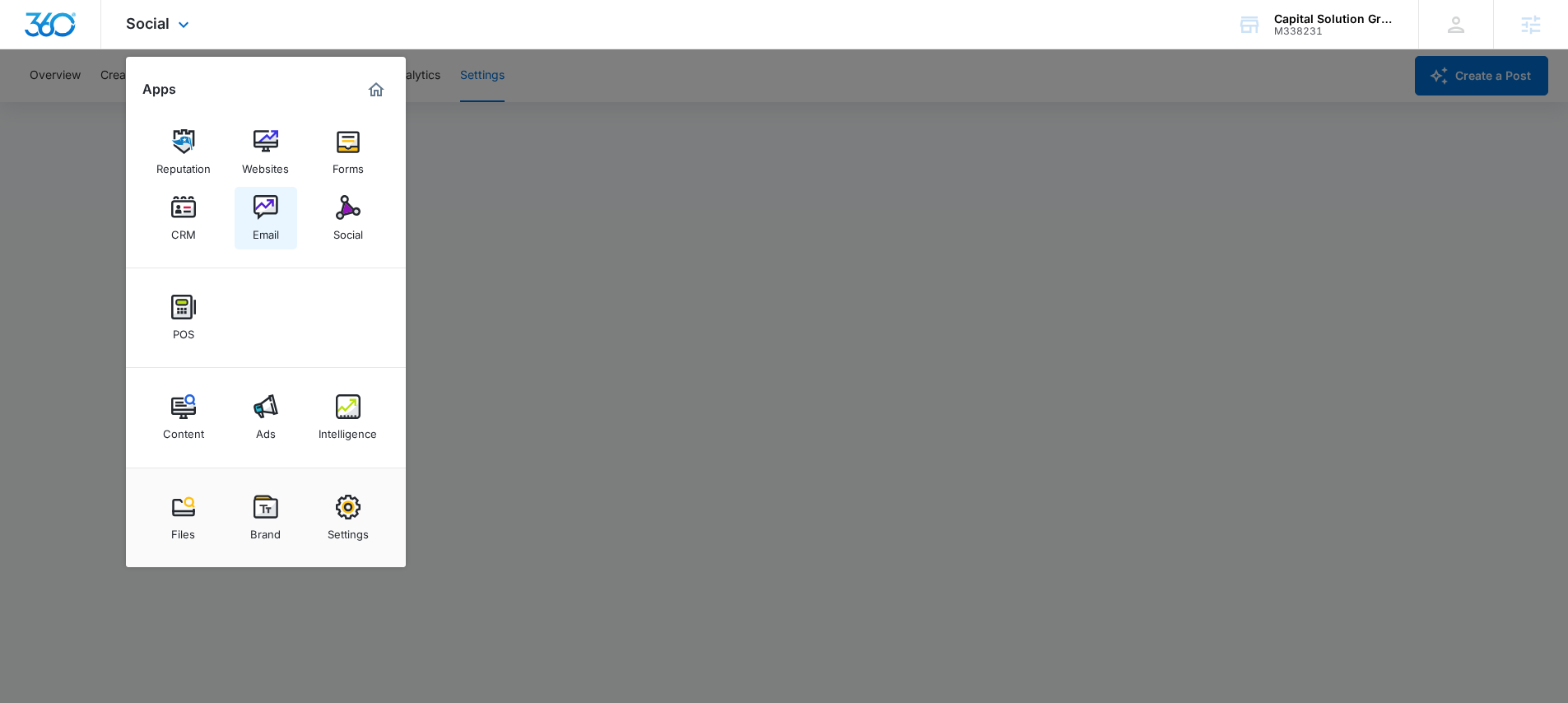
click at [268, 202] on img at bounding box center [266, 207] width 25 height 25
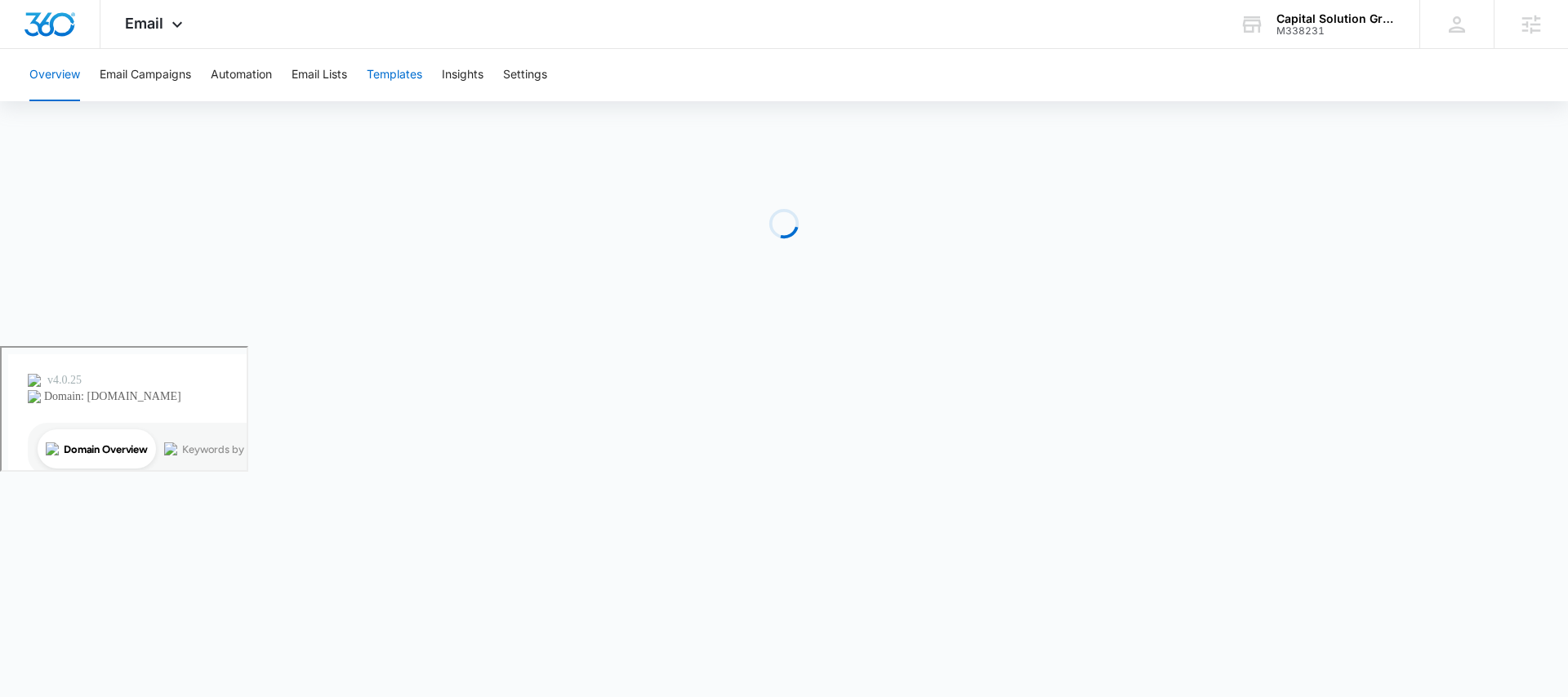
click at [408, 75] on button "Templates" at bounding box center [394, 75] width 55 height 52
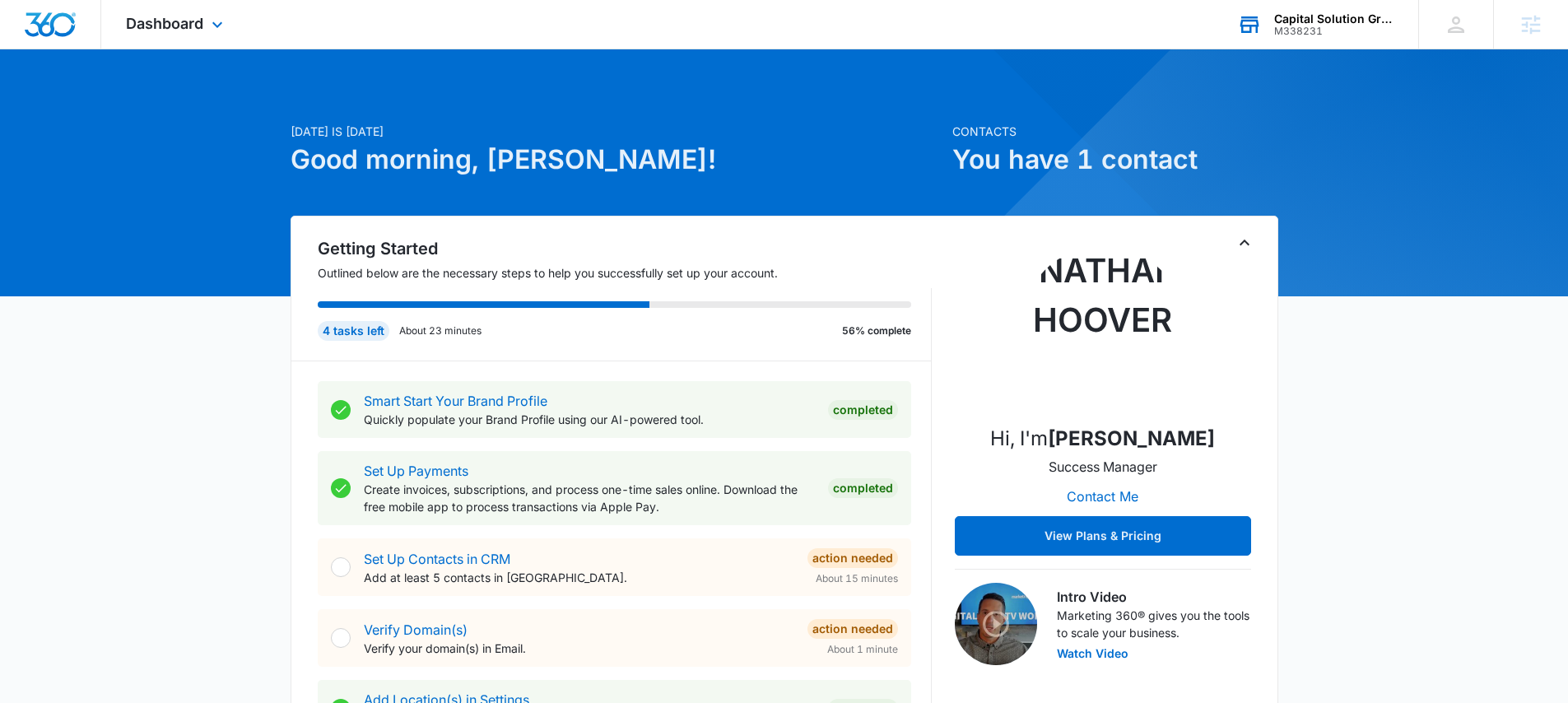
click at [1330, 26] on div "M338231" at bounding box center [1334, 31] width 121 height 12
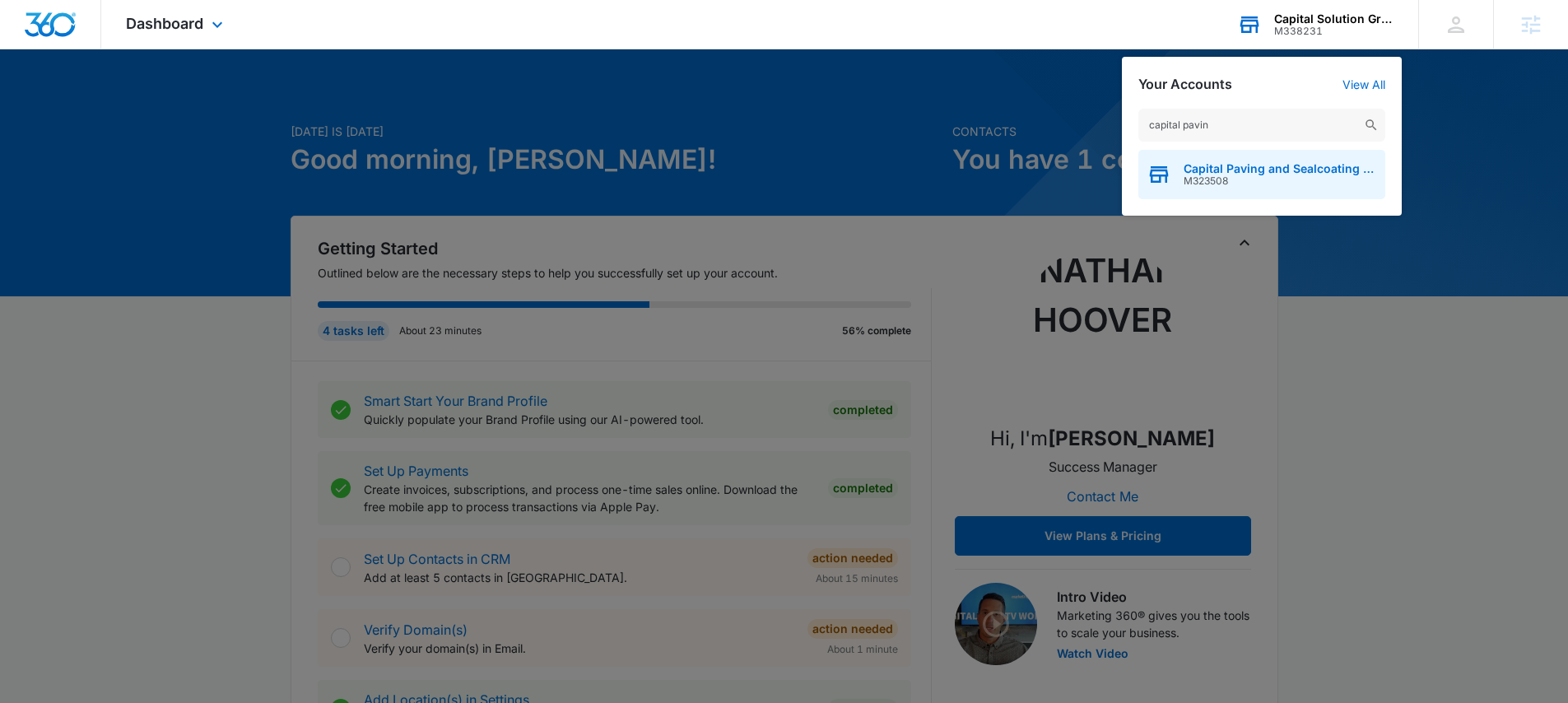
type input "capital pavin"
click at [1239, 167] on span "Capital Paving and Sealcoating LLC" at bounding box center [1280, 168] width 193 height 13
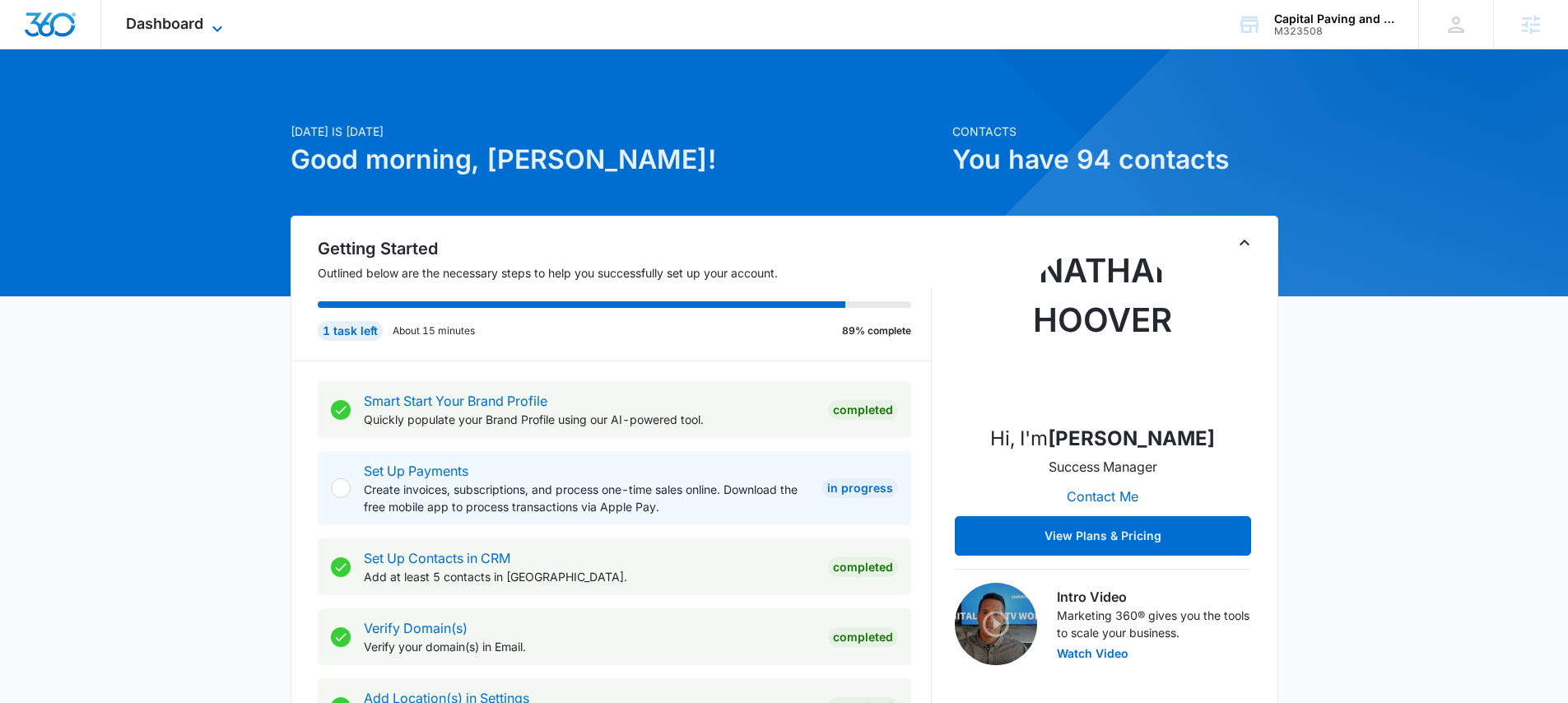
click at [185, 27] on span "Dashboard" at bounding box center [164, 24] width 77 height 18
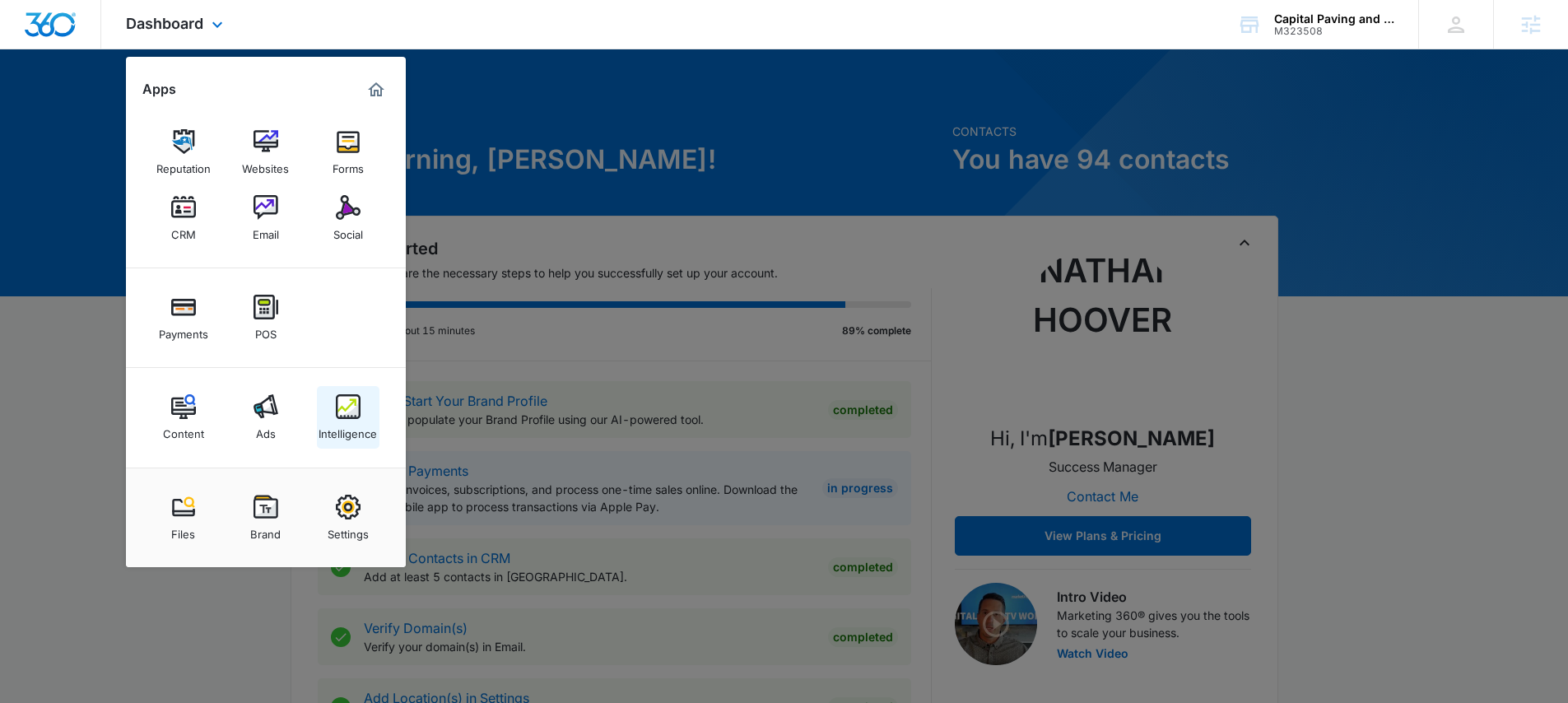
click at [344, 410] on img at bounding box center [348, 407] width 25 height 25
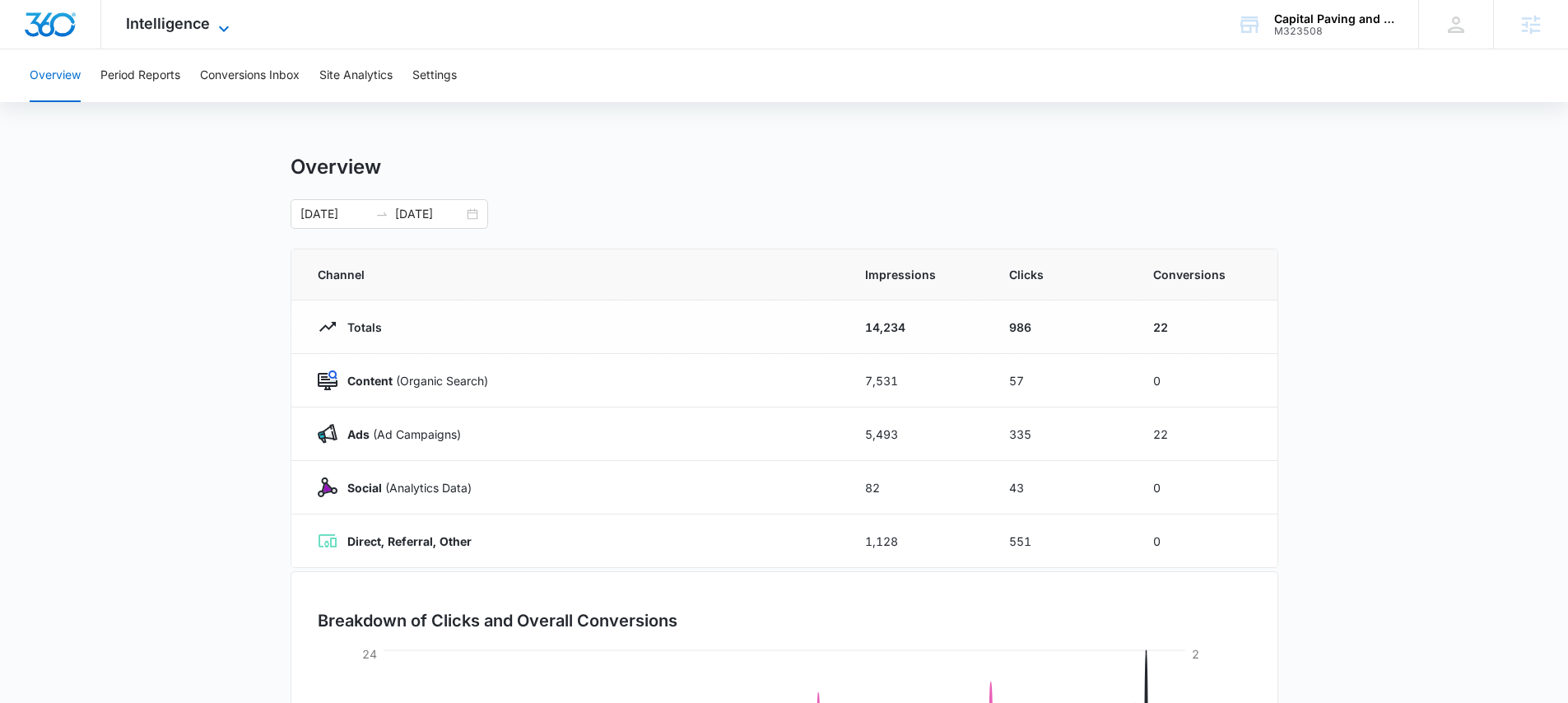
click at [187, 24] on span "Intelligence" at bounding box center [168, 24] width 84 height 18
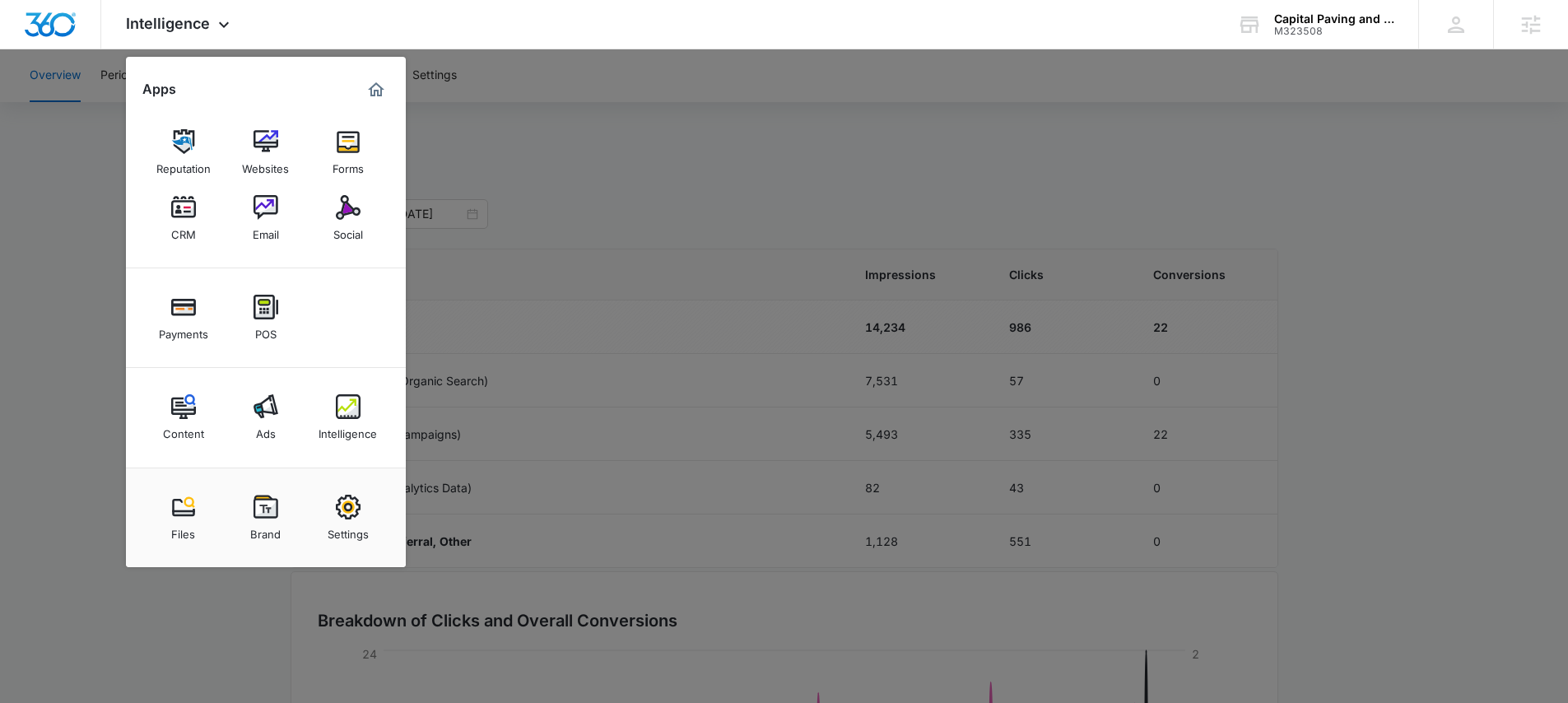
click at [771, 169] on div at bounding box center [784, 351] width 1568 height 703
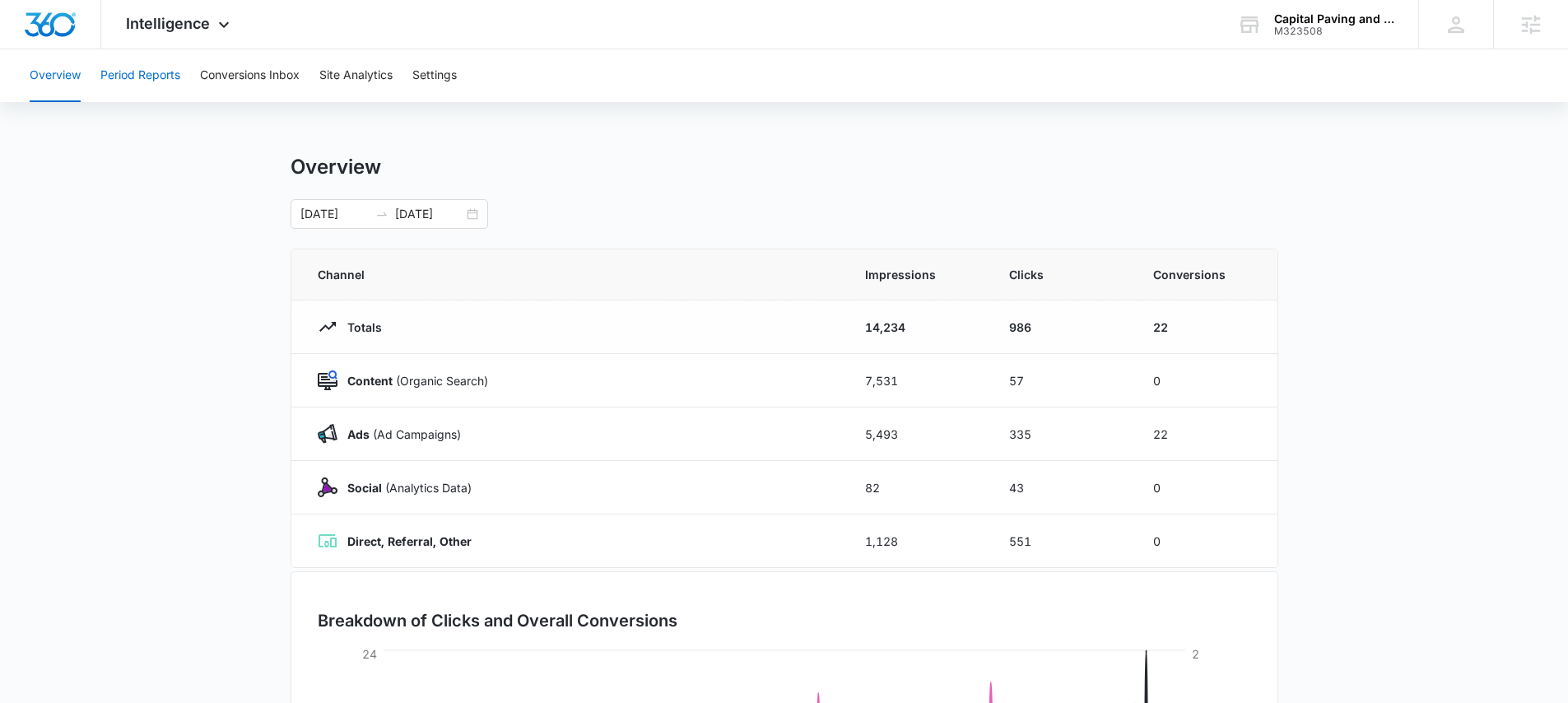
click at [171, 67] on button "Period Reports" at bounding box center [140, 75] width 80 height 52
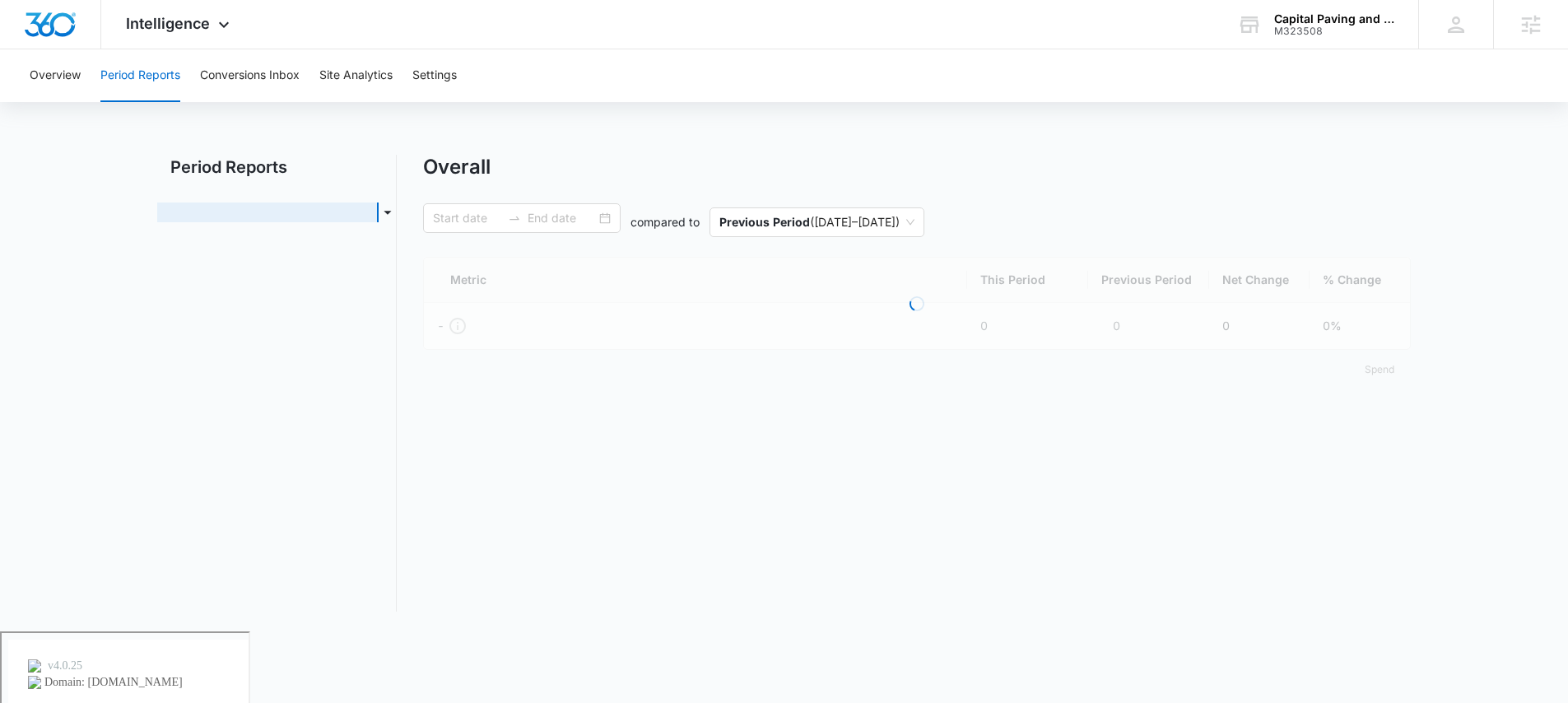
type input "[DATE]"
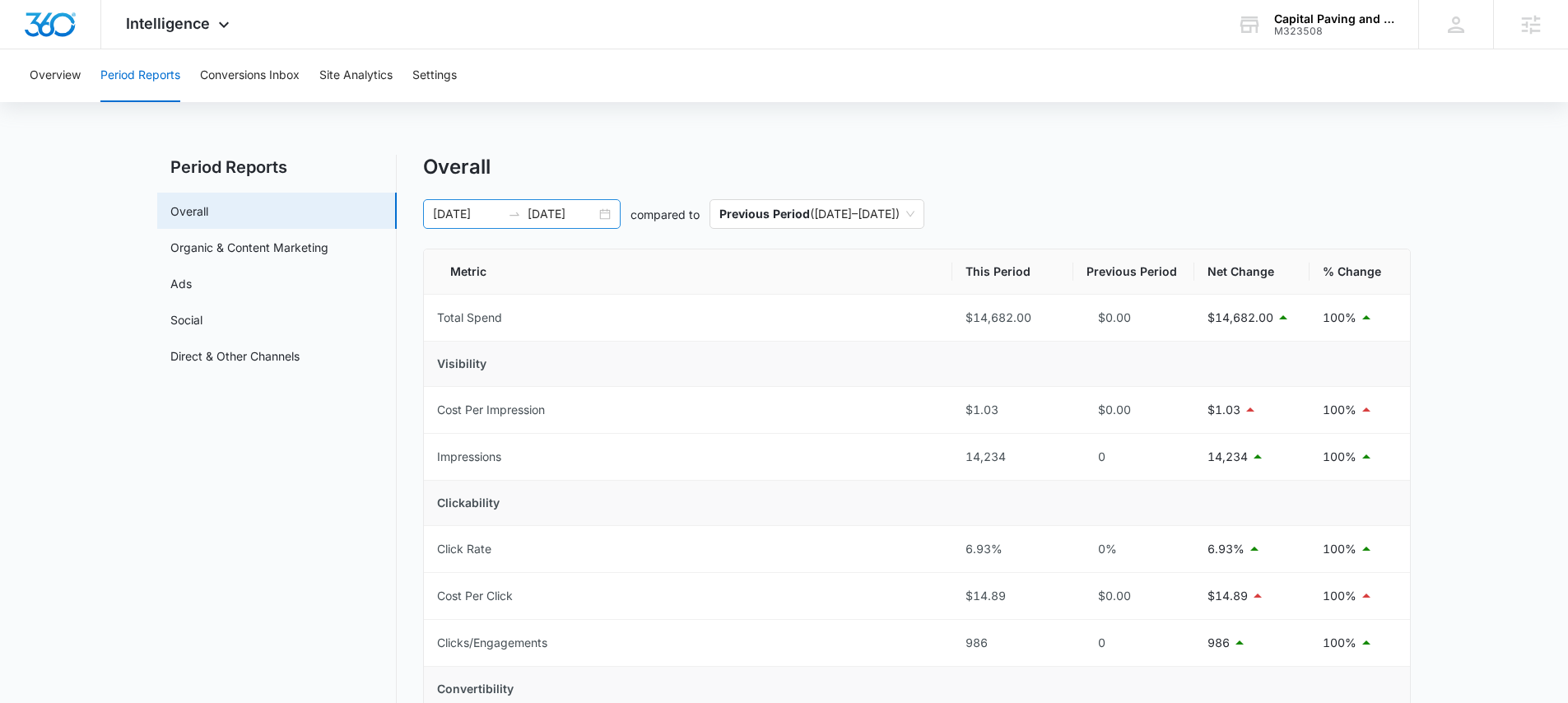
click at [588, 214] on input "[DATE]" at bounding box center [561, 214] width 68 height 18
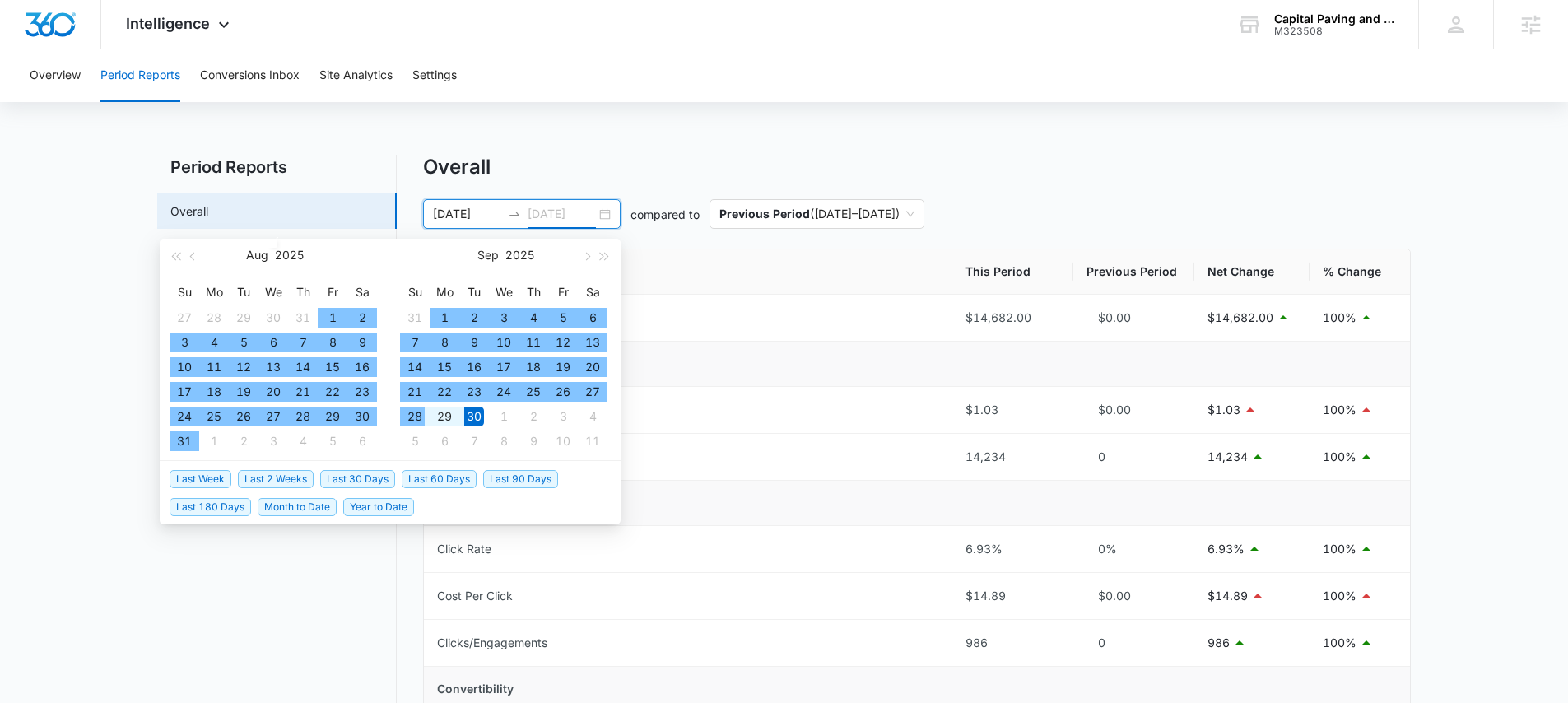
type input "[DATE]"
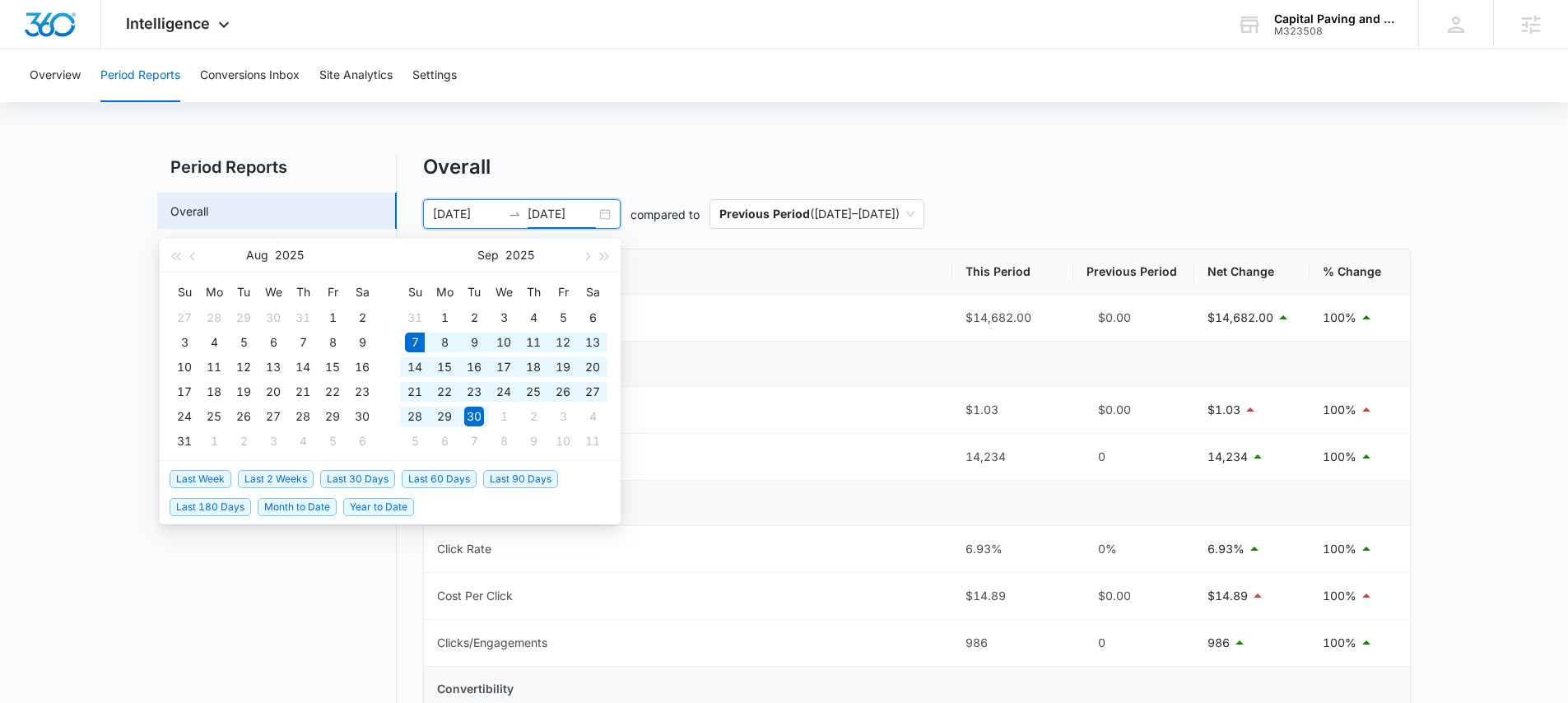
click at [364, 476] on span "Last 30 Days" at bounding box center [357, 479] width 75 height 18
type input "[DATE]"
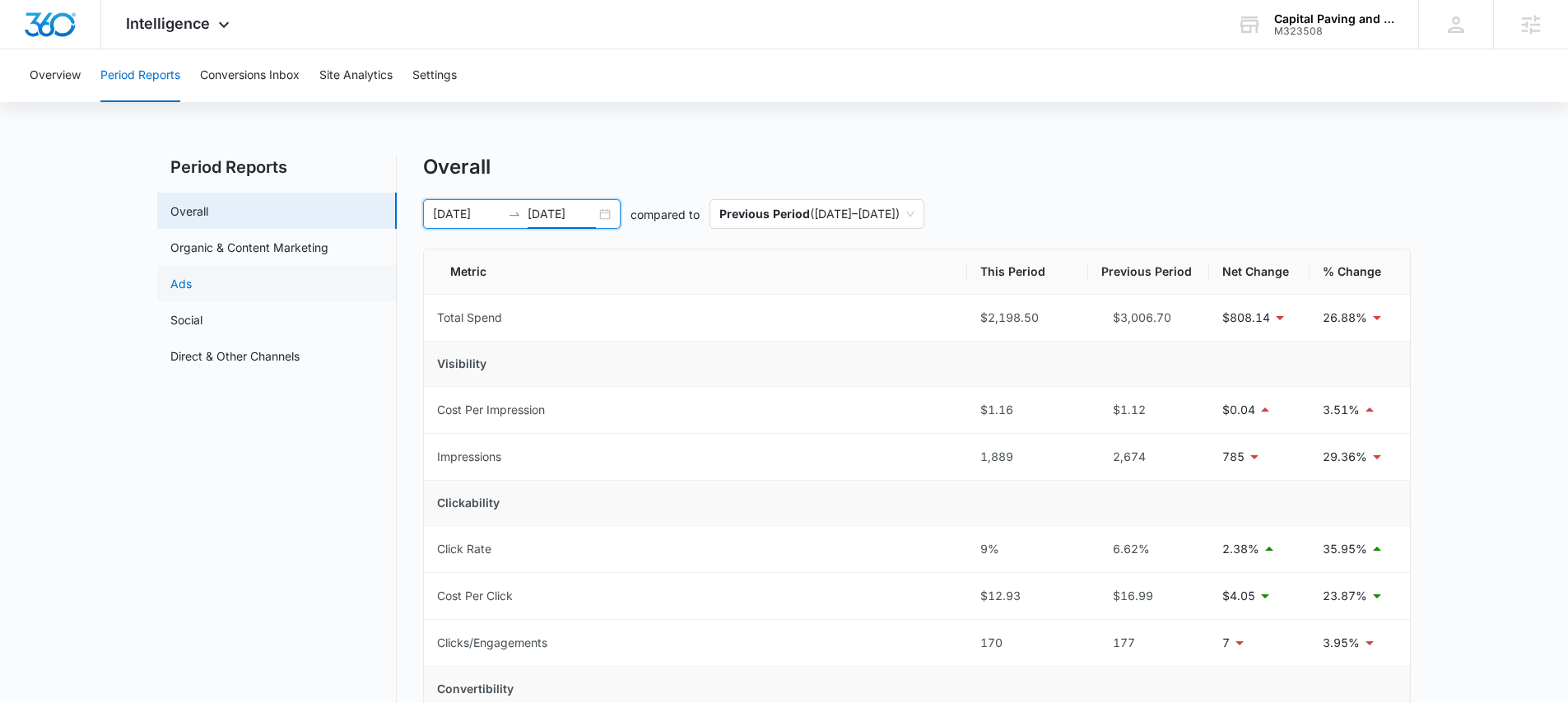
click at [191, 285] on link "Ads" at bounding box center [181, 284] width 21 height 18
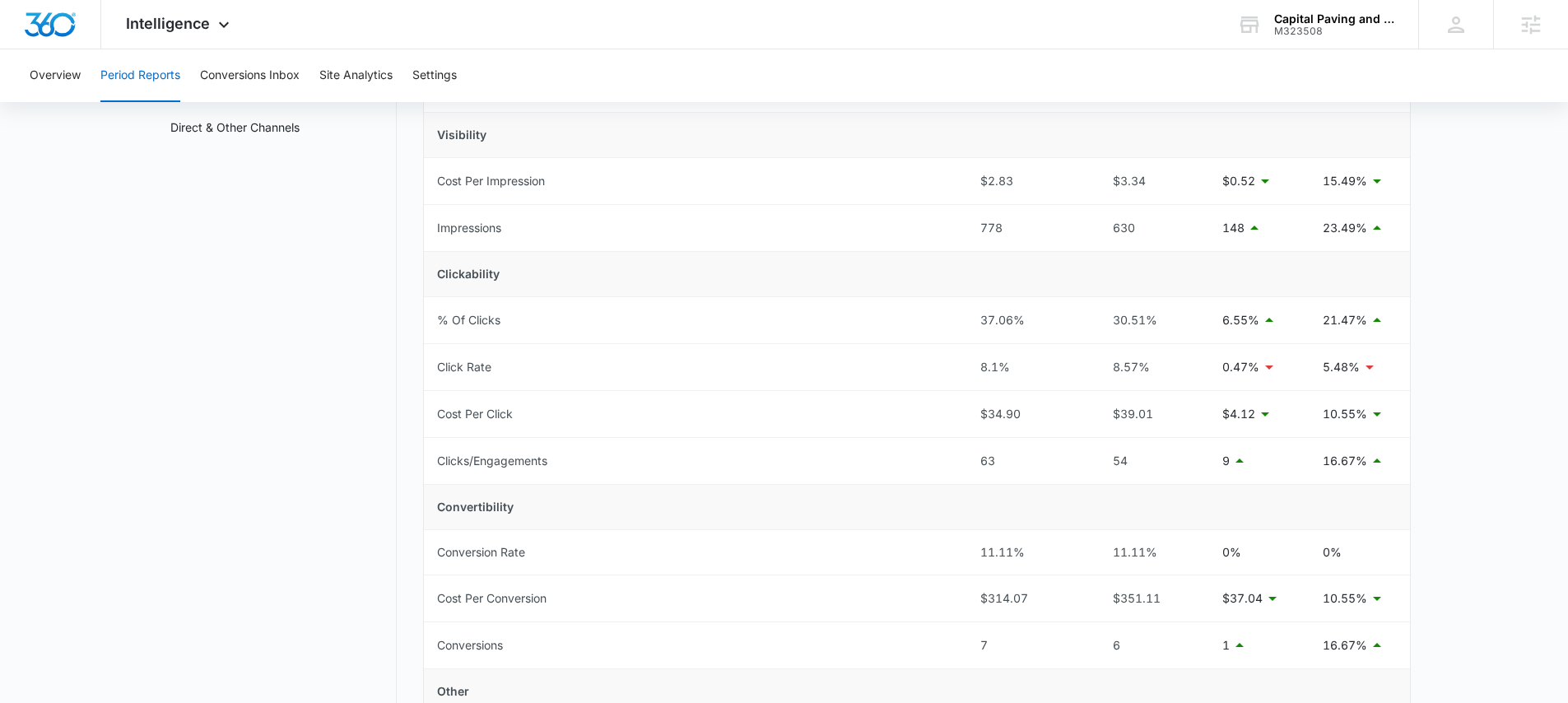
scroll to position [225, 0]
click at [260, 75] on button "Conversions Inbox" at bounding box center [250, 75] width 99 height 52
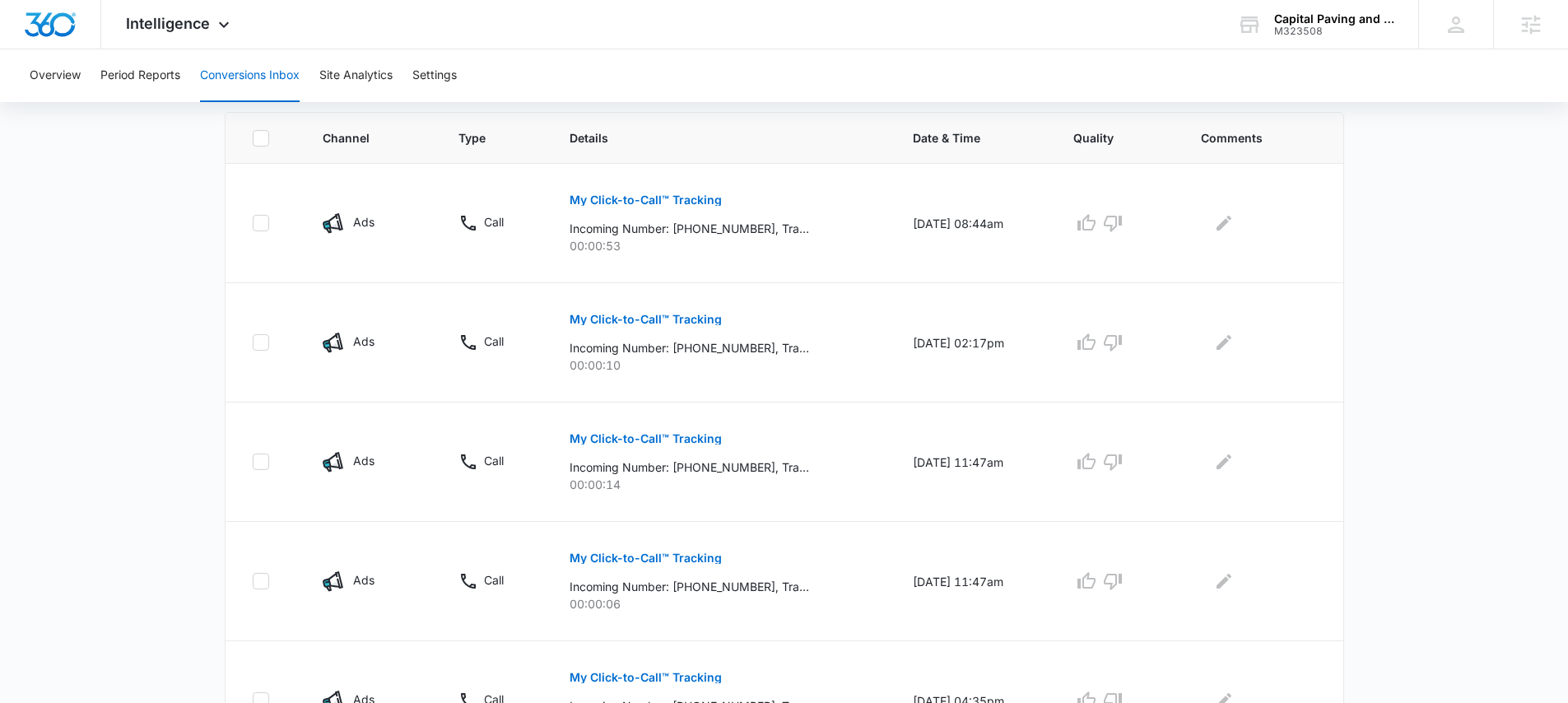
scroll to position [354, 0]
click at [183, 12] on div "Intelligence Apps Reputation Websites Forms CRM Email Social Payments POS Conte…" at bounding box center [179, 24] width 157 height 49
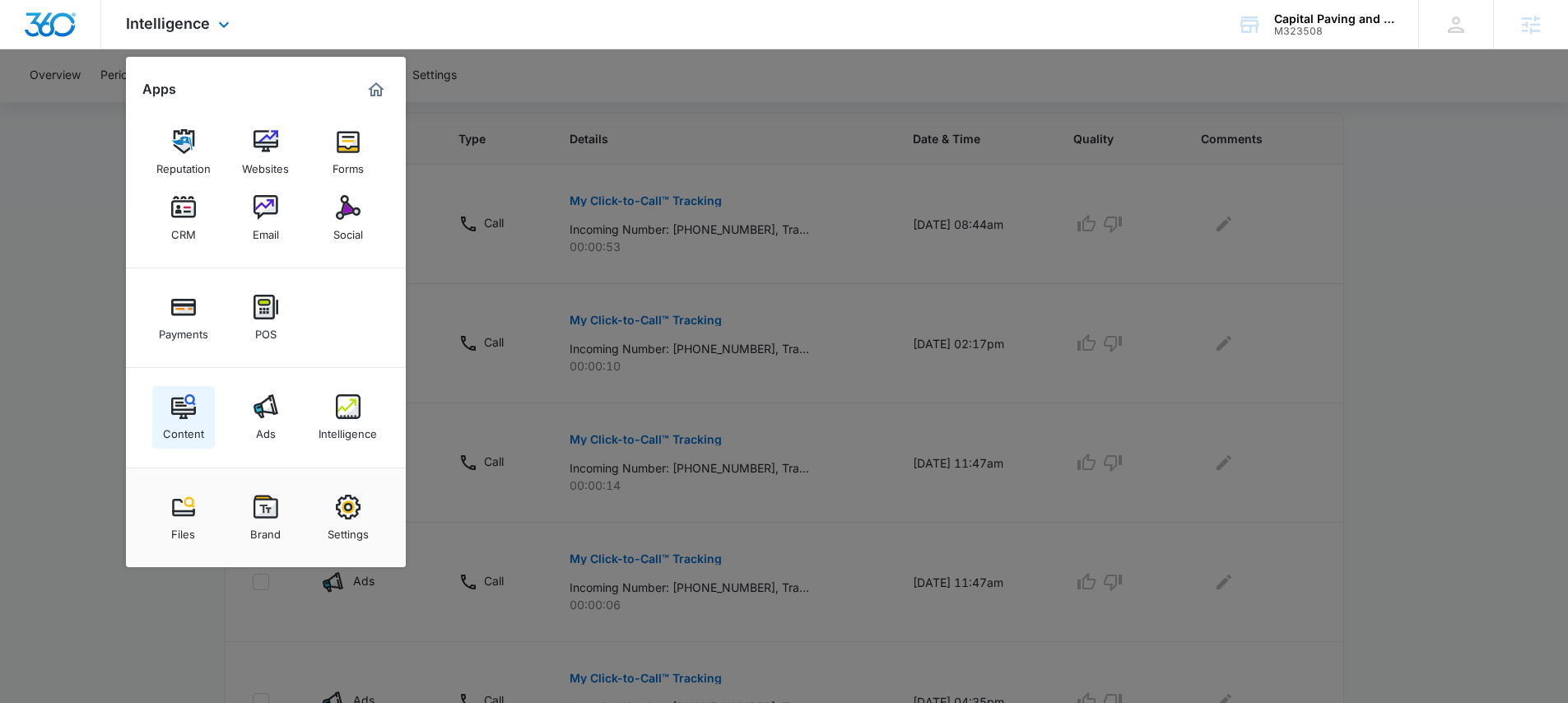
click at [193, 410] on img at bounding box center [183, 407] width 25 height 25
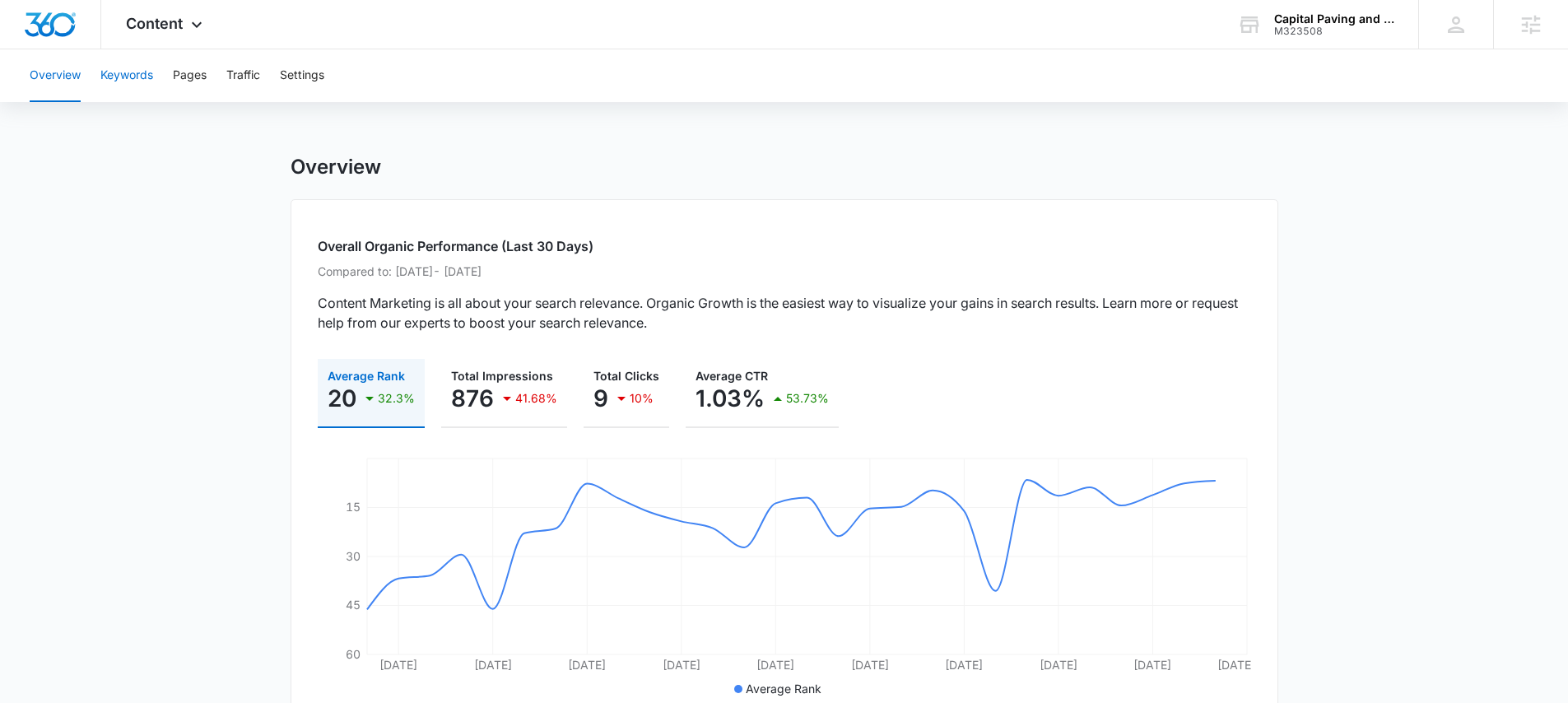
click at [134, 79] on button "Keywords" at bounding box center [126, 75] width 52 height 52
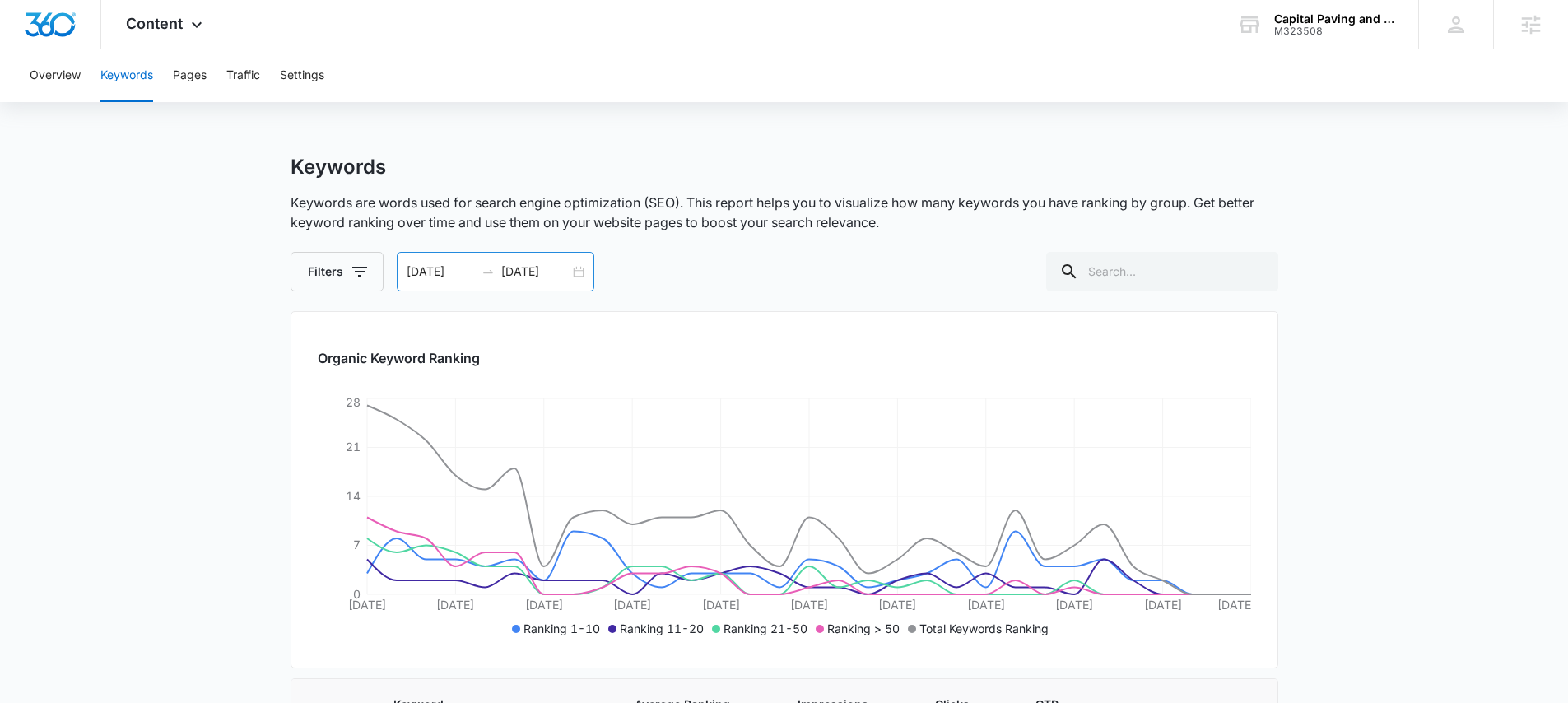
click at [577, 271] on div "09/07/2025 10/07/2025" at bounding box center [495, 271] width 198 height 40
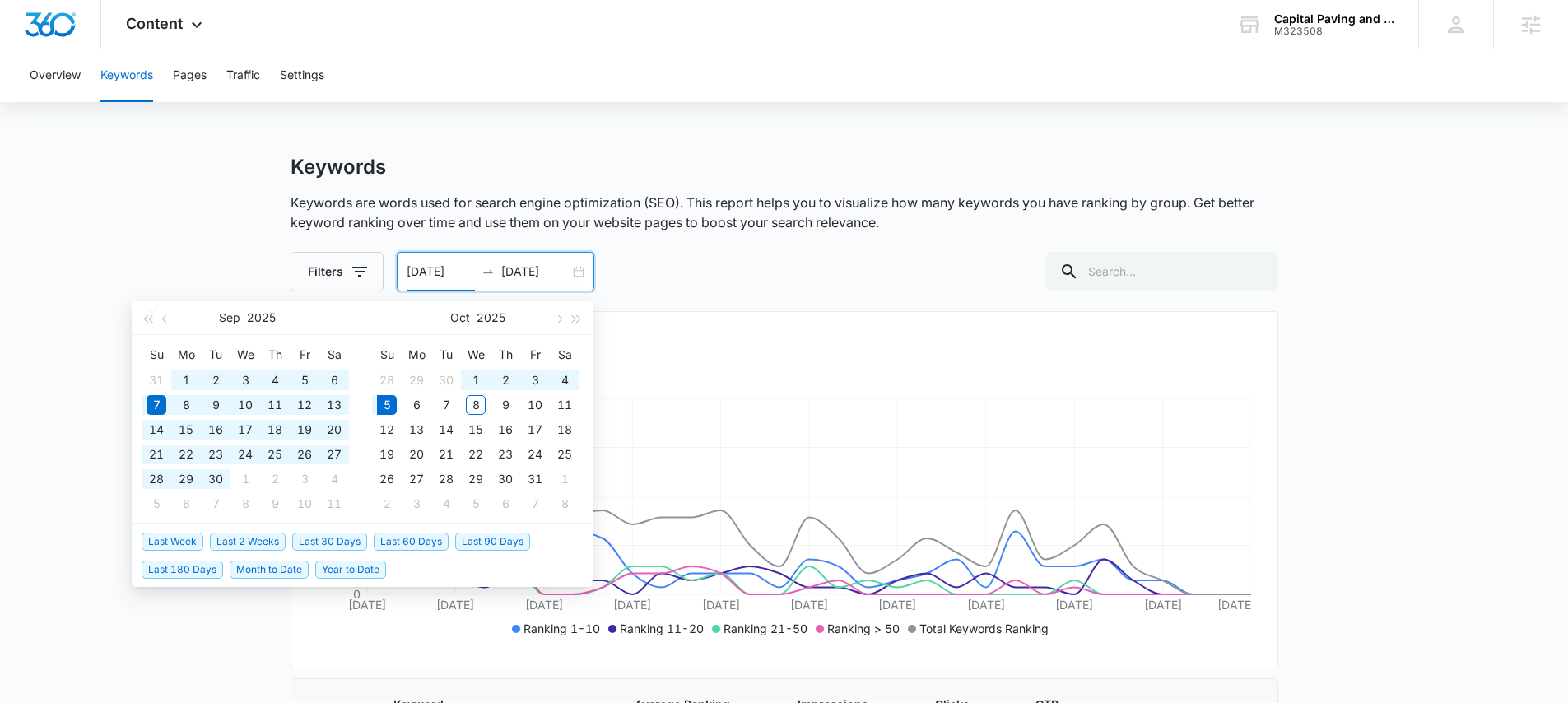
click at [347, 566] on span "Year to Date" at bounding box center [351, 569] width 71 height 18
type input "01/01/2025"
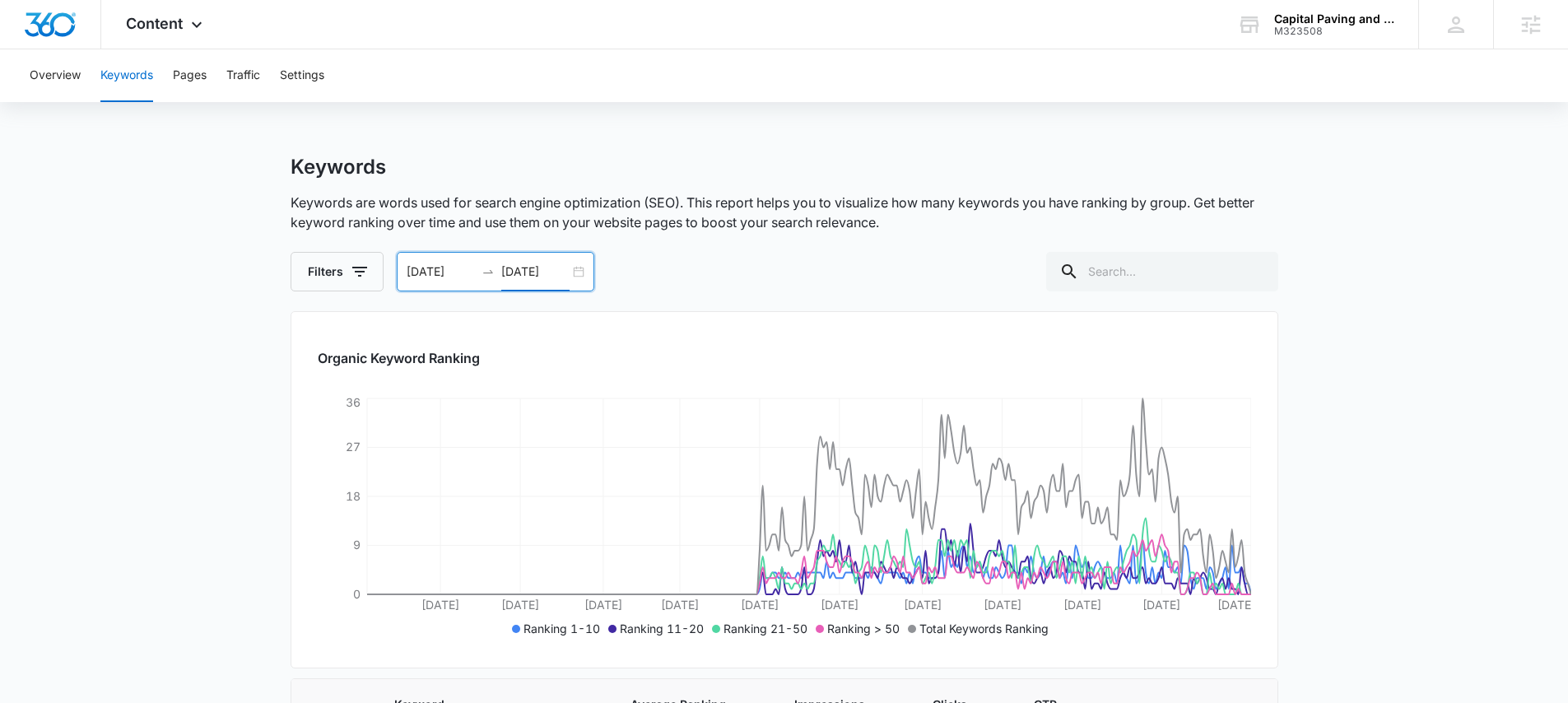
click at [561, 277] on input "10/05/2025" at bounding box center [535, 271] width 68 height 18
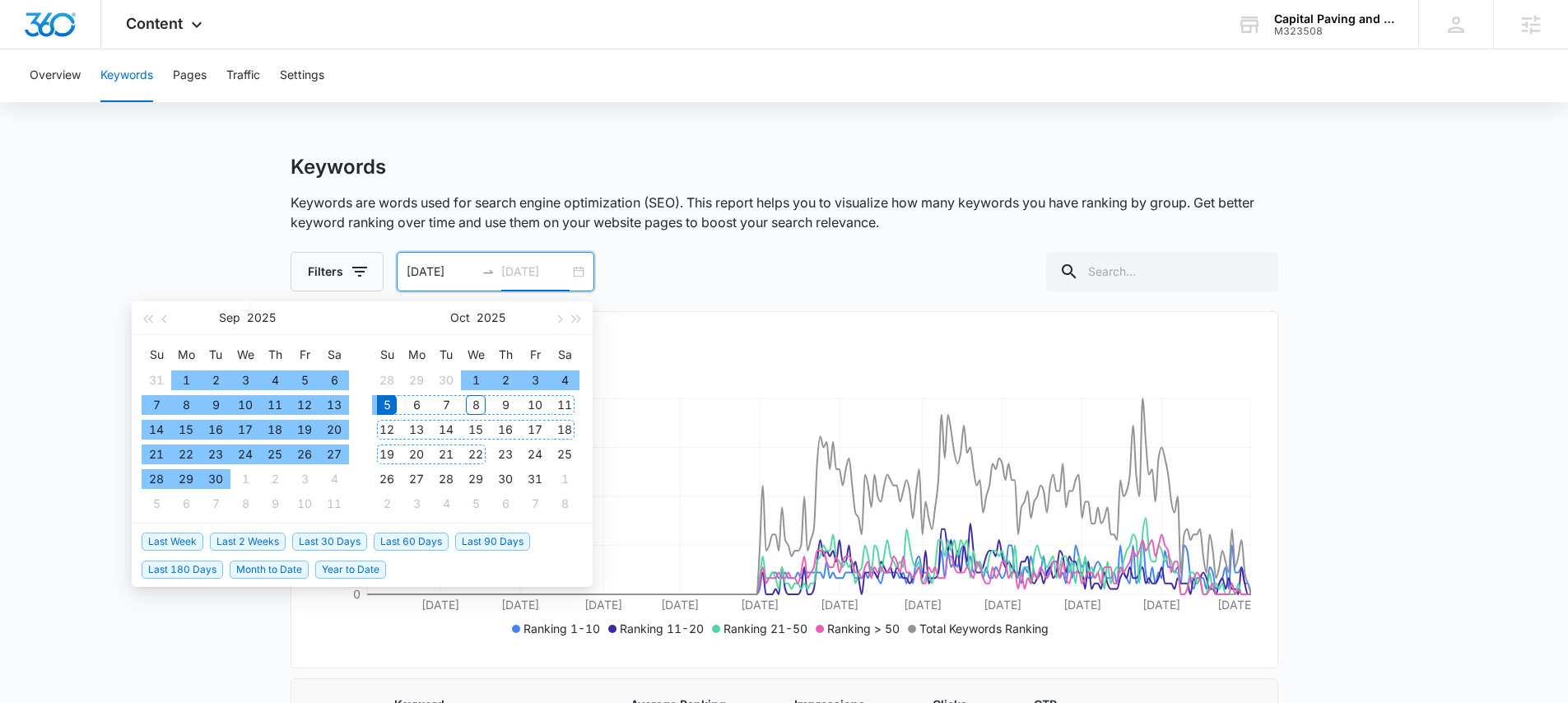
type input "10/05/2025"
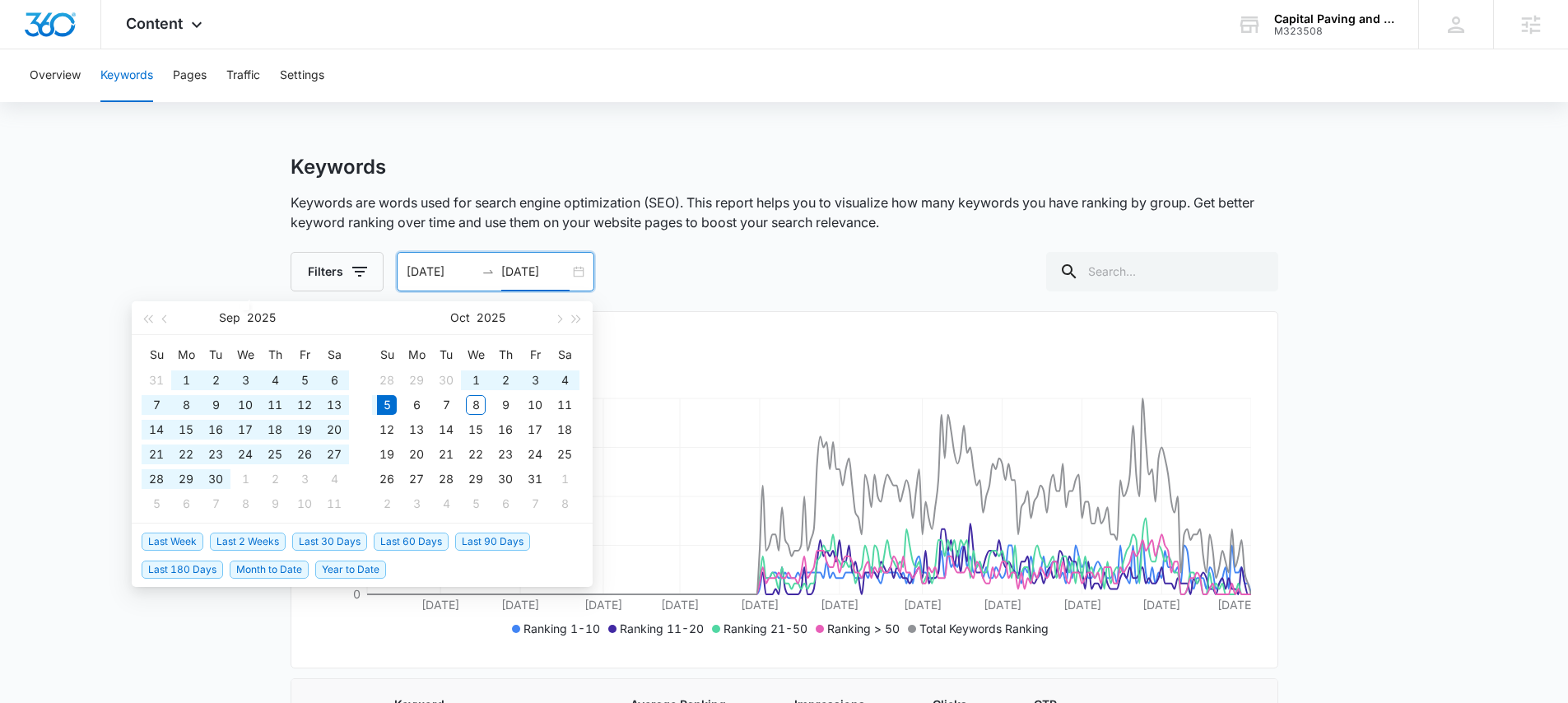
click at [466, 542] on span "Last 90 Days" at bounding box center [493, 542] width 75 height 18
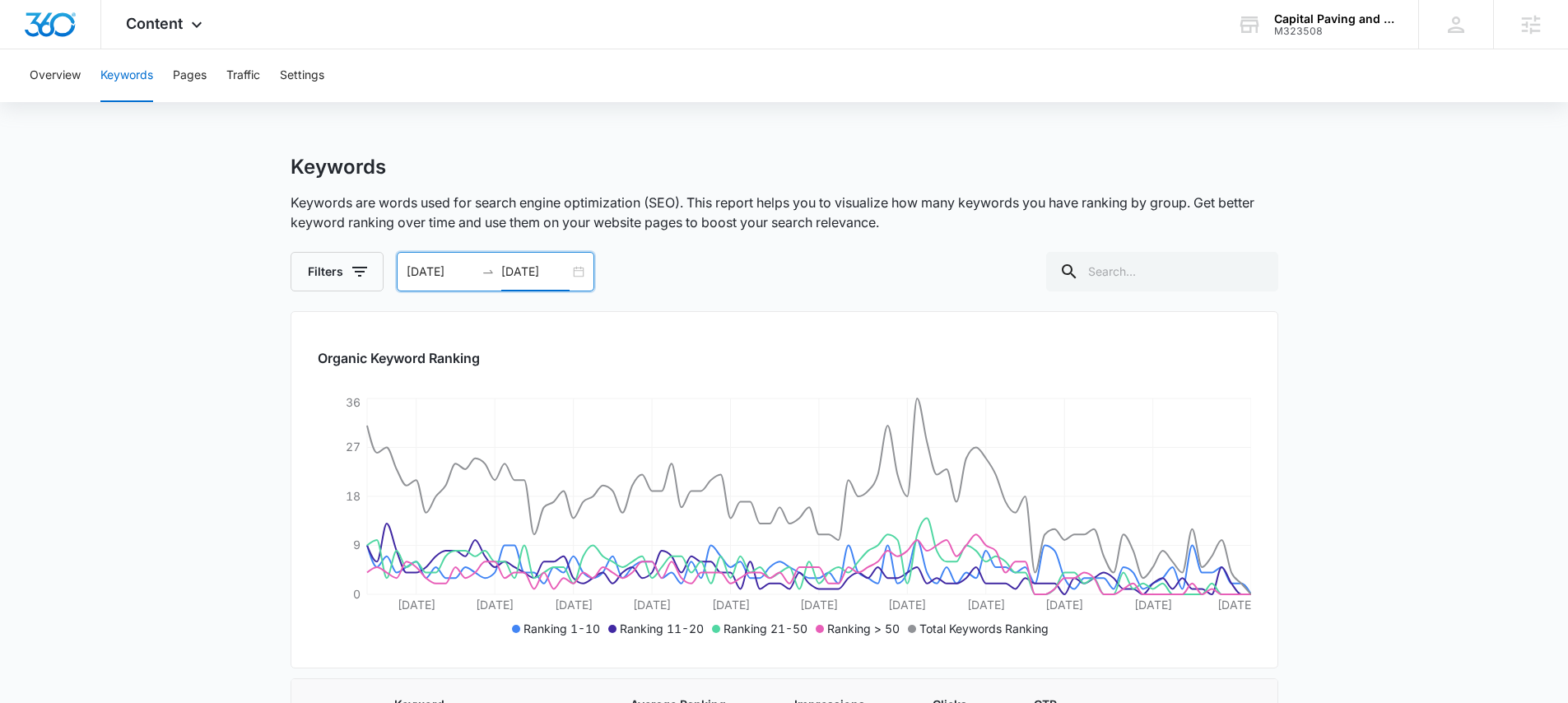
click at [579, 265] on div "07/07/2025 10/05/2025" at bounding box center [495, 271] width 198 height 40
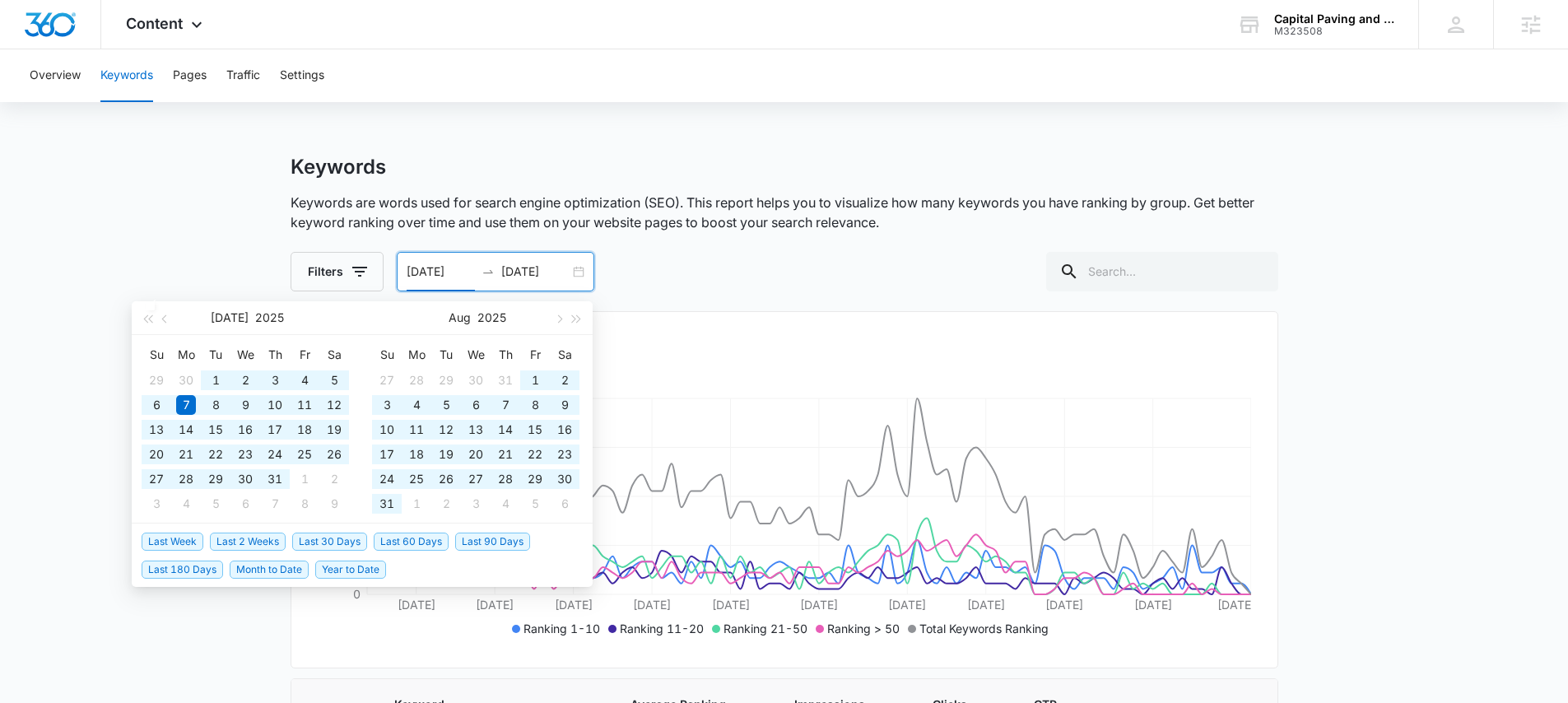
click at [177, 570] on span "Last 180 Days" at bounding box center [183, 569] width 82 height 18
type input "04/08/2025"
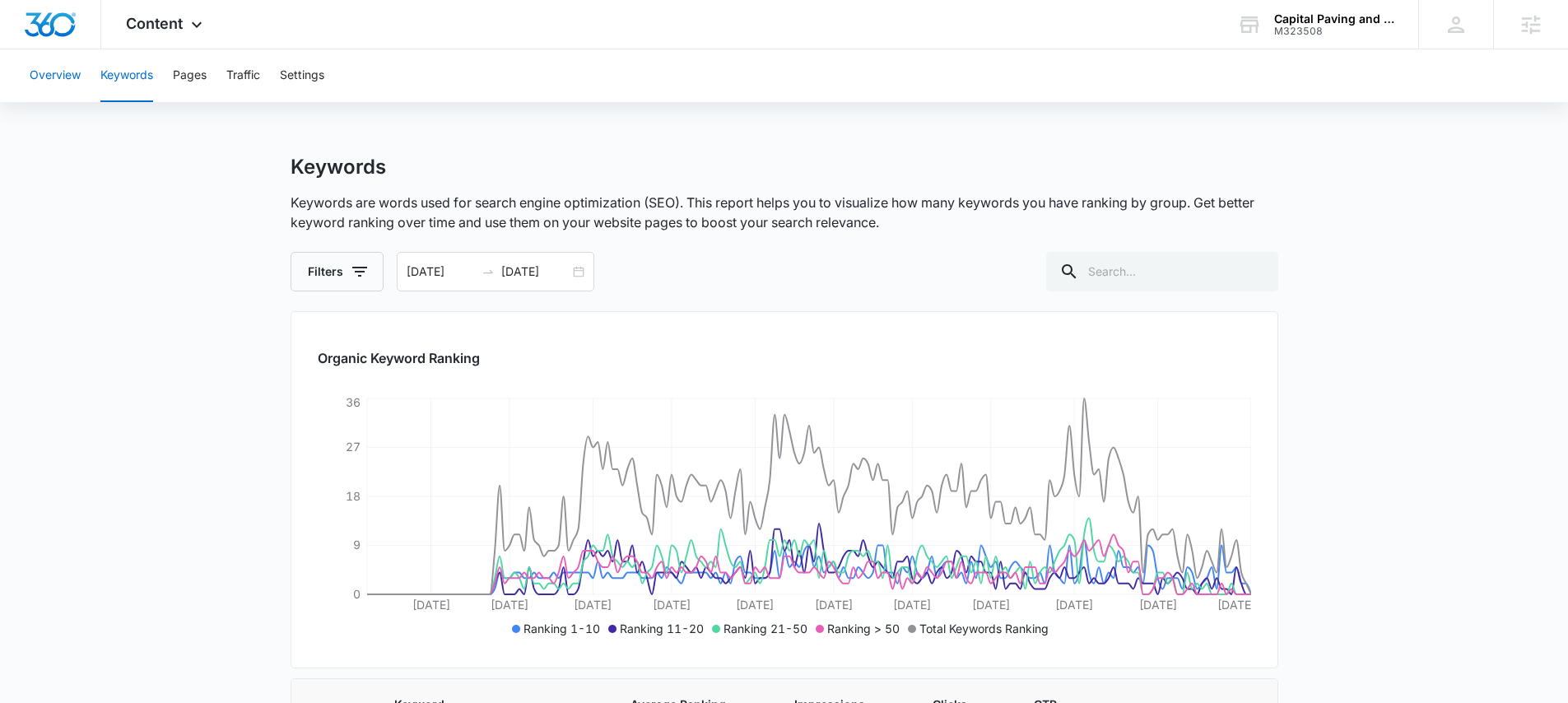
click at [54, 77] on button "Overview" at bounding box center [55, 75] width 51 height 52
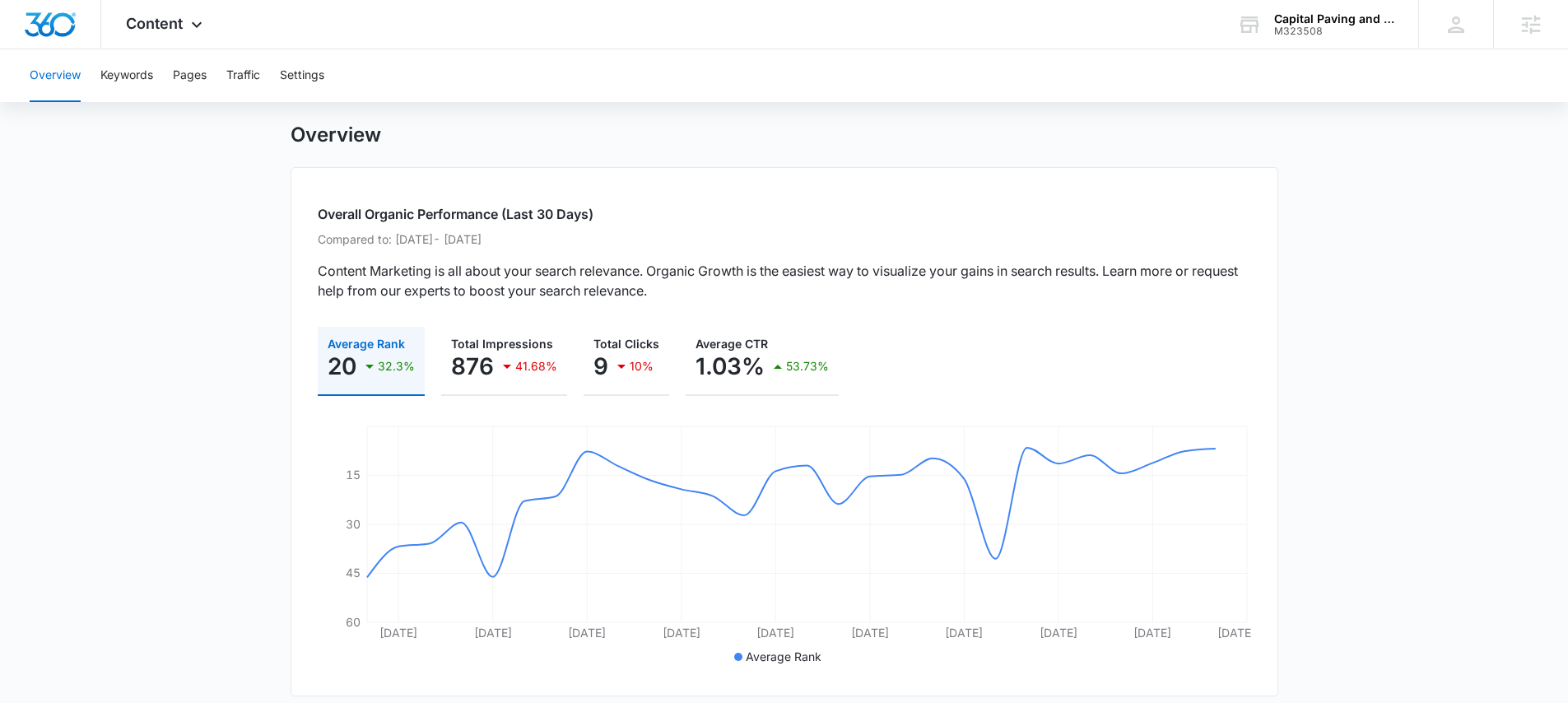
scroll to position [52, 0]
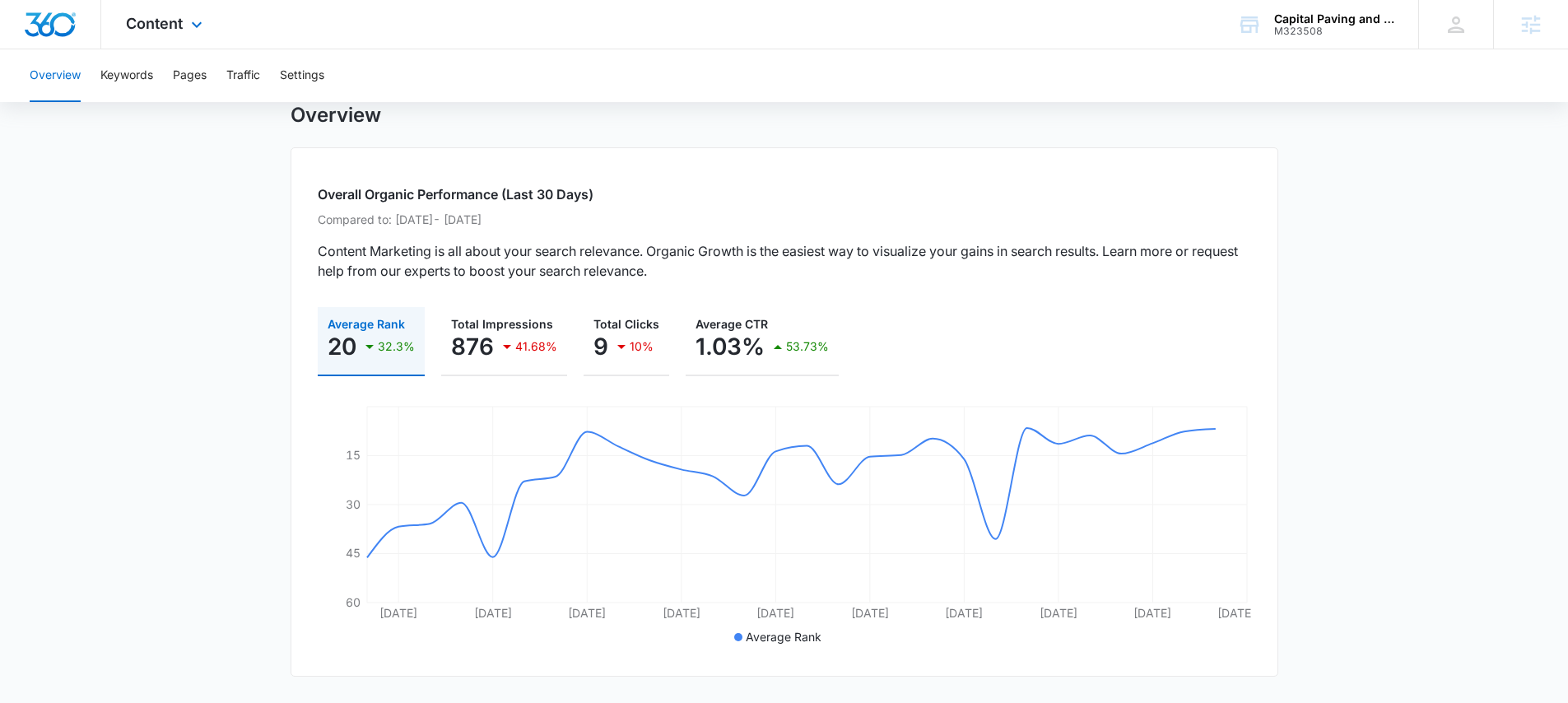
click at [168, 32] on div "Content Apps Reputation Websites Forms CRM Email Social Payments POS Content Ad…" at bounding box center [166, 24] width 130 height 49
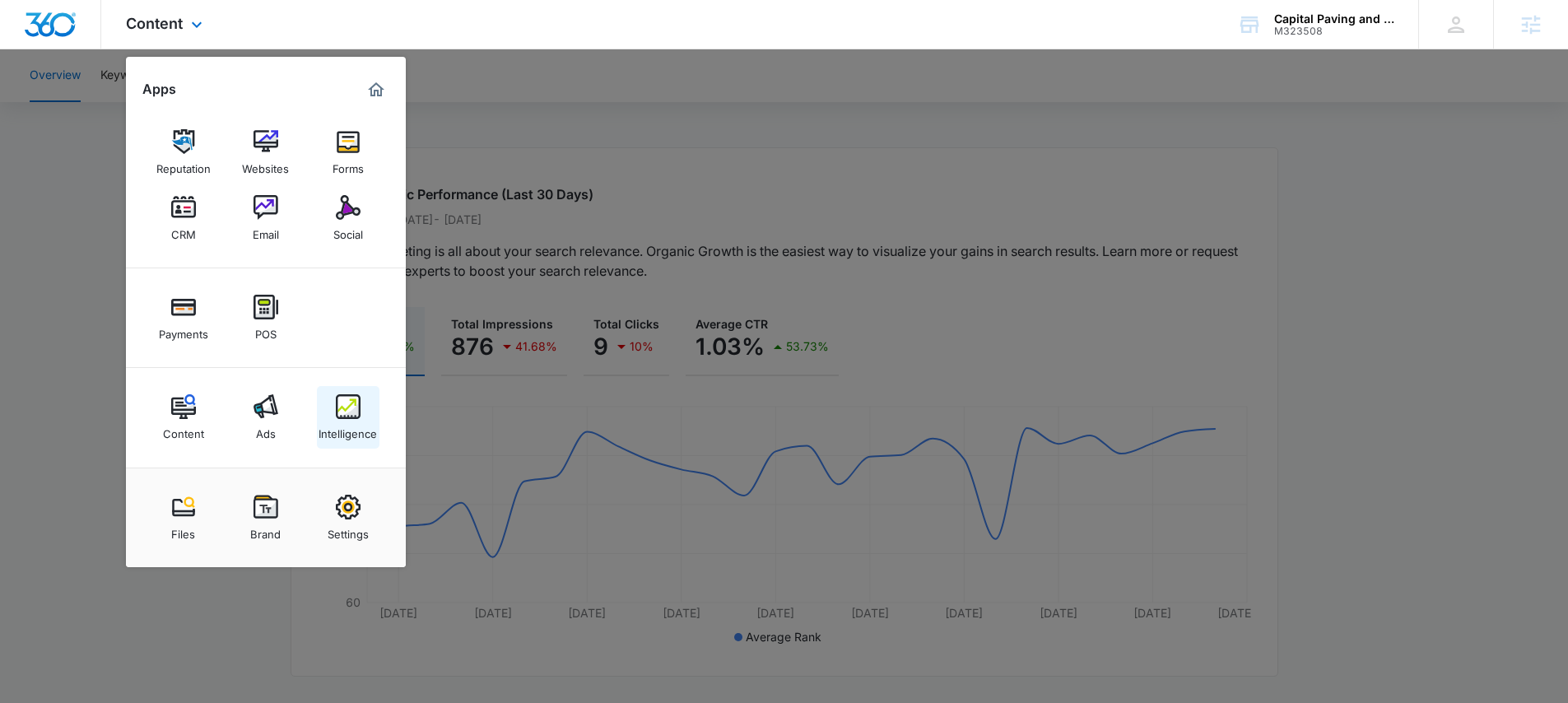
click at [348, 422] on div "Intelligence" at bounding box center [347, 430] width 59 height 21
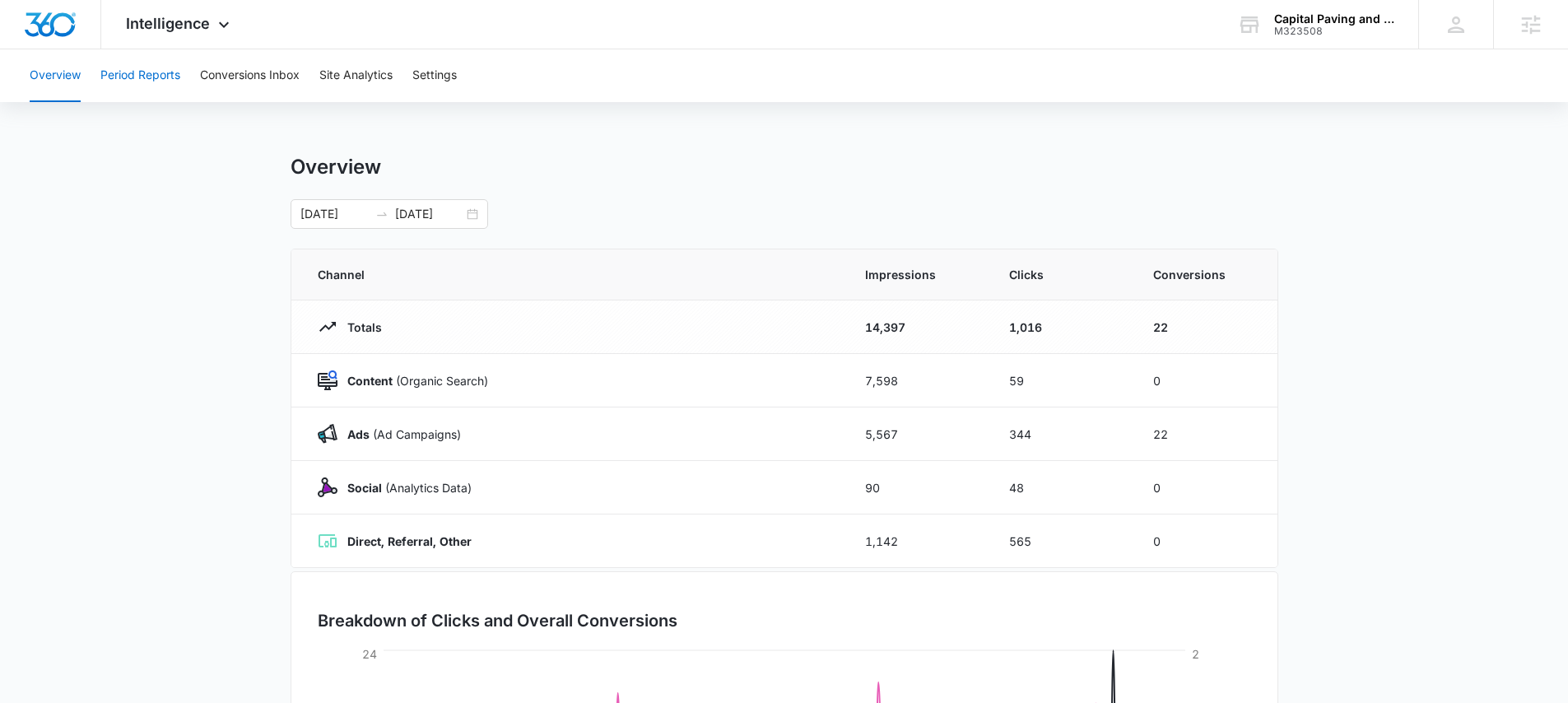
click at [164, 76] on button "Period Reports" at bounding box center [140, 75] width 80 height 52
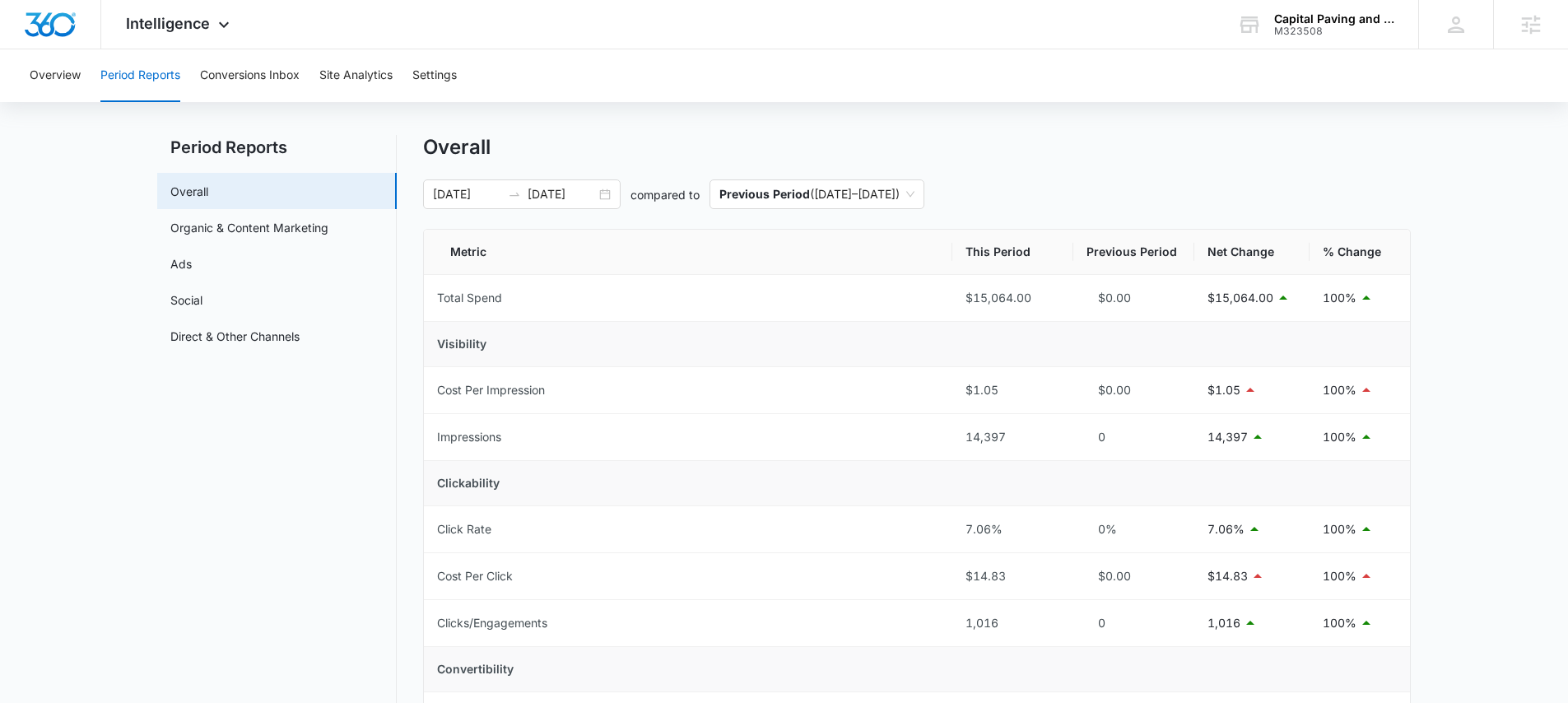
scroll to position [42, 0]
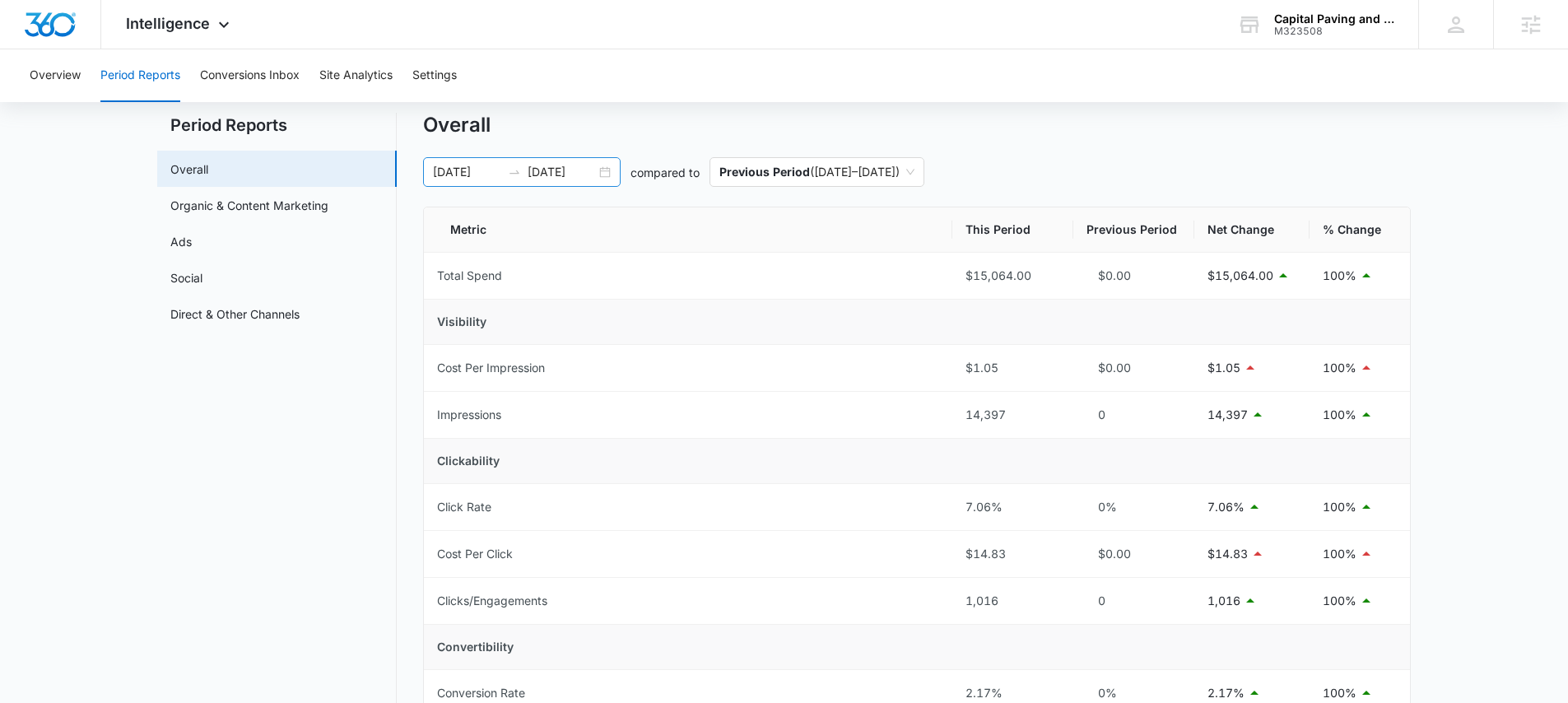
click at [597, 168] on div "04/08/2025 10/05/2025" at bounding box center [521, 171] width 198 height 29
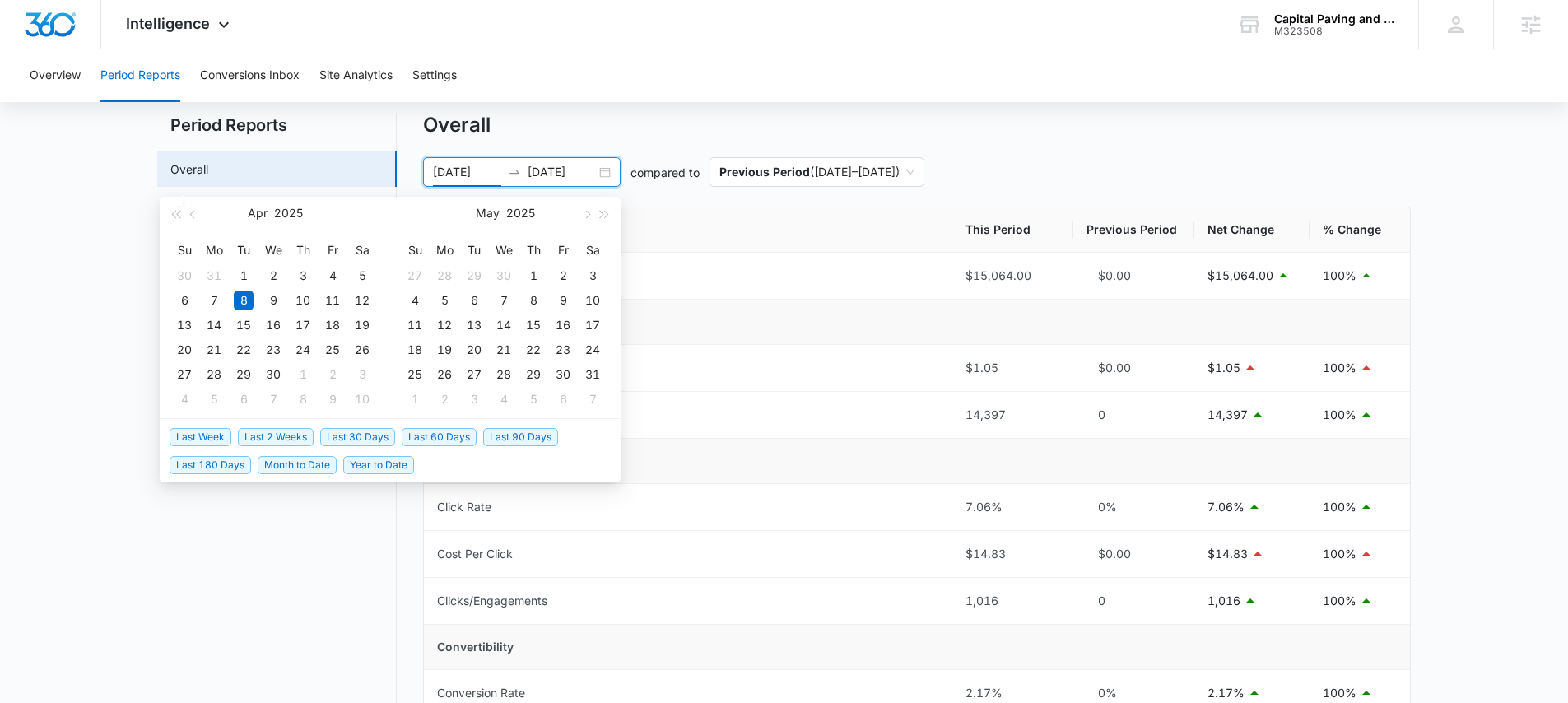
click at [365, 434] on span "Last 30 Days" at bounding box center [357, 437] width 75 height 18
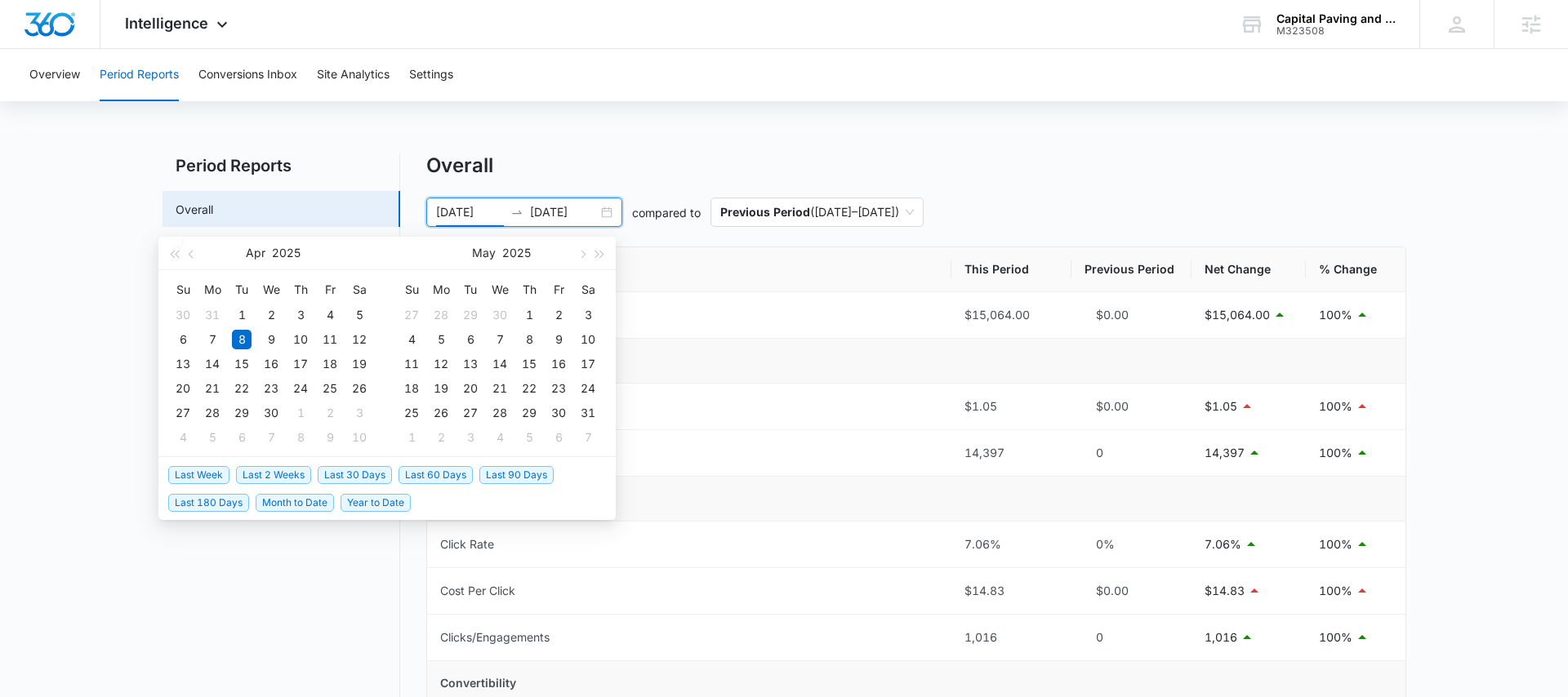
type input "10/11/2025"
type input "10/07/2025"
type input "09/07/2025"
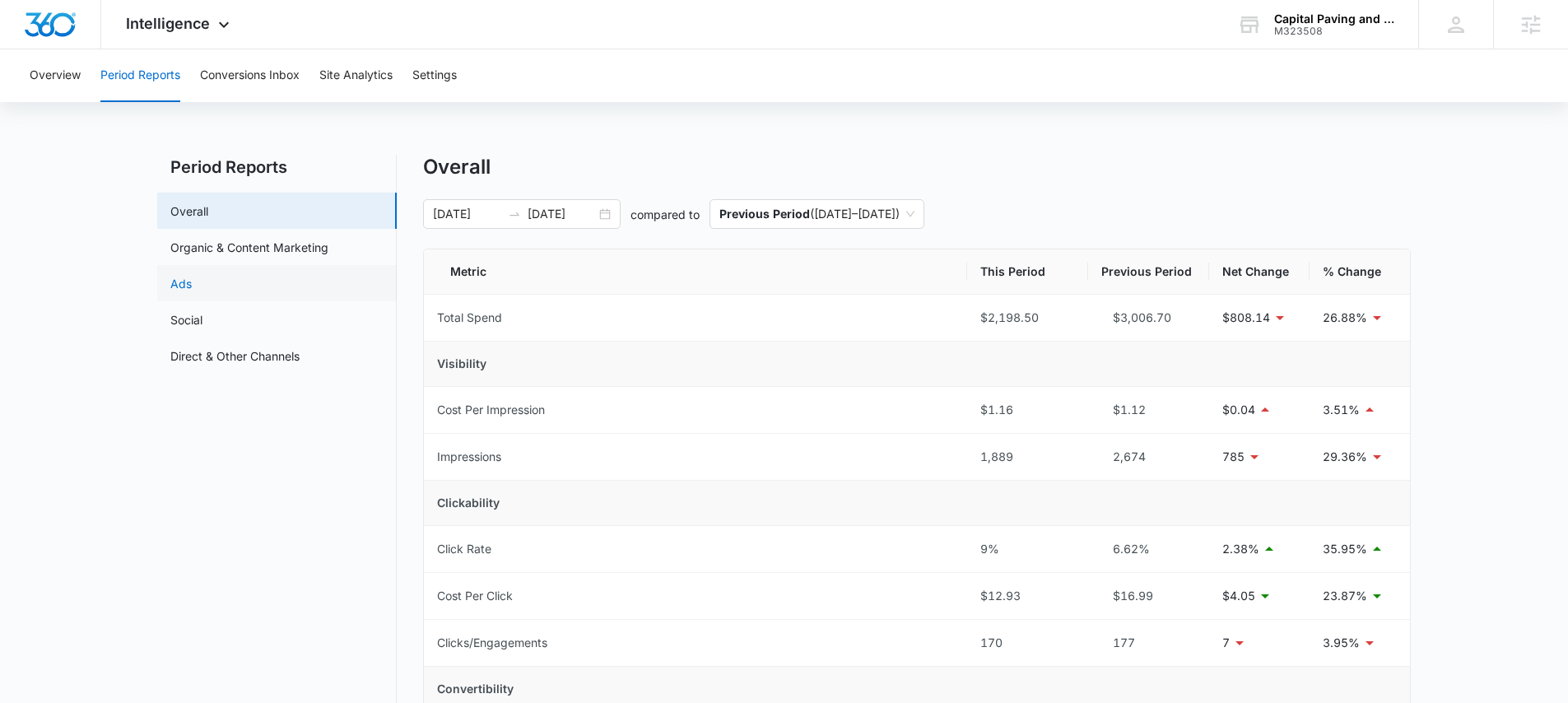
click at [191, 282] on link "Ads" at bounding box center [181, 284] width 21 height 18
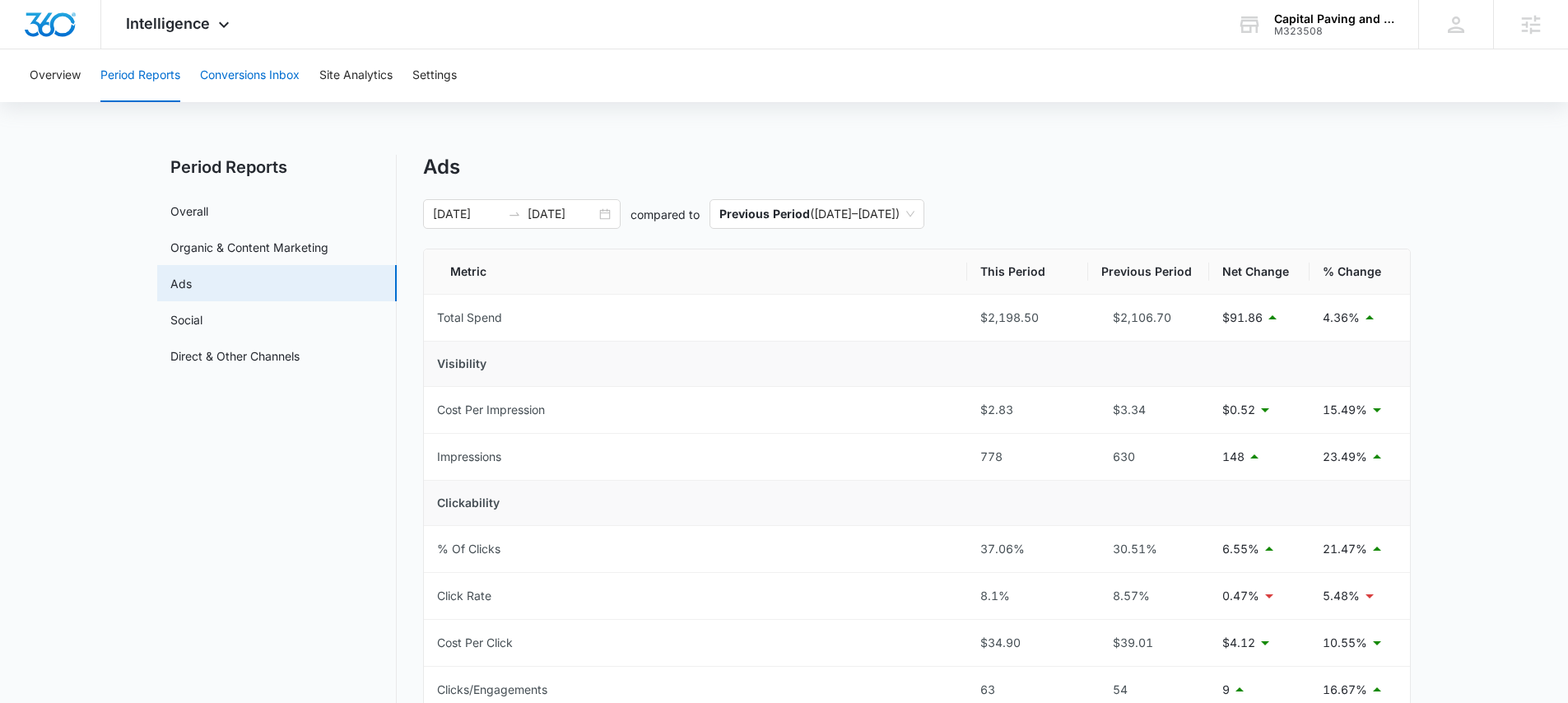
click at [241, 76] on button "Conversions Inbox" at bounding box center [250, 75] width 99 height 52
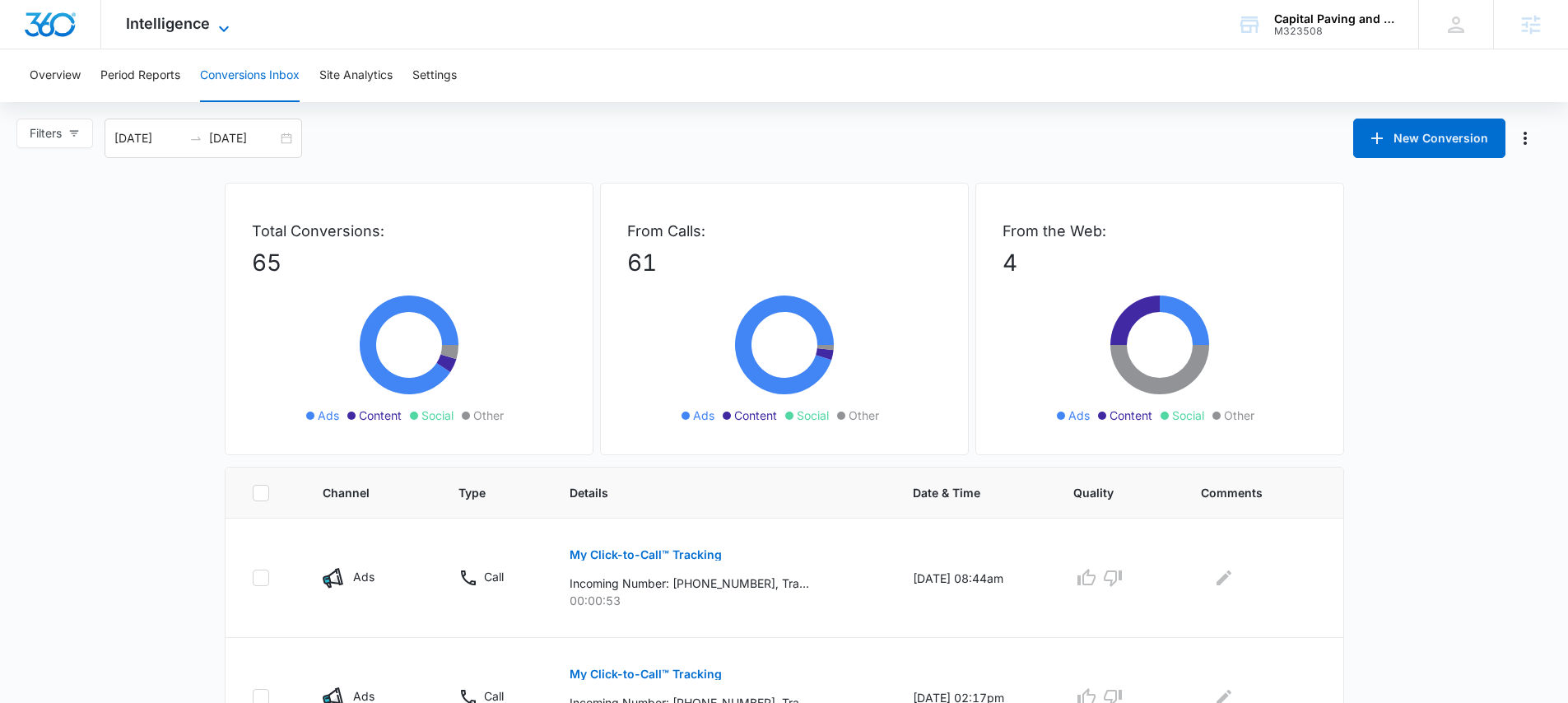
click at [203, 25] on span "Intelligence" at bounding box center [168, 24] width 84 height 18
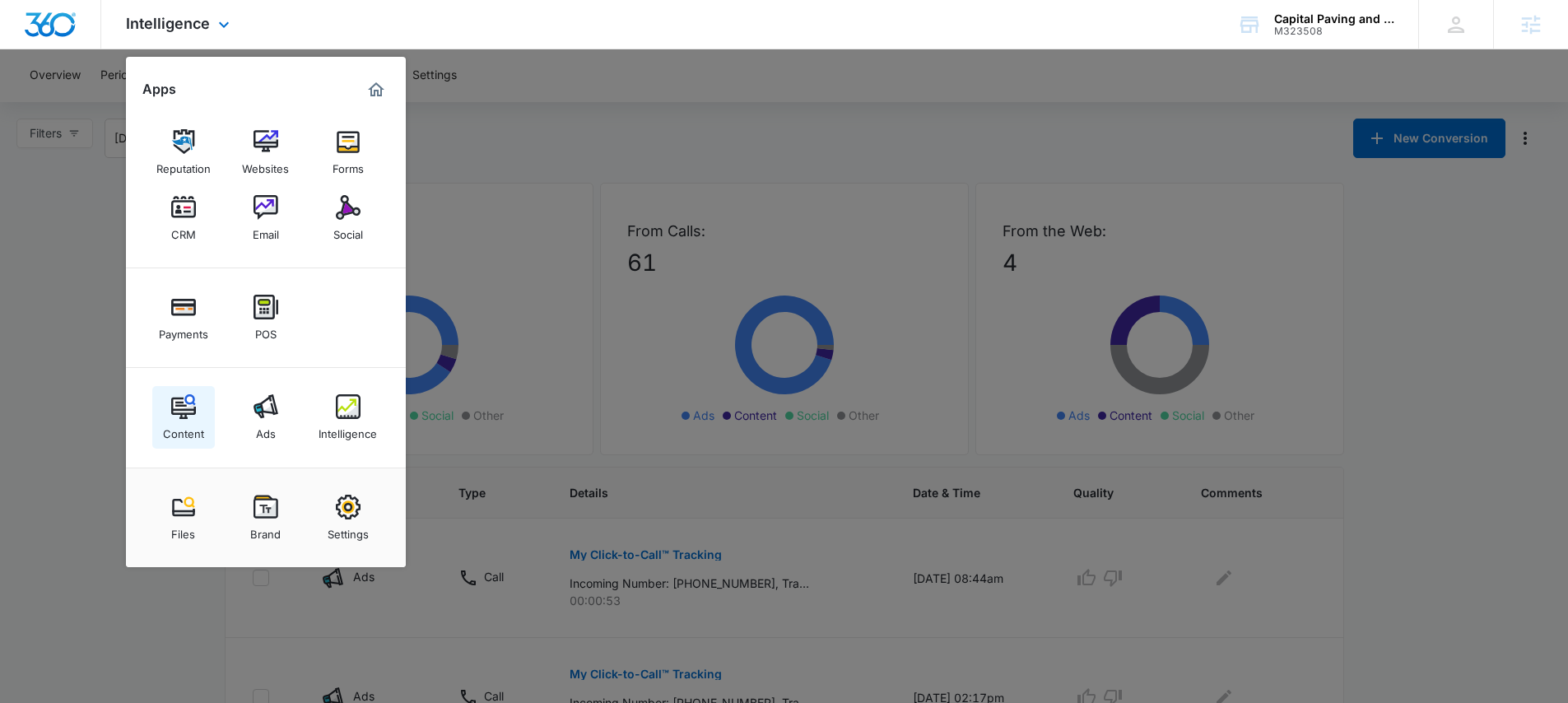
click at [177, 410] on img at bounding box center [183, 407] width 25 height 25
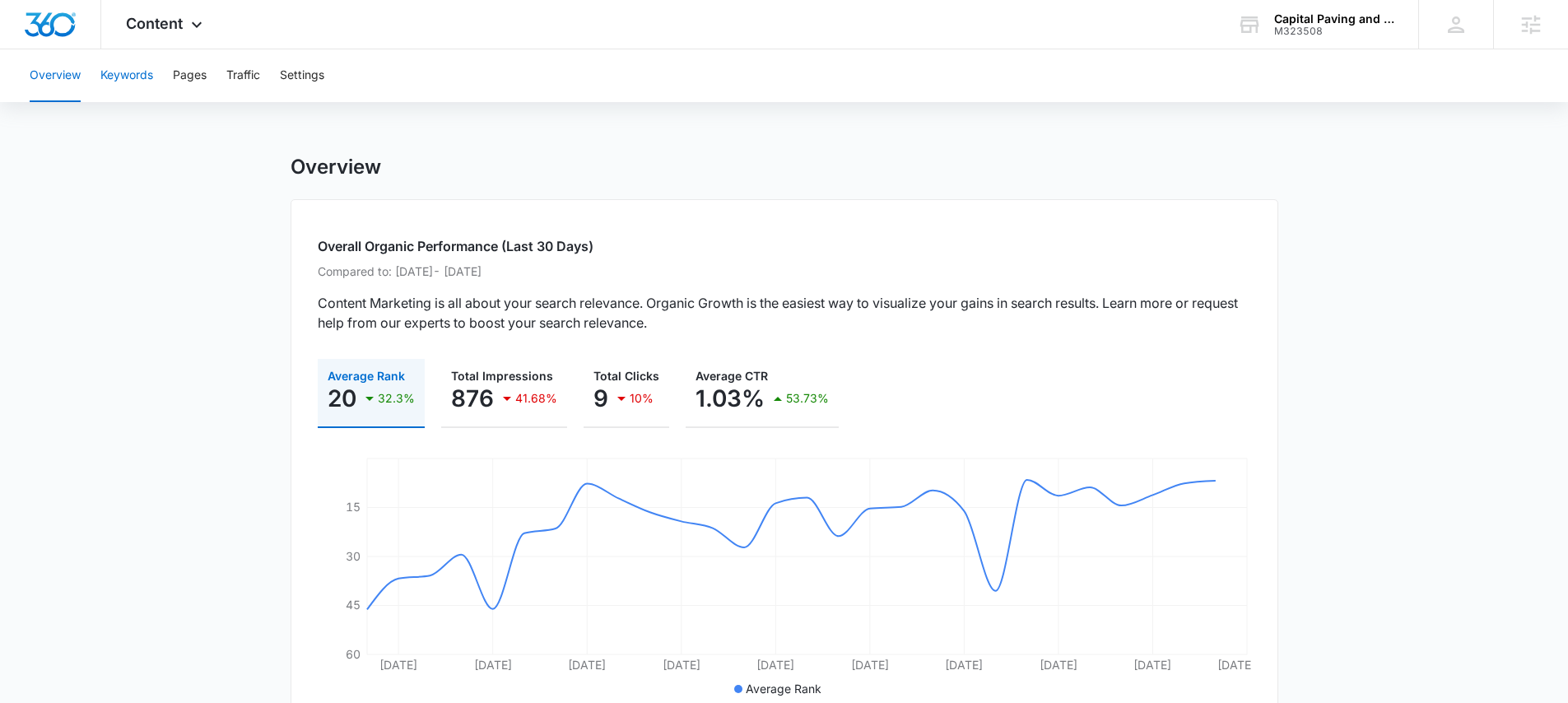
click at [129, 77] on button "Keywords" at bounding box center [126, 75] width 52 height 52
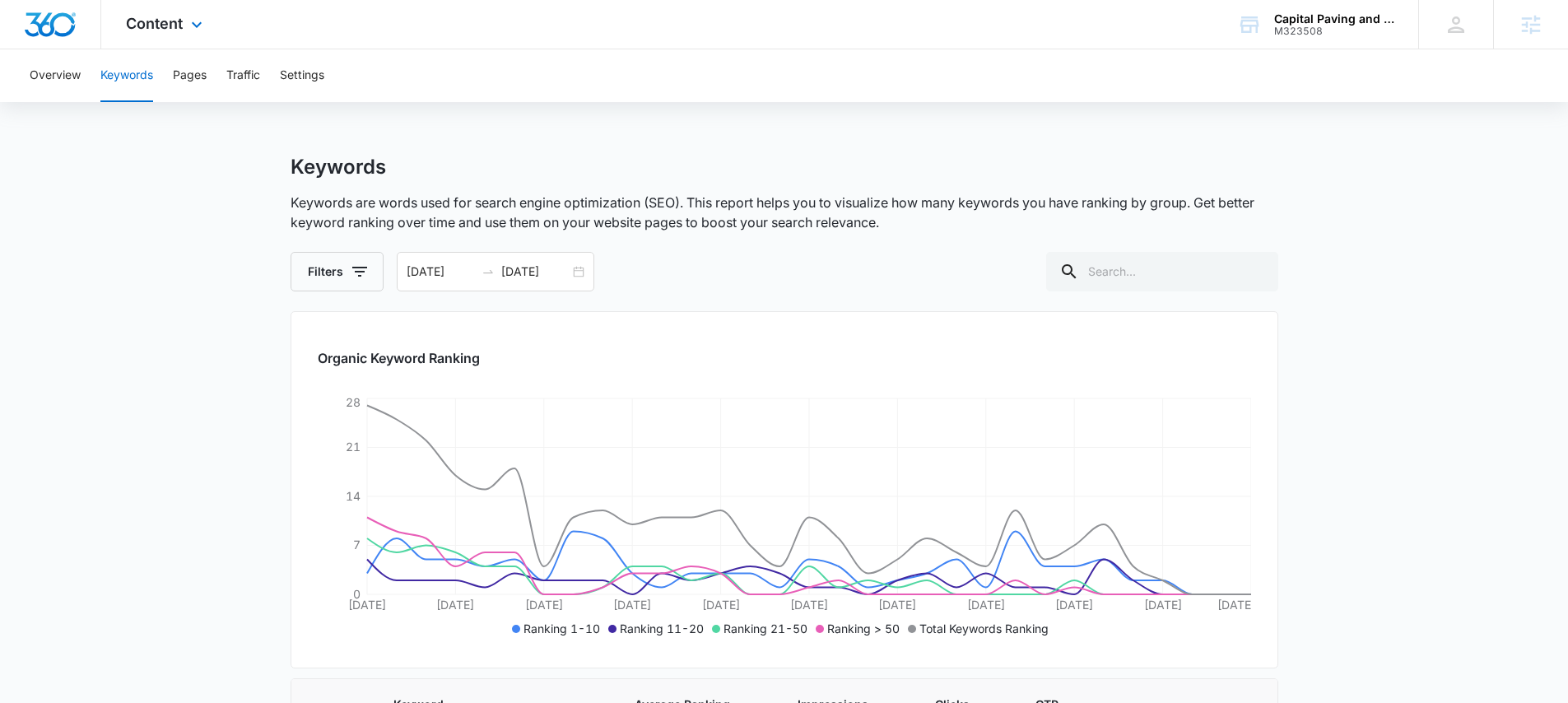
click at [158, 33] on div "Content Apps Reputation Websites Forms CRM Email Social Payments POS Content Ad…" at bounding box center [166, 24] width 130 height 49
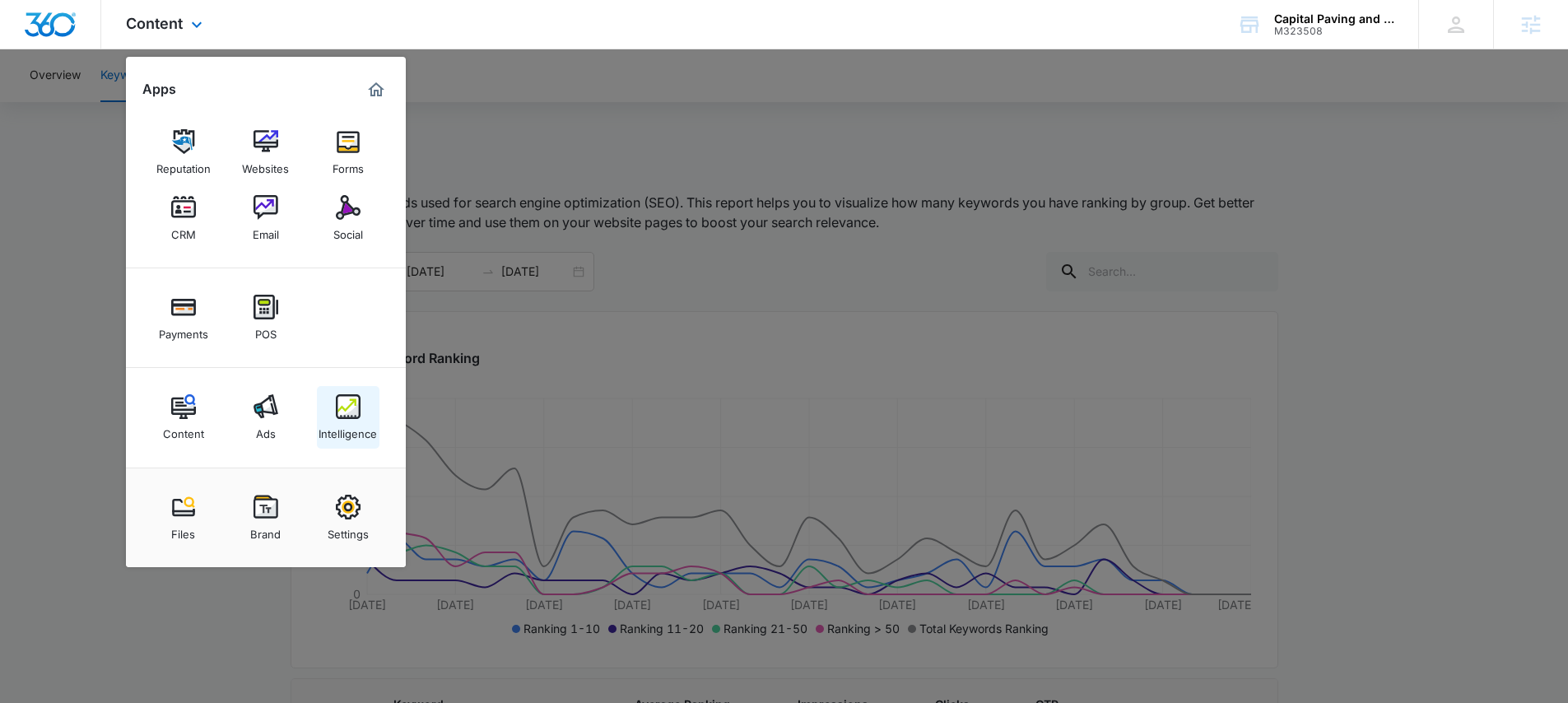
click at [358, 412] on img at bounding box center [348, 407] width 25 height 25
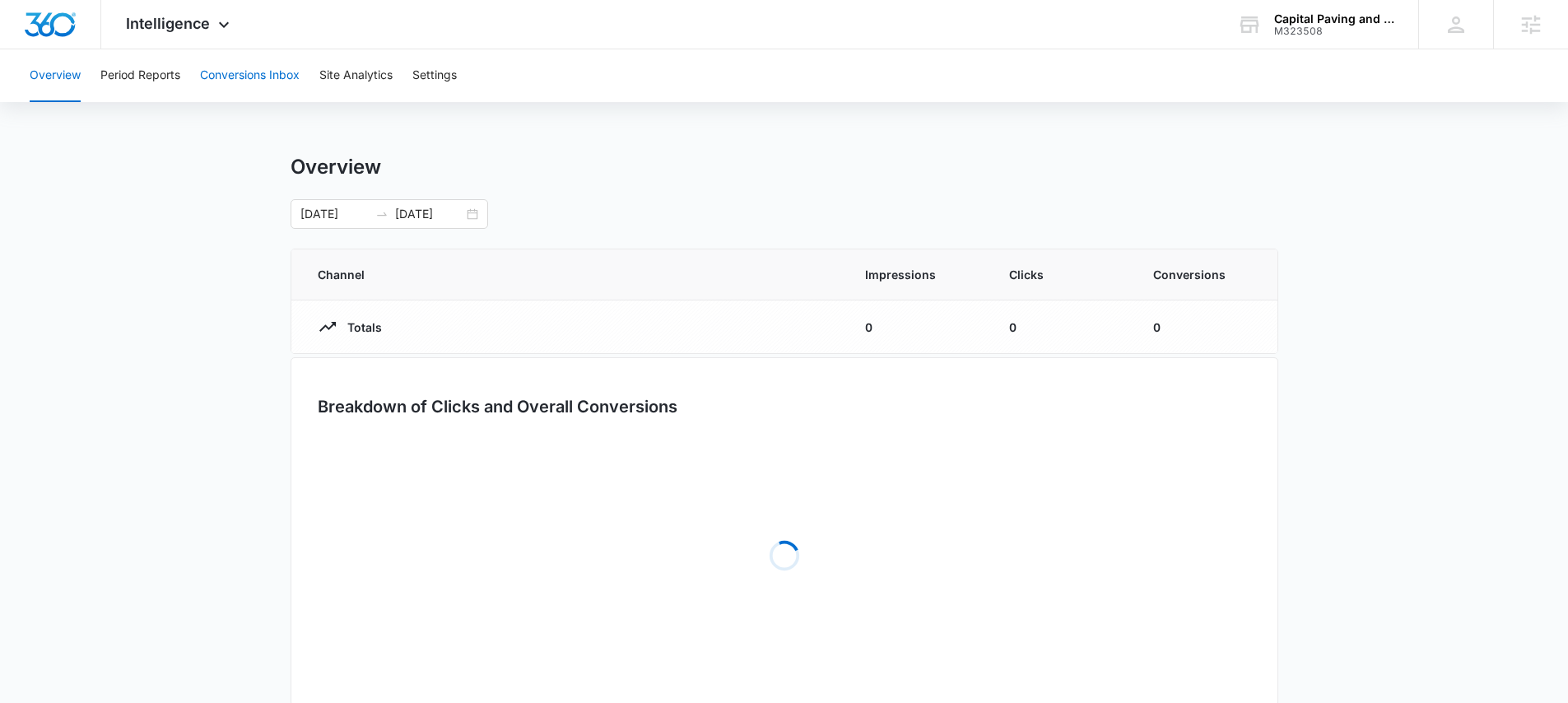
click at [281, 74] on button "Conversions Inbox" at bounding box center [250, 75] width 99 height 52
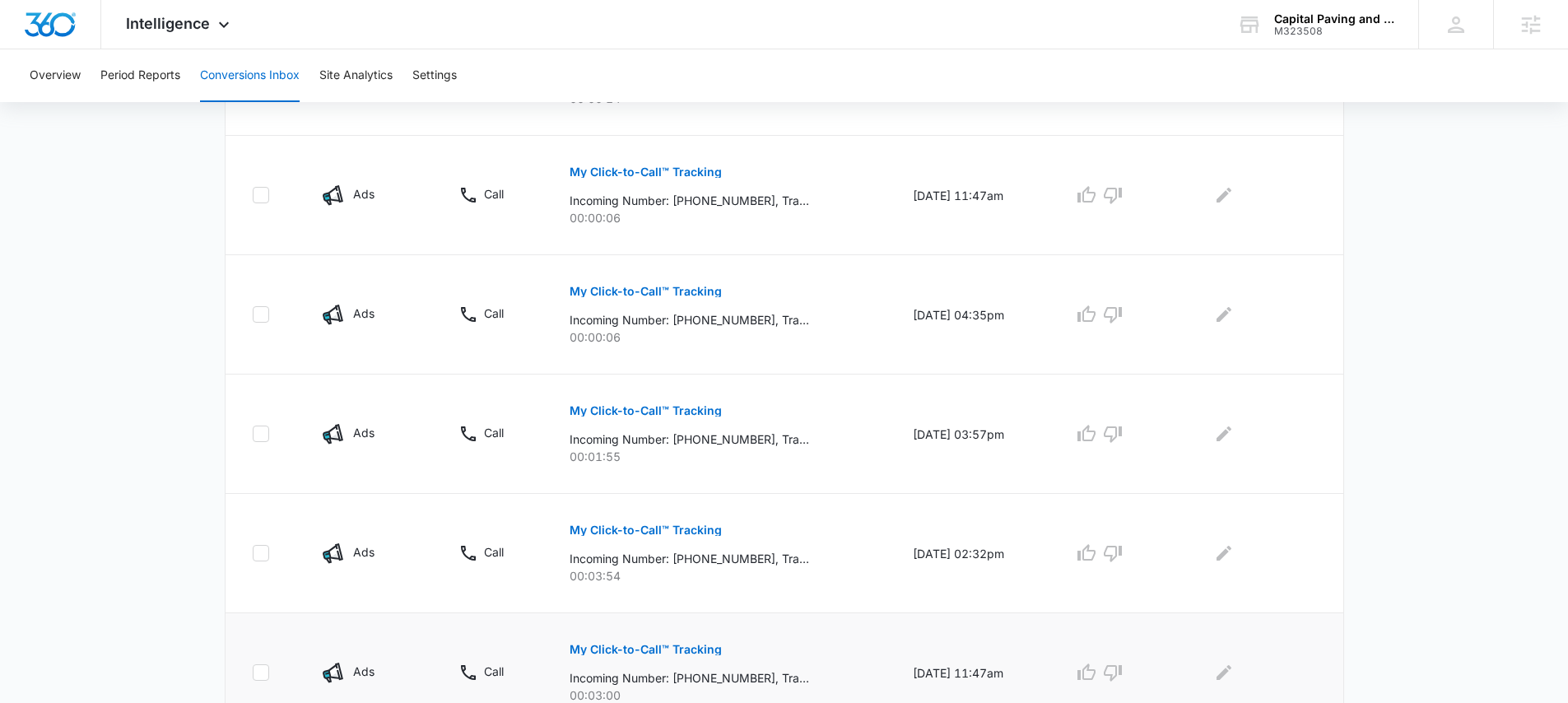
scroll to position [1032, 0]
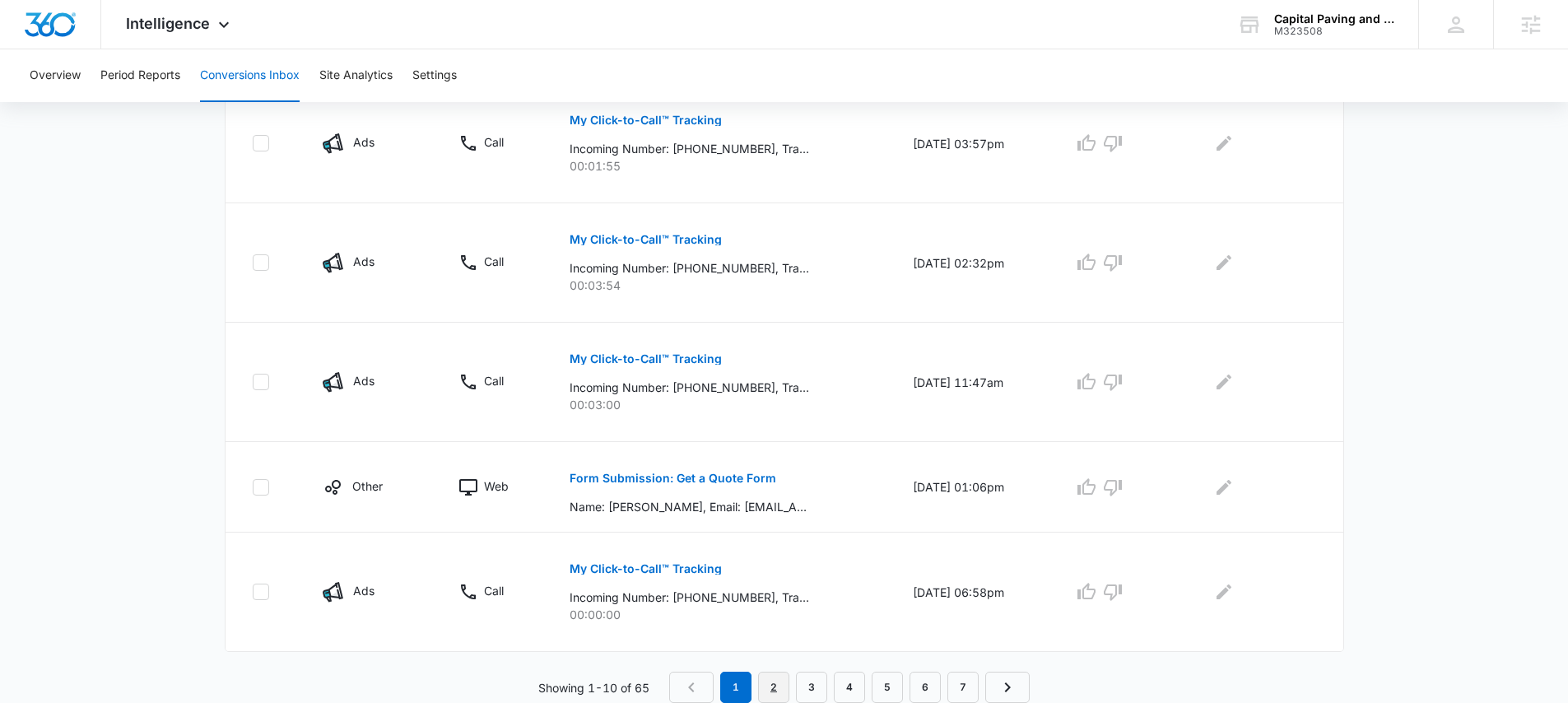
click at [776, 679] on link "2" at bounding box center [773, 687] width 31 height 31
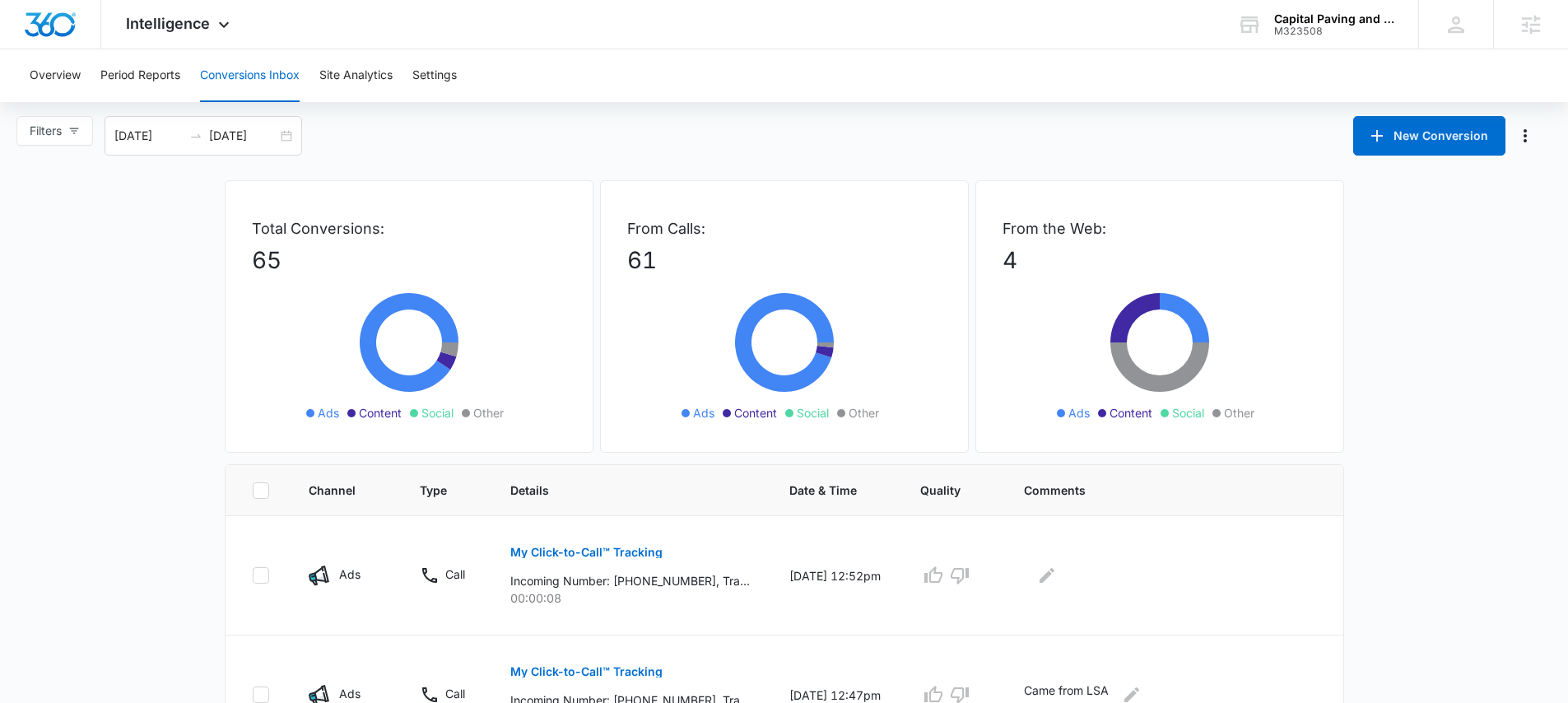
scroll to position [0, 0]
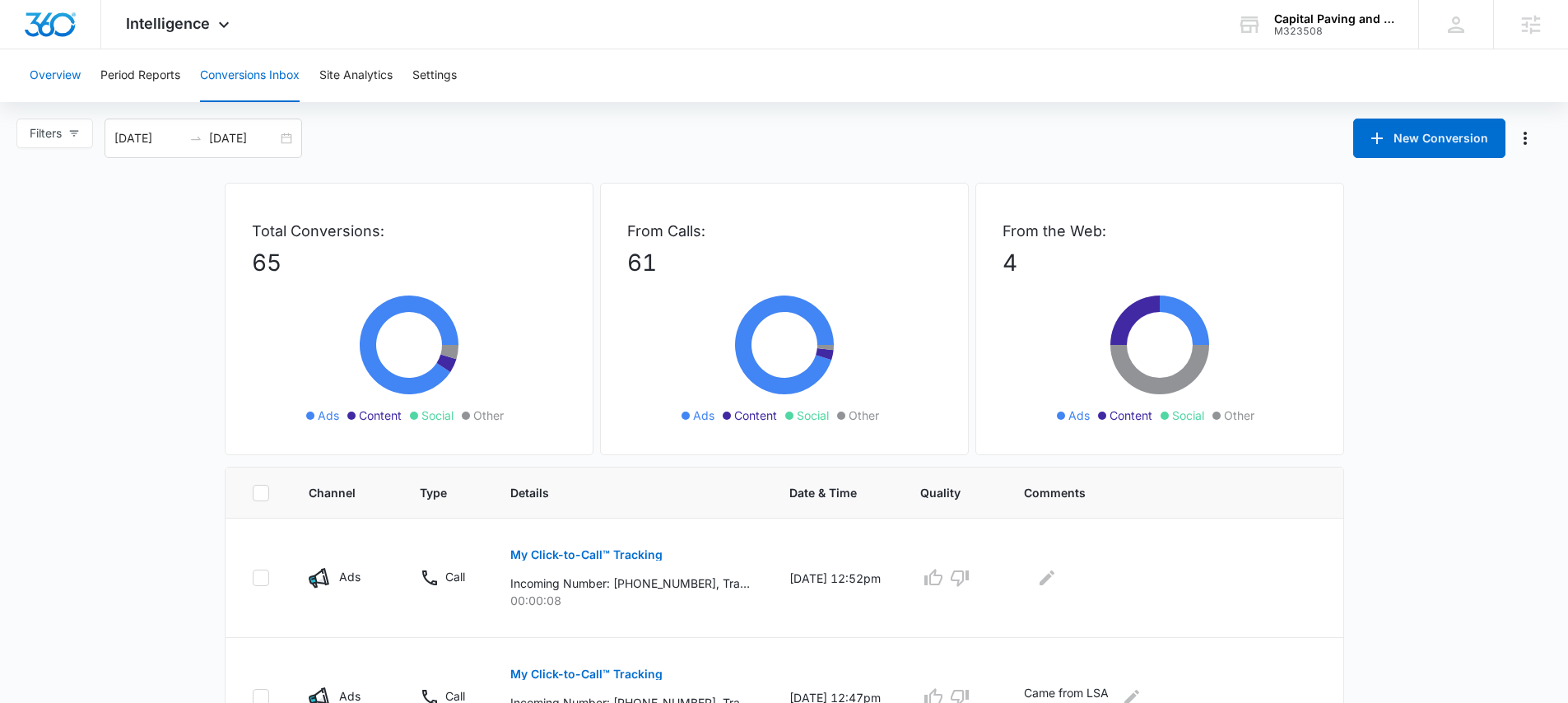
click at [64, 74] on button "Overview" at bounding box center [55, 75] width 51 height 52
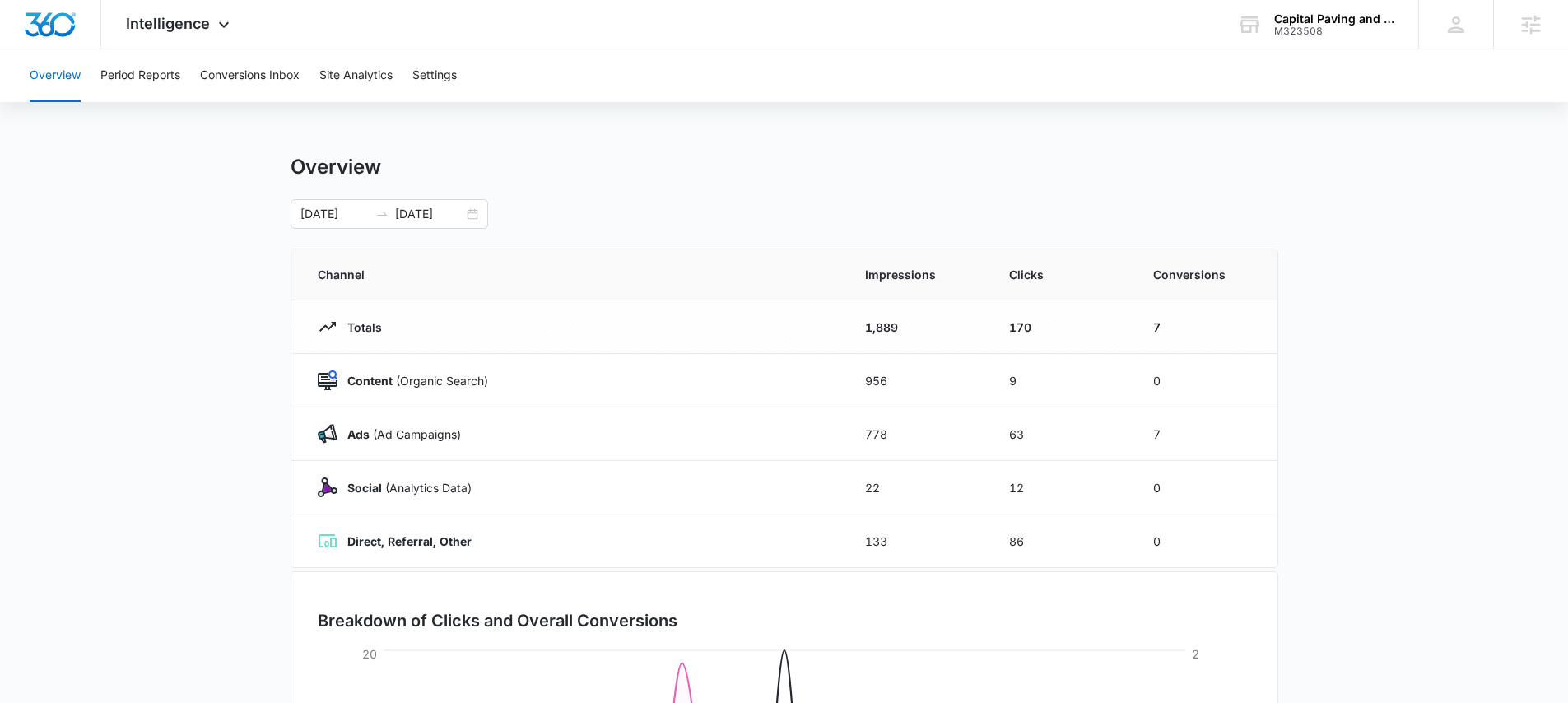
scroll to position [35, 0]
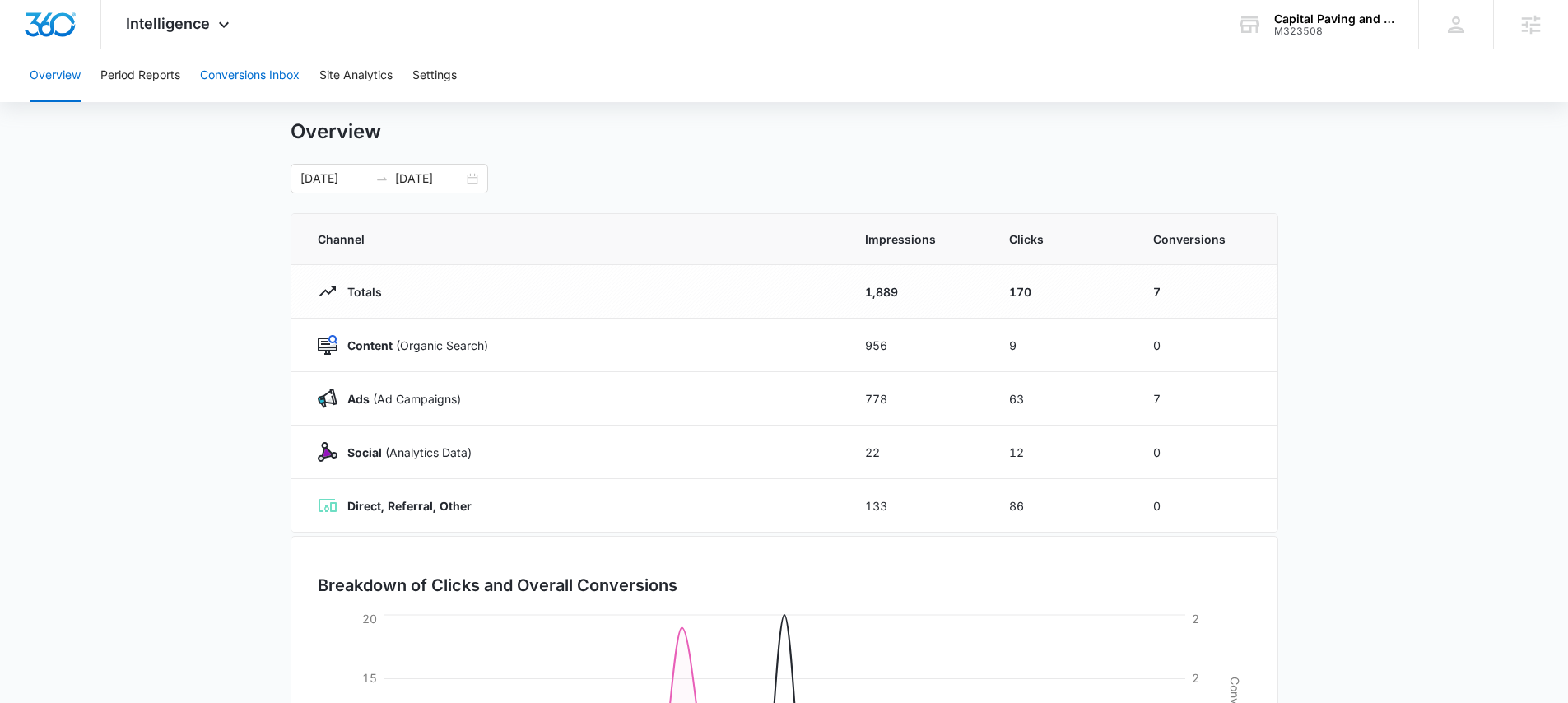
click at [244, 72] on button "Conversions Inbox" at bounding box center [250, 75] width 99 height 52
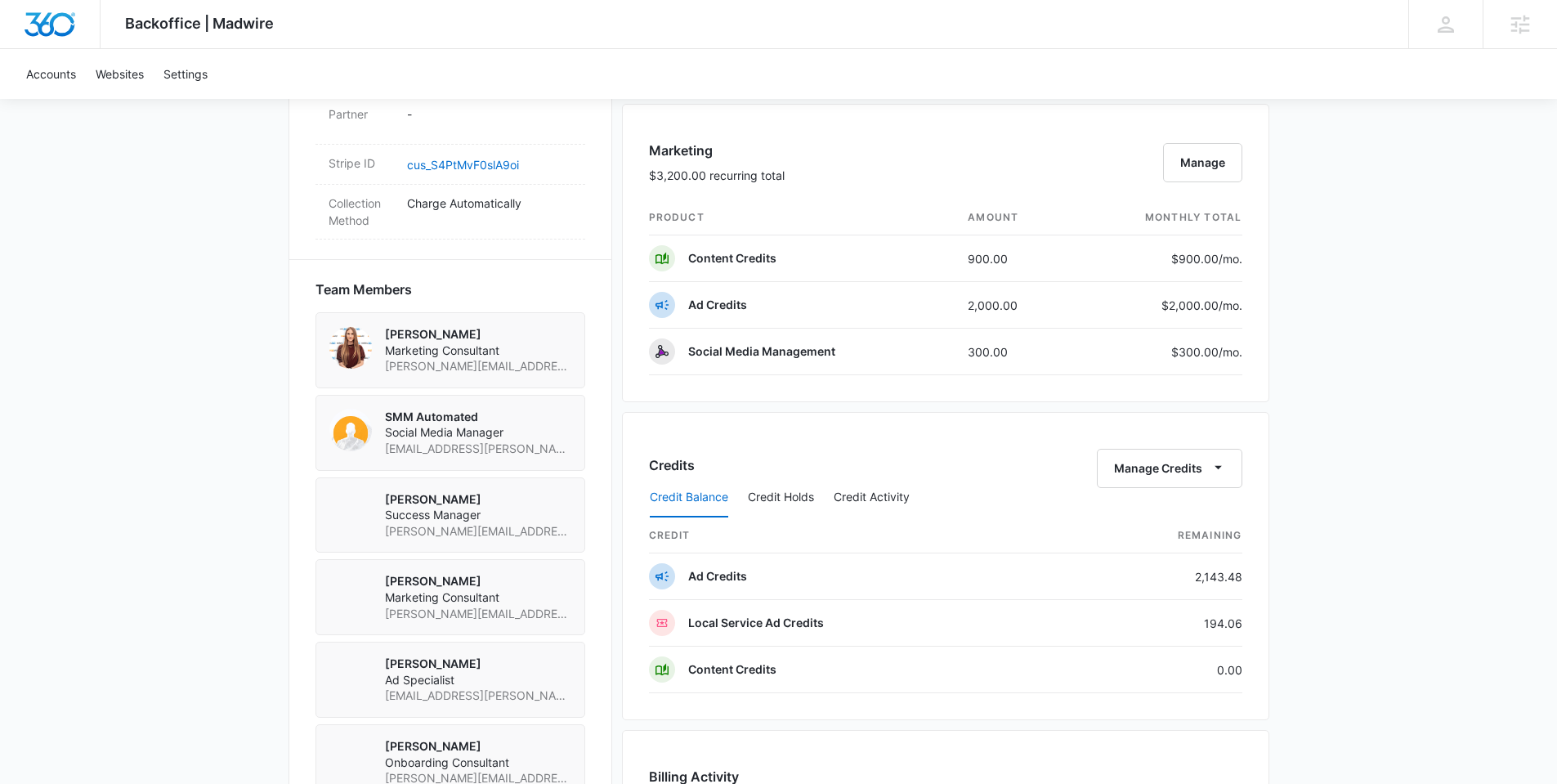
scroll to position [1329, 0]
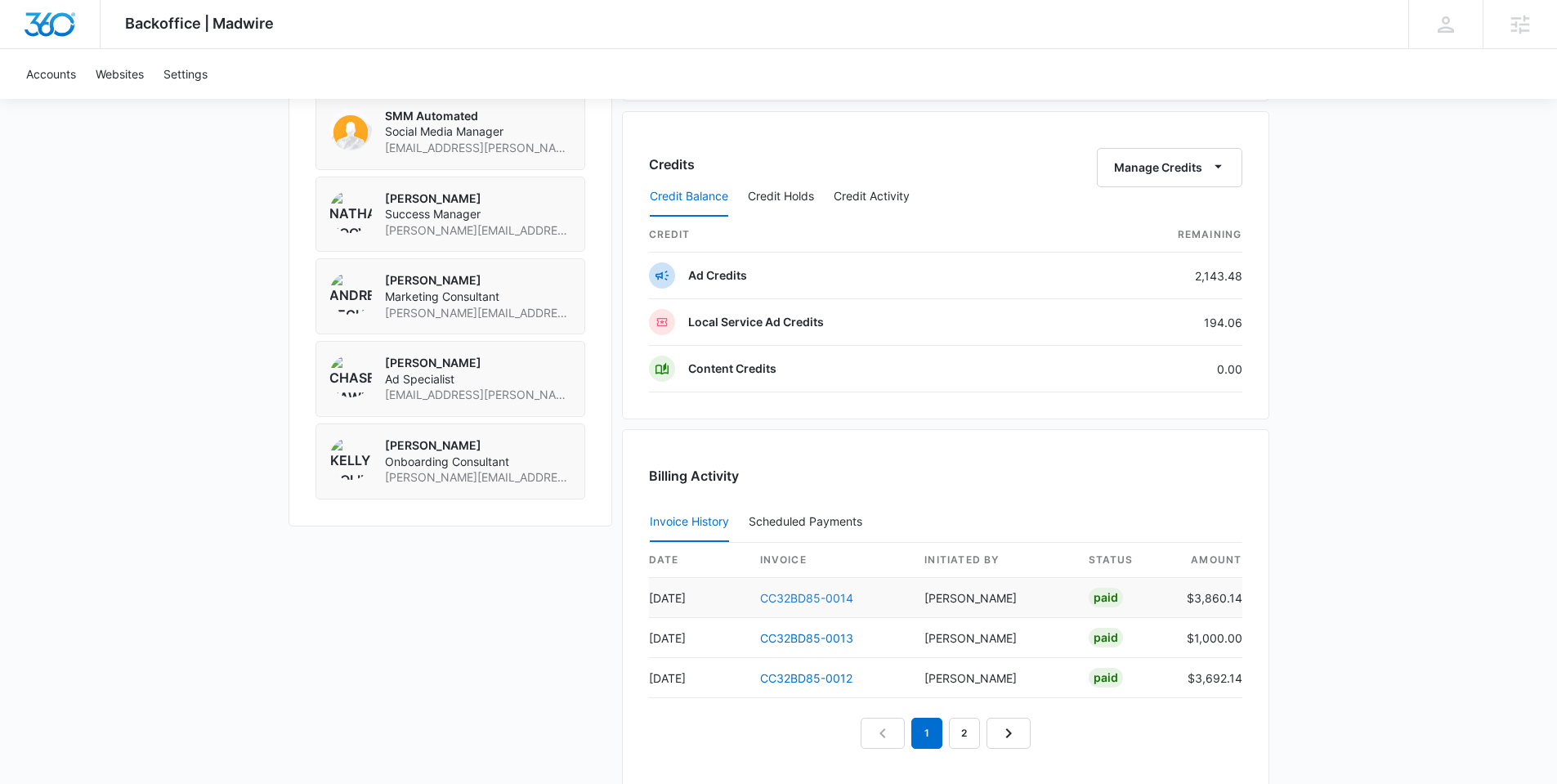
click at [798, 591] on link "CC32BD85-0014" at bounding box center [807, 597] width 93 height 14
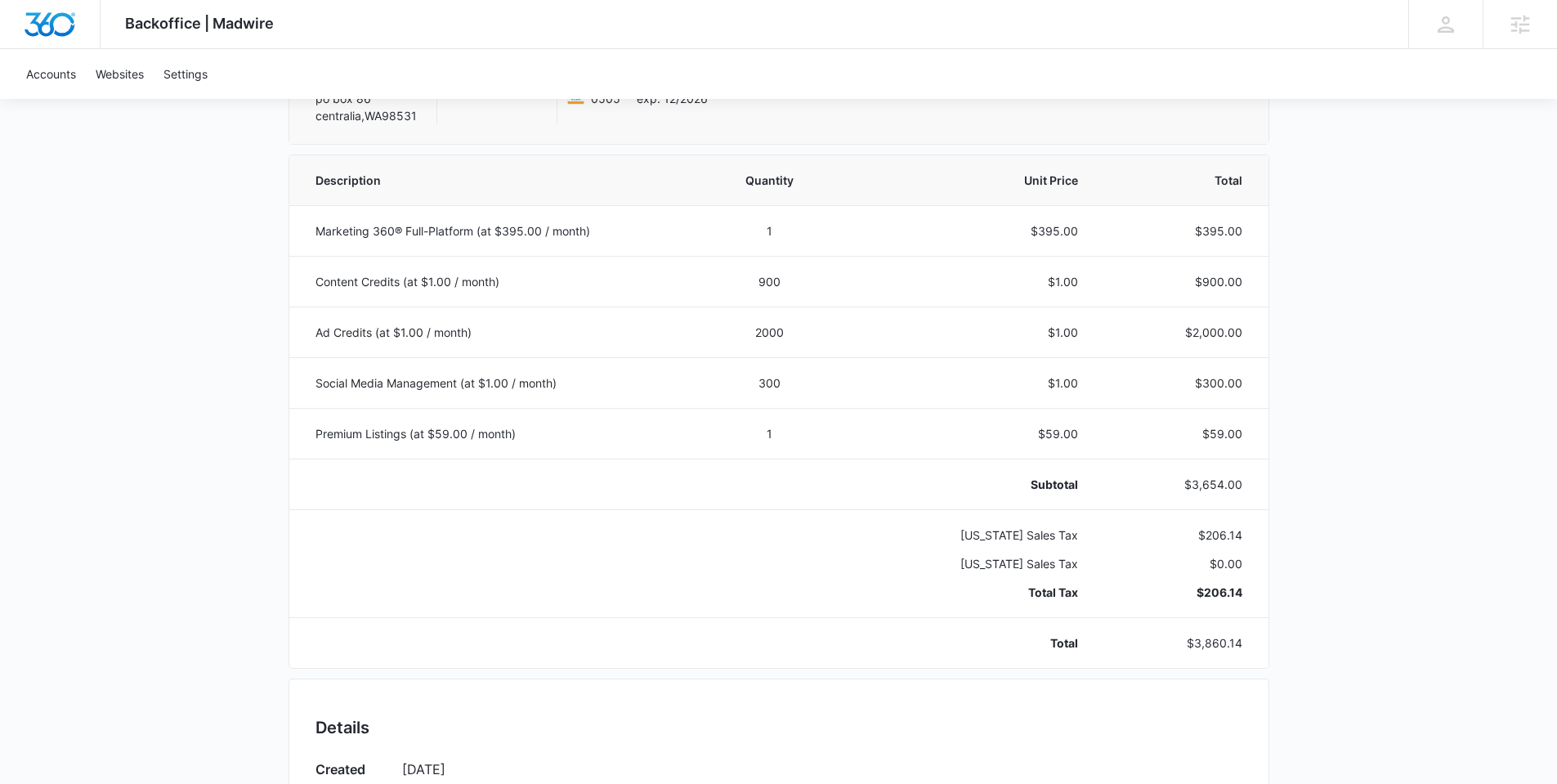
scroll to position [282, 0]
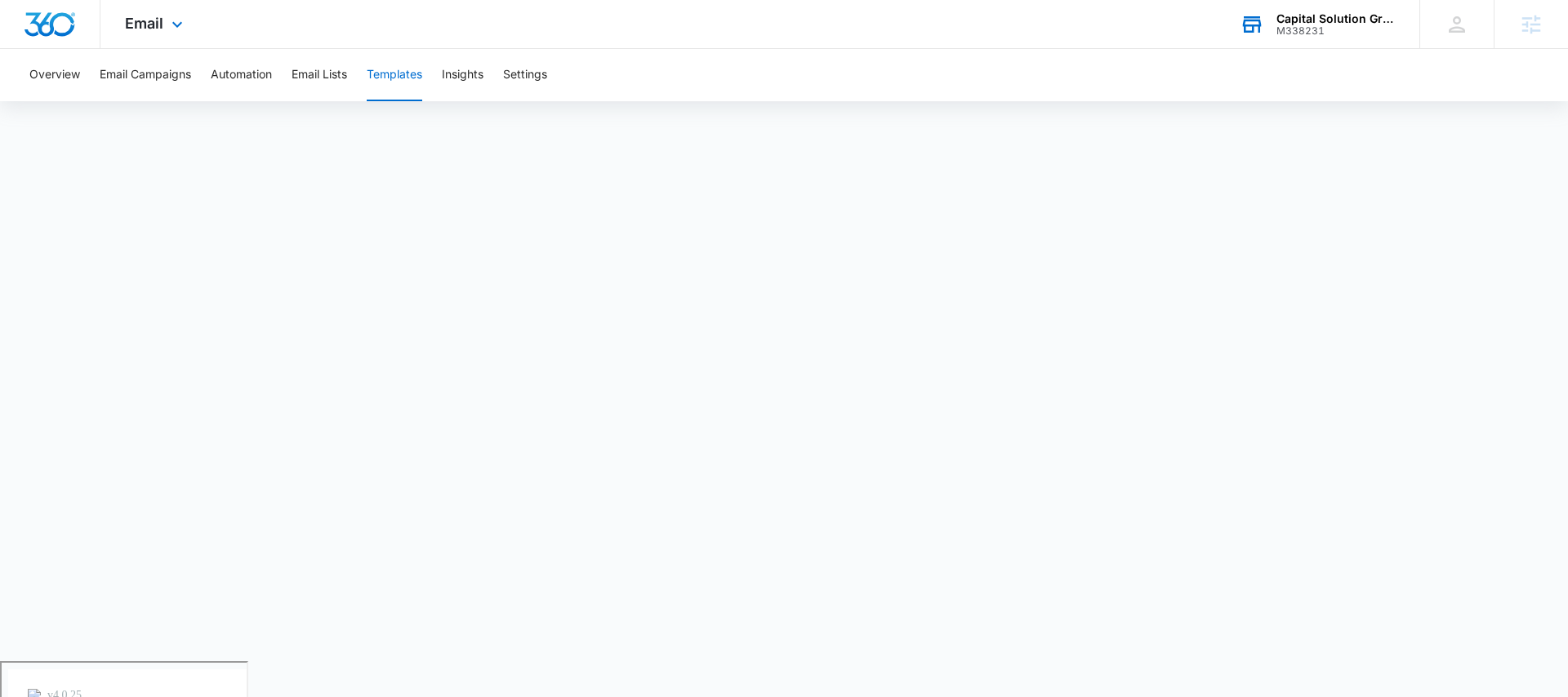
click at [1281, 18] on div "Capital Solution Group Funding" at bounding box center [1336, 18] width 120 height 13
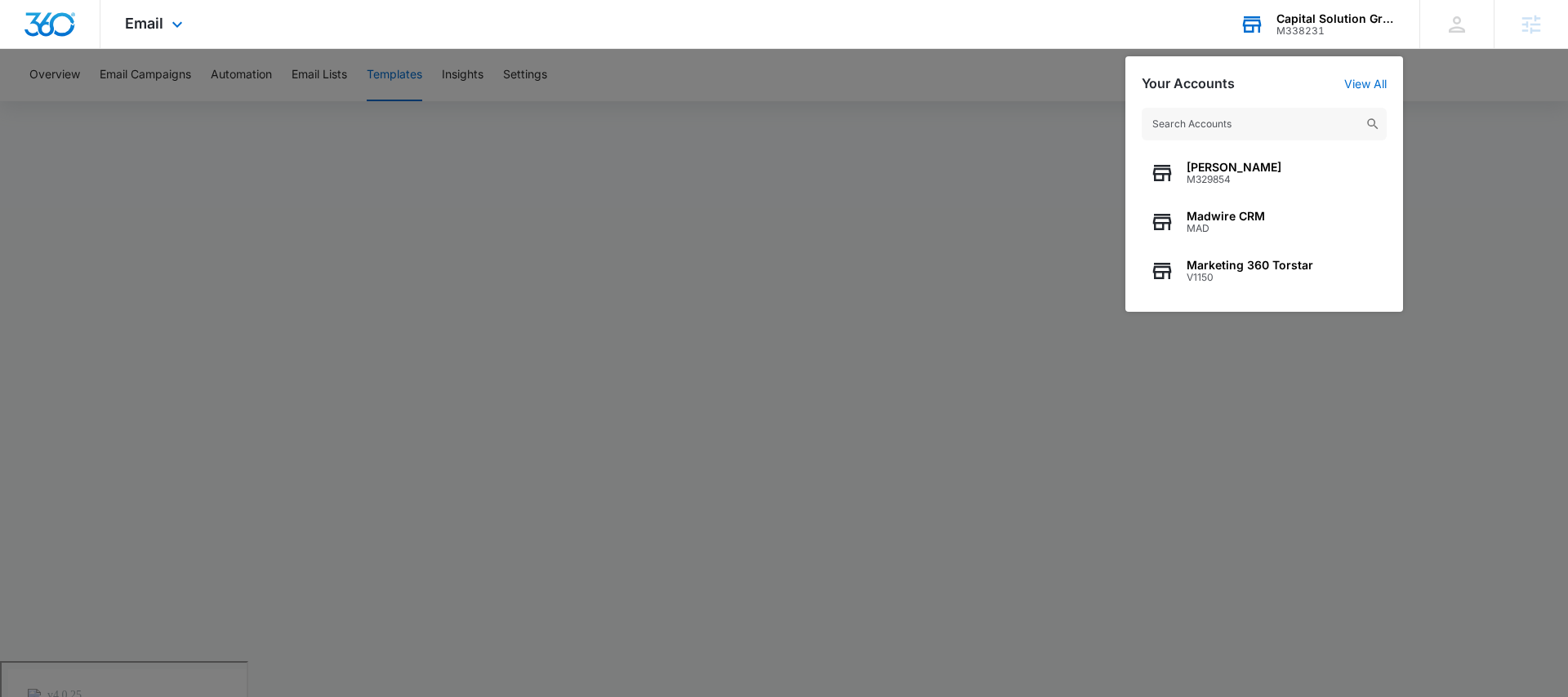
click at [1281, 18] on div "Capital Solution Group Funding" at bounding box center [1336, 18] width 120 height 13
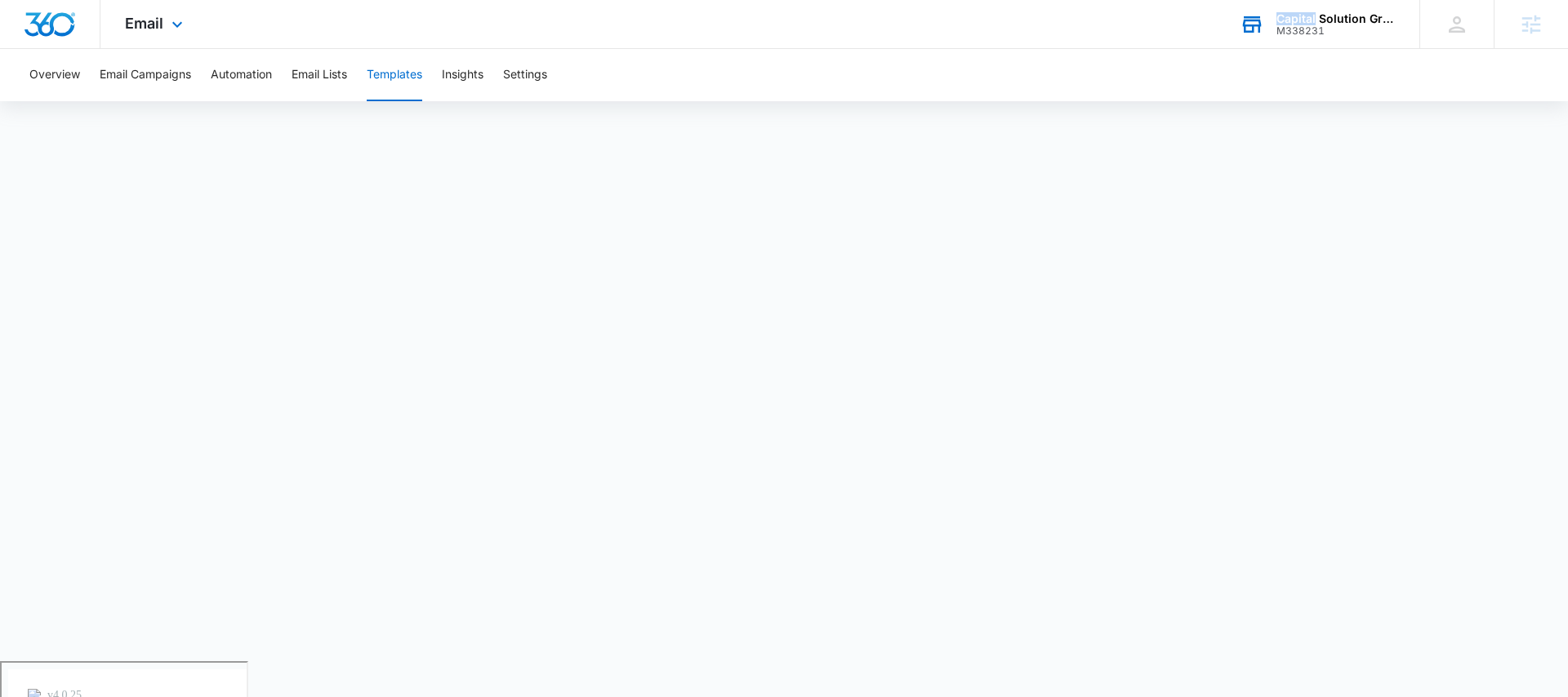
click at [1297, 21] on div "Capital Solution Group Funding" at bounding box center [1336, 18] width 120 height 13
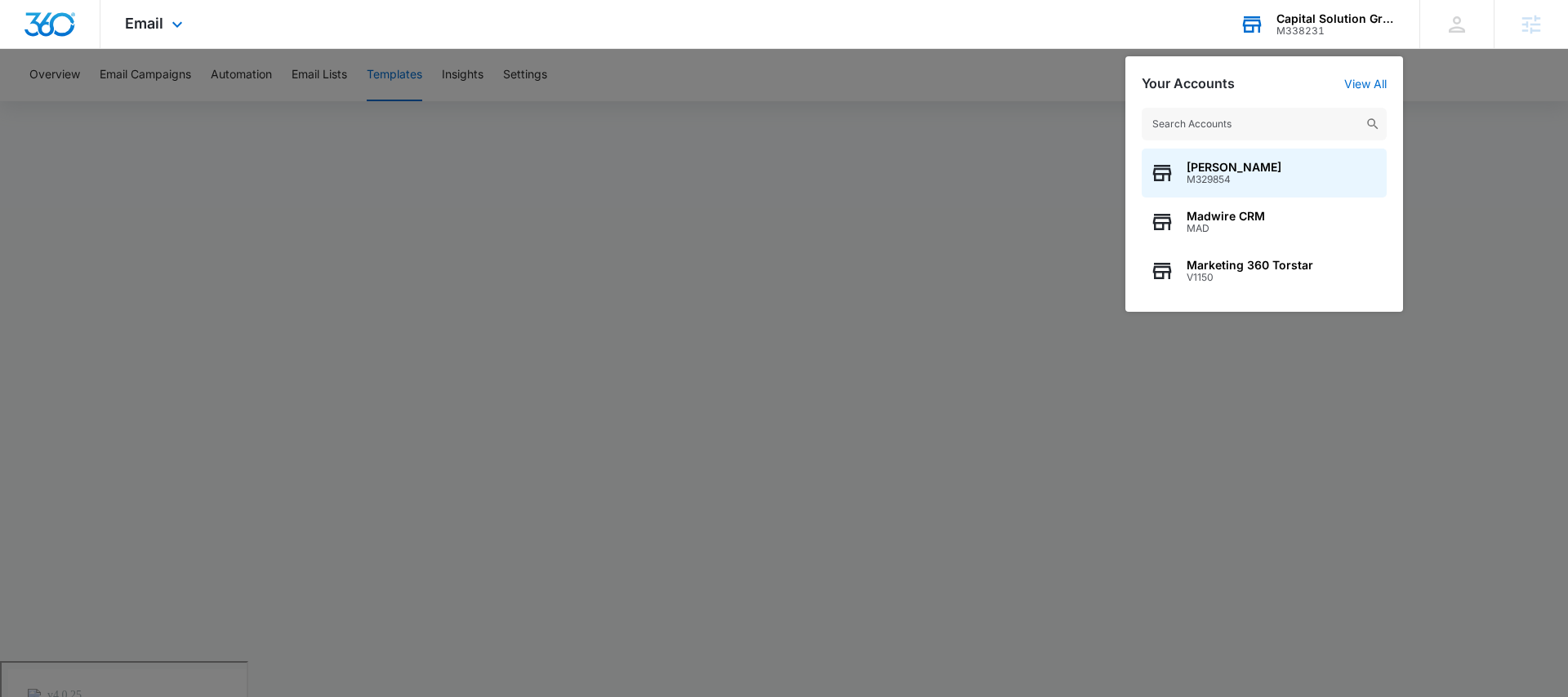
type input "c"
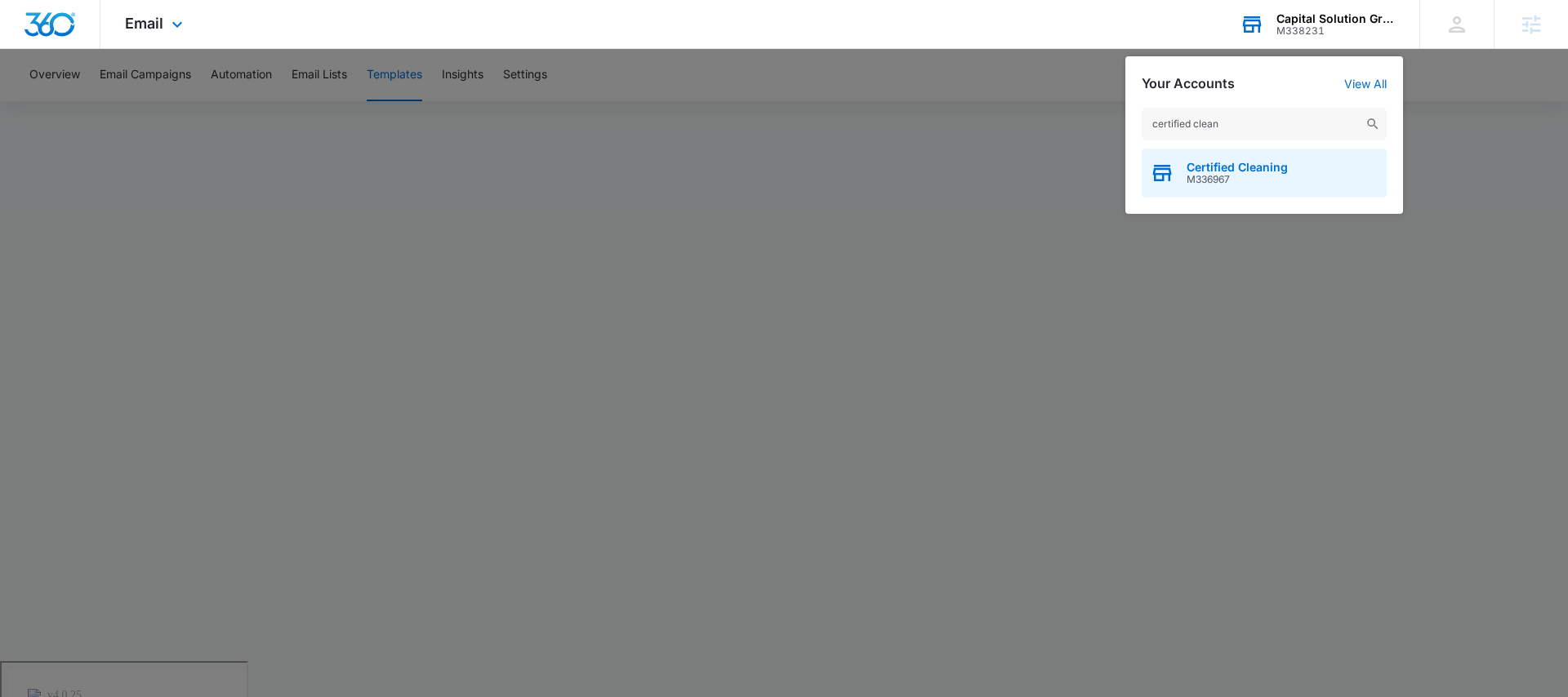
type input "certified clean"
click at [1274, 163] on span "Certified Cleaning" at bounding box center [1236, 167] width 101 height 13
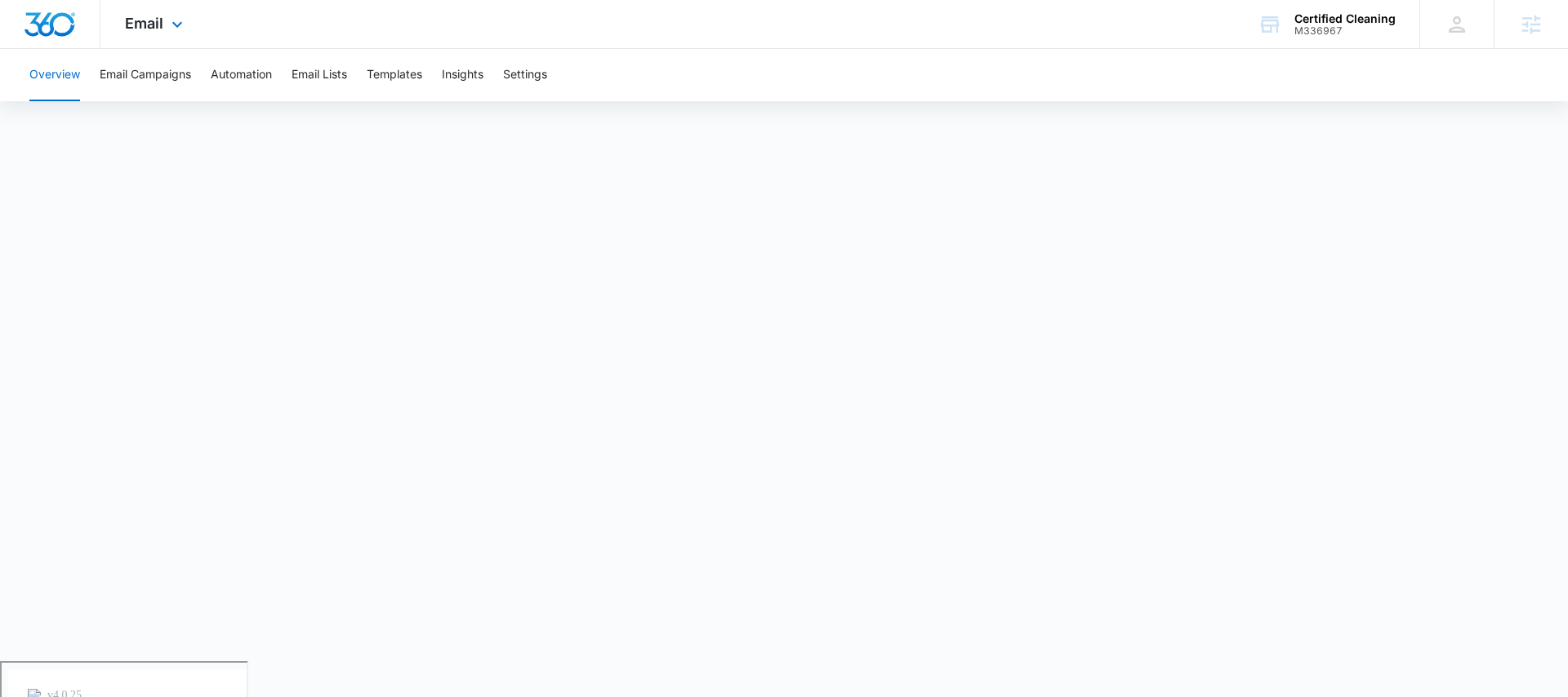
click at [174, 34] on div "Email Apps Reputation Websites Forms CRM Email Social Payments POS Content Ads …" at bounding box center [156, 24] width 111 height 48
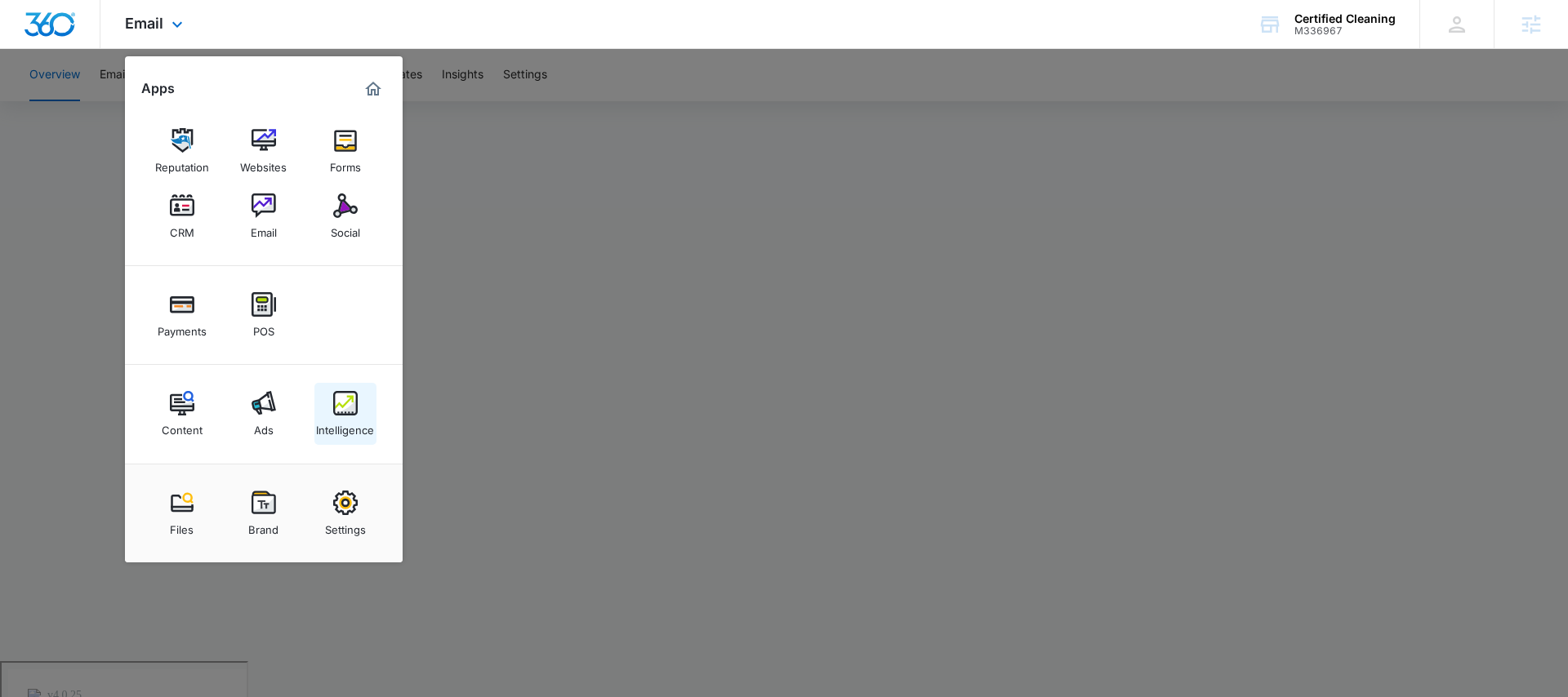
click at [341, 417] on div "Intelligence" at bounding box center [345, 426] width 58 height 21
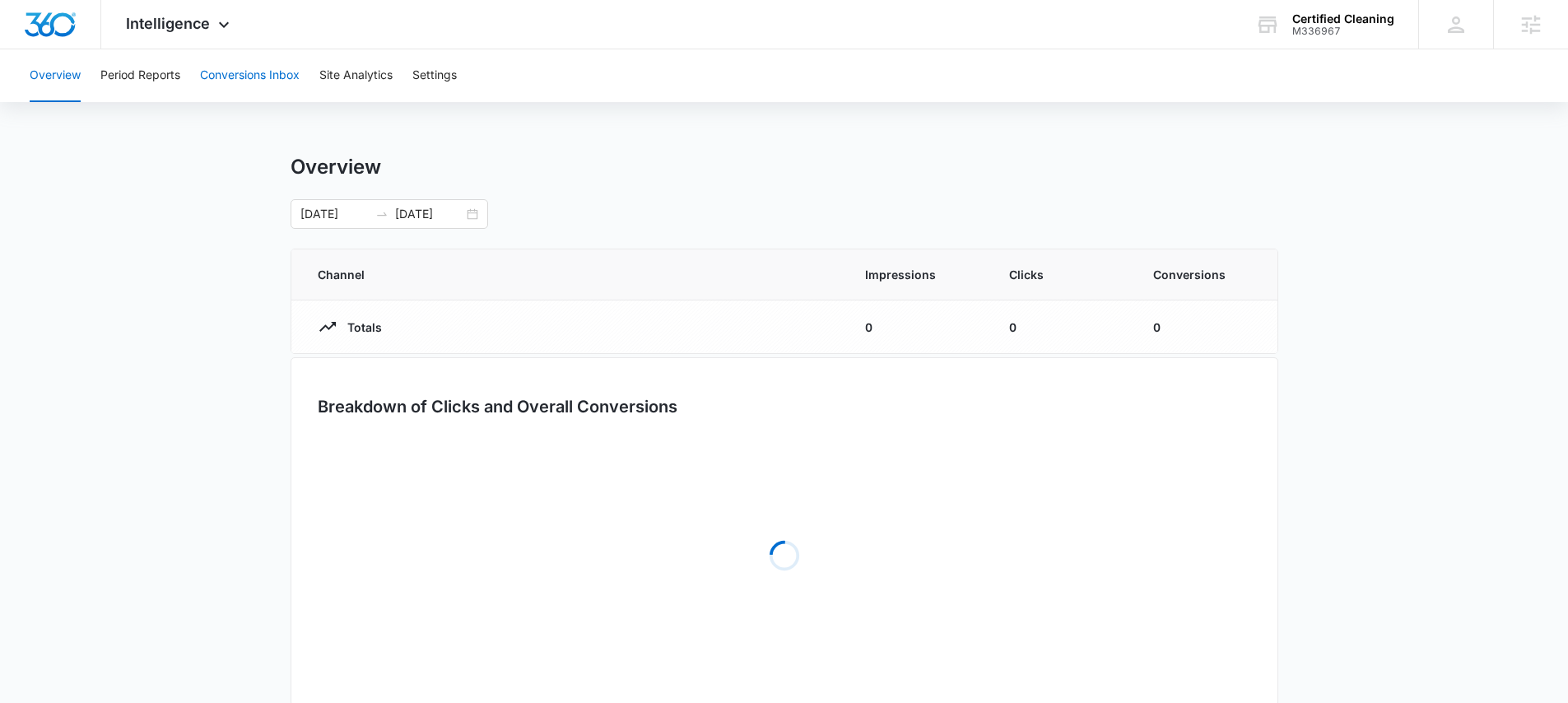
click at [238, 78] on button "Conversions Inbox" at bounding box center [250, 75] width 99 height 52
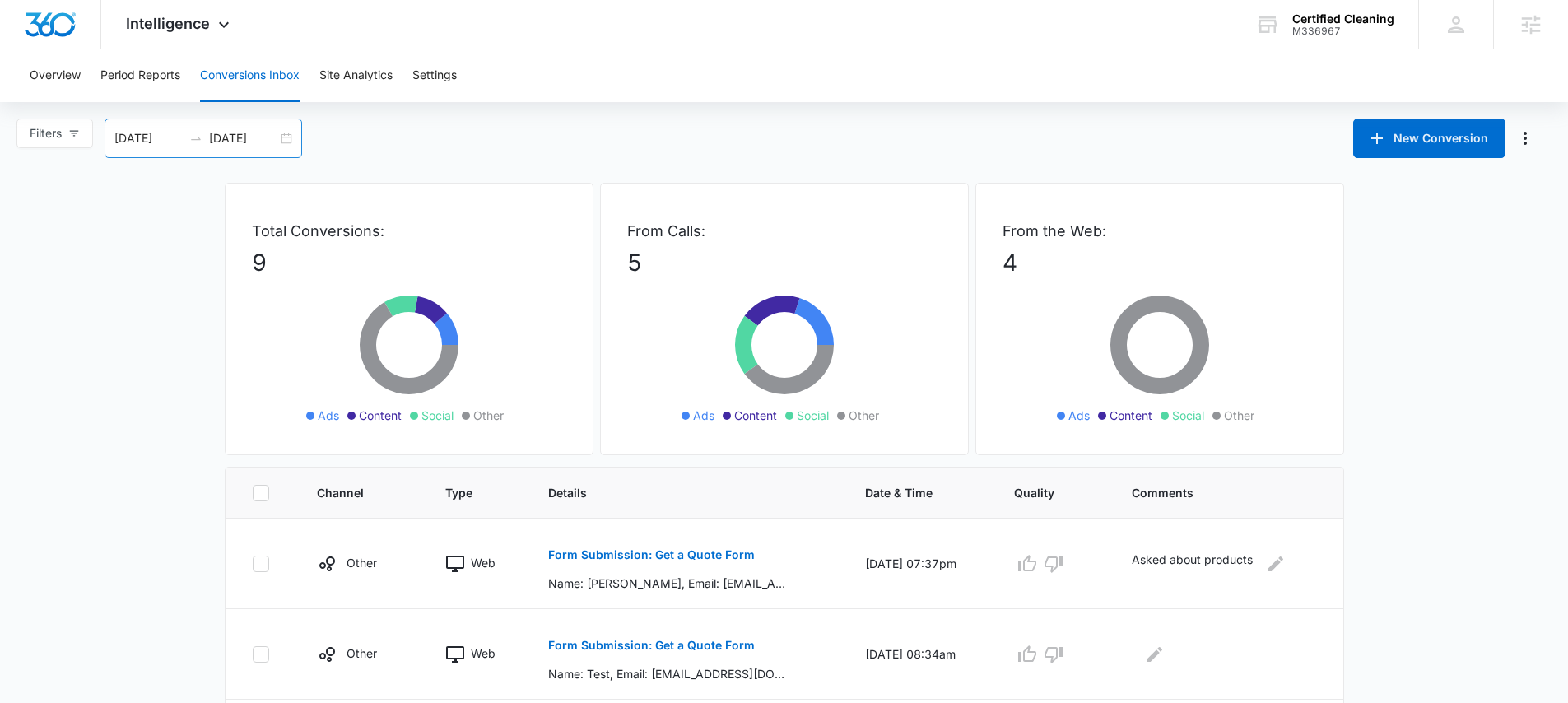
click at [288, 141] on div "[DATE] [DATE]" at bounding box center [203, 138] width 198 height 40
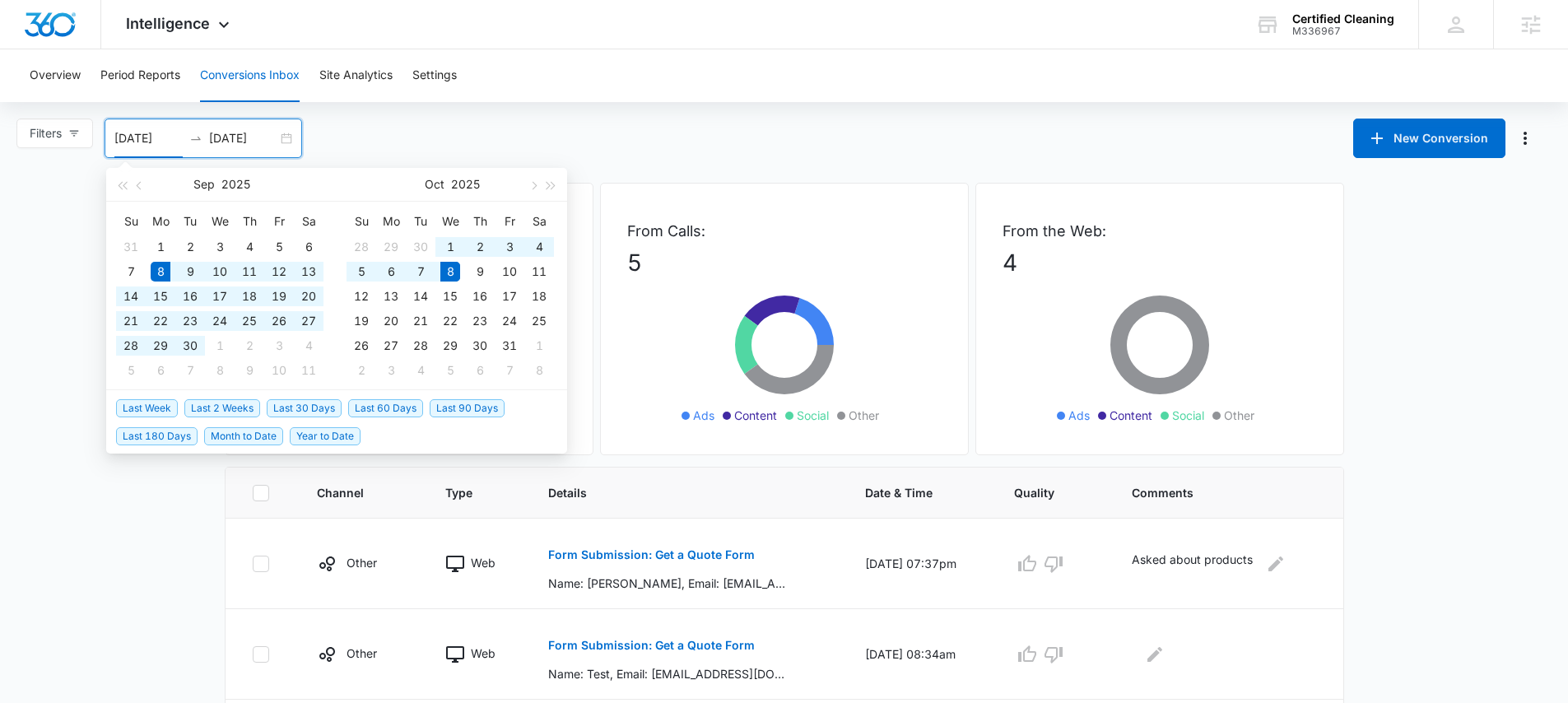
click at [519, 141] on div "Filters [DATE] [DATE] New Conversion [DATE] Su Mo Tu We Th Fr Sa 31 1 2 3 4 5 6…" at bounding box center [784, 138] width 1568 height 40
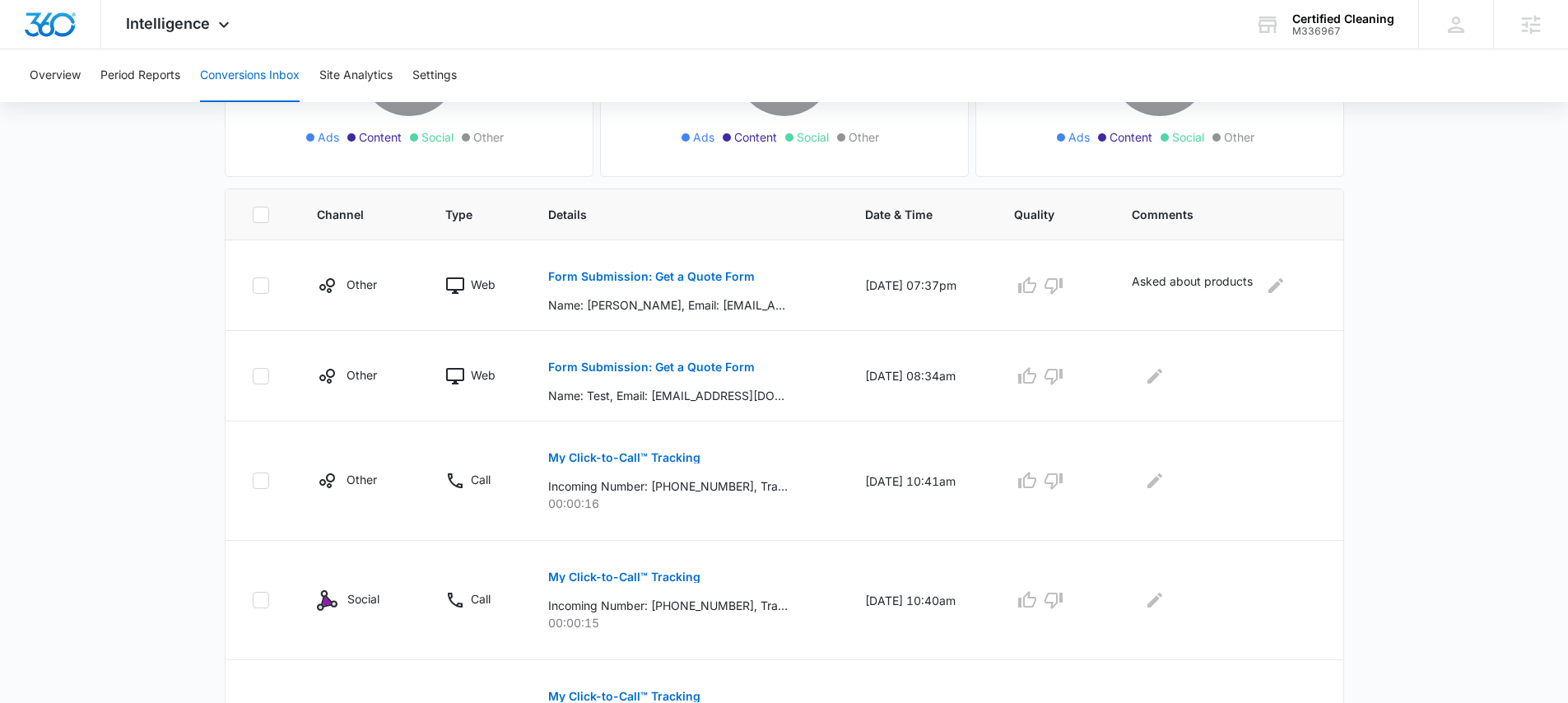
scroll to position [12, 0]
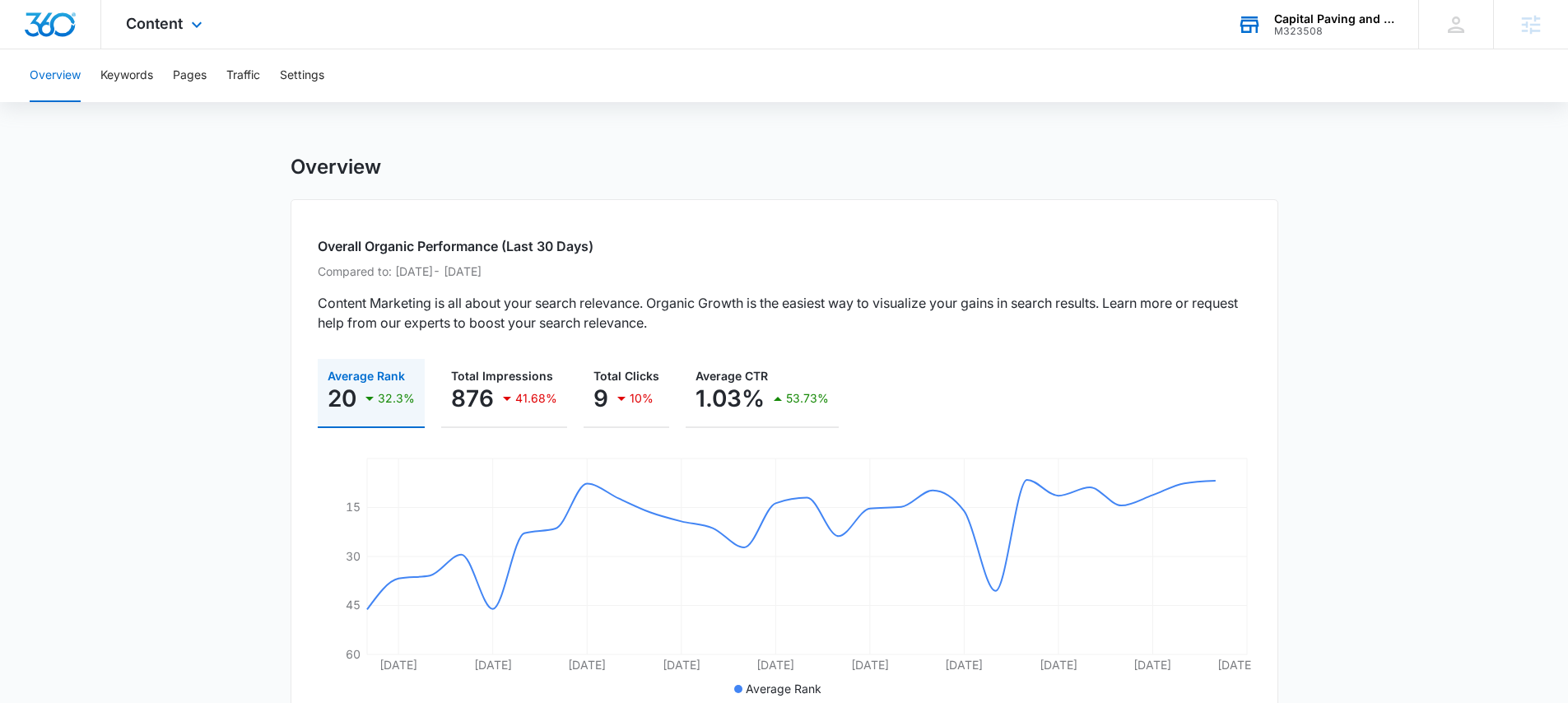
click at [1292, 13] on div "Capital Paving and Sealcoating LLC" at bounding box center [1334, 19] width 121 height 13
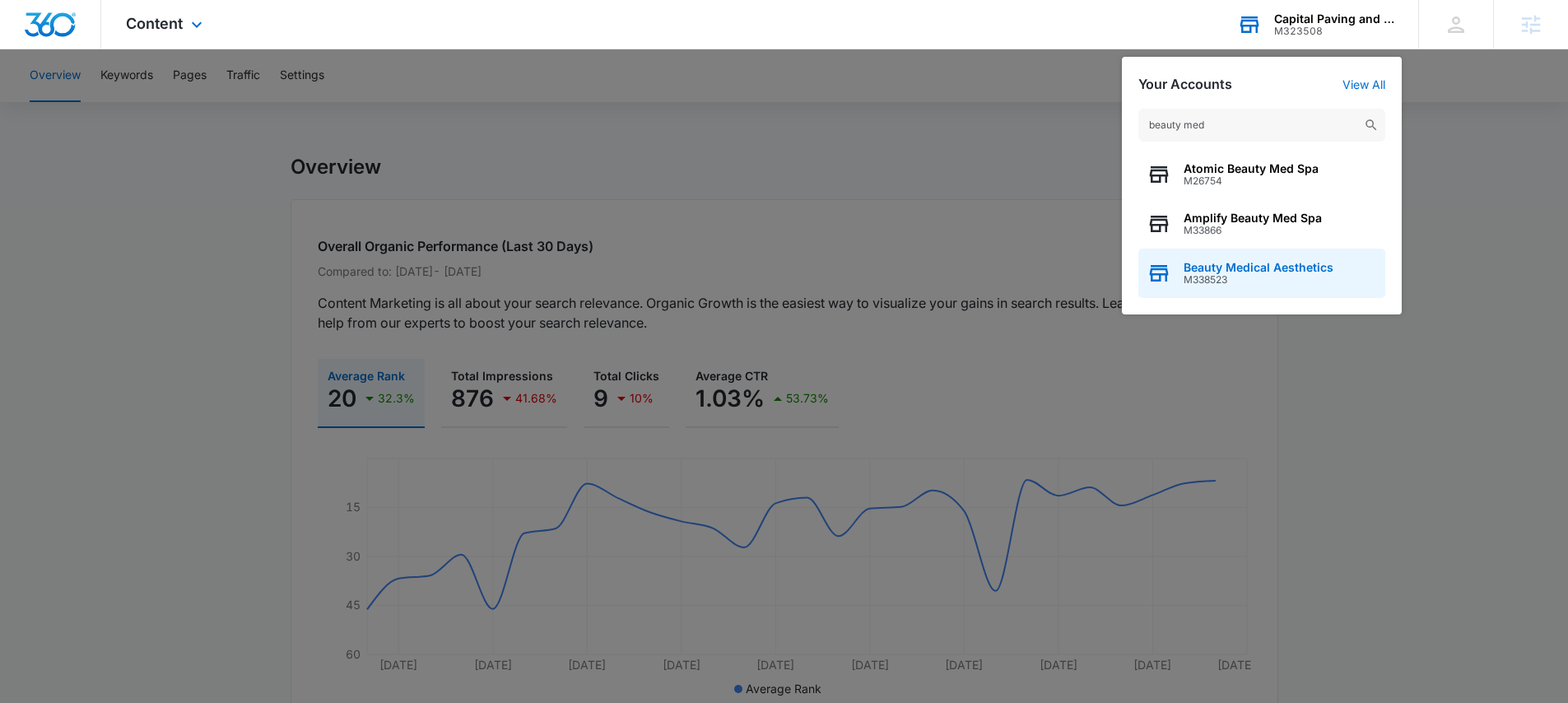
type input "beauty med"
click at [1262, 271] on span "Beauty Medical Aesthetics" at bounding box center [1258, 267] width 150 height 13
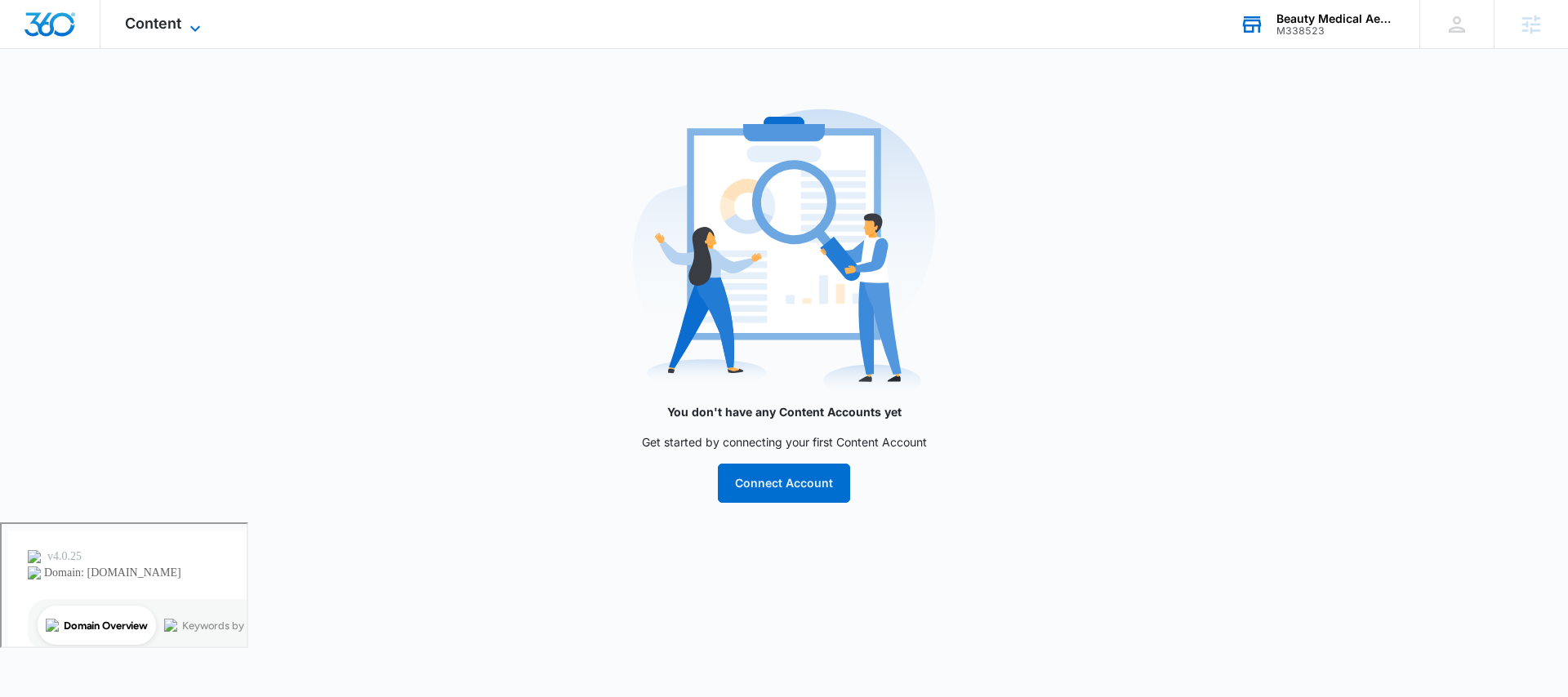
click at [177, 20] on span "Content" at bounding box center [153, 24] width 56 height 18
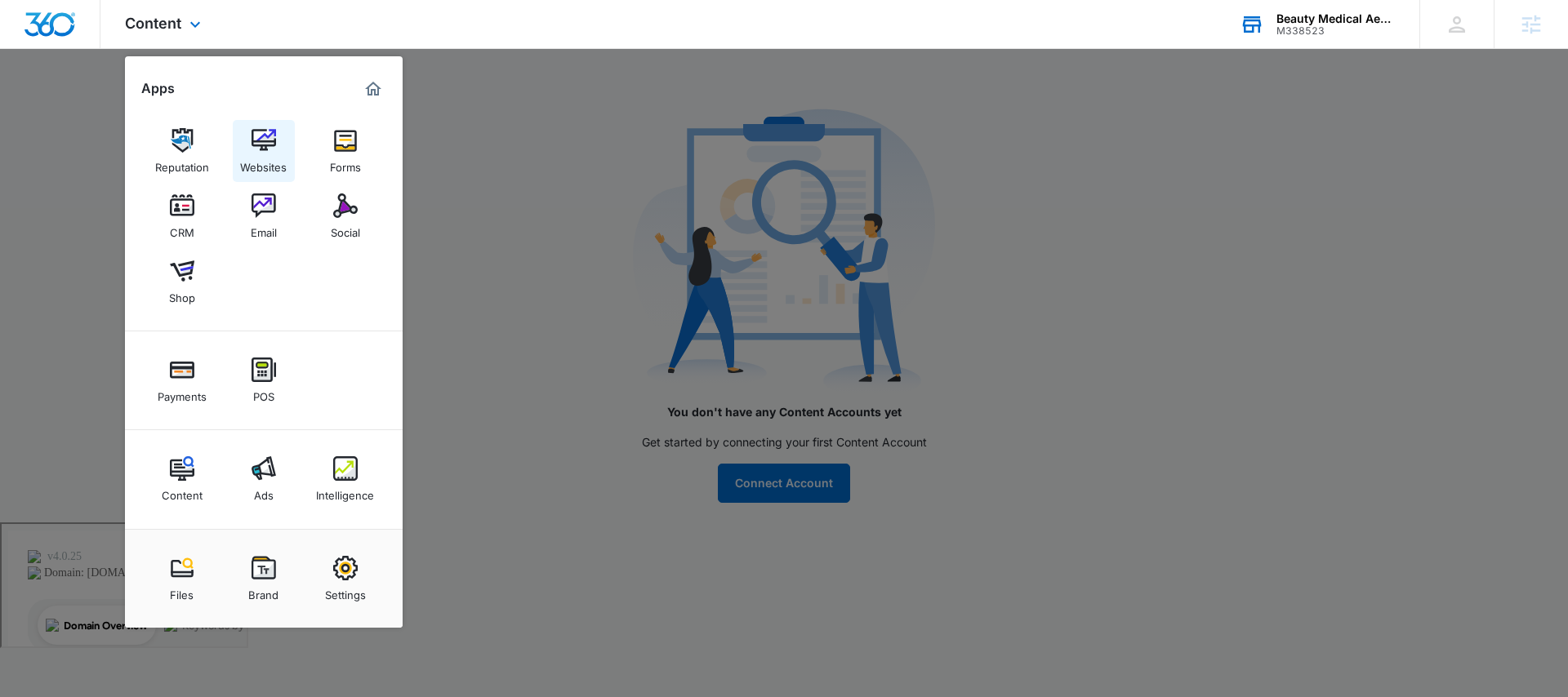
click at [266, 140] on img at bounding box center [264, 141] width 25 height 25
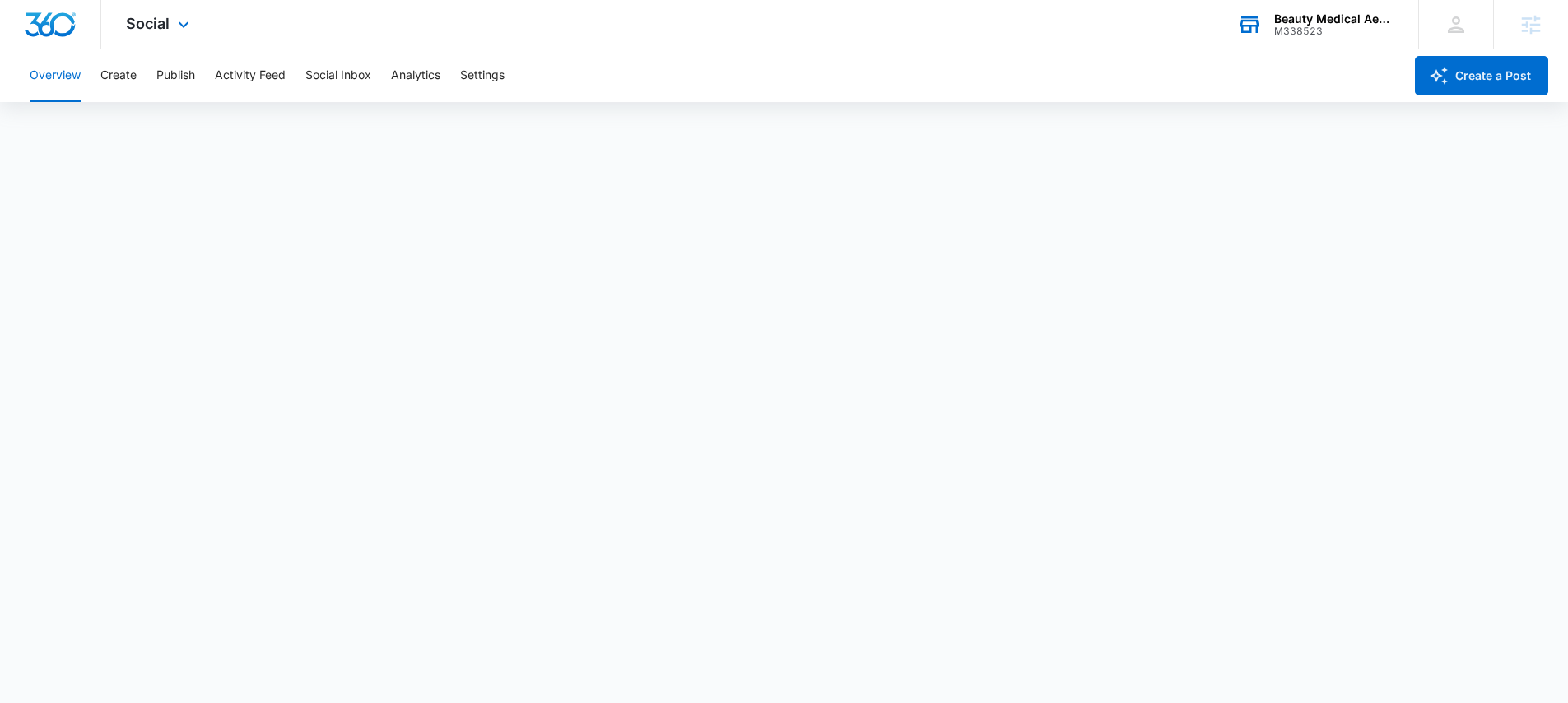
click at [1278, 16] on div "Beauty Medical Aesthetics" at bounding box center [1334, 19] width 121 height 13
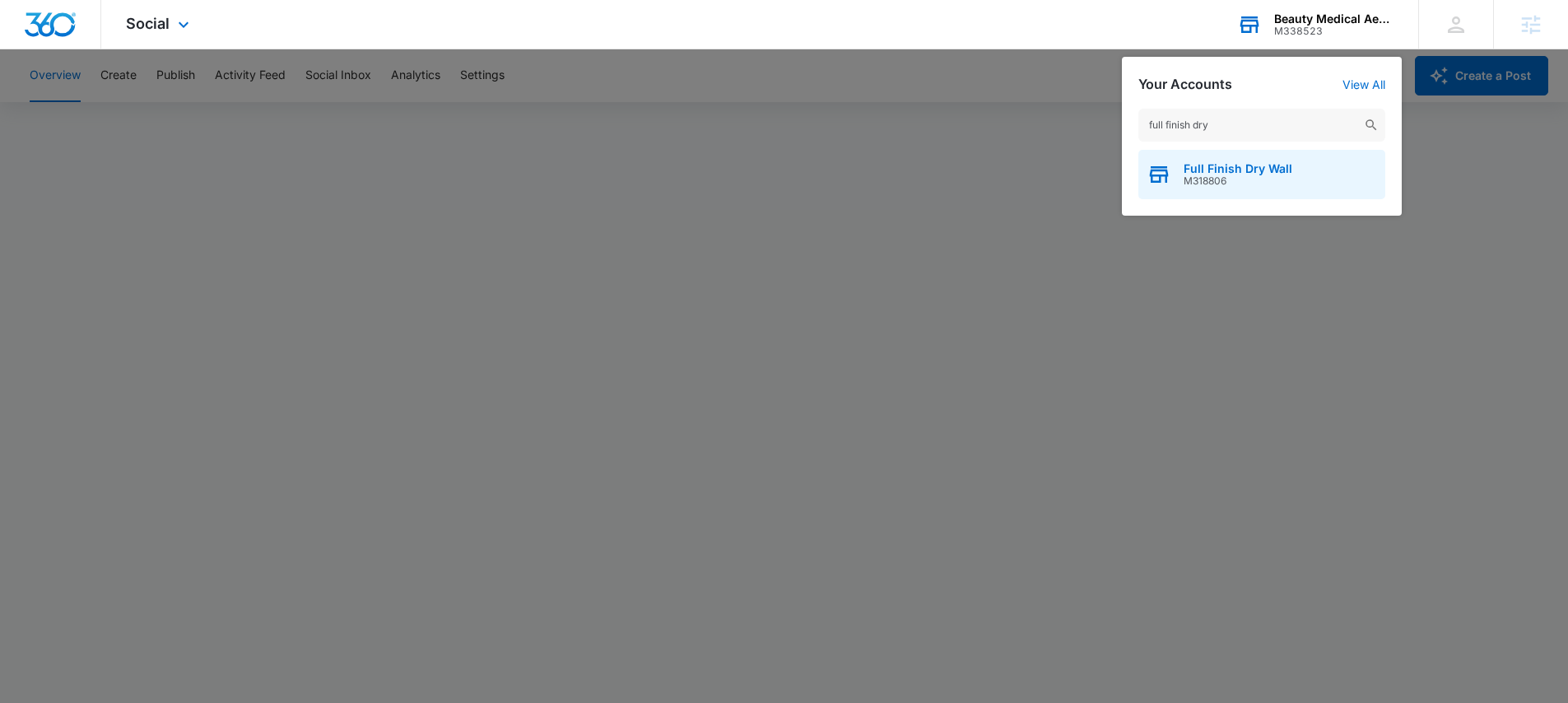
type input "full finish dry"
click at [1302, 157] on div "Full Finish Dry Wall M318806" at bounding box center [1261, 175] width 247 height 50
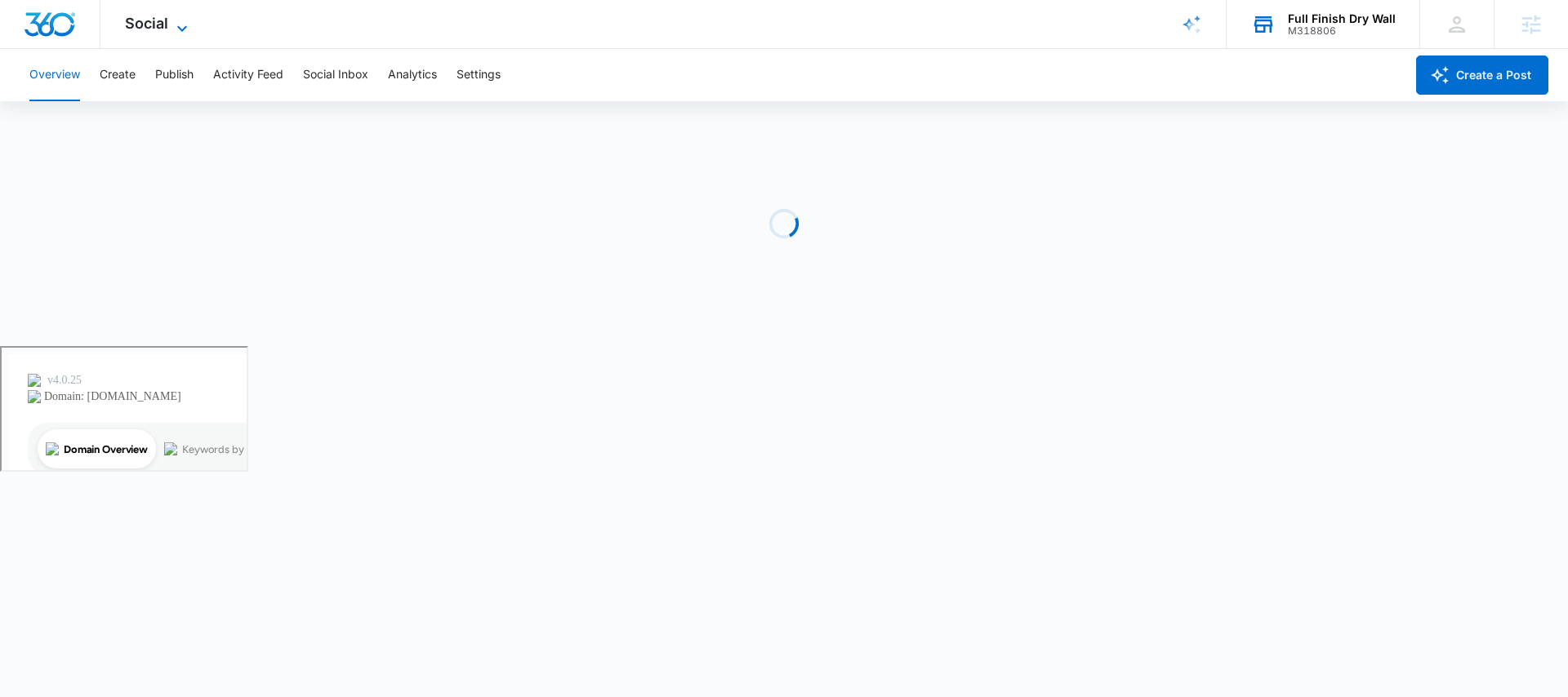
click at [143, 23] on span "Social" at bounding box center [146, 24] width 43 height 18
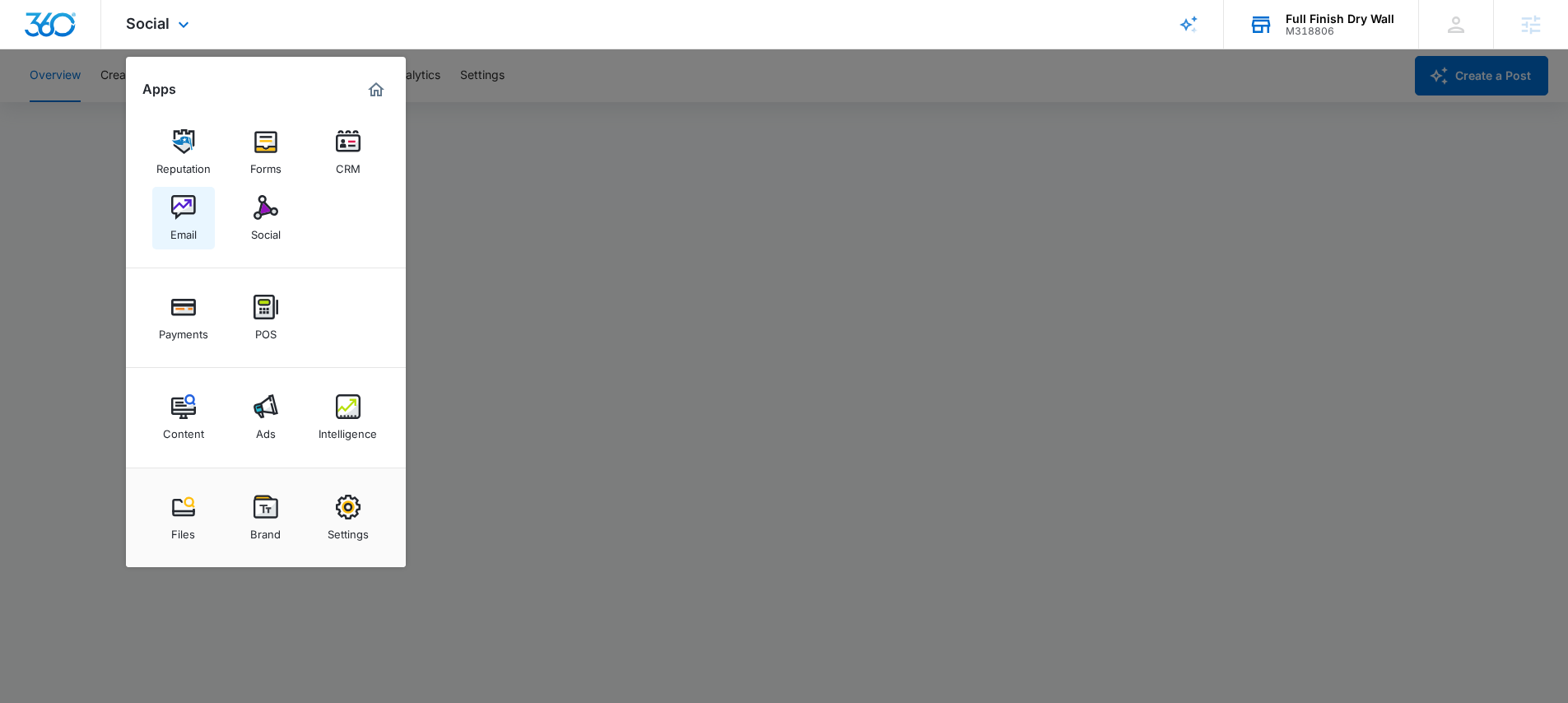
click at [177, 218] on img at bounding box center [183, 207] width 25 height 25
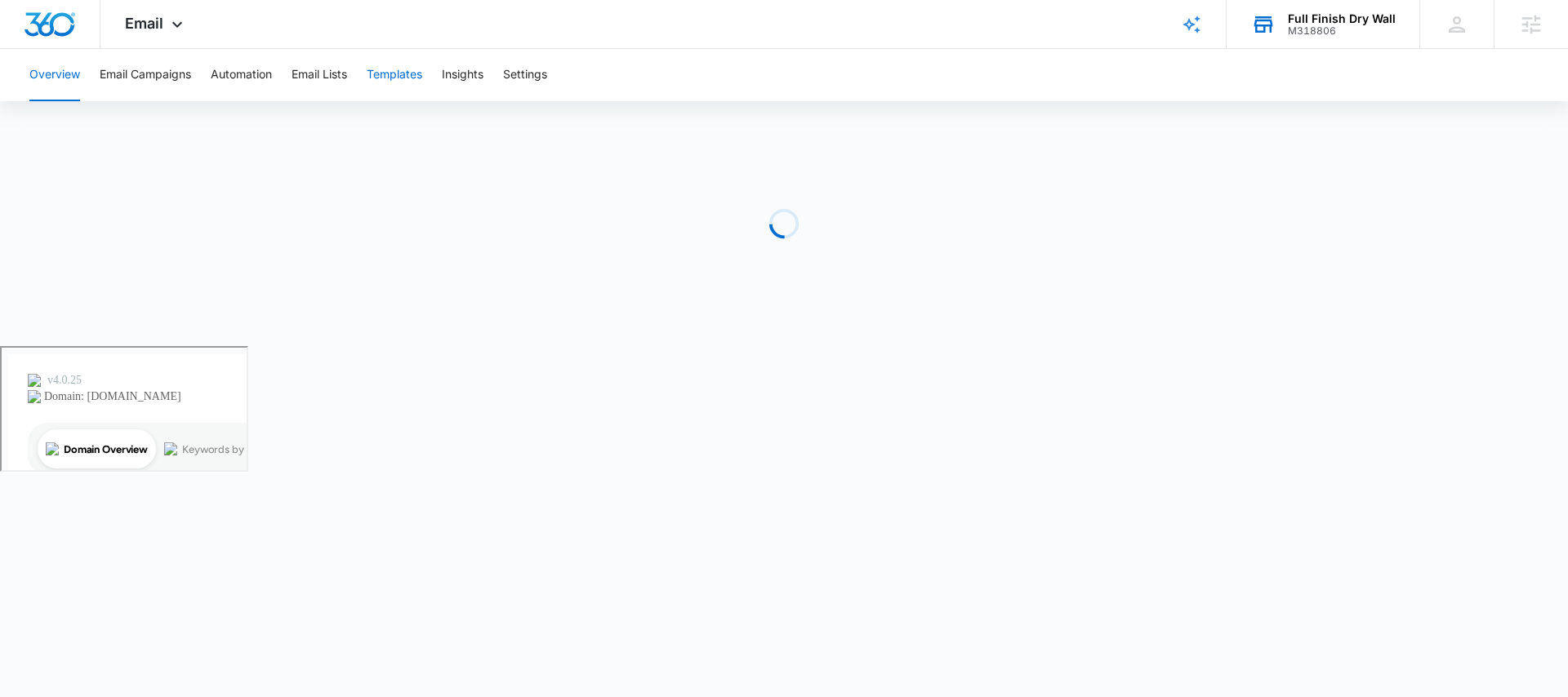
click at [405, 78] on button "Templates" at bounding box center [394, 75] width 55 height 52
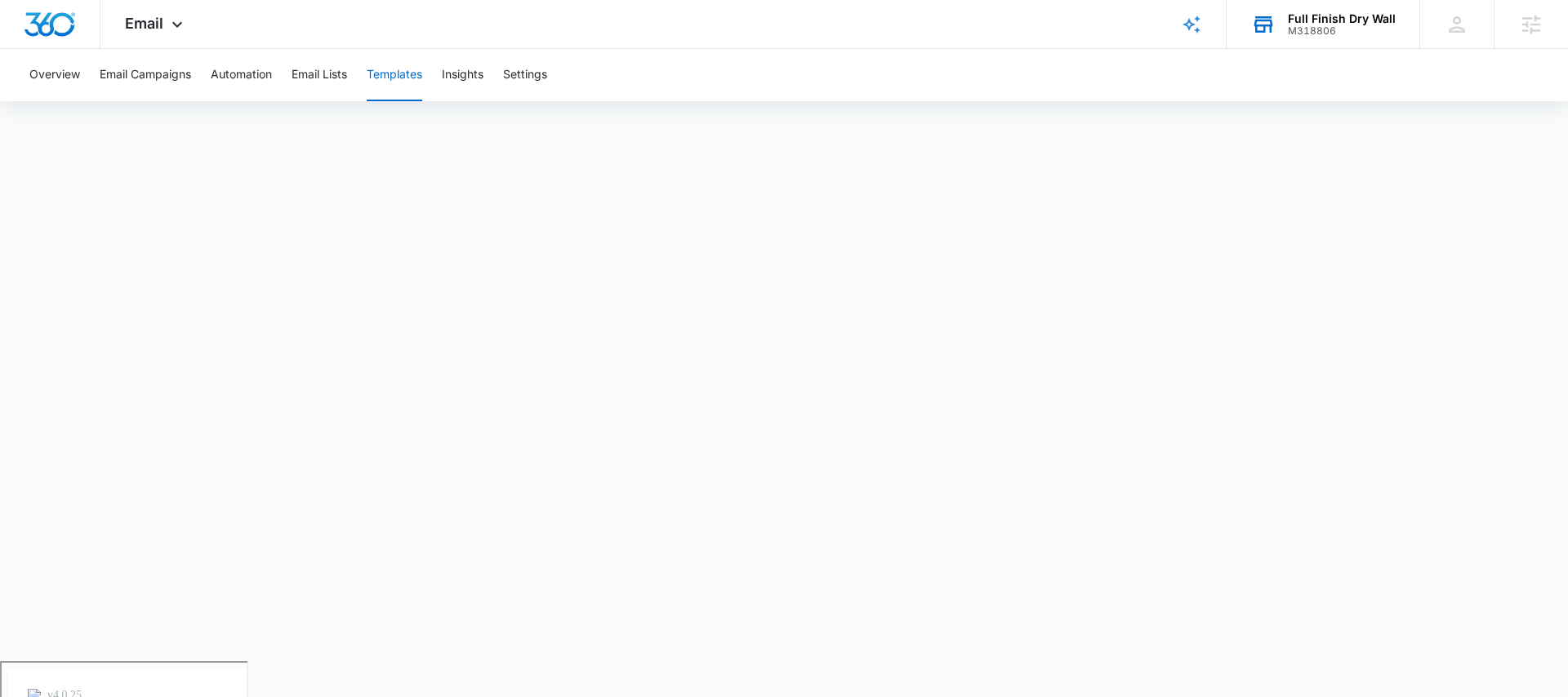
click at [1317, 18] on div "Full Finish Dry Wall" at bounding box center [1341, 18] width 108 height 13
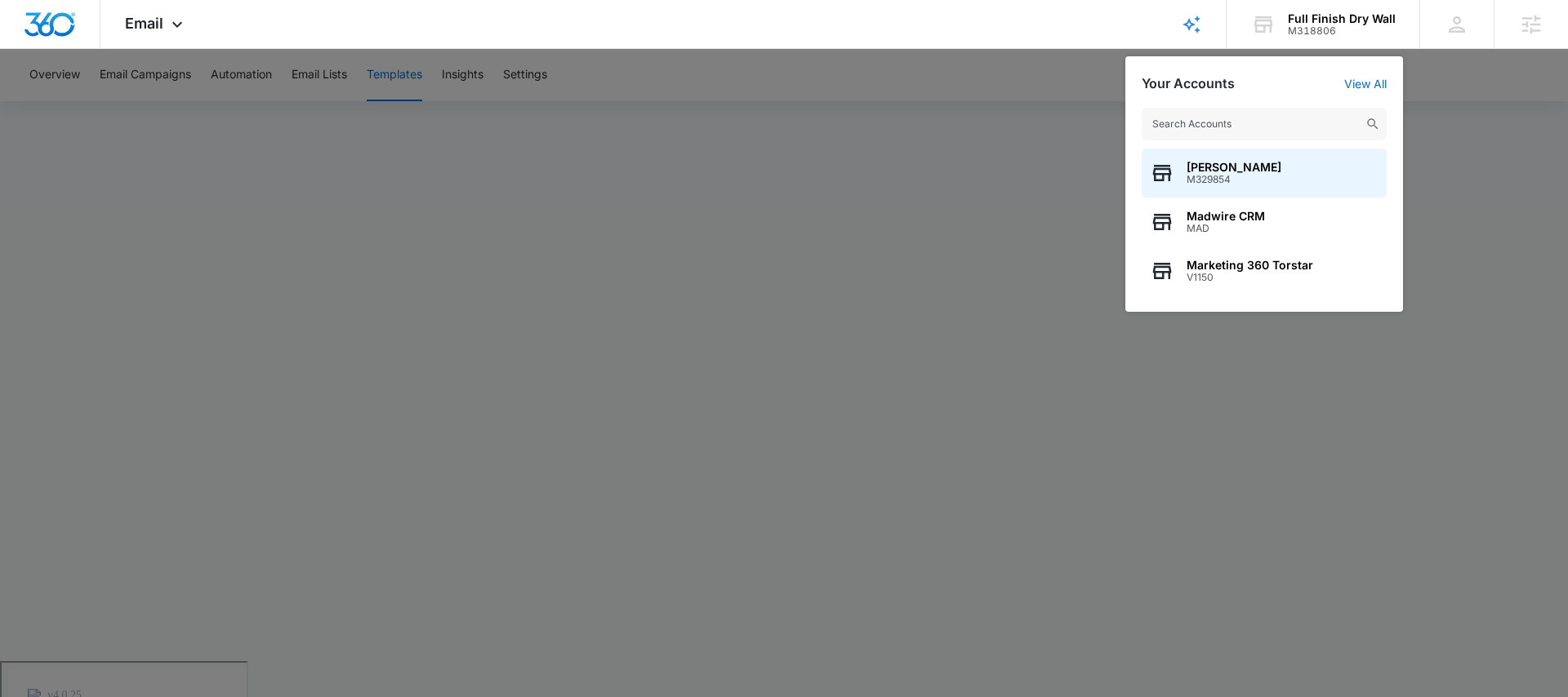
click at [848, 128] on div at bounding box center [784, 348] width 1568 height 697
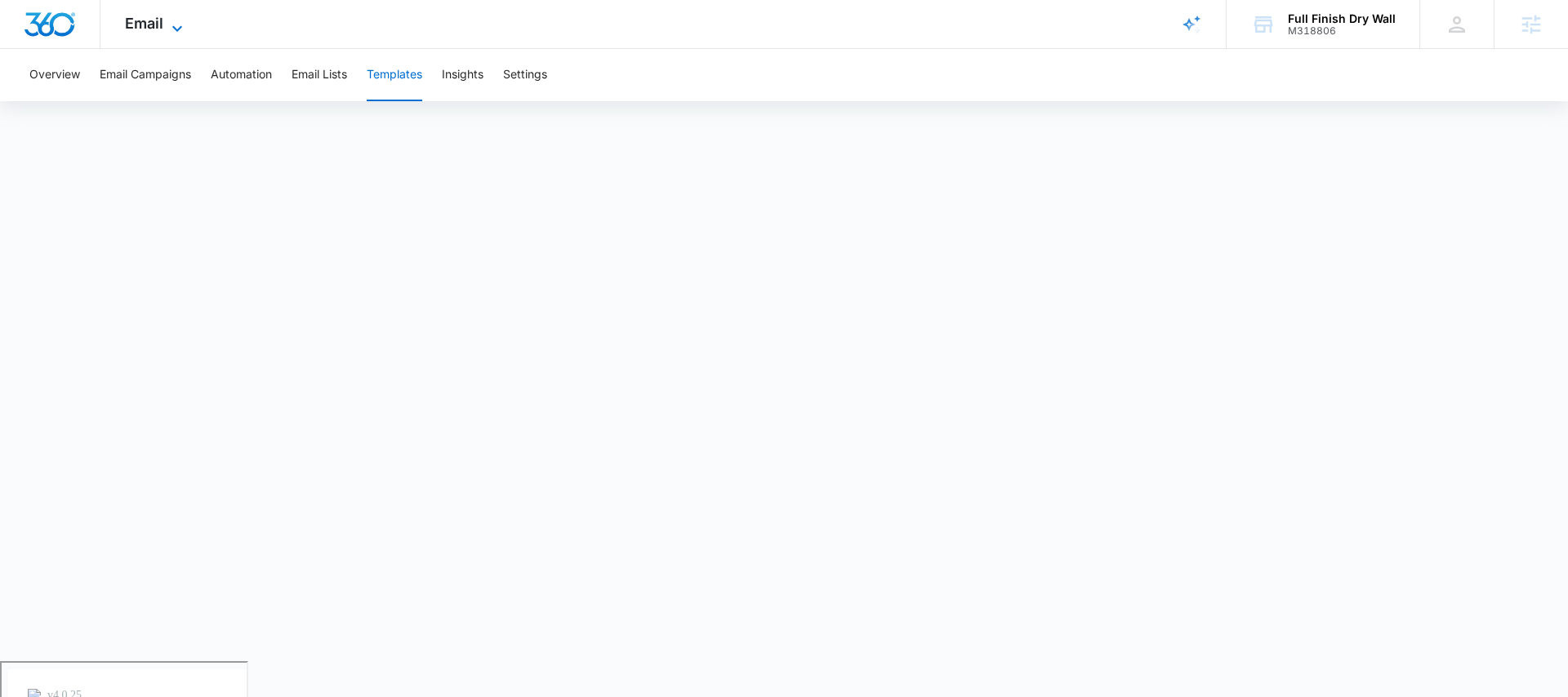
click at [161, 19] on span "Email" at bounding box center [144, 24] width 39 height 18
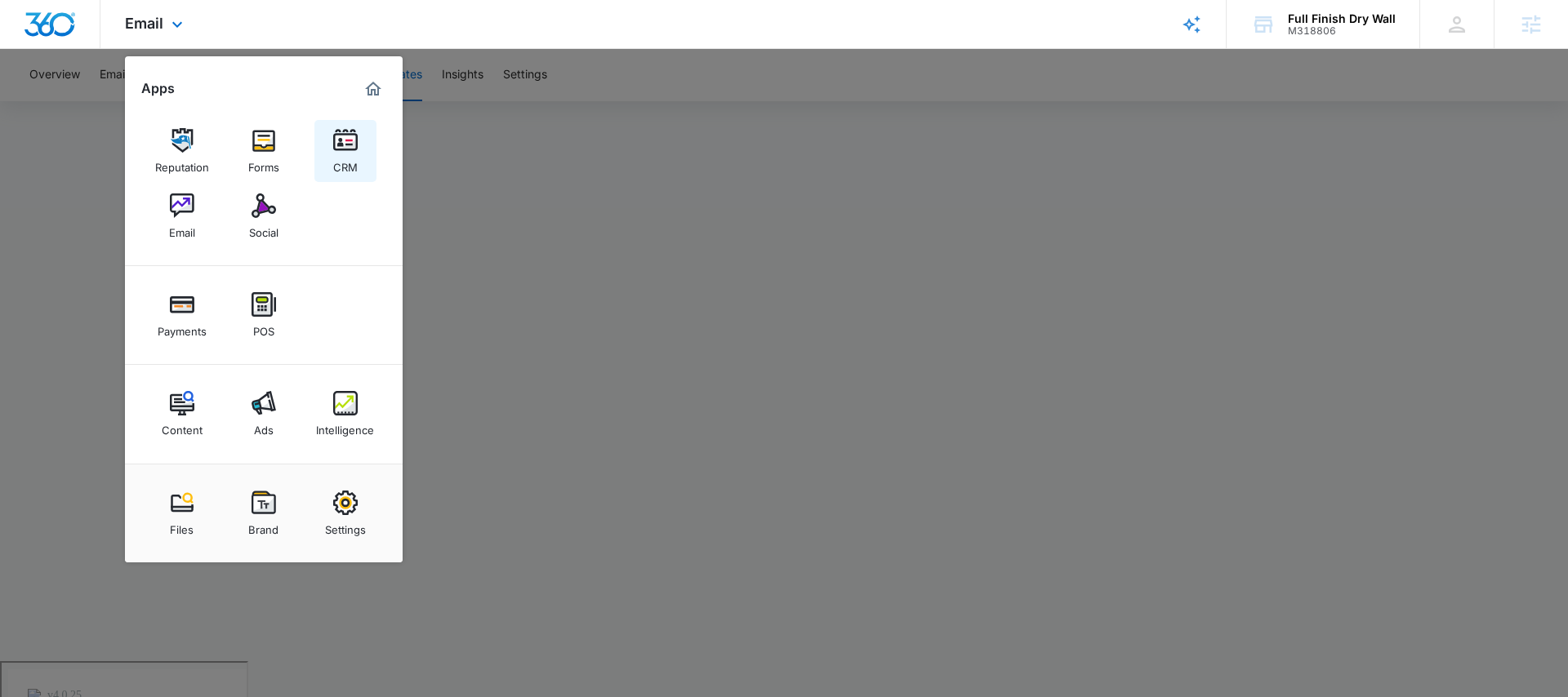
click at [337, 147] on img at bounding box center [346, 141] width 25 height 25
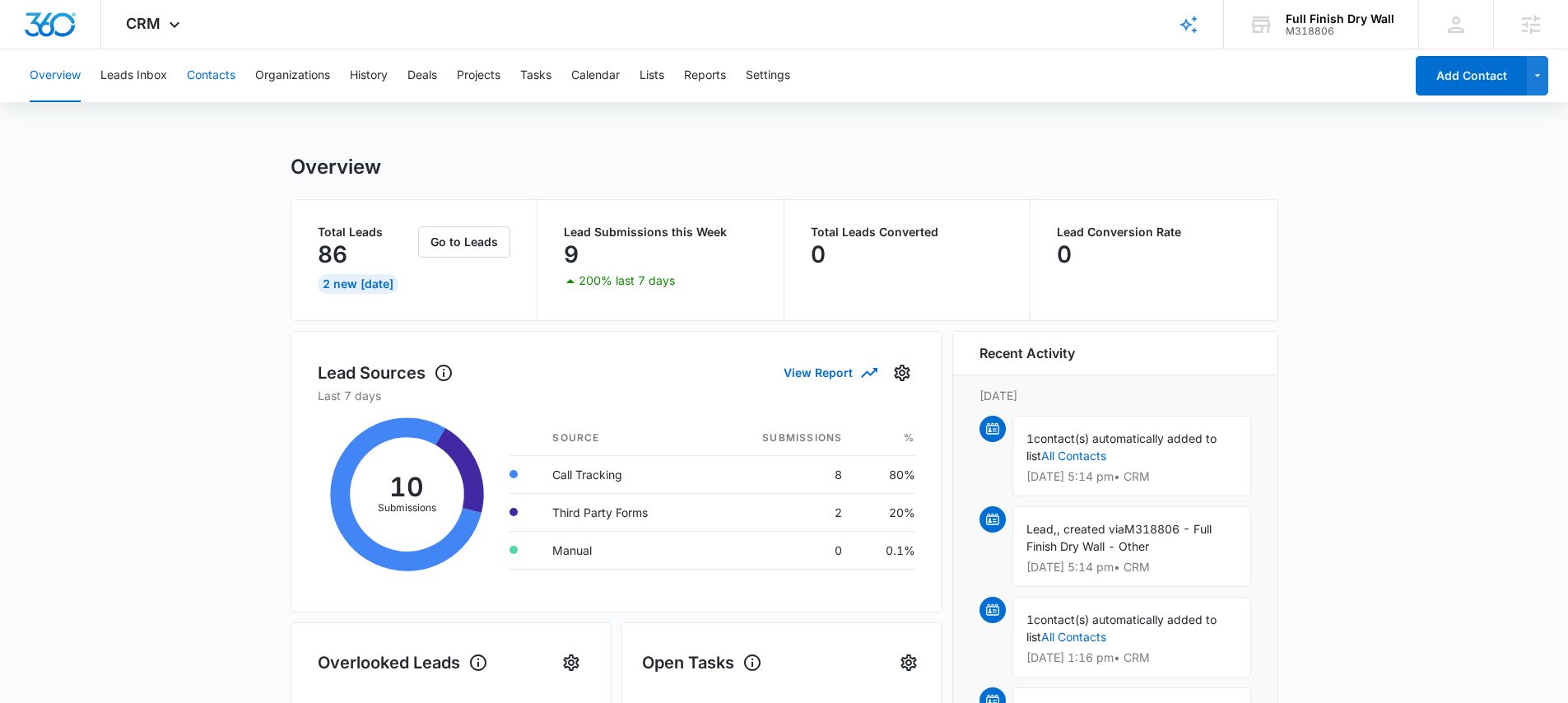
click at [207, 76] on button "Contacts" at bounding box center [211, 75] width 49 height 52
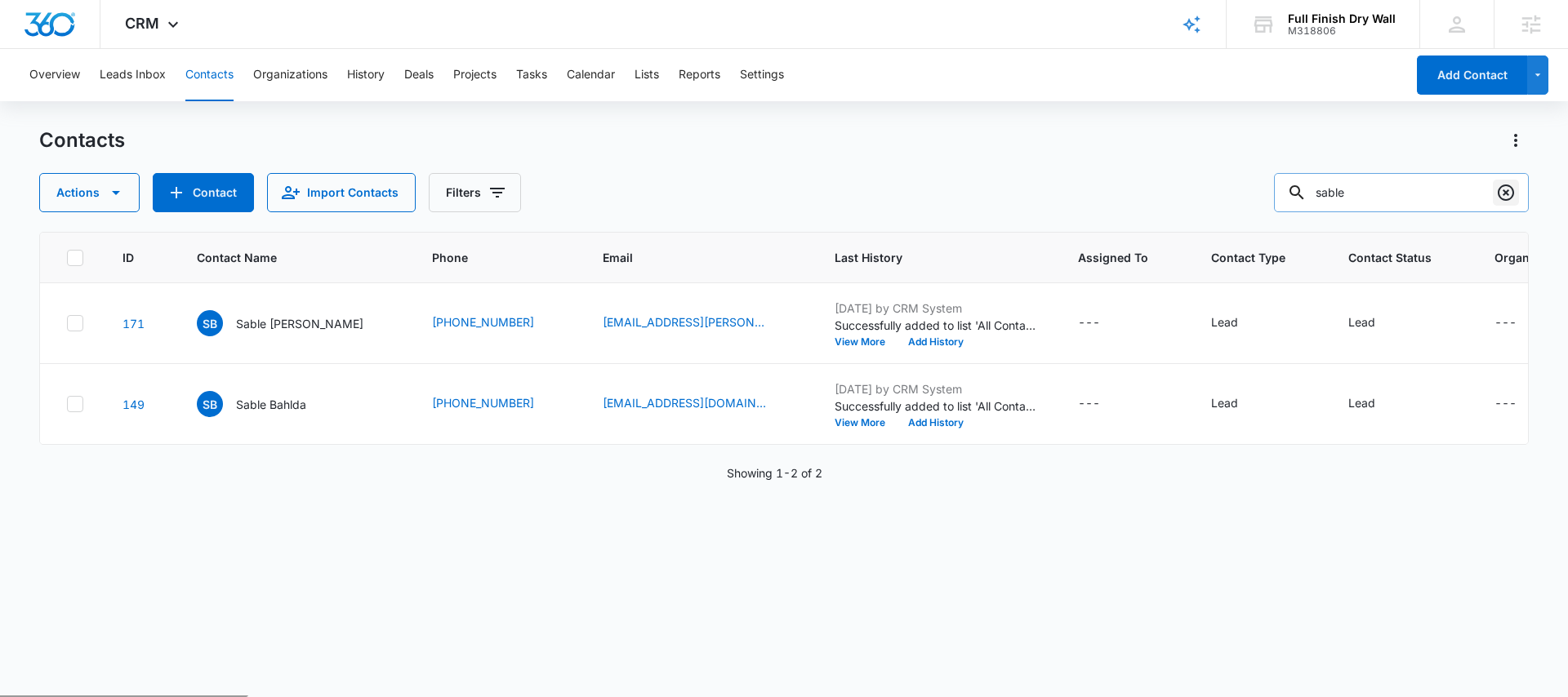
click at [1504, 192] on icon "Clear" at bounding box center [1506, 192] width 17 height 17
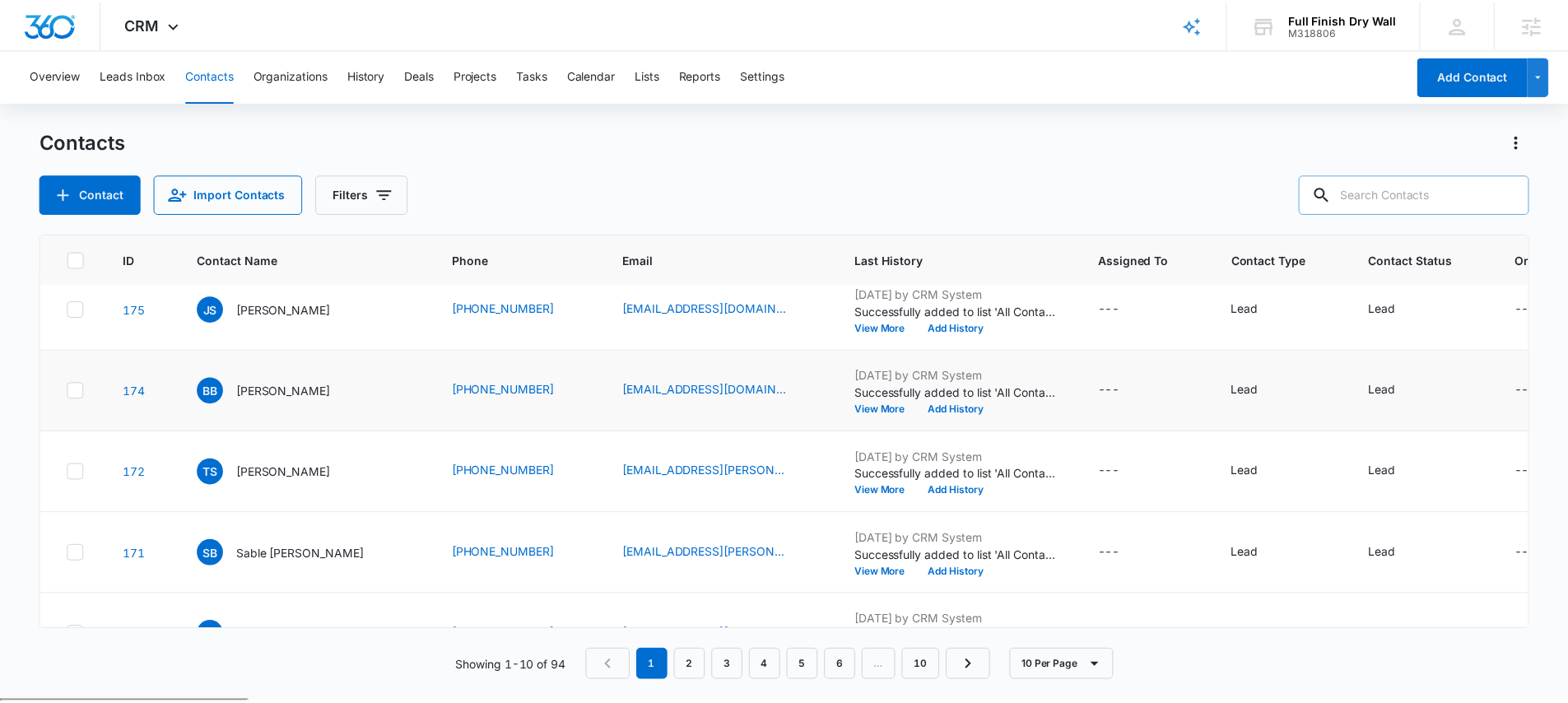
scroll to position [10, 0]
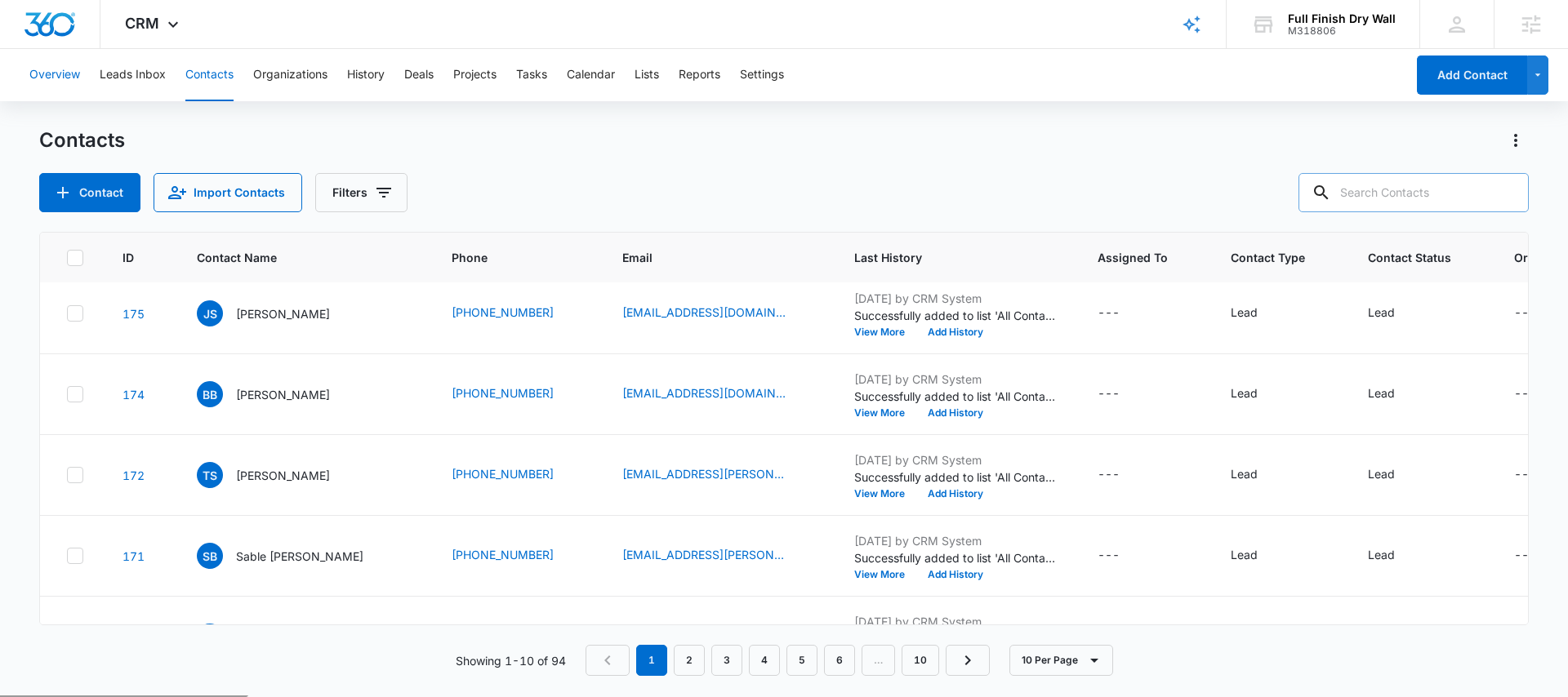
click at [55, 72] on button "Overview" at bounding box center [55, 75] width 51 height 52
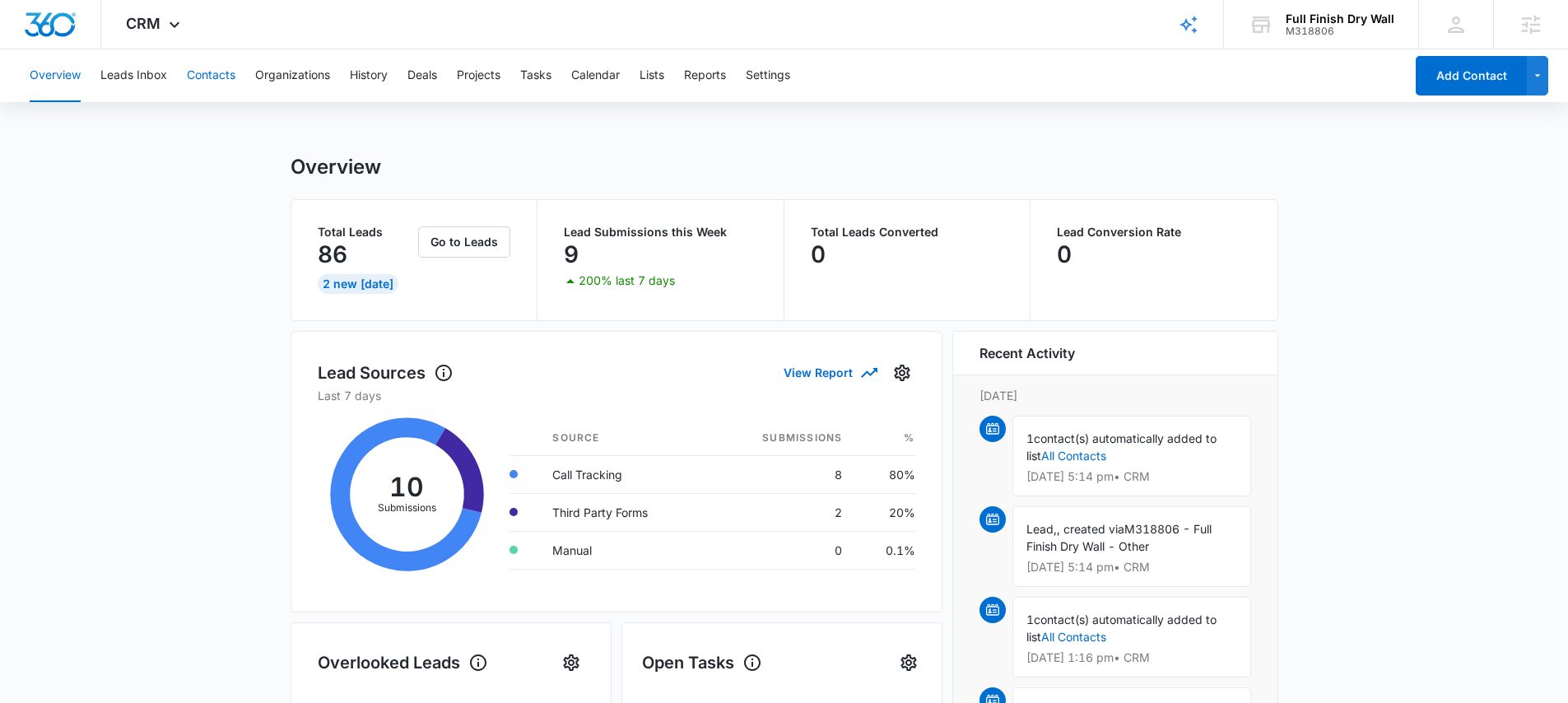
click at [213, 75] on button "Contacts" at bounding box center [211, 75] width 49 height 52
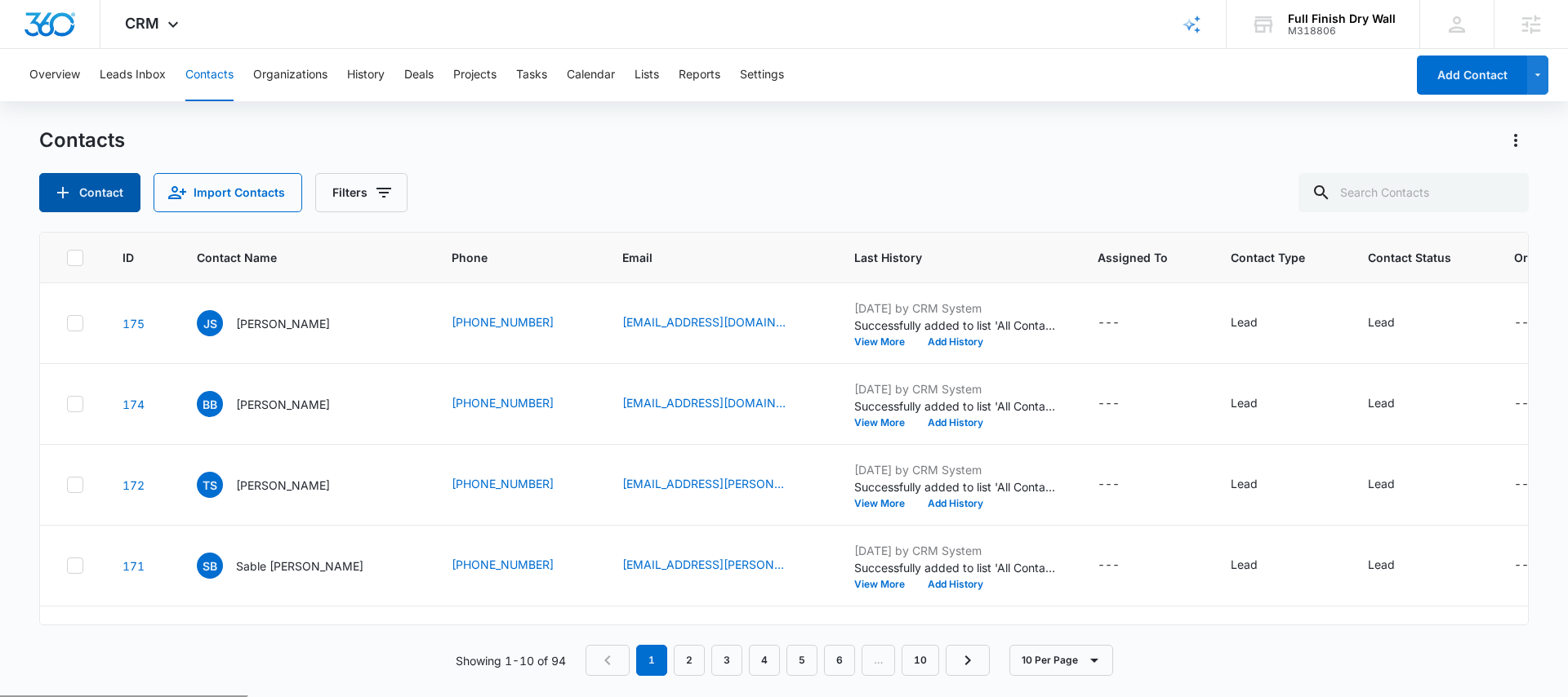
click at [85, 191] on button "Contact" at bounding box center [90, 192] width 101 height 40
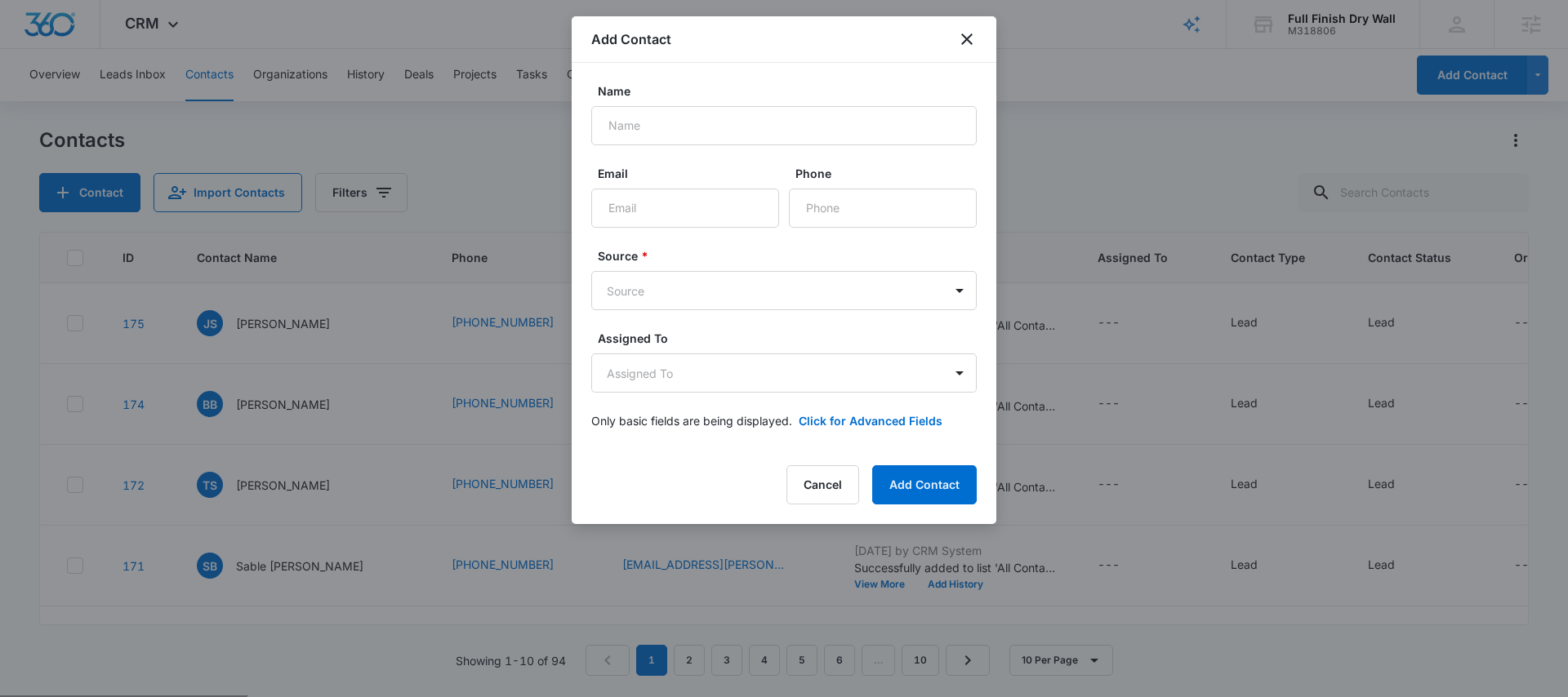
click at [634, 80] on div "Name Email Phone Source * Source Assigned To Assigned To Only basic fields are …" at bounding box center [784, 256] width 425 height 386
click at [977, 35] on div "Add Contact" at bounding box center [784, 40] width 425 height 47
drag, startPoint x: 966, startPoint y: 44, endPoint x: 937, endPoint y: 48, distance: 29.3
click at [967, 43] on icon "close" at bounding box center [966, 39] width 19 height 19
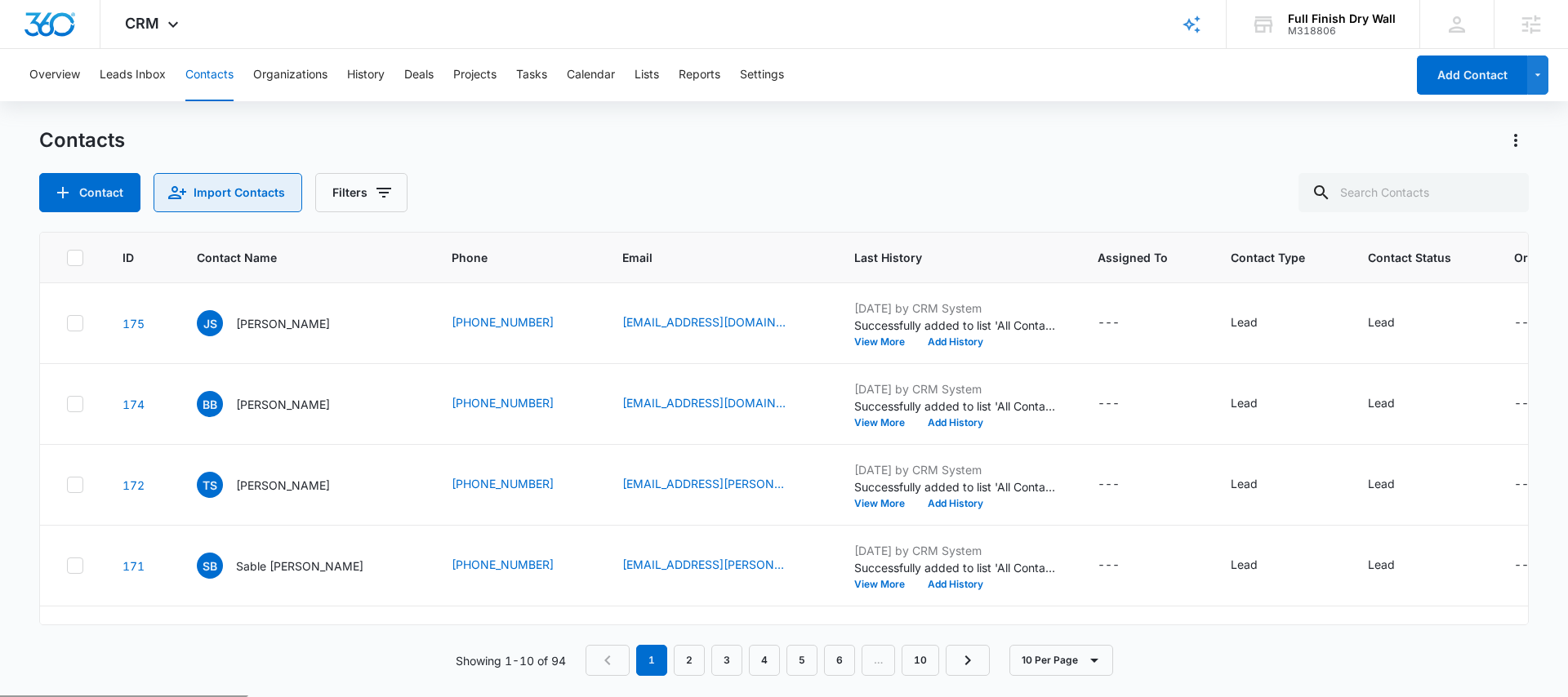
click at [218, 200] on button "Import Contacts" at bounding box center [228, 192] width 149 height 40
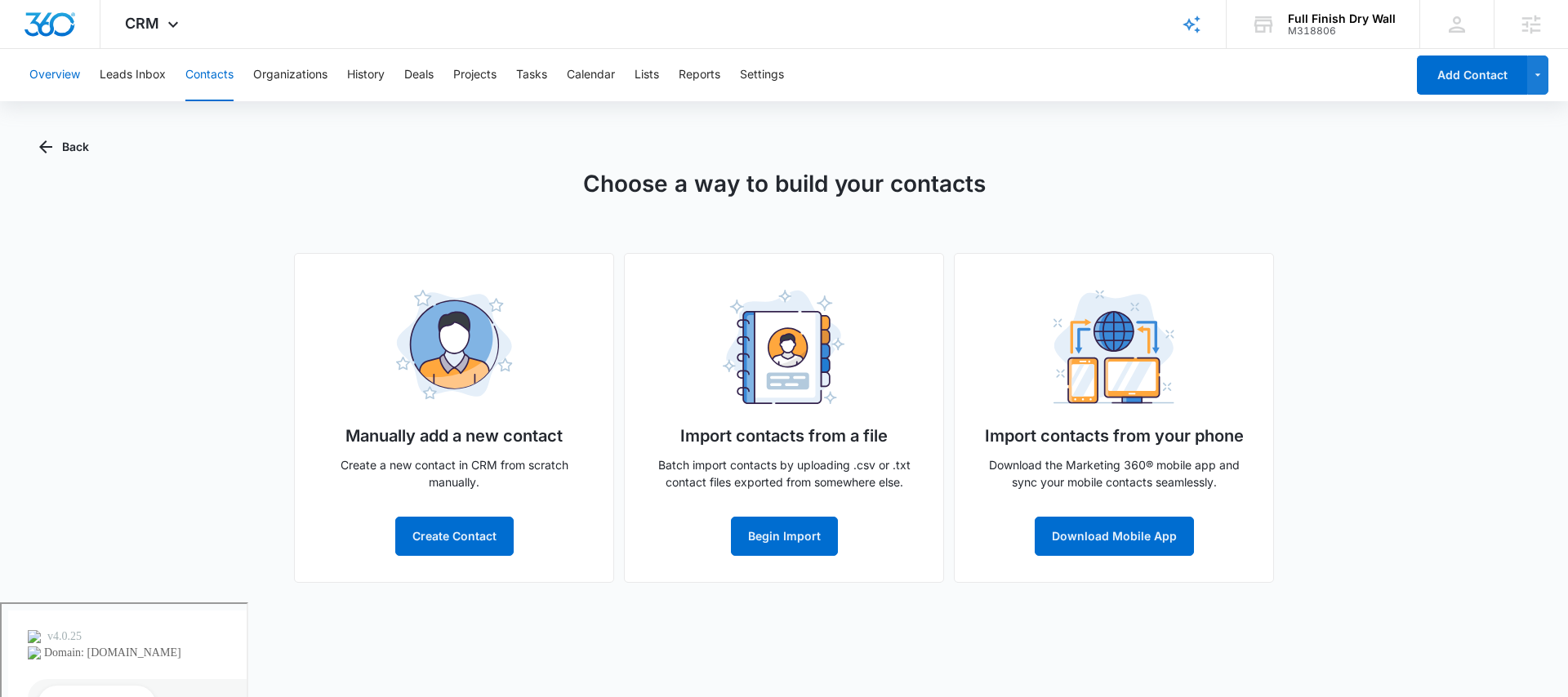
click at [52, 68] on button "Overview" at bounding box center [55, 75] width 51 height 52
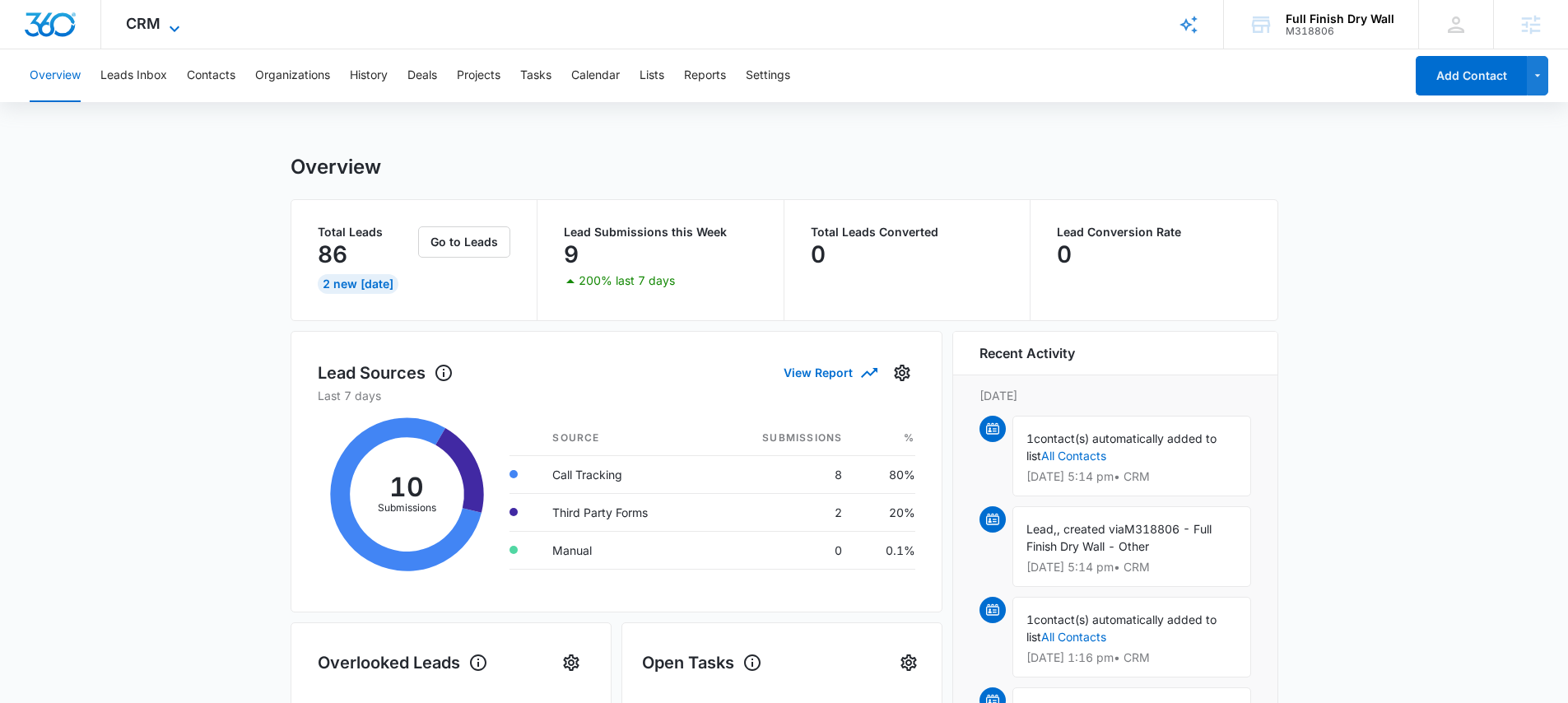
click at [149, 19] on span "CRM" at bounding box center [143, 24] width 35 height 18
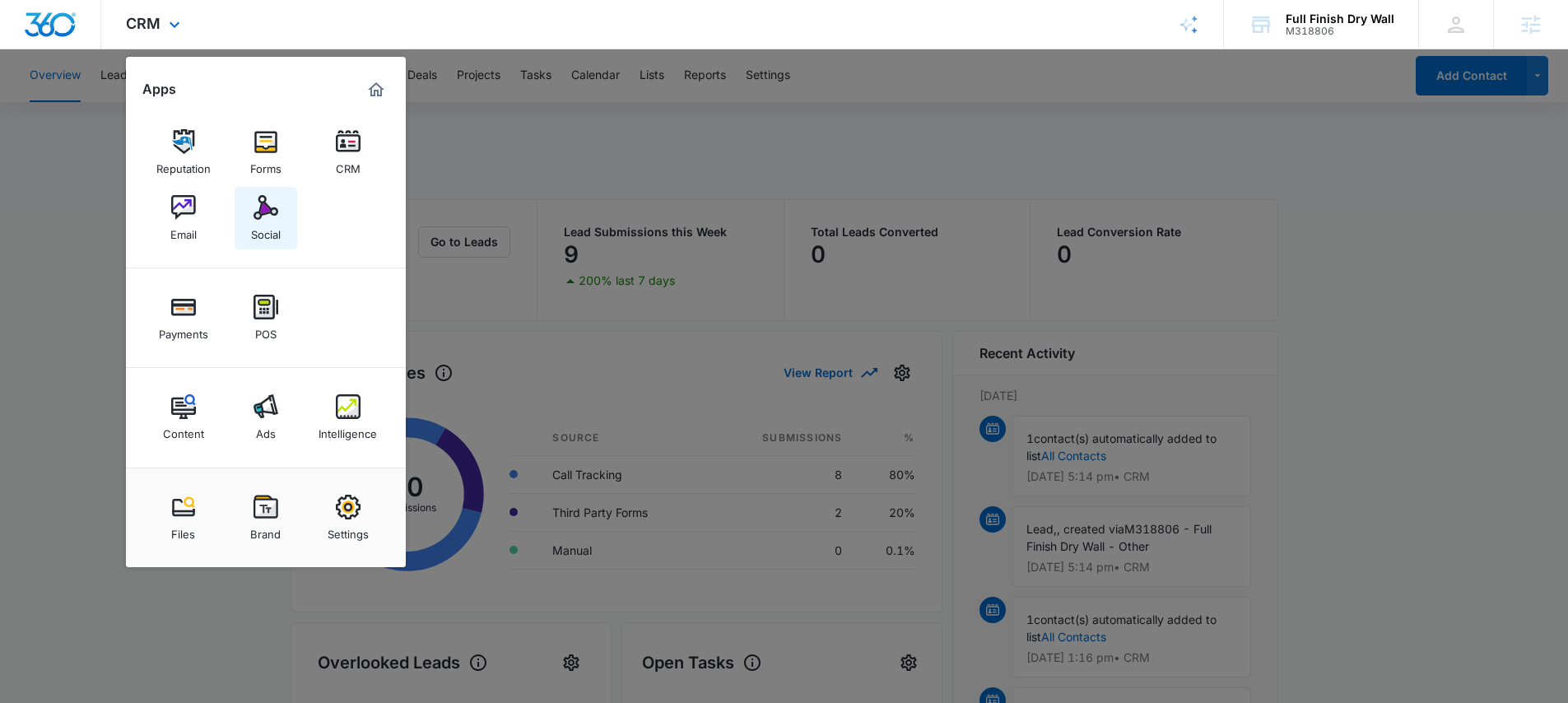
click at [272, 216] on img at bounding box center [266, 207] width 25 height 25
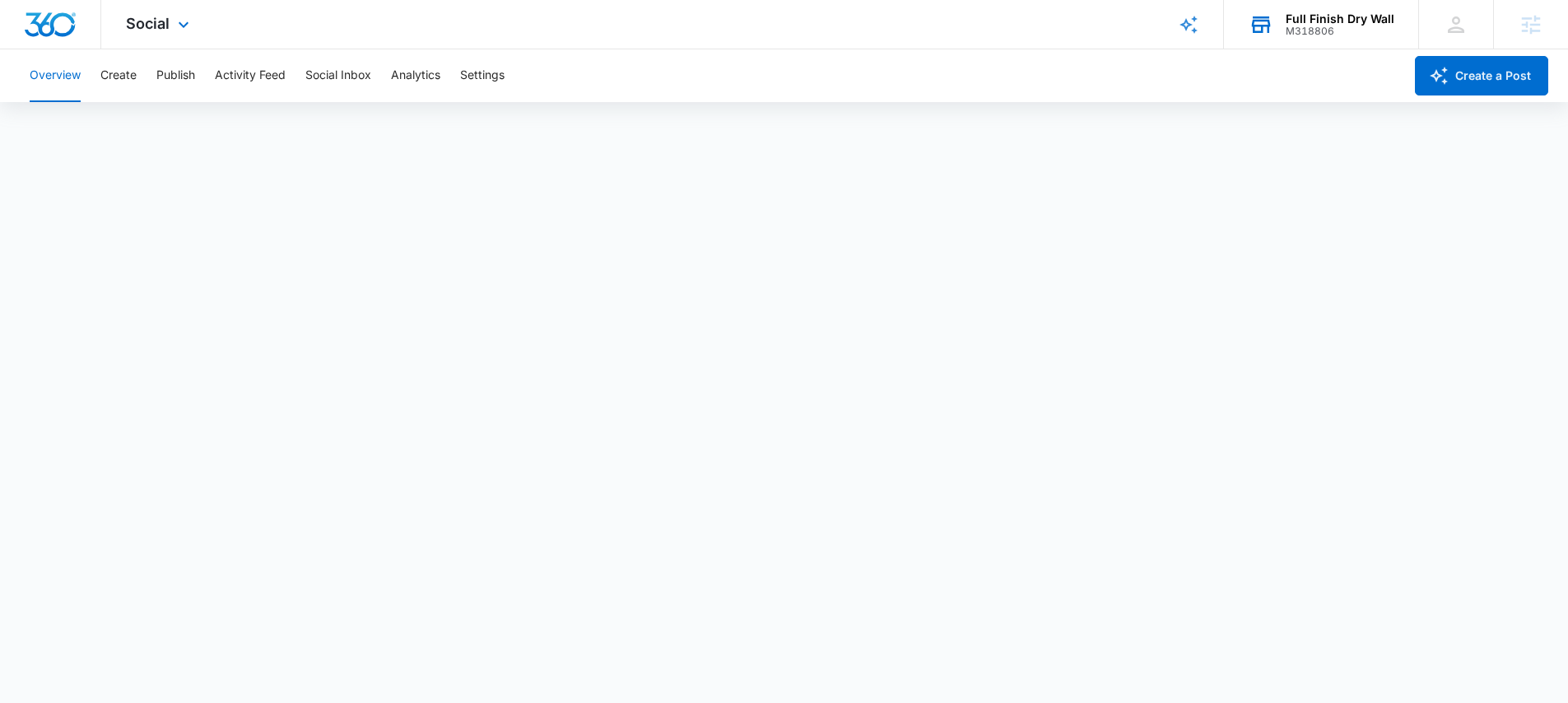
click at [1313, 18] on div "Full Finish Dry Wall" at bounding box center [1339, 19] width 109 height 13
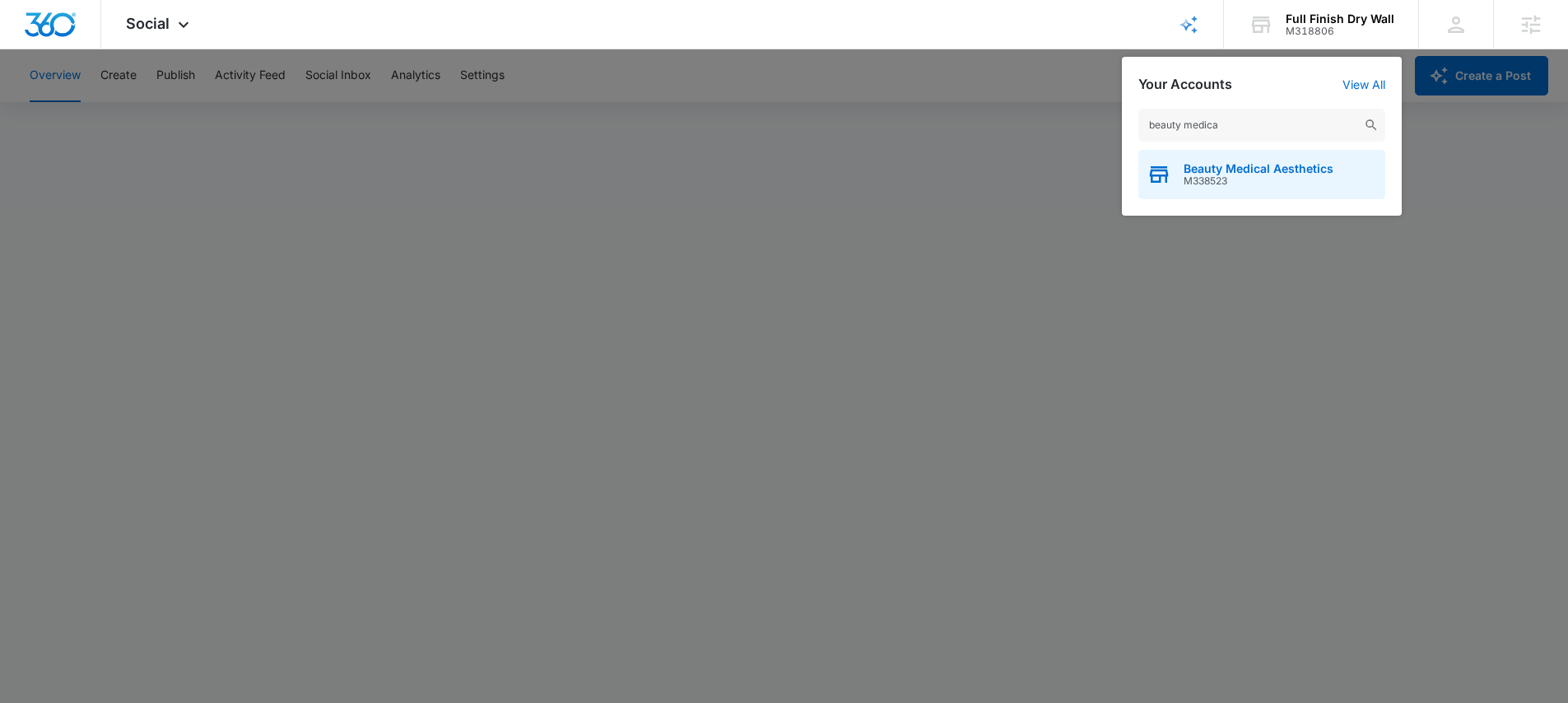
type input "beauty medica"
click at [1254, 160] on div "Beauty Medical Aesthetics M338523" at bounding box center [1261, 175] width 247 height 50
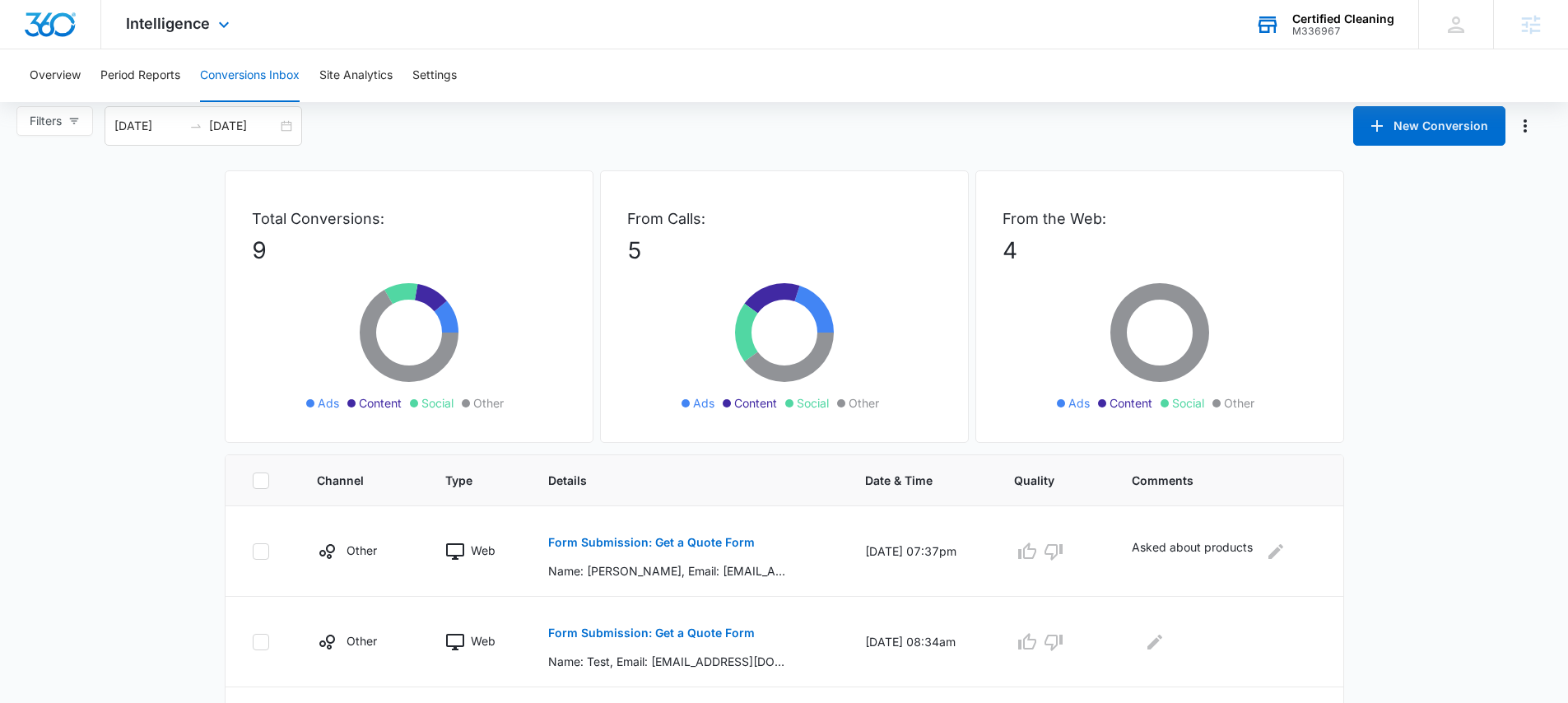
click at [1344, 23] on div "Certified Cleaning" at bounding box center [1343, 19] width 102 height 13
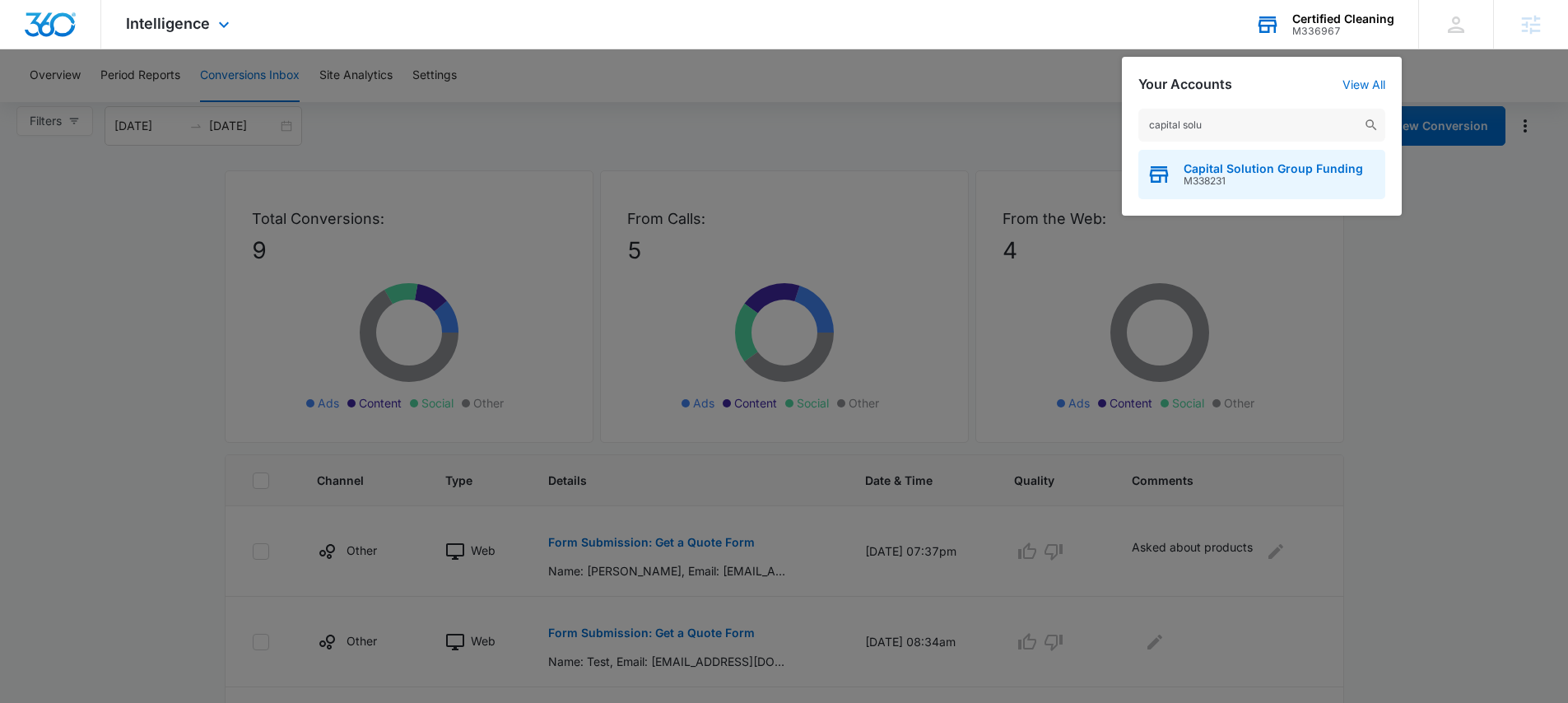
type input "capital solu"
click at [1258, 177] on span "M338231" at bounding box center [1273, 181] width 179 height 12
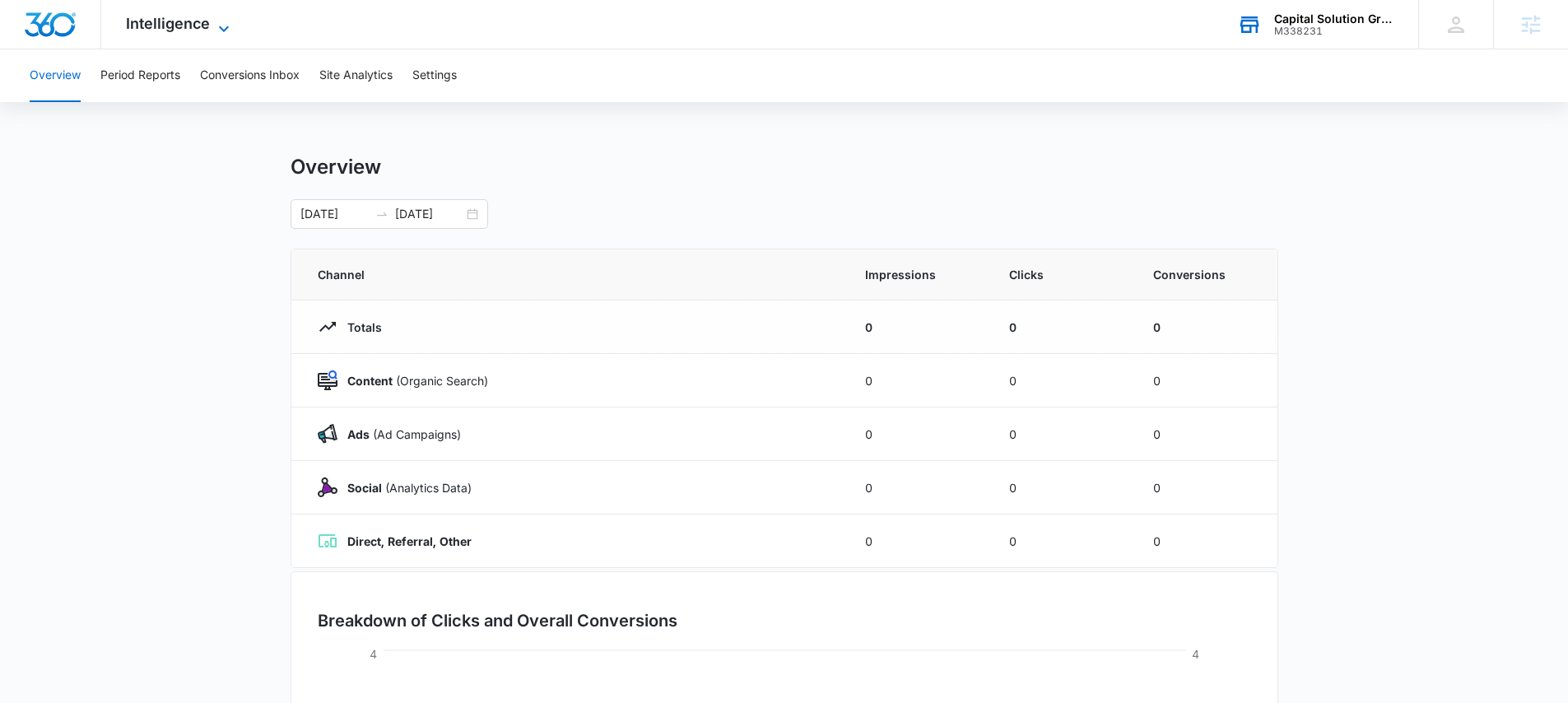
click at [187, 24] on span "Intelligence" at bounding box center [168, 24] width 84 height 18
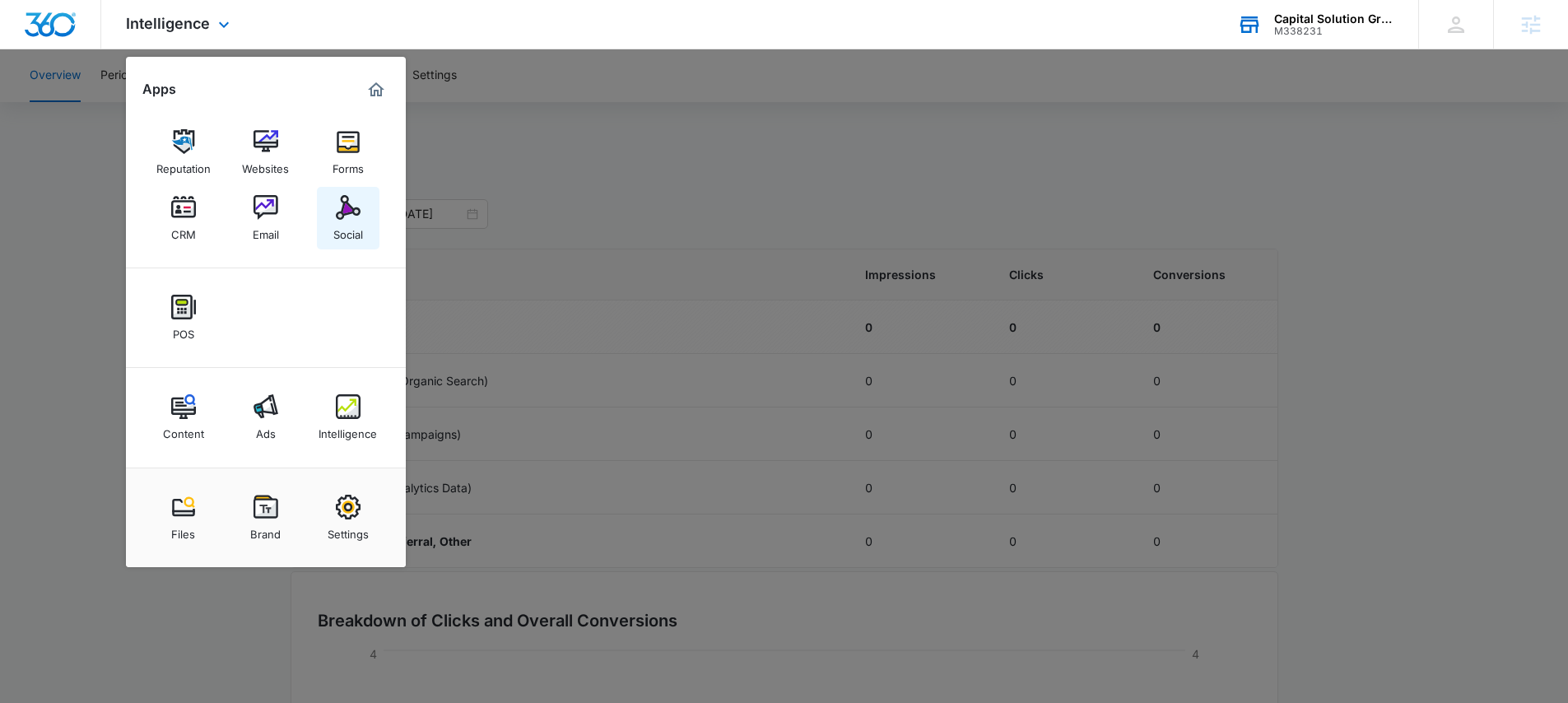
click at [346, 213] on img at bounding box center [348, 207] width 25 height 25
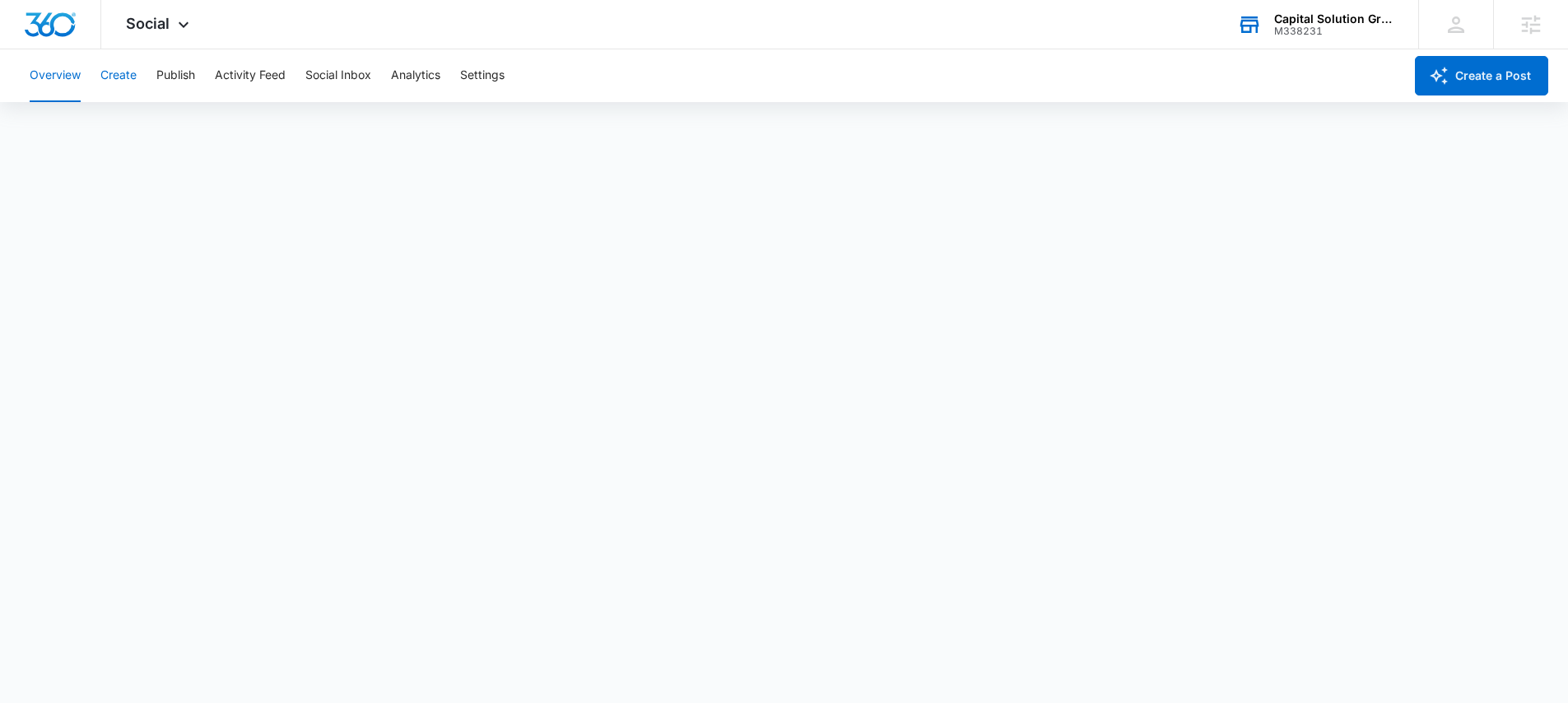
click at [115, 74] on button "Create" at bounding box center [118, 75] width 36 height 52
click at [178, 76] on button "Publish" at bounding box center [176, 75] width 39 height 52
click at [127, 71] on button "Create" at bounding box center [118, 75] width 36 height 52
click at [66, 65] on button "Overview" at bounding box center [55, 75] width 51 height 52
